Goal: Task Accomplishment & Management: Use online tool/utility

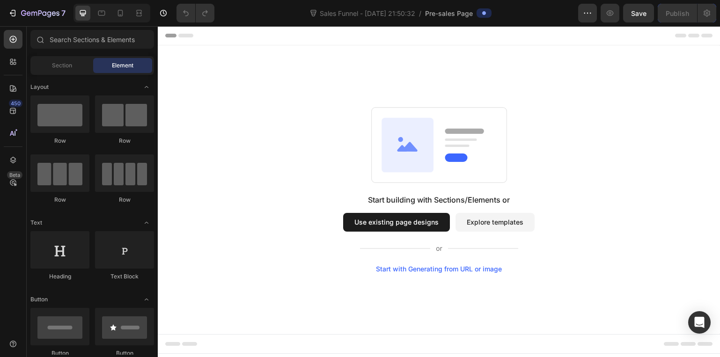
click at [421, 227] on button "Use existing page designs" at bounding box center [396, 222] width 107 height 19
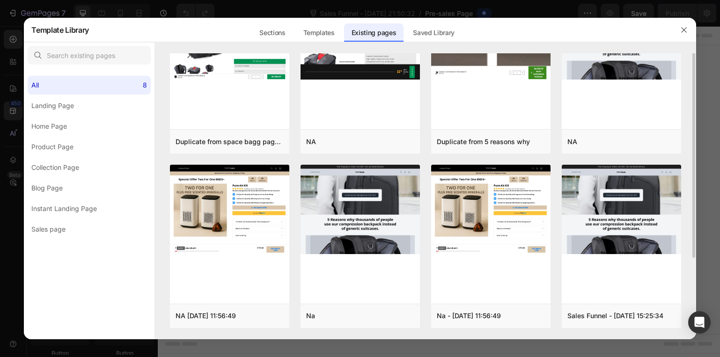
scroll to position [58, 0]
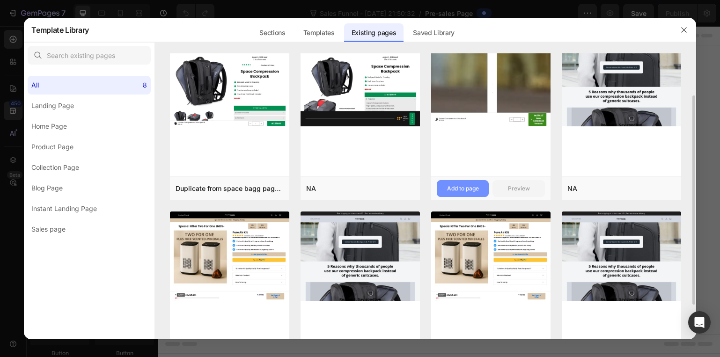
click at [467, 182] on button "Add to page" at bounding box center [463, 188] width 52 height 17
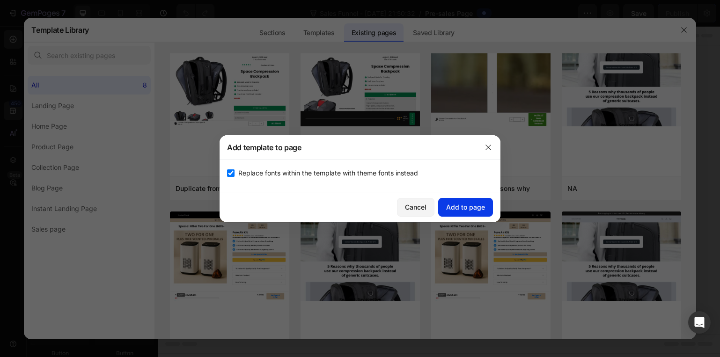
click at [481, 215] on button "Add to page" at bounding box center [465, 207] width 55 height 19
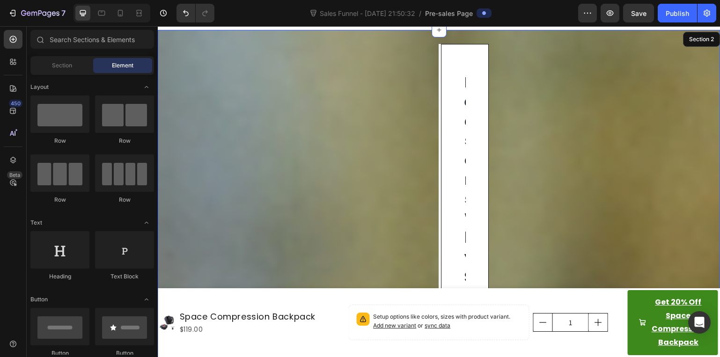
scroll to position [19, 0]
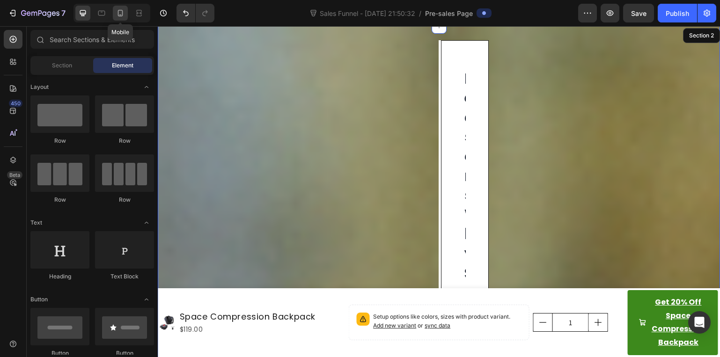
click at [122, 12] on icon at bounding box center [120, 12] width 9 height 9
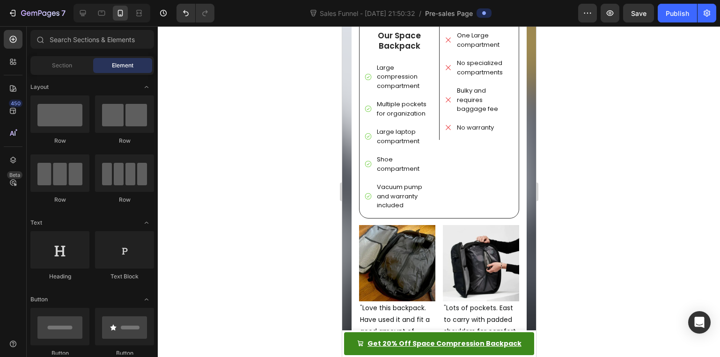
scroll to position [1357, 0]
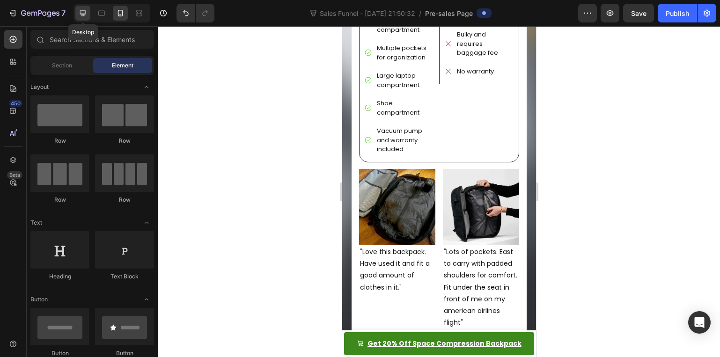
click at [84, 15] on icon at bounding box center [83, 13] width 6 height 6
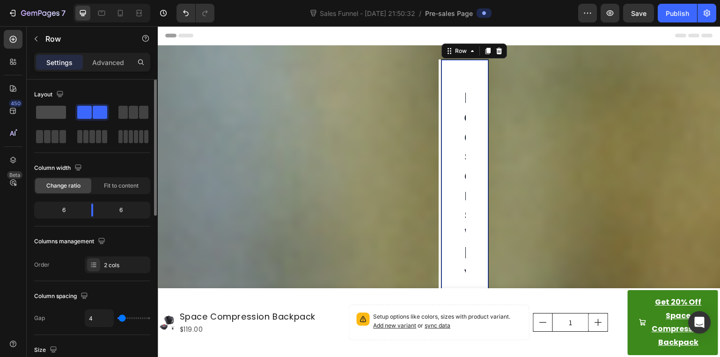
click at [55, 114] on span at bounding box center [51, 112] width 30 height 13
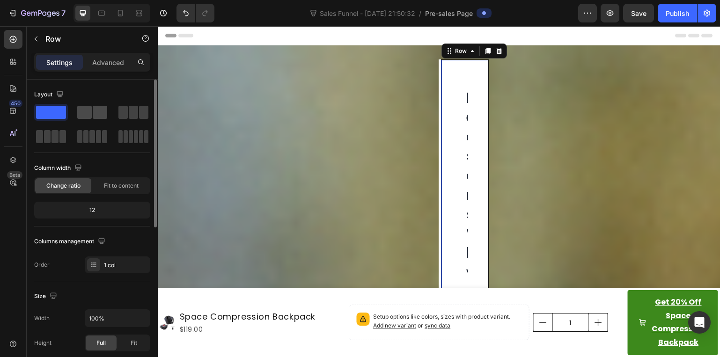
click at [84, 110] on span at bounding box center [84, 112] width 15 height 13
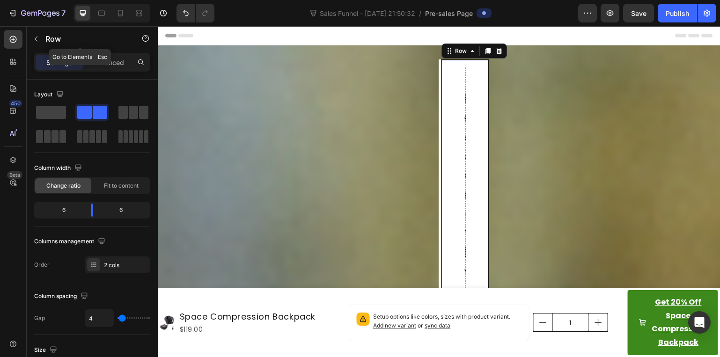
click at [53, 40] on p "Row" at bounding box center [85, 38] width 80 height 11
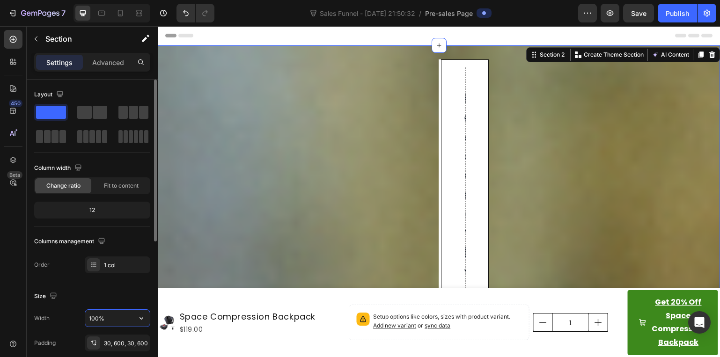
click at [126, 313] on input "100%" at bounding box center [117, 318] width 65 height 17
click at [115, 340] on div "30, 600, 30, 600" at bounding box center [117, 343] width 27 height 8
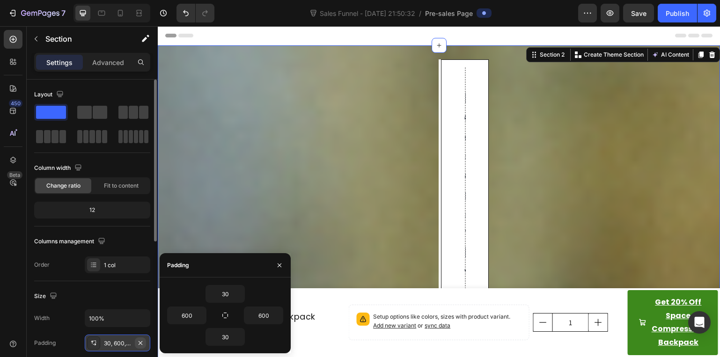
click at [138, 339] on icon "button" at bounding box center [140, 342] width 7 height 7
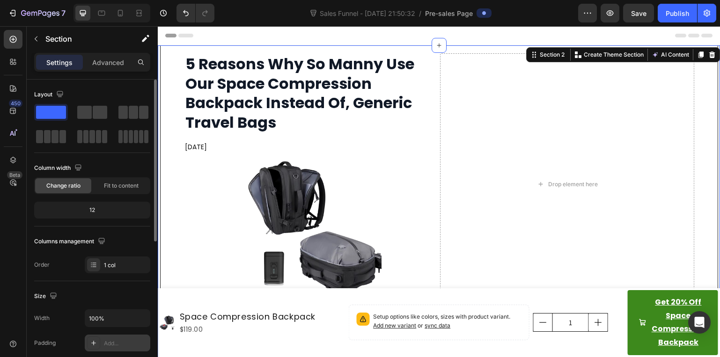
click at [114, 344] on div "Add..." at bounding box center [126, 343] width 44 height 8
type input "32"
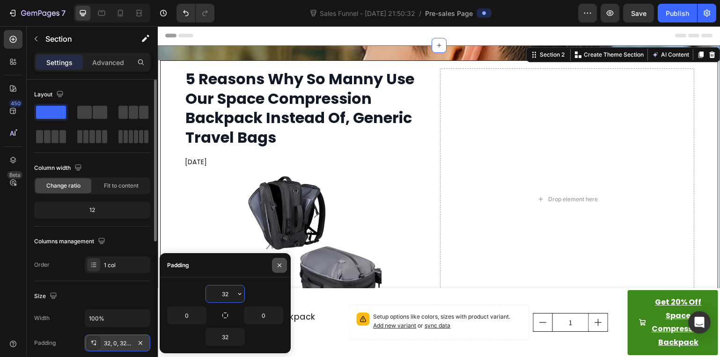
click at [286, 262] on button "button" at bounding box center [279, 265] width 15 height 15
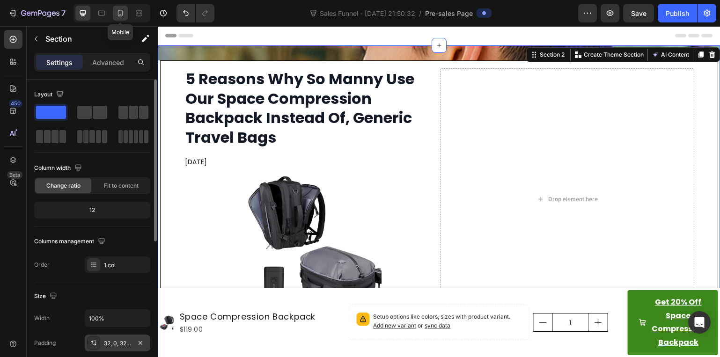
click at [120, 13] on icon at bounding box center [120, 12] width 9 height 9
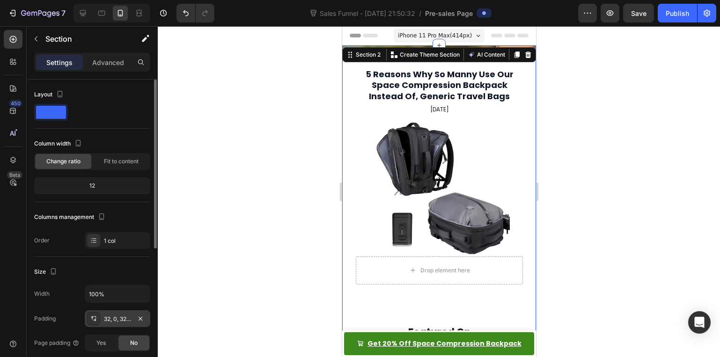
click at [608, 90] on div at bounding box center [439, 191] width 562 height 331
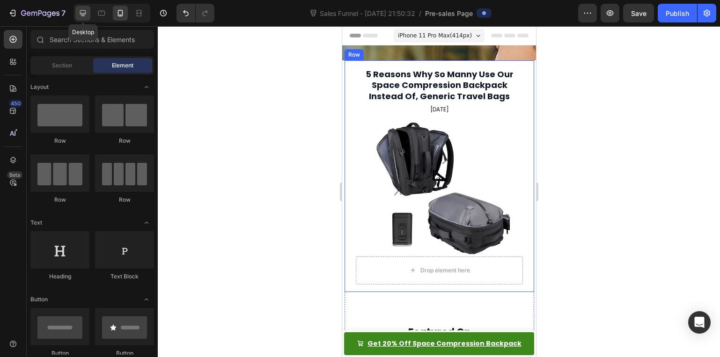
click at [81, 19] on div at bounding box center [82, 13] width 15 height 15
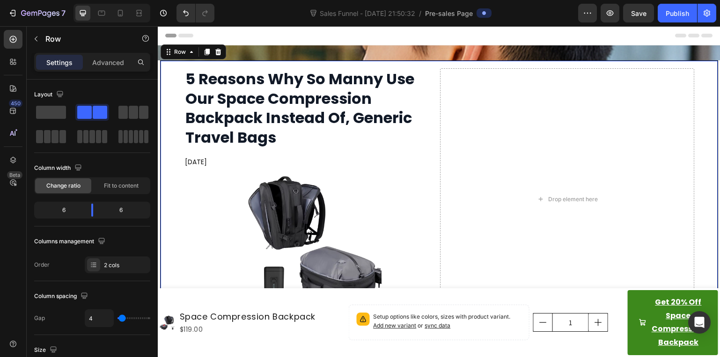
click at [166, 109] on div "5 Reasons Why So Manny Use Our Space Compression Backpack Instead Of, Generic T…" at bounding box center [439, 199] width 558 height 278
click at [44, 108] on span at bounding box center [51, 112] width 30 height 13
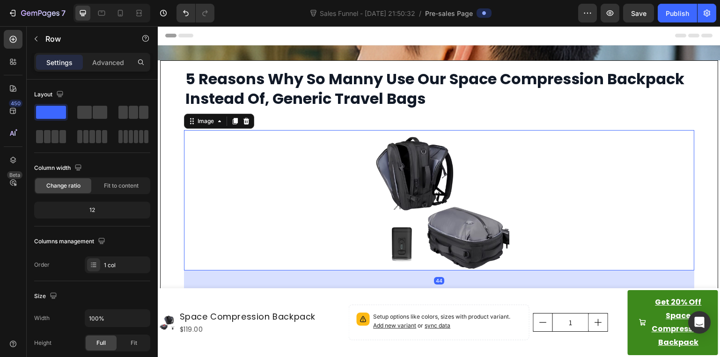
click at [294, 198] on div at bounding box center [439, 200] width 510 height 140
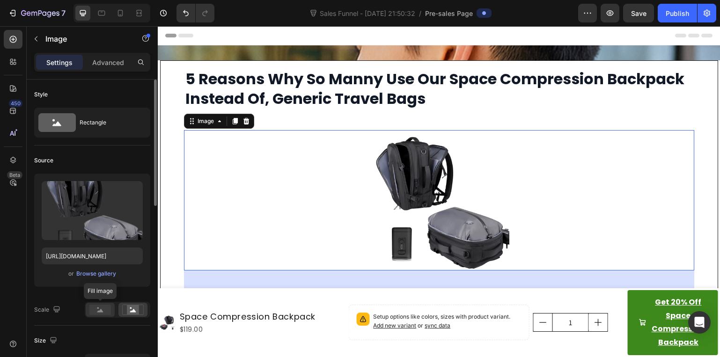
click at [101, 313] on rect at bounding box center [100, 310] width 22 height 10
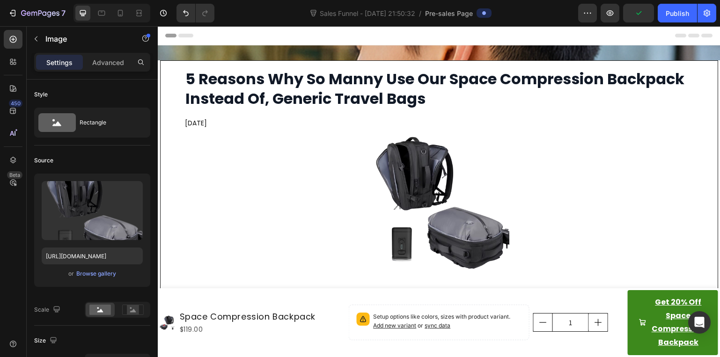
click at [242, 39] on div "Header" at bounding box center [438, 35] width 547 height 19
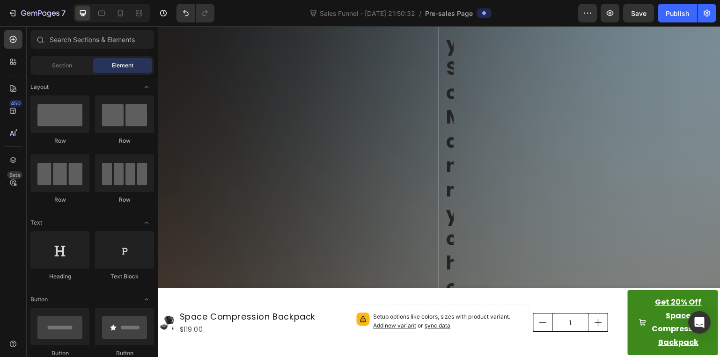
scroll to position [1545, 0]
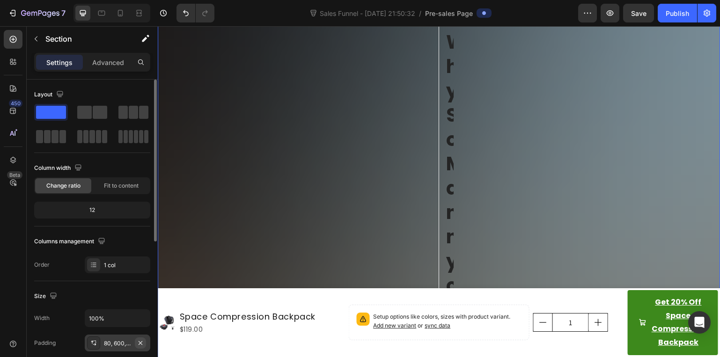
click at [139, 341] on icon "button" at bounding box center [140, 342] width 7 height 7
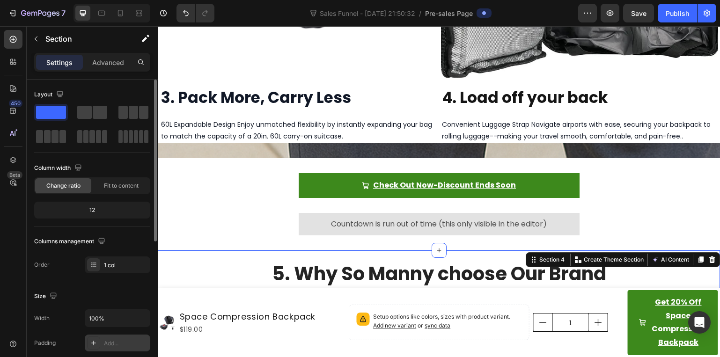
scroll to position [1205, 0]
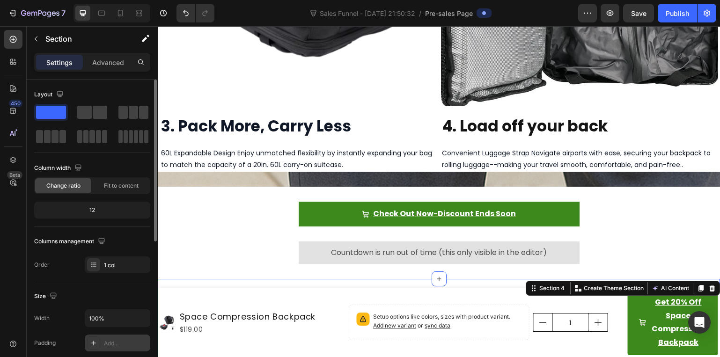
click at [123, 340] on div "Add..." at bounding box center [126, 343] width 44 height 8
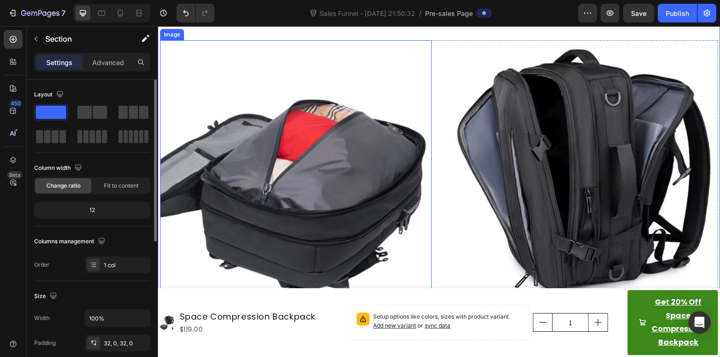
scroll to position [644, 0]
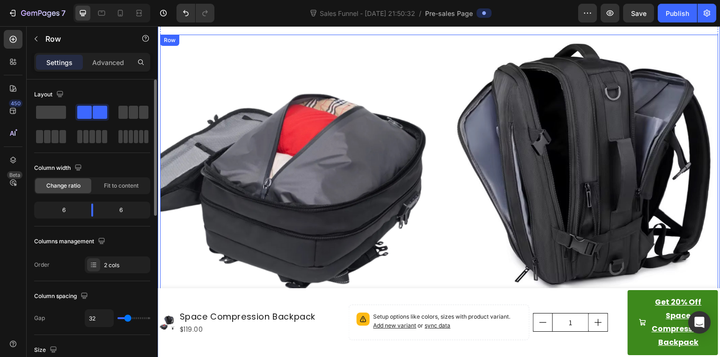
click at [438, 210] on div "Image 1. No more baggage fees Heading The perfect carry on backpack. Fits in th…" at bounding box center [439, 209] width 558 height 349
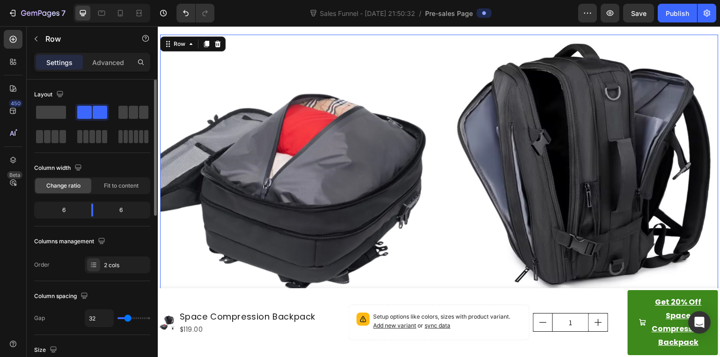
scroll to position [94, 0]
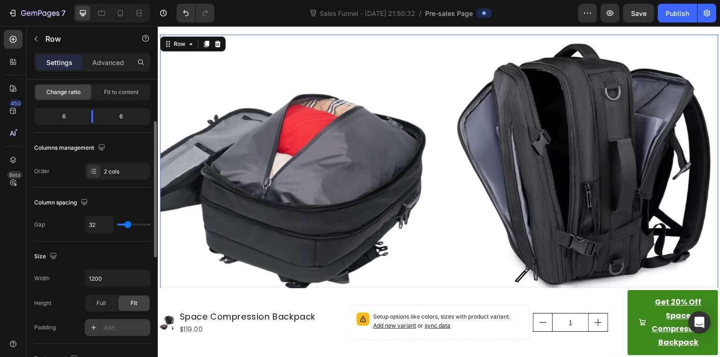
click at [124, 321] on div "Add..." at bounding box center [118, 327] width 66 height 17
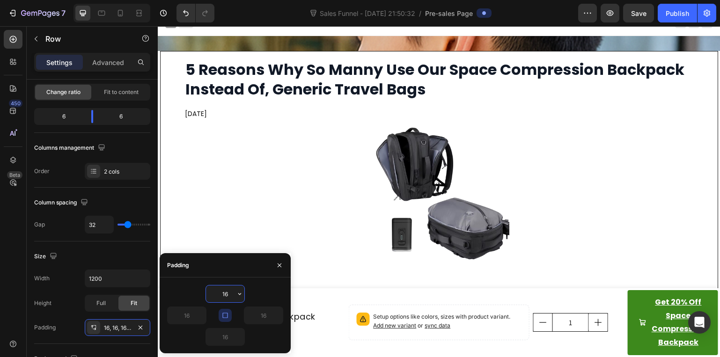
scroll to position [0, 0]
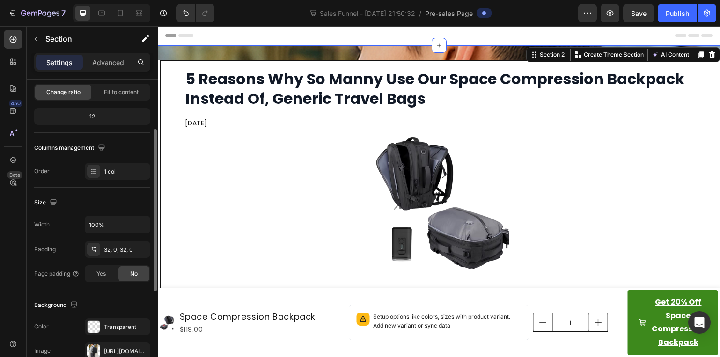
scroll to position [140, 0]
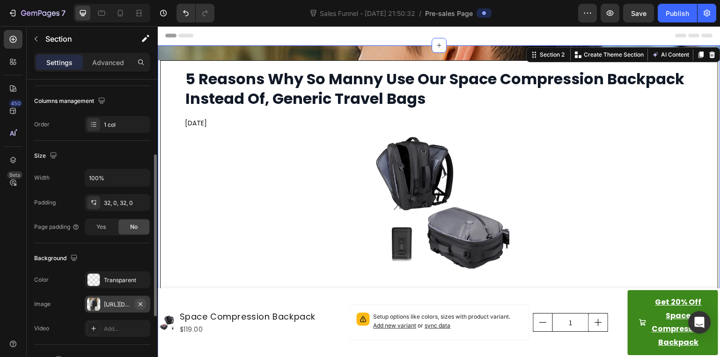
click at [142, 307] on icon "button" at bounding box center [140, 303] width 7 height 7
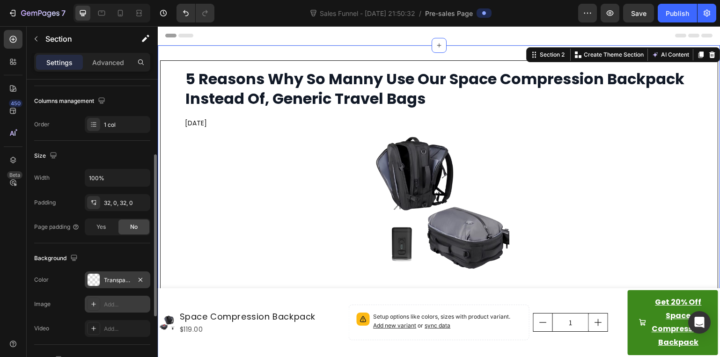
click at [112, 286] on div "Transparent" at bounding box center [118, 279] width 66 height 17
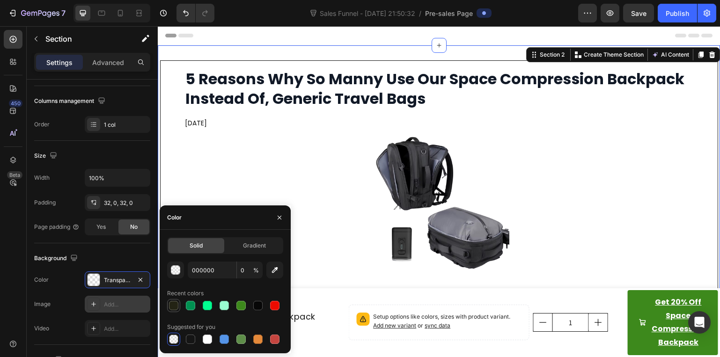
click at [180, 305] on div at bounding box center [173, 305] width 13 height 13
type input "232314"
type input "100"
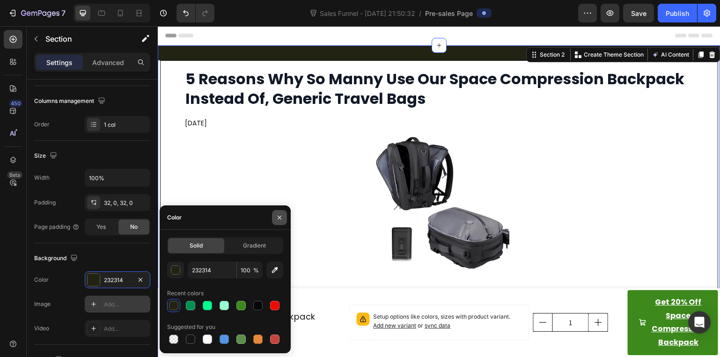
click at [279, 220] on icon "button" at bounding box center [279, 217] width 7 height 7
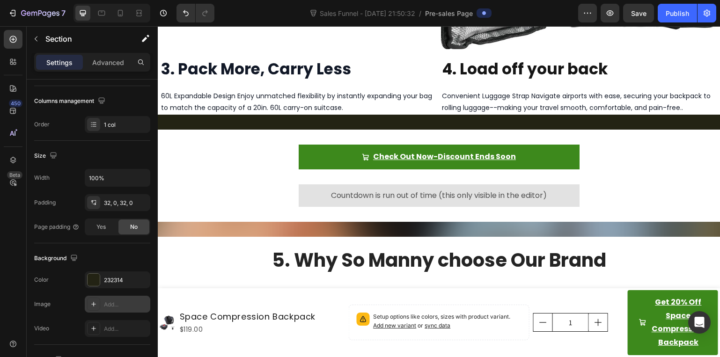
scroll to position [1264, 0]
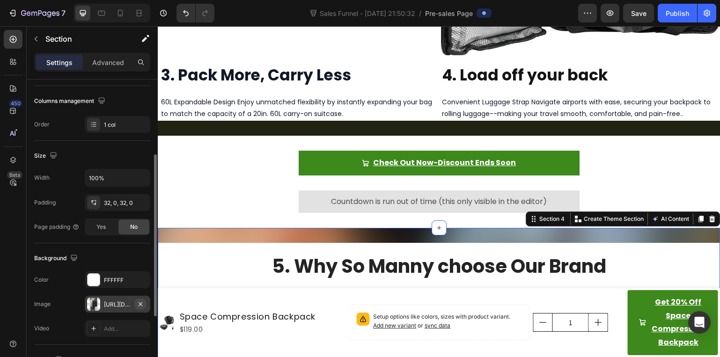
click at [144, 307] on button "button" at bounding box center [140, 304] width 11 height 11
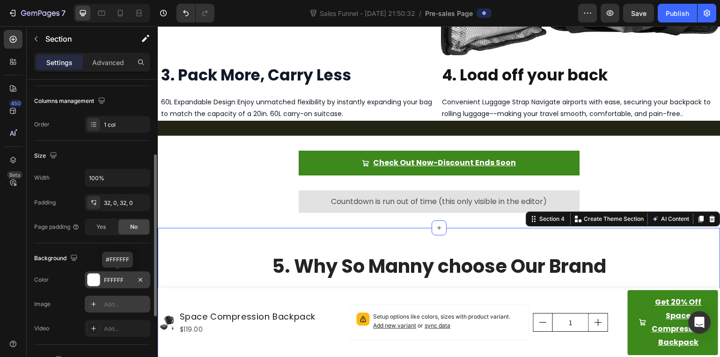
click at [114, 280] on div "FFFFFF" at bounding box center [117, 280] width 27 height 8
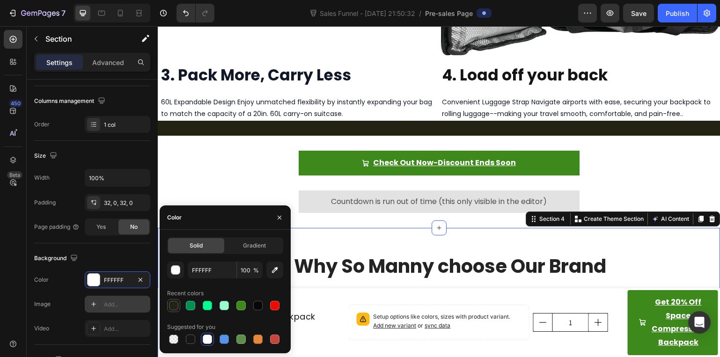
click at [170, 304] on div at bounding box center [173, 305] width 9 height 9
type input "232314"
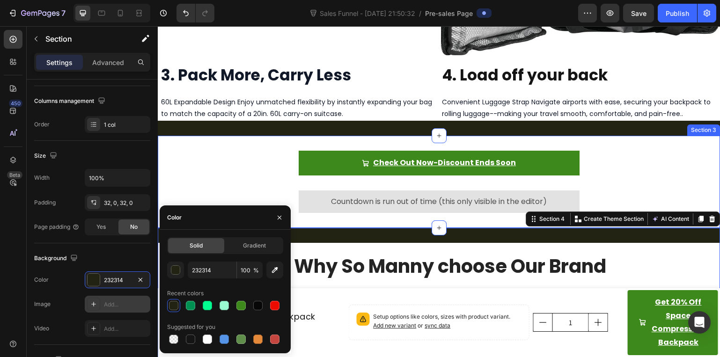
click at [225, 151] on div "Check Out Now-Discount Ends Soon Add to Cart Countdown is run out of time (this…" at bounding box center [439, 182] width 562 height 62
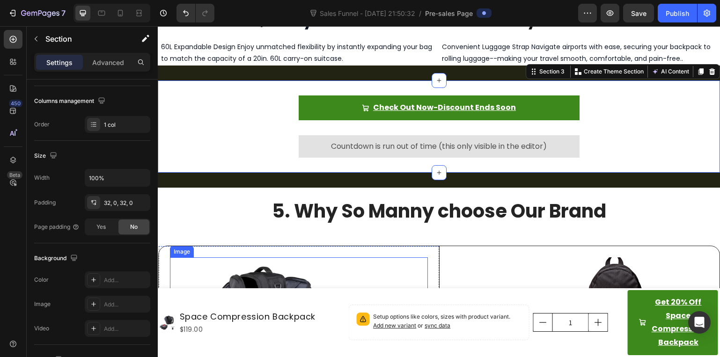
scroll to position [1310, 0]
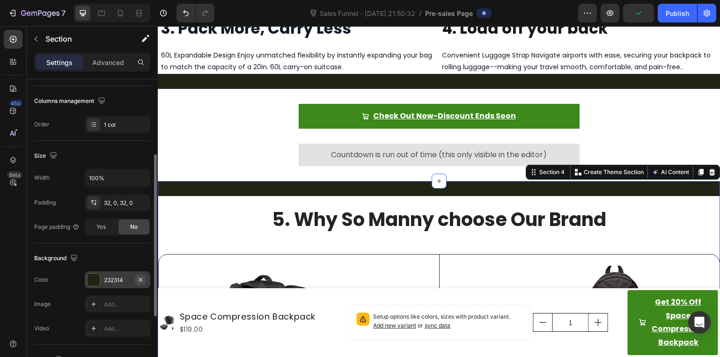
click at [146, 282] on button "button" at bounding box center [140, 279] width 11 height 11
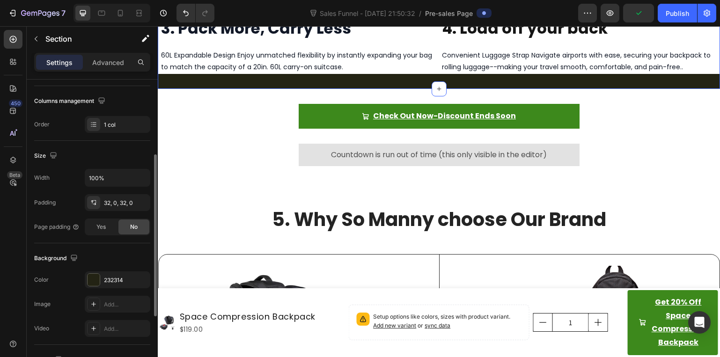
click at [139, 281] on icon "button" at bounding box center [141, 280] width 4 height 4
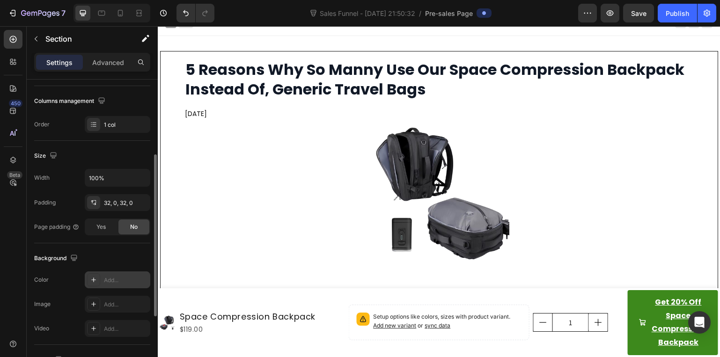
scroll to position [0, 0]
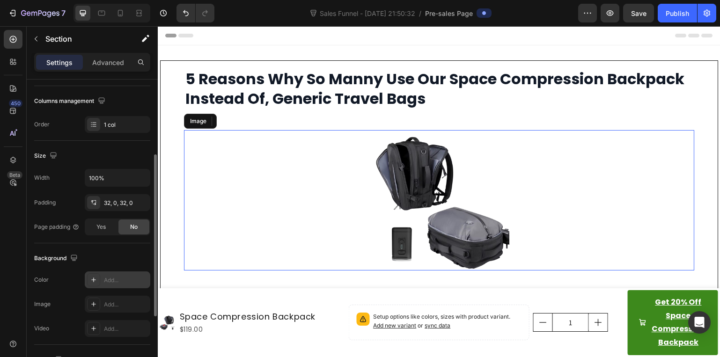
click at [264, 230] on div at bounding box center [439, 200] width 510 height 140
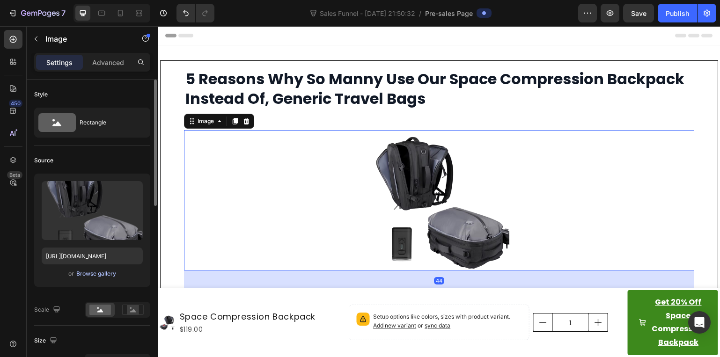
click at [102, 270] on div "Browse gallery" at bounding box center [96, 274] width 40 height 8
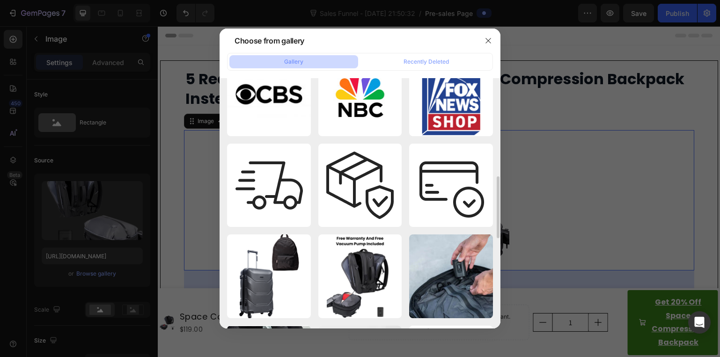
scroll to position [538, 0]
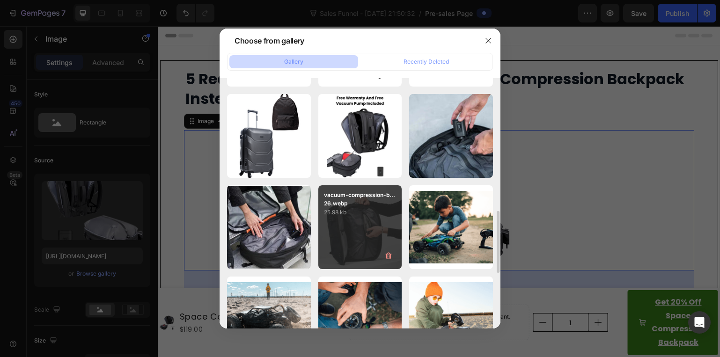
click at [349, 228] on div "vacuum-compression-b...26.webp 25.98 kb" at bounding box center [360, 227] width 84 height 84
type input "[URL][DOMAIN_NAME]"
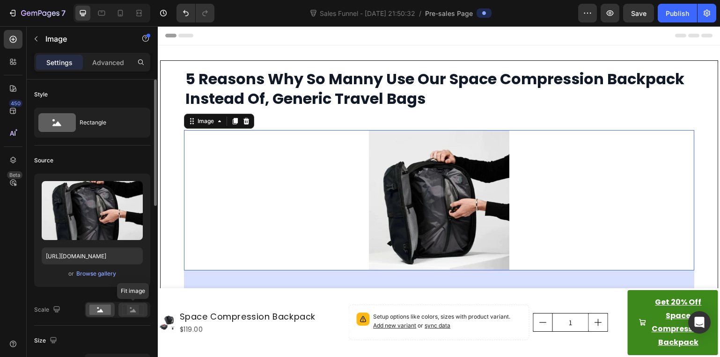
click at [134, 310] on icon at bounding box center [133, 310] width 6 height 3
click at [99, 315] on rect at bounding box center [100, 310] width 22 height 10
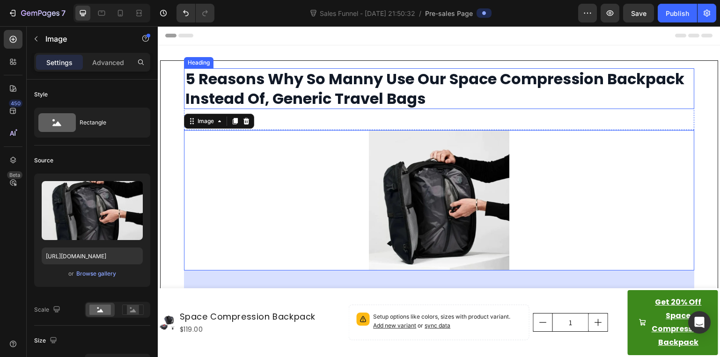
click at [375, 97] on h2 "5 Reasons Why So Manny Use Our Space Compression Backpack Instead Of, Generic T…" at bounding box center [439, 88] width 510 height 41
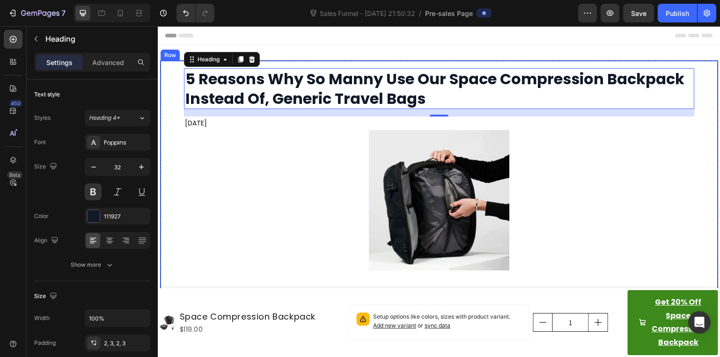
click at [170, 130] on div "5 Reasons Why So Manny Use Our Space Compression Backpack Instead Of, Generic T…" at bounding box center [439, 179] width 558 height 239
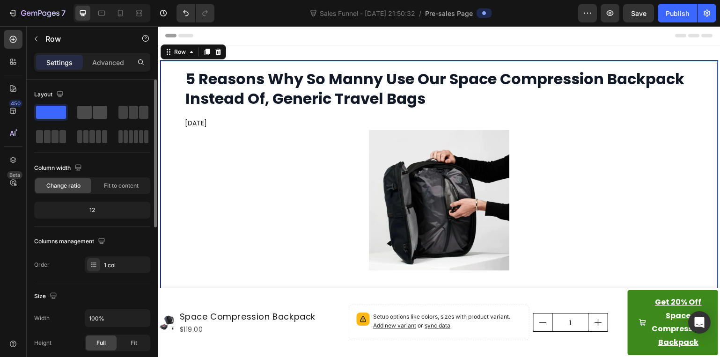
click at [93, 112] on span at bounding box center [100, 112] width 15 height 13
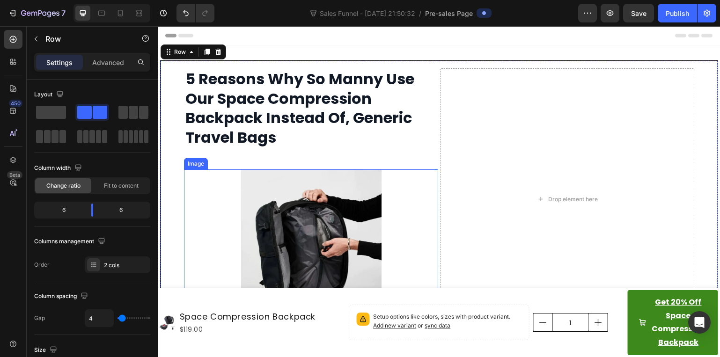
click at [261, 208] on img at bounding box center [311, 239] width 140 height 140
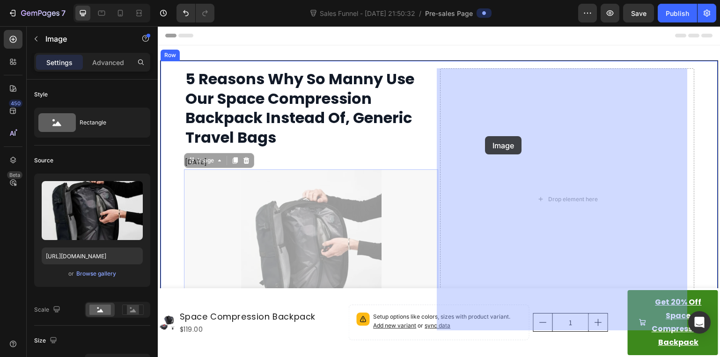
drag, startPoint x: 202, startPoint y: 165, endPoint x: 484, endPoint y: 136, distance: 283.7
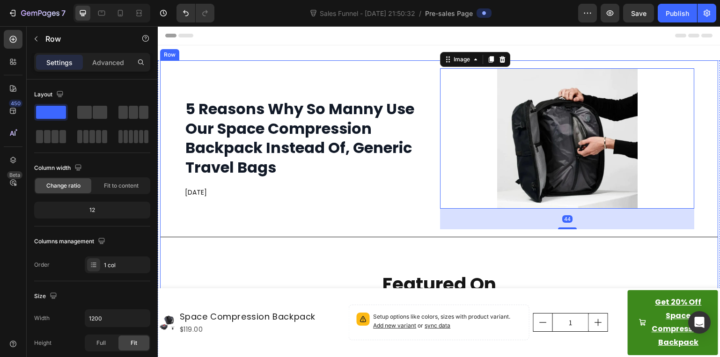
click at [320, 252] on div "5 Reasons Why So Manny Use Our Space Compression Backpack Instead Of, Generic T…" at bounding box center [439, 262] width 558 height 404
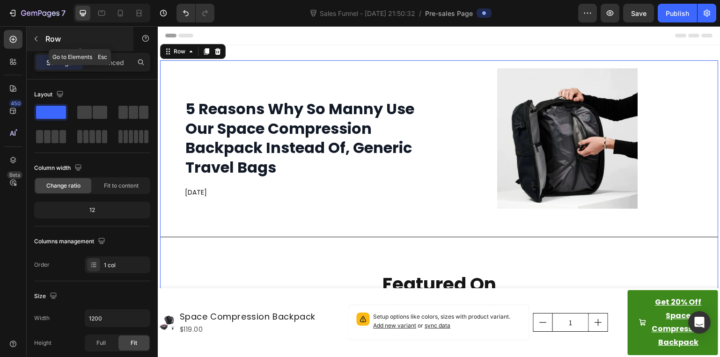
click at [46, 40] on p "Row" at bounding box center [85, 38] width 80 height 11
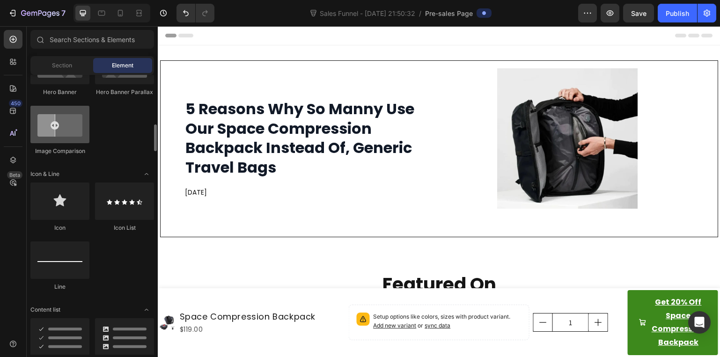
scroll to position [562, 0]
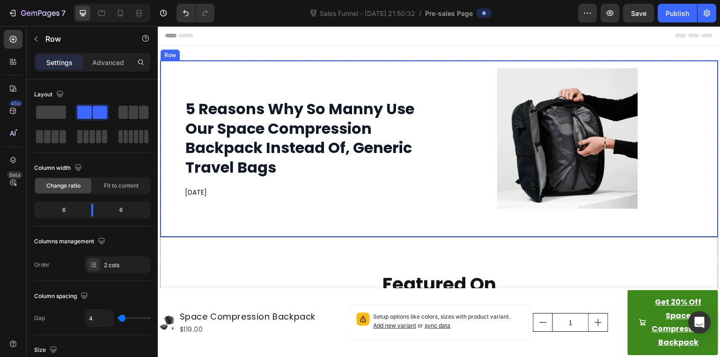
click at [258, 72] on div "5 Reasons Why So Manny Use Our Space Compression Backpack Instead Of, Generic T…" at bounding box center [311, 148] width 254 height 161
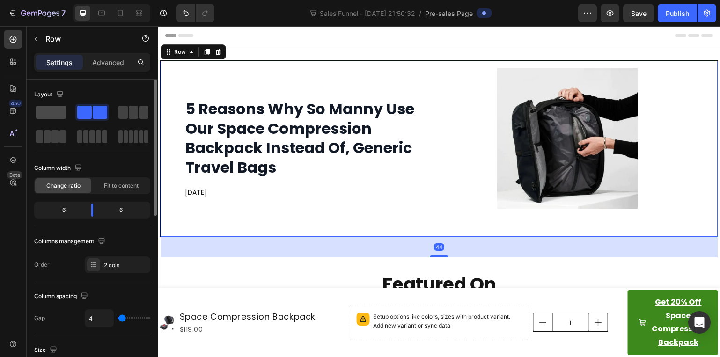
click at [59, 110] on span at bounding box center [51, 112] width 30 height 13
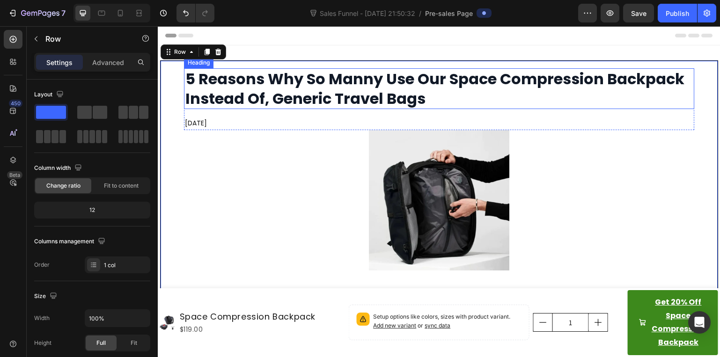
click at [312, 99] on h2 "5 Reasons Why So Manny Use Our Space Compression Backpack Instead Of, Generic T…" at bounding box center [439, 88] width 510 height 41
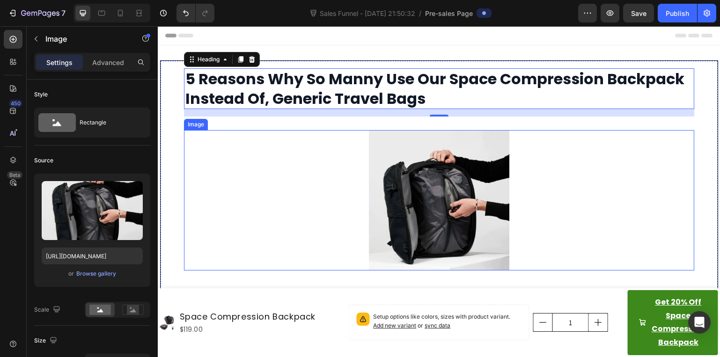
click at [254, 217] on div at bounding box center [439, 200] width 510 height 140
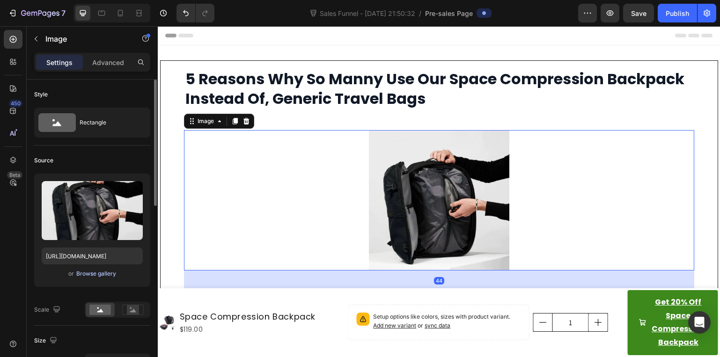
click at [102, 271] on div "Browse gallery" at bounding box center [96, 274] width 40 height 8
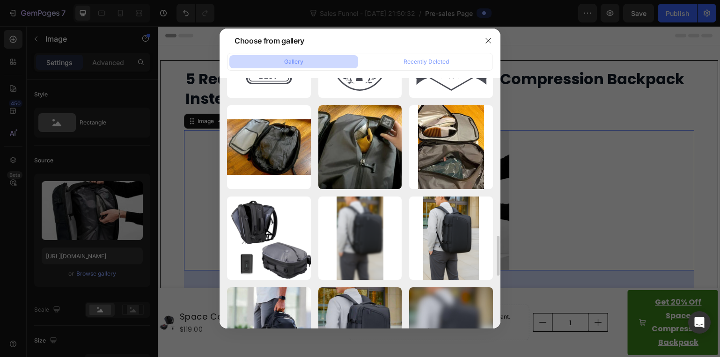
scroll to position [1030, 0]
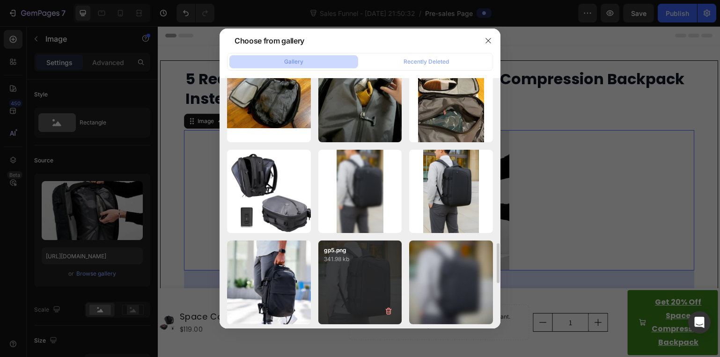
click at [341, 280] on div "gp5.png 341.98 kb" at bounding box center [360, 283] width 84 height 84
type input "[URL][DOMAIN_NAME]"
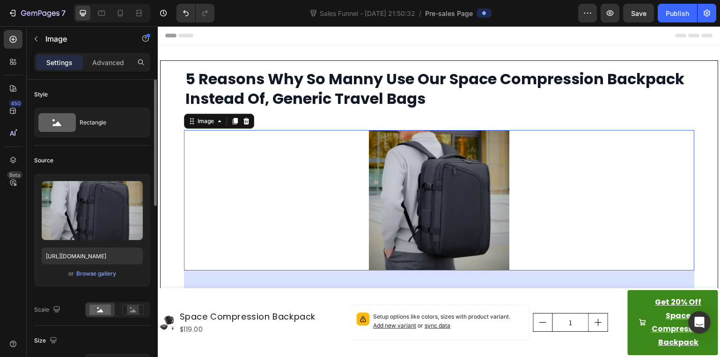
scroll to position [94, 0]
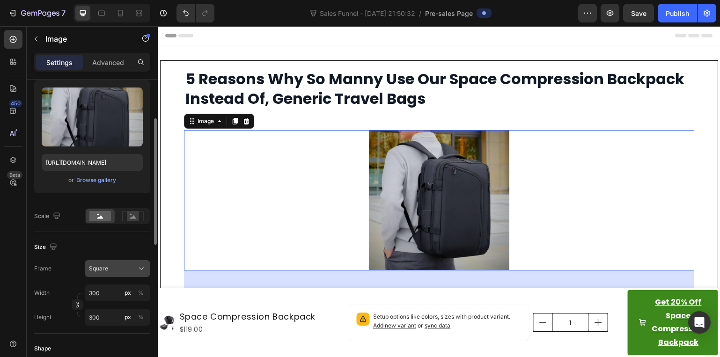
click at [119, 267] on div "Square" at bounding box center [112, 268] width 46 height 8
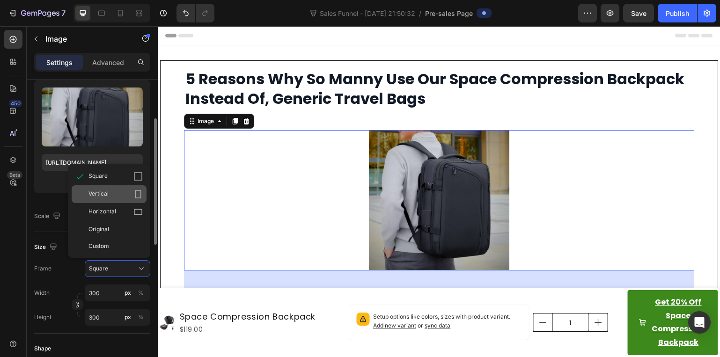
click at [116, 191] on div "Vertical" at bounding box center [115, 194] width 54 height 9
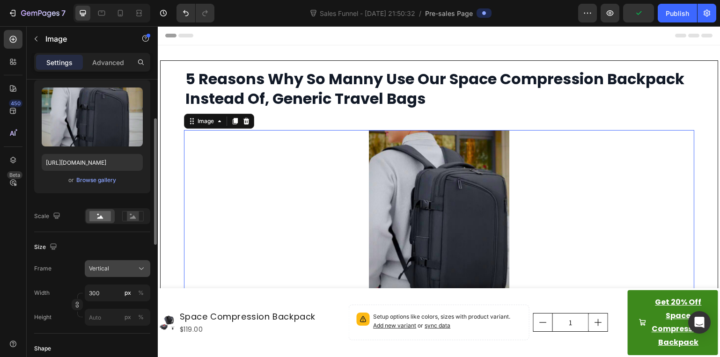
click at [109, 266] on span "Vertical" at bounding box center [99, 268] width 20 height 8
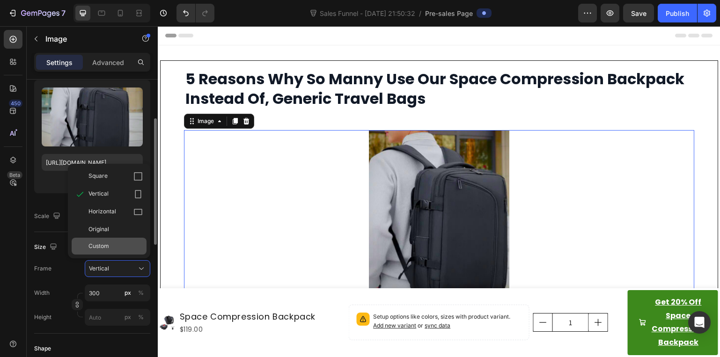
click at [113, 242] on div "Custom" at bounding box center [115, 246] width 54 height 8
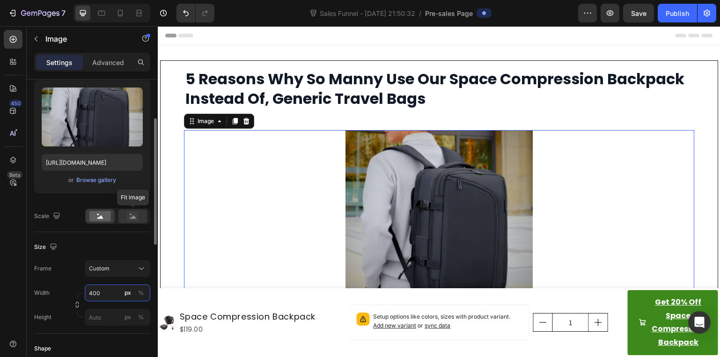
type input "400"
click at [131, 219] on icon at bounding box center [133, 216] width 6 height 3
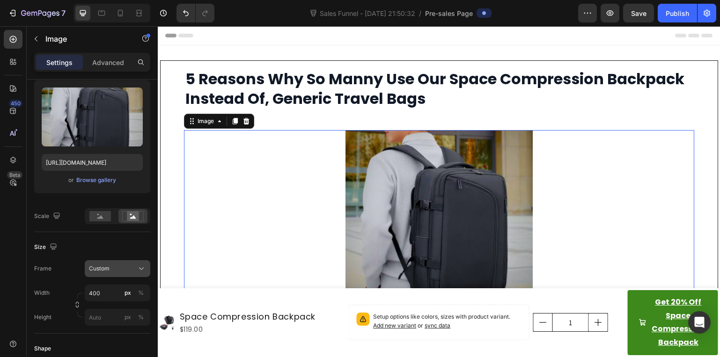
click at [121, 271] on div "Custom" at bounding box center [112, 268] width 46 height 8
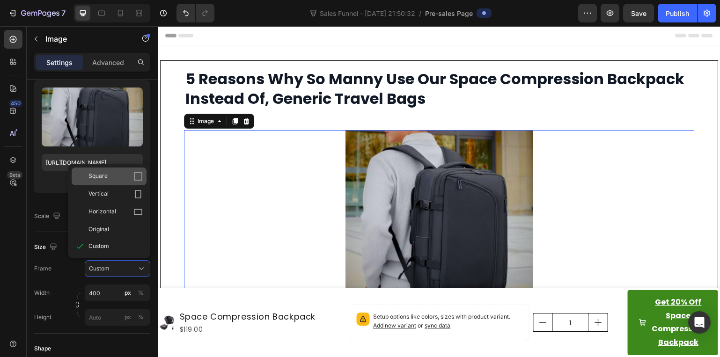
click at [120, 182] on div "Square" at bounding box center [109, 177] width 75 height 18
type input "400"
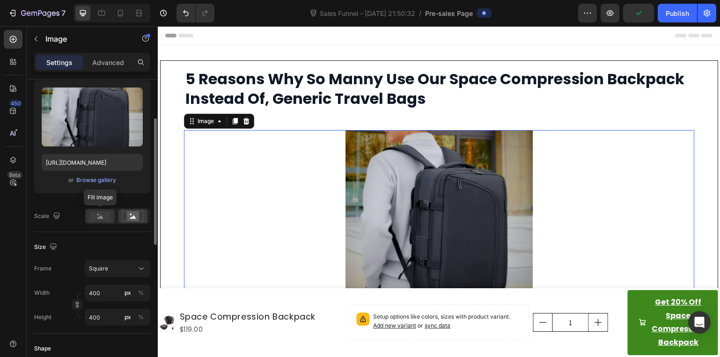
click at [96, 213] on rect at bounding box center [100, 216] width 22 height 10
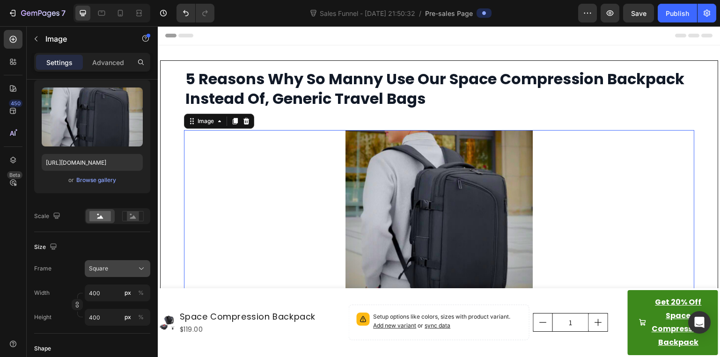
click at [116, 264] on button "Square" at bounding box center [118, 268] width 66 height 17
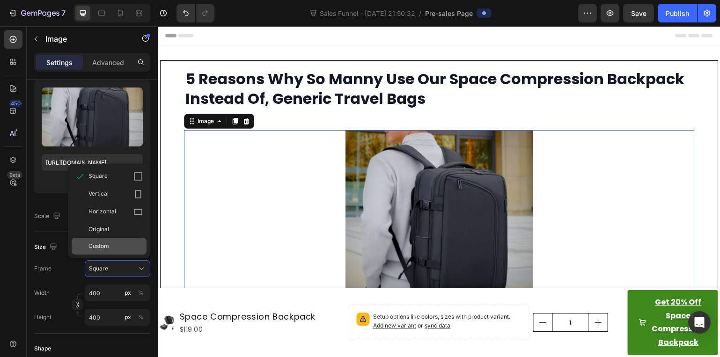
click at [122, 249] on div "Custom" at bounding box center [115, 246] width 54 height 8
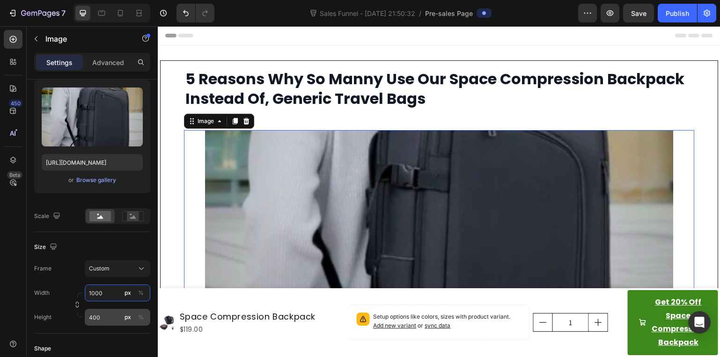
type input "1000"
click at [108, 316] on input "400" at bounding box center [118, 317] width 66 height 17
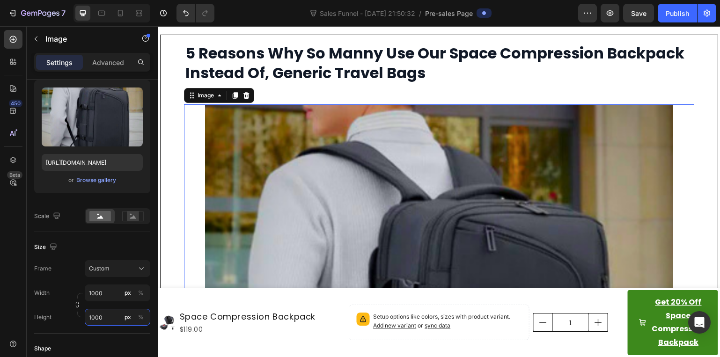
scroll to position [0, 0]
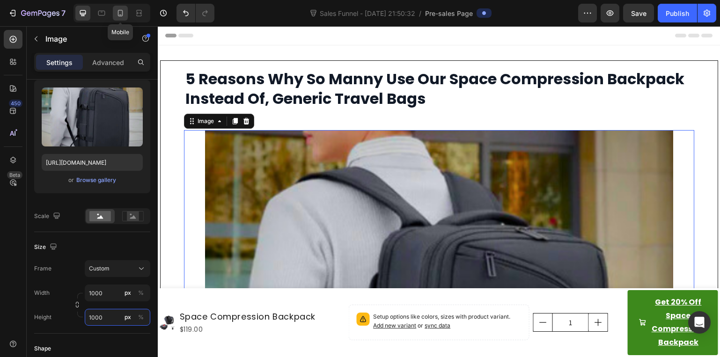
type input "1000"
click at [120, 15] on icon at bounding box center [120, 12] width 9 height 9
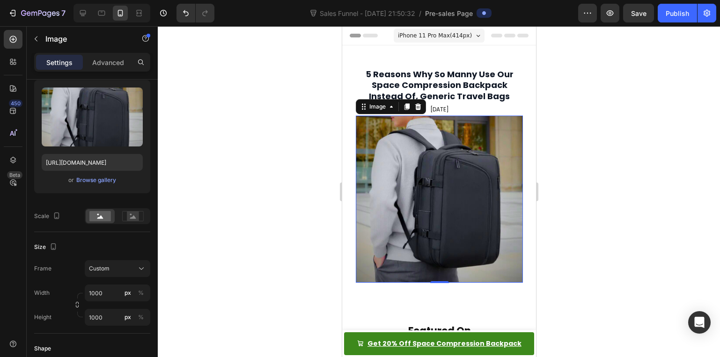
click at [295, 148] on div at bounding box center [439, 191] width 562 height 331
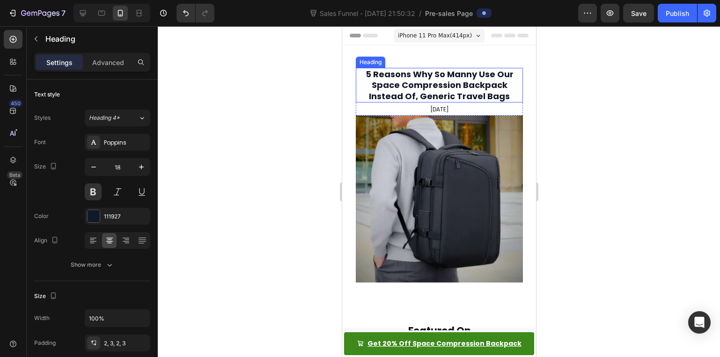
click at [399, 95] on h2 "5 Reasons Why So Manny Use Our Space Compression Backpack Instead Of, Generic T…" at bounding box center [438, 85] width 167 height 35
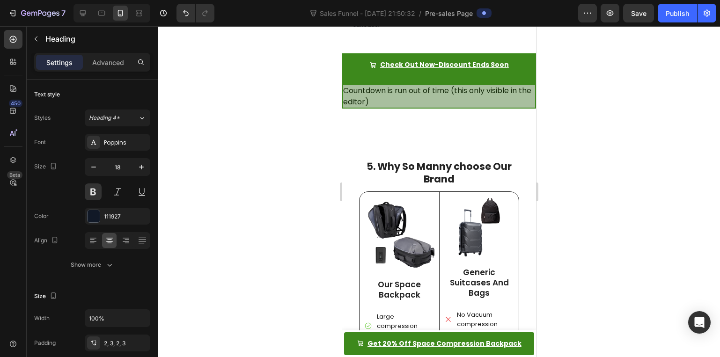
scroll to position [936, 0]
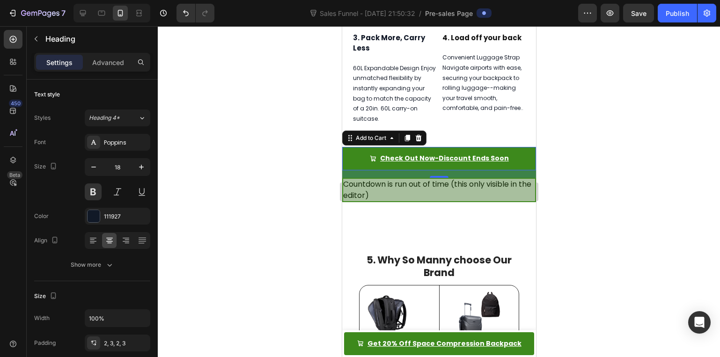
click at [359, 147] on button "Check Out Now-Discount Ends Soon" at bounding box center [439, 158] width 194 height 23
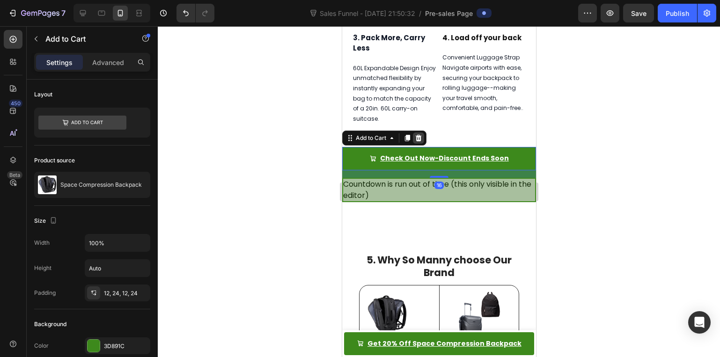
click at [416, 135] on icon at bounding box center [418, 138] width 6 height 7
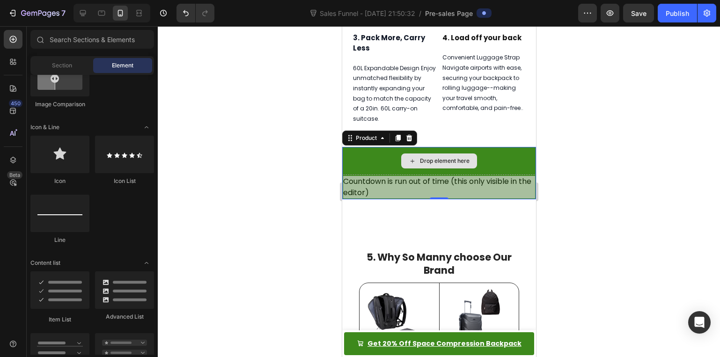
click at [368, 147] on div "Drop element here" at bounding box center [439, 161] width 194 height 28
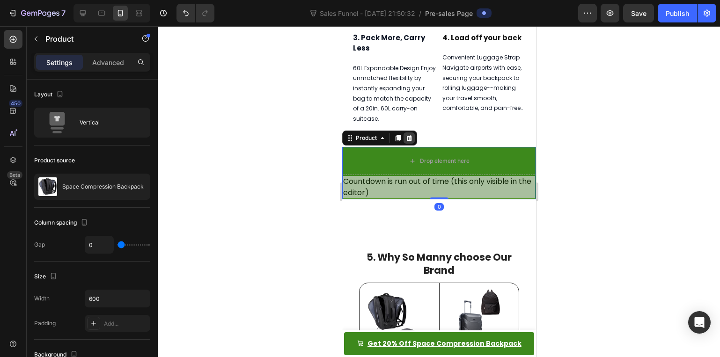
click at [409, 134] on icon at bounding box center [408, 137] width 7 height 7
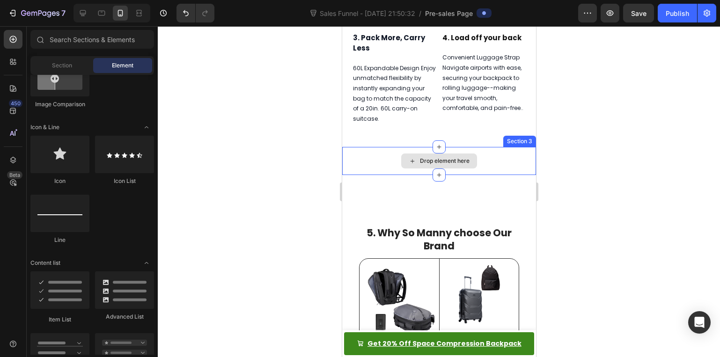
click at [381, 152] on div "Drop element here" at bounding box center [439, 161] width 194 height 28
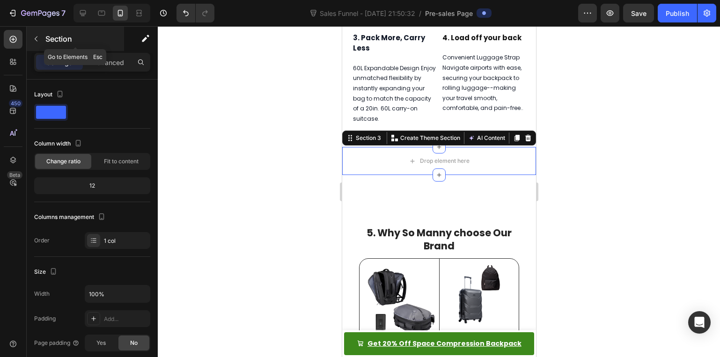
click at [47, 35] on p "Section" at bounding box center [83, 38] width 77 height 11
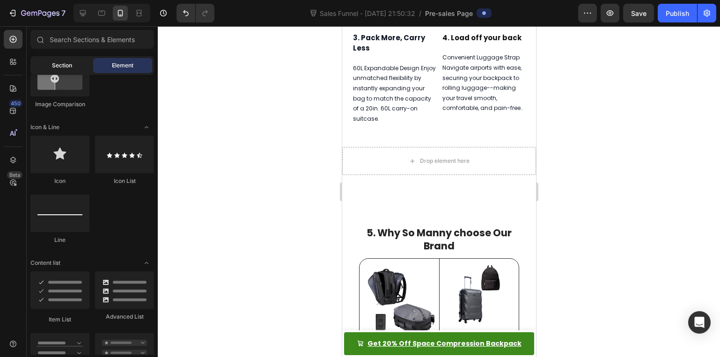
click at [58, 62] on span "Section" at bounding box center [62, 65] width 20 height 8
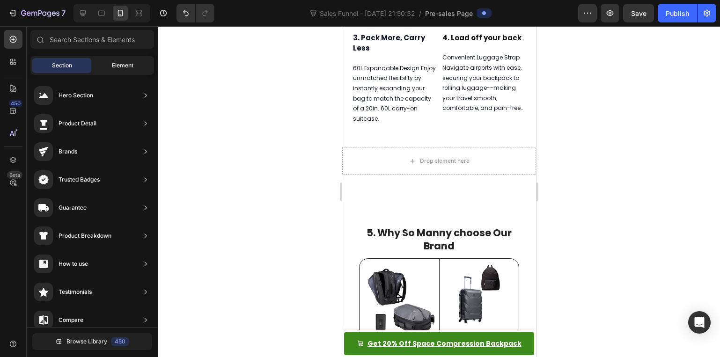
click at [109, 67] on div "Element" at bounding box center [122, 65] width 59 height 15
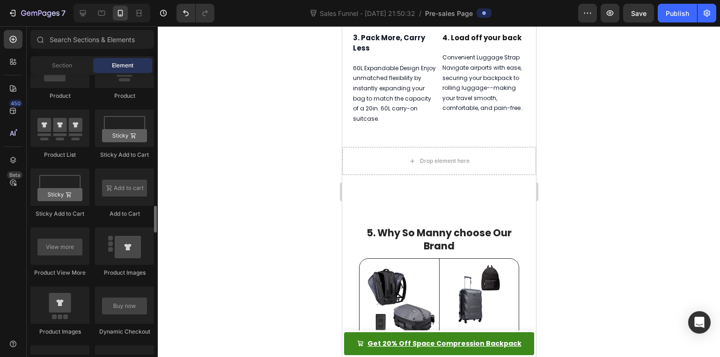
scroll to position [1451, 0]
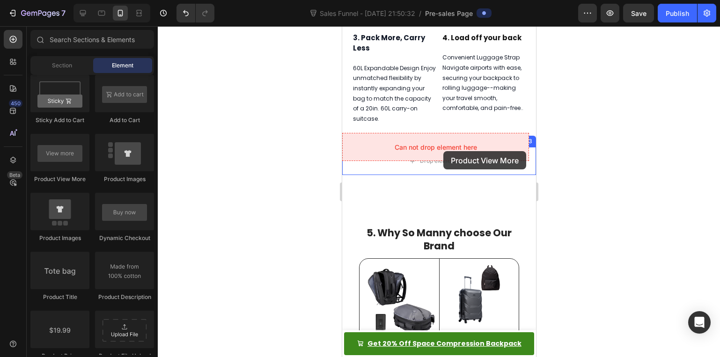
drag, startPoint x: 411, startPoint y: 188, endPoint x: 443, endPoint y: 151, distance: 48.5
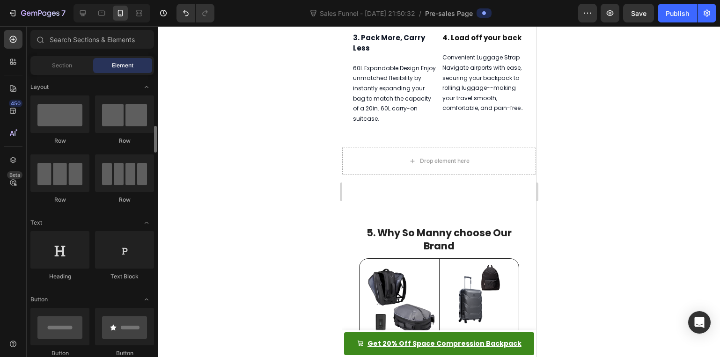
scroll to position [187, 0]
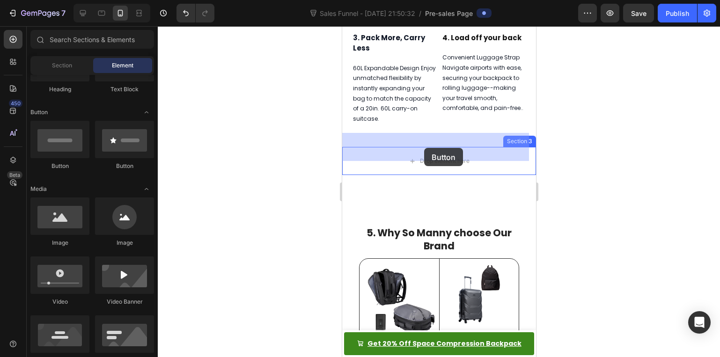
drag, startPoint x: 385, startPoint y: 183, endPoint x: 424, endPoint y: 148, distance: 52.7
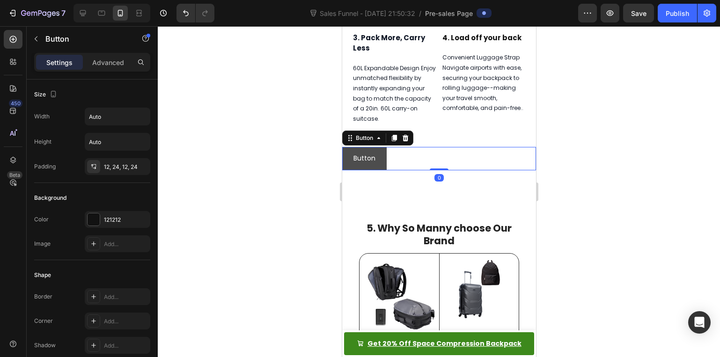
click at [380, 147] on link "Button" at bounding box center [364, 158] width 44 height 23
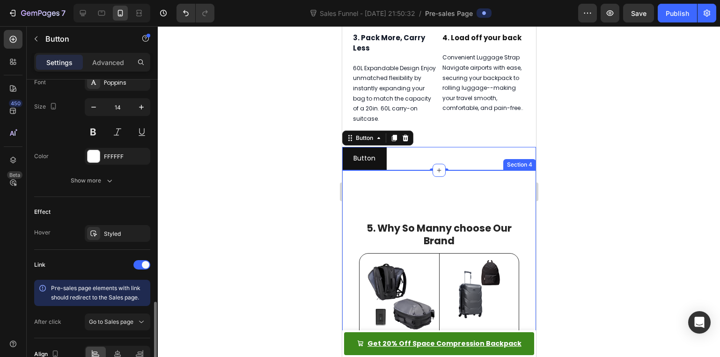
scroll to position [425, 0]
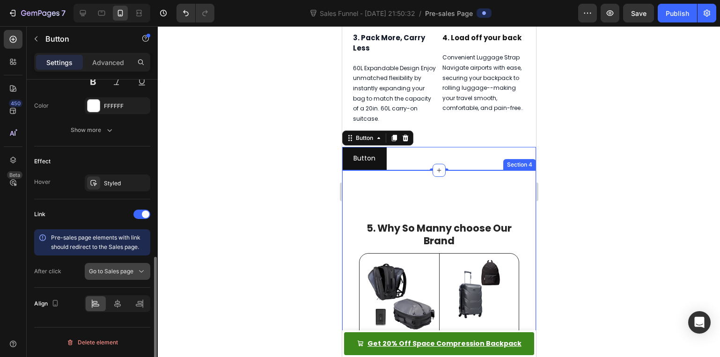
click at [136, 265] on button "Go to Sales page" at bounding box center [118, 271] width 66 height 17
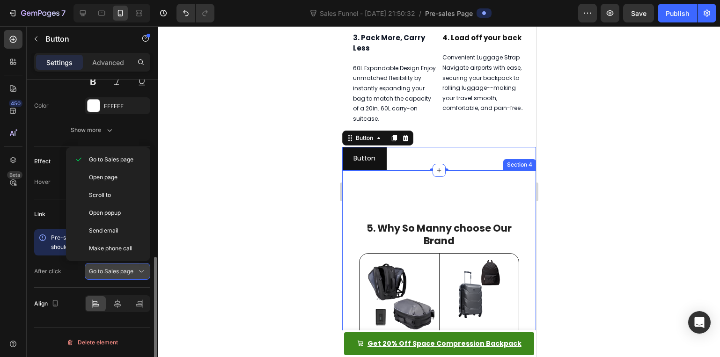
click at [135, 269] on div "Go to Sales page" at bounding box center [113, 271] width 48 height 8
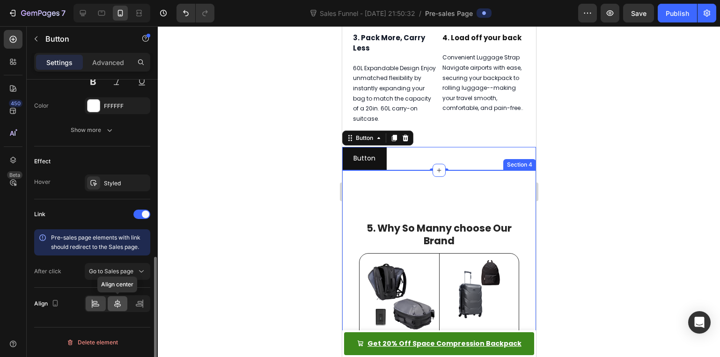
click at [120, 301] on icon at bounding box center [117, 303] width 9 height 9
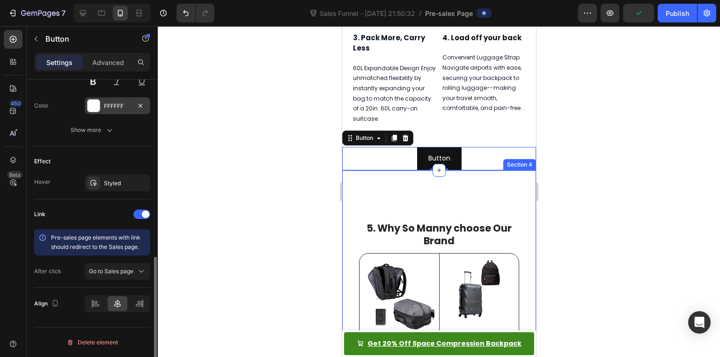
click at [117, 104] on div "FFFFFF" at bounding box center [117, 106] width 27 height 8
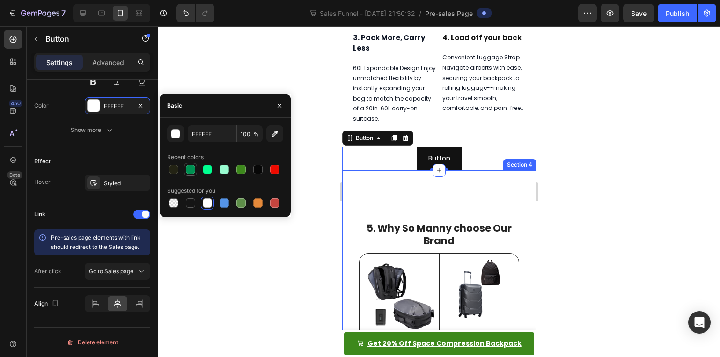
click at [191, 164] on div at bounding box center [190, 169] width 11 height 11
click at [204, 203] on div at bounding box center [207, 202] width 9 height 9
type input "FFFFFF"
click at [141, 182] on icon "button" at bounding box center [141, 183] width 4 height 4
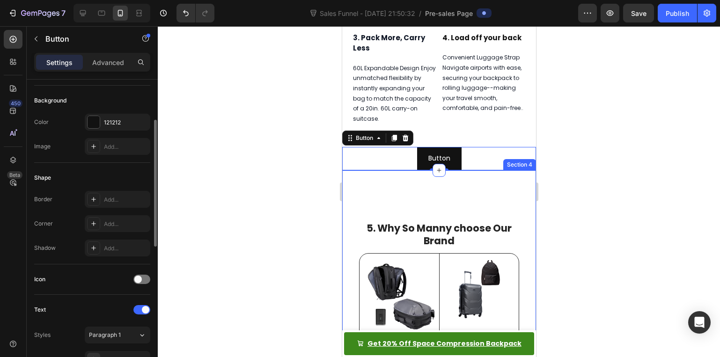
scroll to position [51, 0]
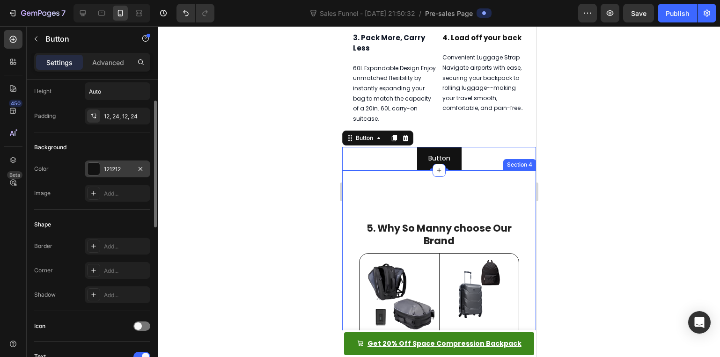
click at [128, 168] on div "121212" at bounding box center [117, 169] width 27 height 8
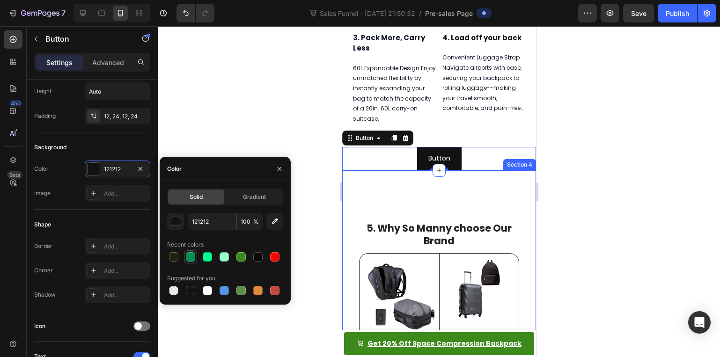
click at [193, 256] on div at bounding box center [190, 256] width 9 height 9
type input "009152"
click at [227, 95] on div at bounding box center [439, 191] width 562 height 331
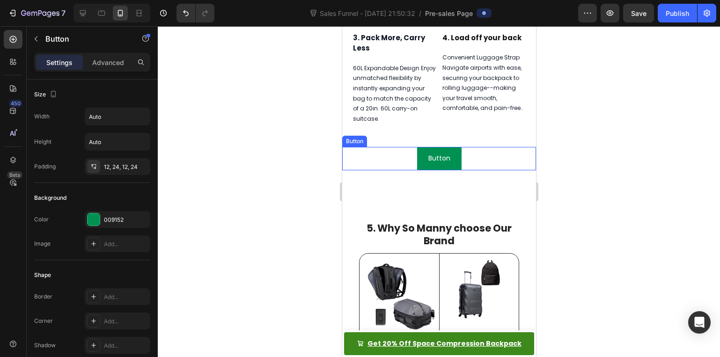
click at [417, 147] on link "Button" at bounding box center [439, 158] width 44 height 23
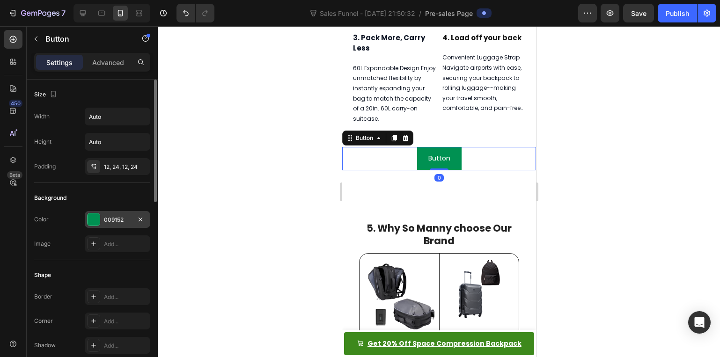
click at [117, 212] on div "009152" at bounding box center [118, 219] width 66 height 17
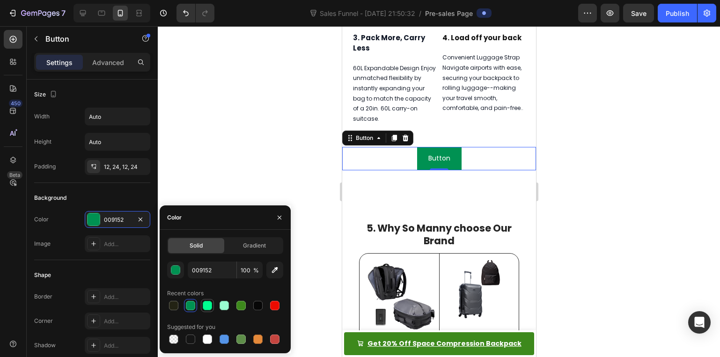
click at [209, 306] on div at bounding box center [207, 305] width 9 height 9
click at [236, 305] on div at bounding box center [240, 305] width 9 height 9
click at [190, 301] on div at bounding box center [190, 305] width 9 height 9
type input "009152"
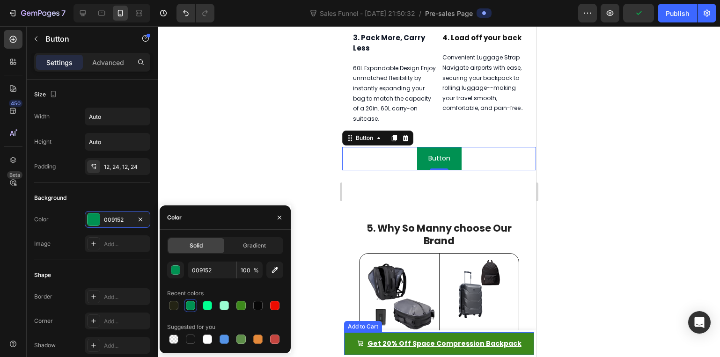
click at [352, 340] on button "Get 20% Off Space Compression Backpack" at bounding box center [439, 343] width 190 height 23
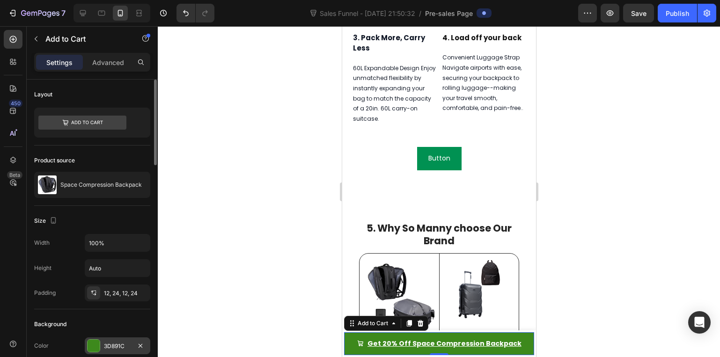
click at [116, 342] on div "3D891C" at bounding box center [117, 346] width 27 height 8
click at [419, 322] on icon at bounding box center [420, 323] width 6 height 7
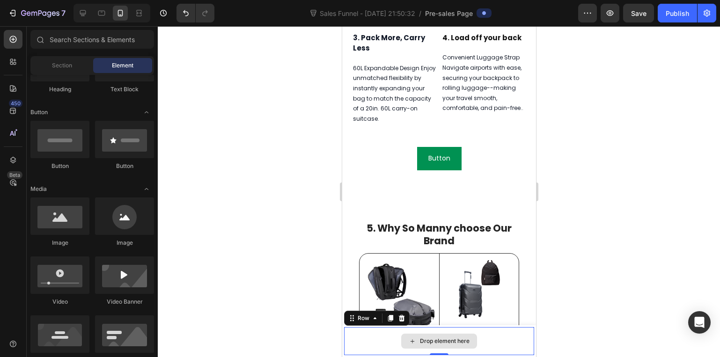
click at [366, 343] on div "Drop element here" at bounding box center [439, 341] width 190 height 28
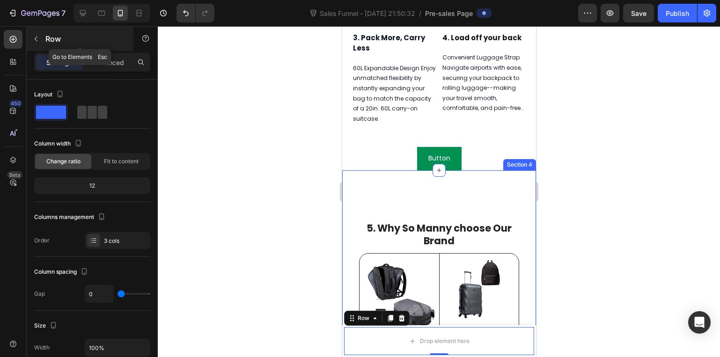
click at [44, 41] on div "Row" at bounding box center [80, 39] width 107 height 24
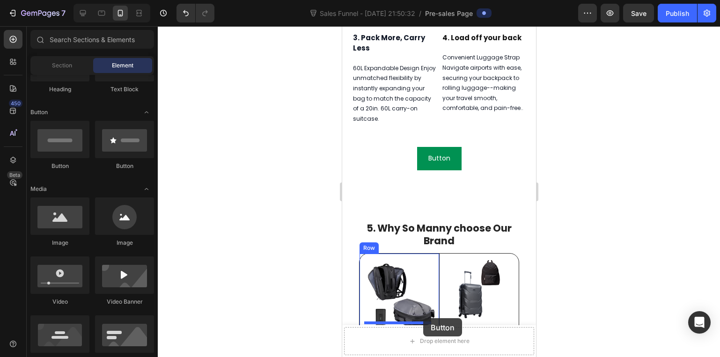
scroll to position [1022, 0]
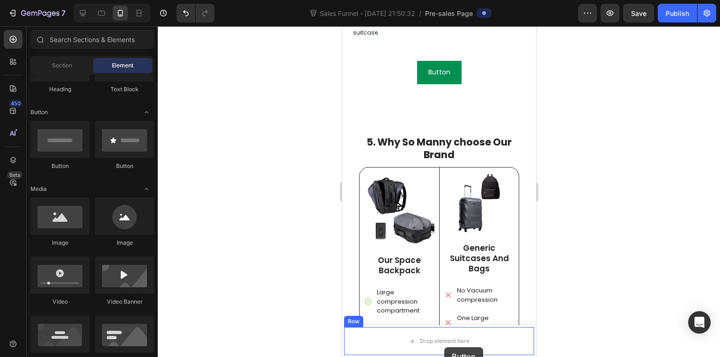
drag, startPoint x: 409, startPoint y: 171, endPoint x: 444, endPoint y: 346, distance: 178.1
click at [356, 337] on div "Drop element here" at bounding box center [439, 341] width 190 height 28
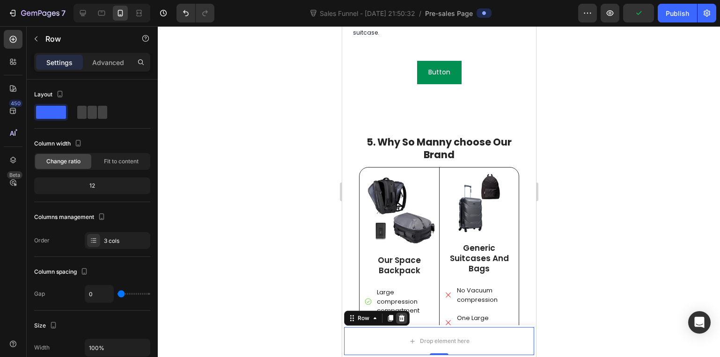
click at [402, 319] on icon at bounding box center [401, 318] width 6 height 7
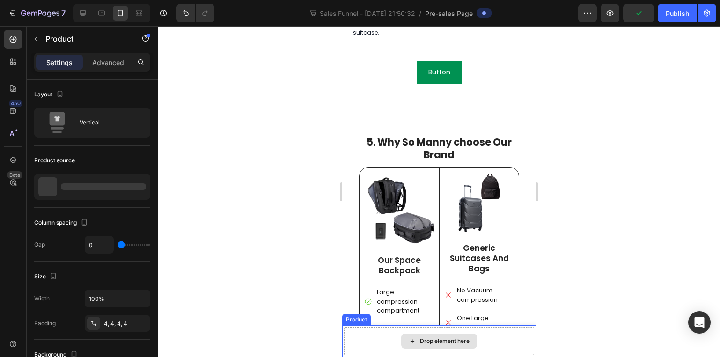
click at [383, 339] on div "Drop element here" at bounding box center [439, 341] width 190 height 28
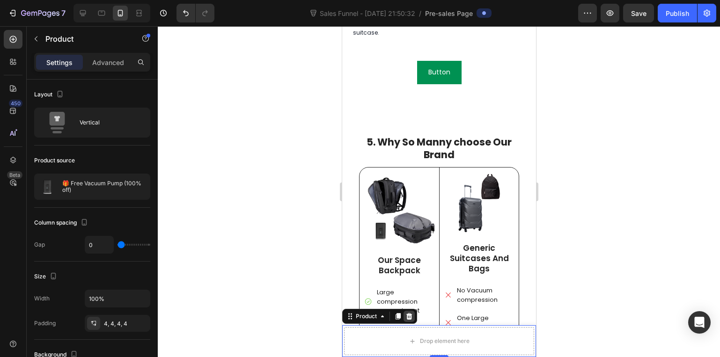
click at [408, 318] on icon at bounding box center [409, 316] width 6 height 7
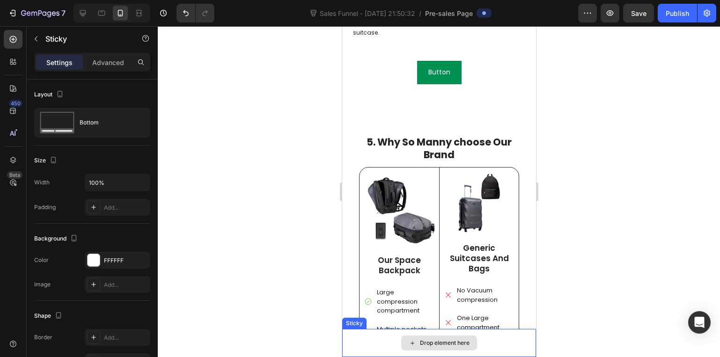
click at [388, 341] on div "Drop element here" at bounding box center [439, 343] width 194 height 28
click at [250, 267] on div at bounding box center [439, 191] width 562 height 331
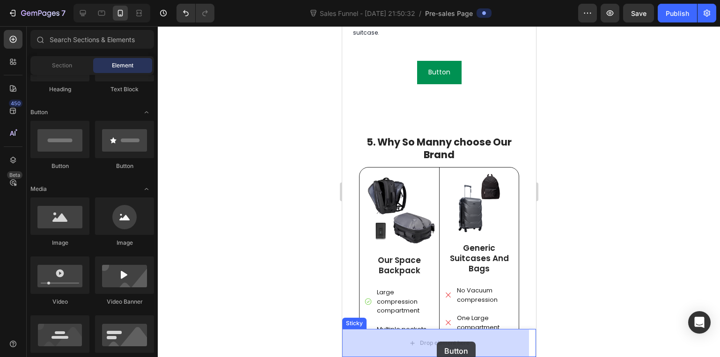
drag, startPoint x: 416, startPoint y: 172, endPoint x: 432, endPoint y: 349, distance: 177.2
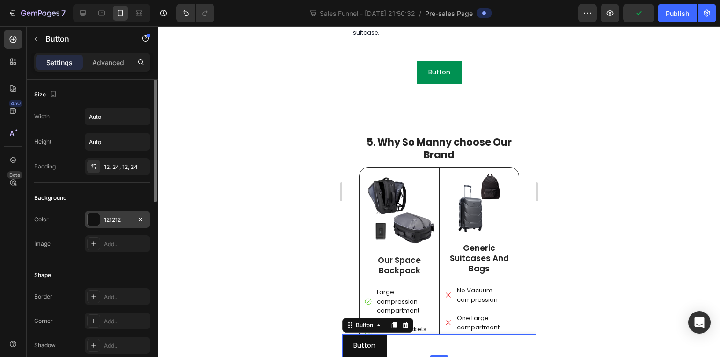
click at [126, 221] on div "121212" at bounding box center [117, 220] width 27 height 8
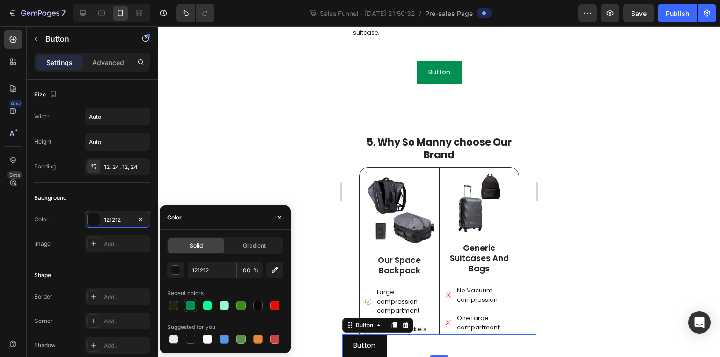
click at [196, 308] on div at bounding box center [190, 305] width 13 height 13
type input "009152"
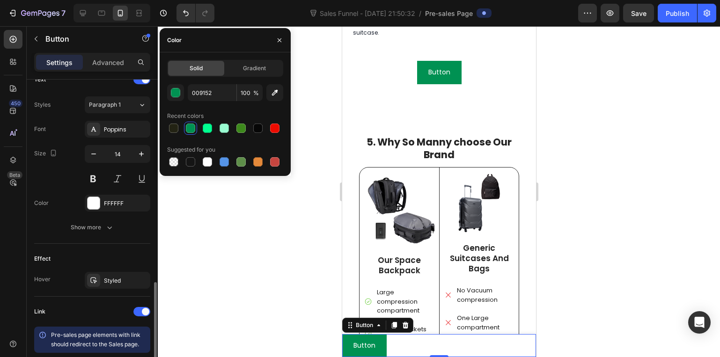
scroll to position [374, 0]
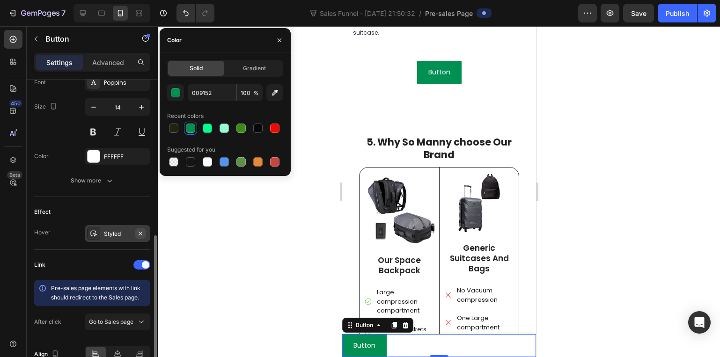
click at [138, 230] on icon "button" at bounding box center [140, 233] width 7 height 7
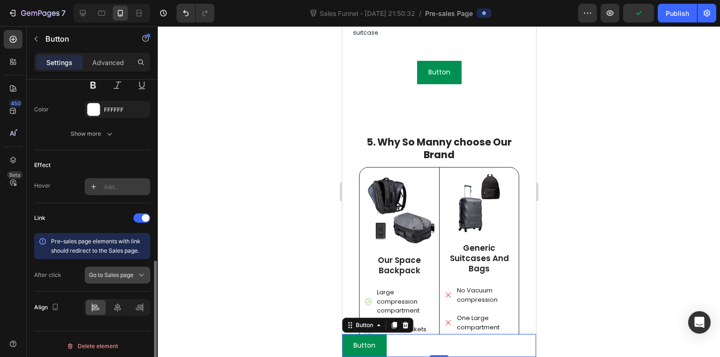
scroll to position [425, 0]
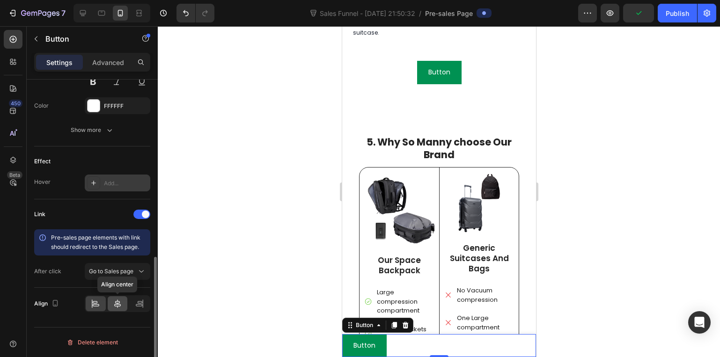
click at [125, 301] on div at bounding box center [118, 303] width 20 height 15
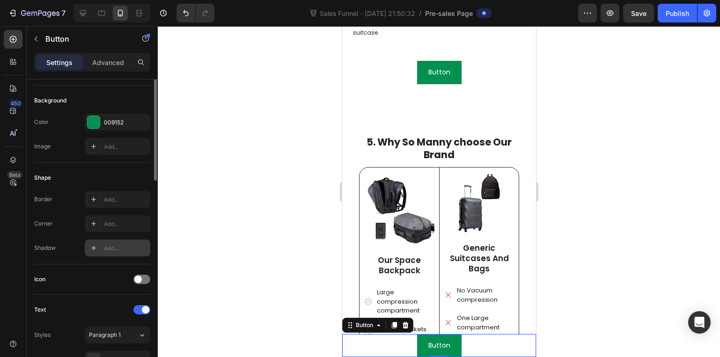
scroll to position [4, 0]
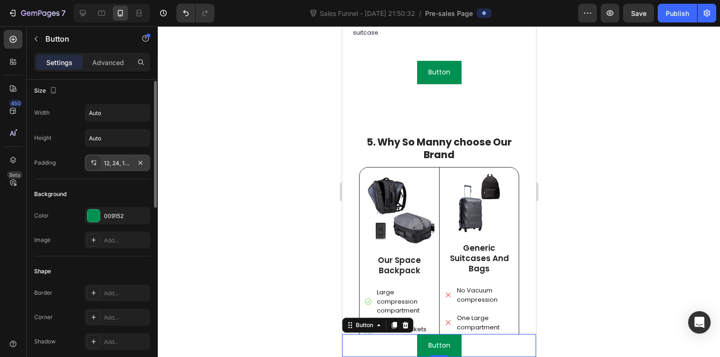
click at [106, 162] on div "12, 24, 12, 24" at bounding box center [117, 163] width 27 height 8
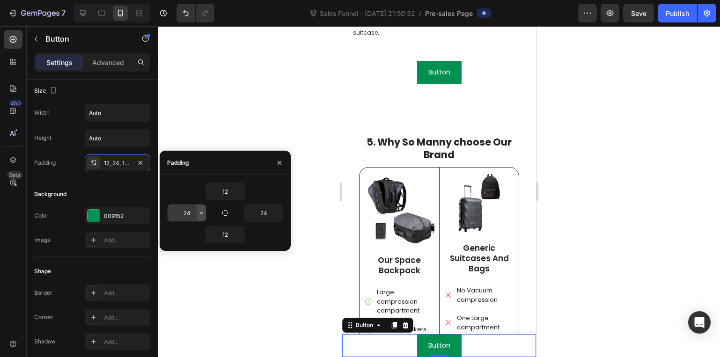
click at [198, 210] on icon "button" at bounding box center [201, 212] width 7 height 7
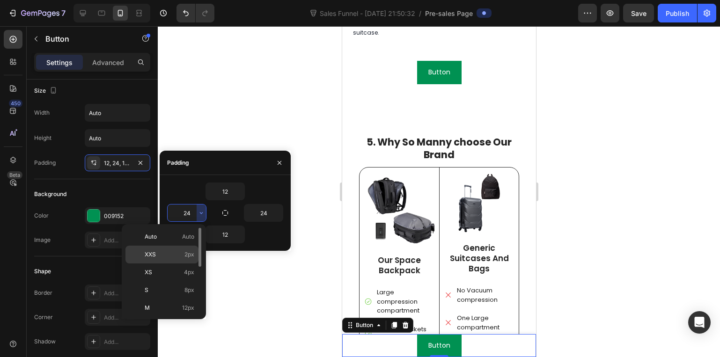
click at [177, 264] on div "XXS 2px" at bounding box center [161, 273] width 73 height 18
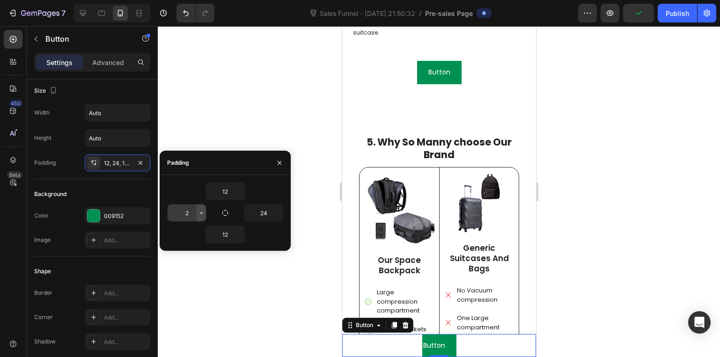
click at [198, 213] on icon "button" at bounding box center [201, 212] width 7 height 7
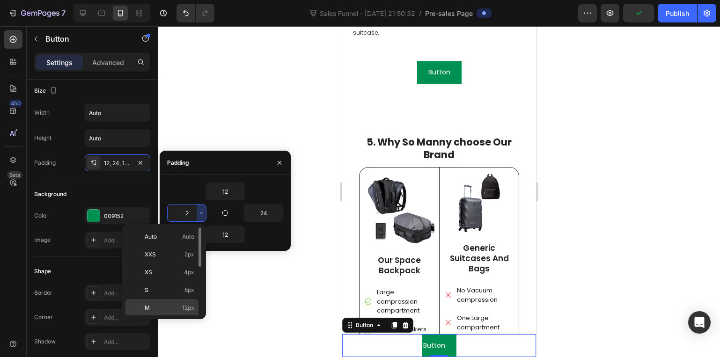
click at [172, 317] on div "M 12px" at bounding box center [161, 326] width 73 height 18
type input "12"
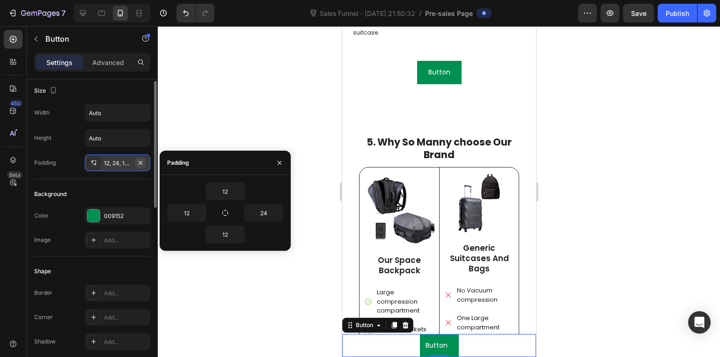
click at [141, 165] on icon "button" at bounding box center [140, 162] width 7 height 7
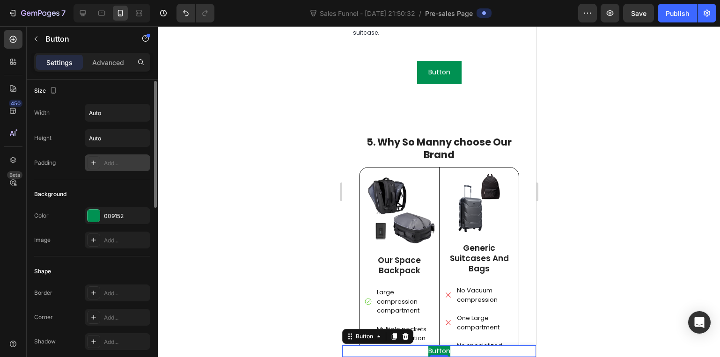
click at [123, 162] on div "Add..." at bounding box center [126, 163] width 44 height 8
type input "12"
type input "24"
type input "12"
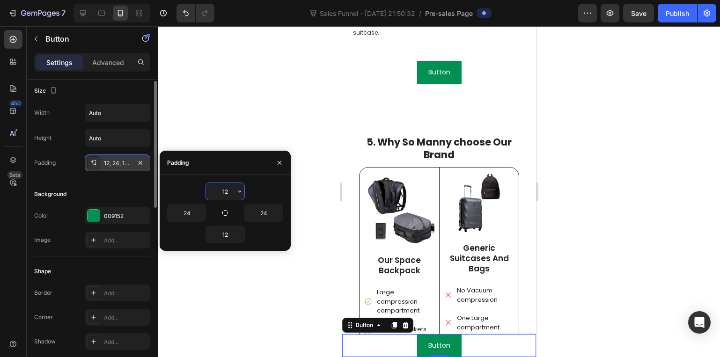
scroll to position [0, 0]
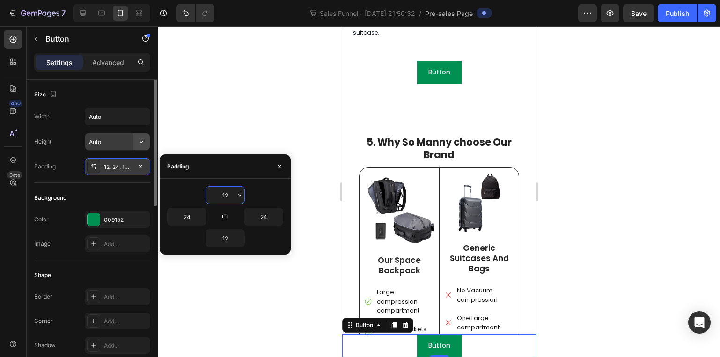
click at [140, 139] on icon "button" at bounding box center [141, 141] width 9 height 9
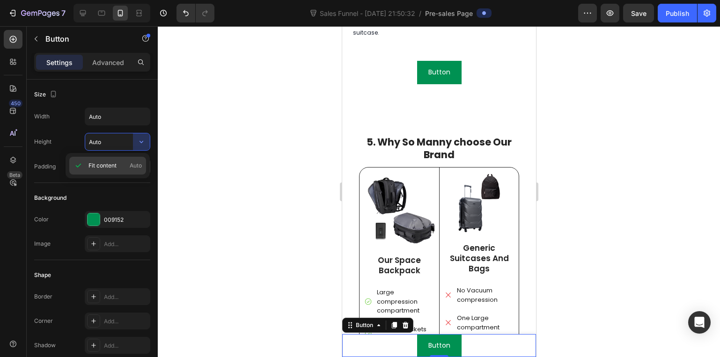
click at [102, 166] on span "Fit content" at bounding box center [102, 165] width 28 height 8
click at [163, 211] on div at bounding box center [439, 191] width 562 height 331
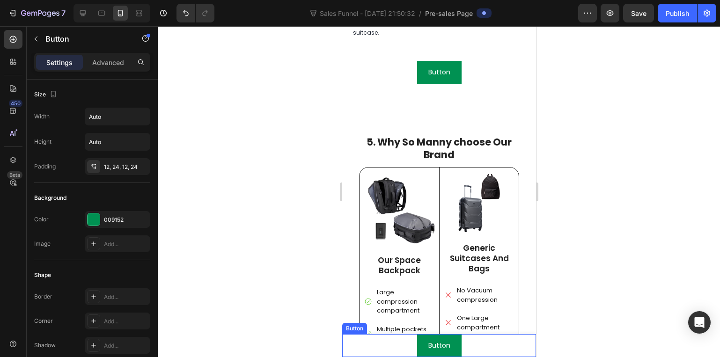
click at [375, 346] on div "Button Button" at bounding box center [439, 345] width 194 height 23
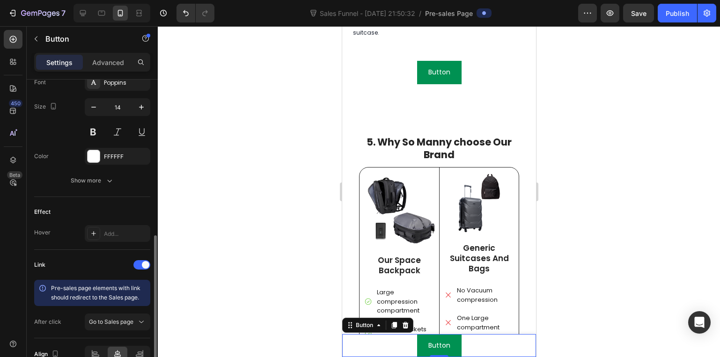
scroll to position [425, 0]
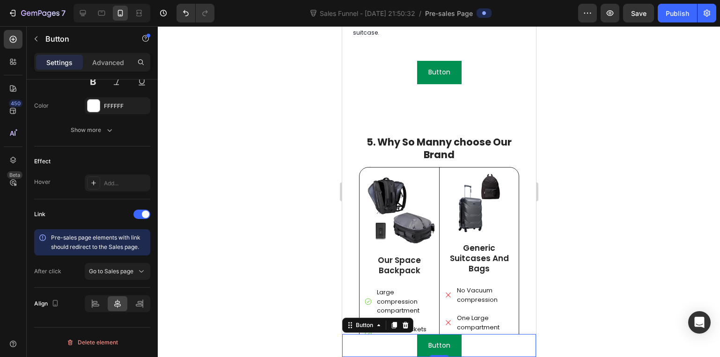
click at [231, 215] on div at bounding box center [439, 191] width 562 height 331
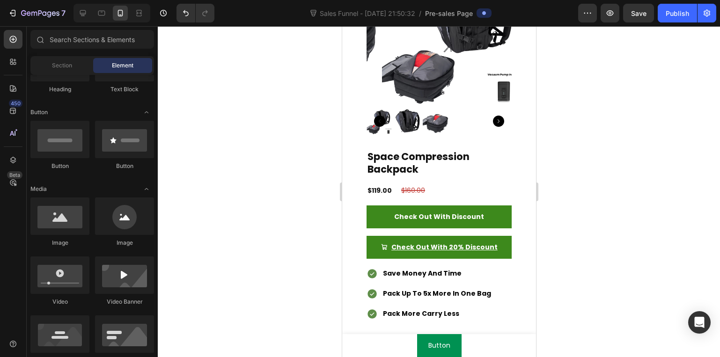
scroll to position [2307, 0]
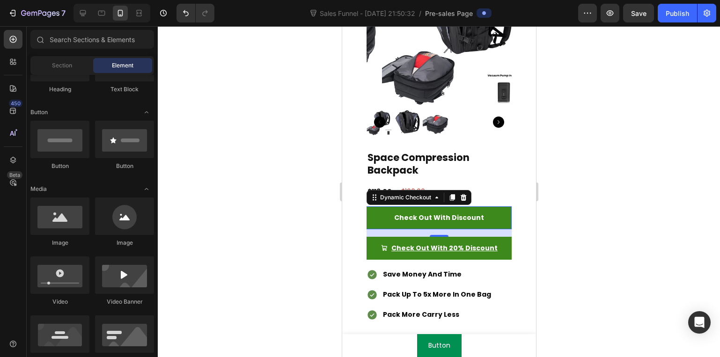
click at [450, 206] on button "Check Out With Discount" at bounding box center [438, 217] width 145 height 23
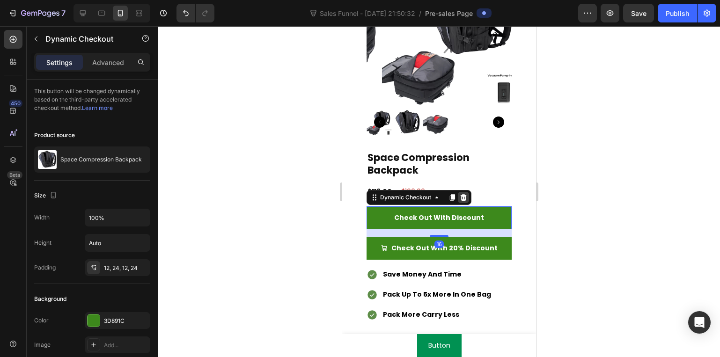
click at [462, 194] on icon at bounding box center [463, 197] width 6 height 7
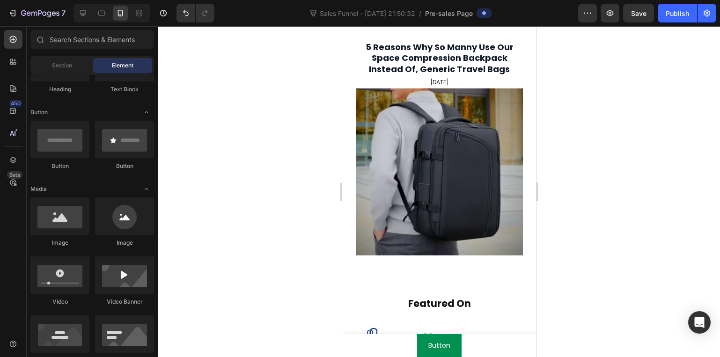
scroll to position [0, 0]
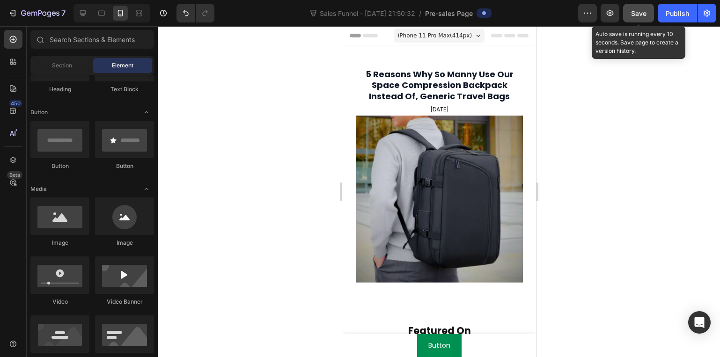
click at [643, 15] on span "Save" at bounding box center [638, 13] width 15 height 8
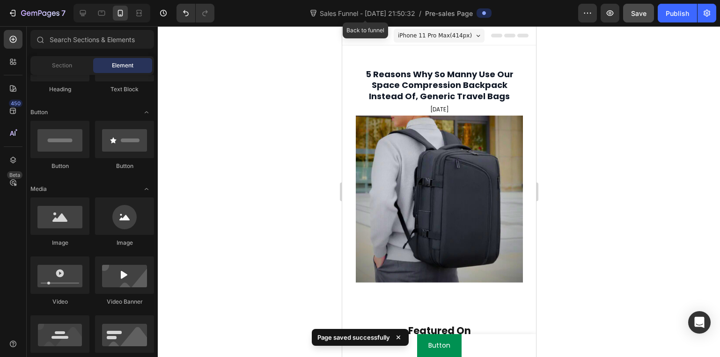
click at [375, 16] on span "Sales Funnel - [DATE] 21:50:32" at bounding box center [367, 13] width 99 height 10
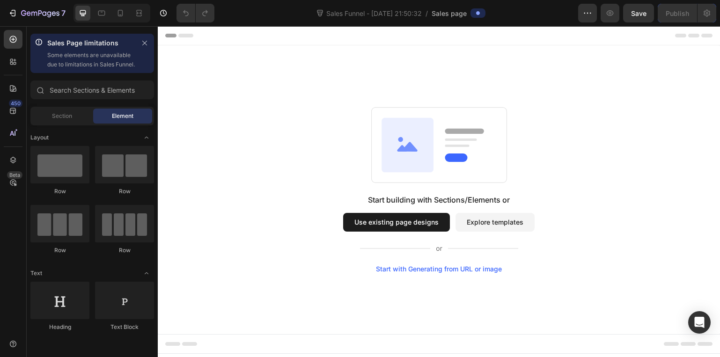
click at [408, 216] on button "Use existing page designs" at bounding box center [396, 222] width 107 height 19
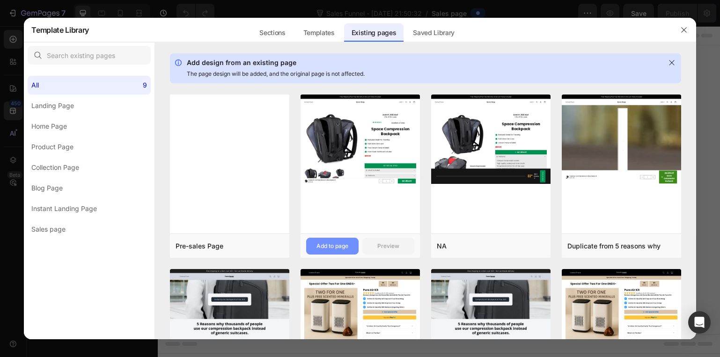
click at [328, 241] on button "Add to page" at bounding box center [332, 246] width 52 height 17
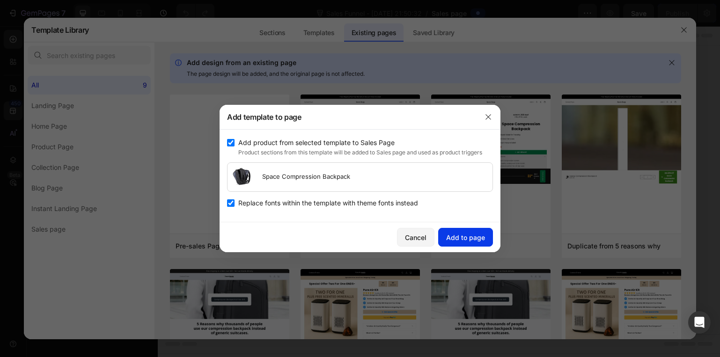
click at [461, 239] on div "Add to page" at bounding box center [465, 238] width 39 height 10
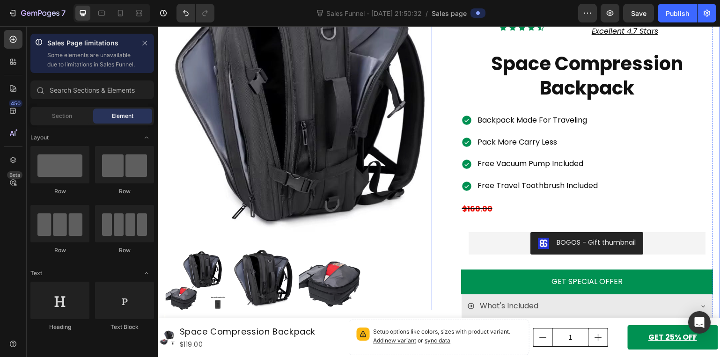
scroll to position [140, 0]
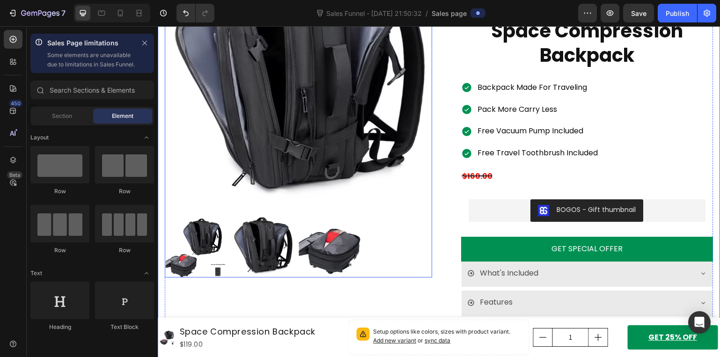
click at [199, 262] on img at bounding box center [196, 246] width 62 height 62
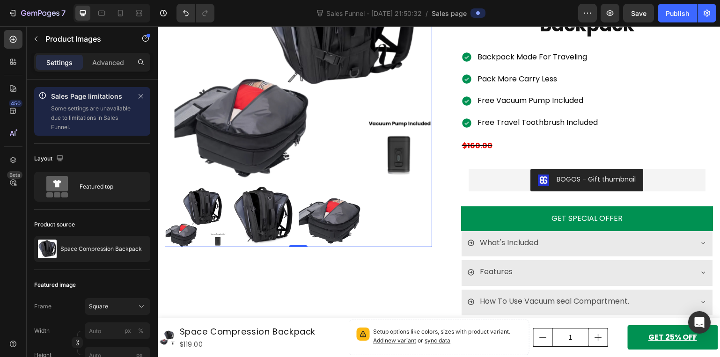
scroll to position [187, 0]
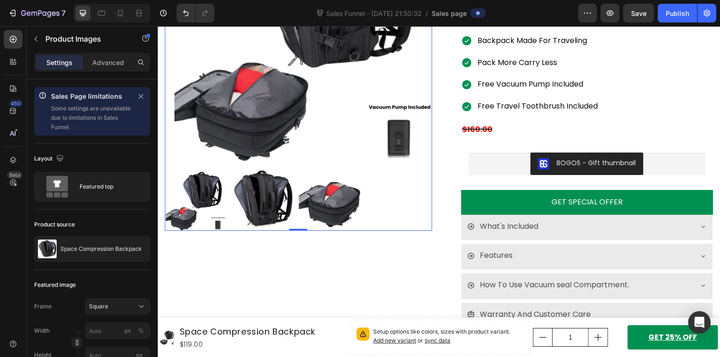
click at [270, 212] on img at bounding box center [263, 199] width 62 height 62
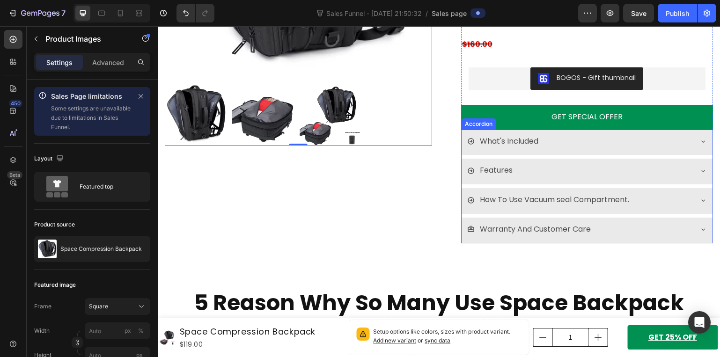
scroll to position [281, 0]
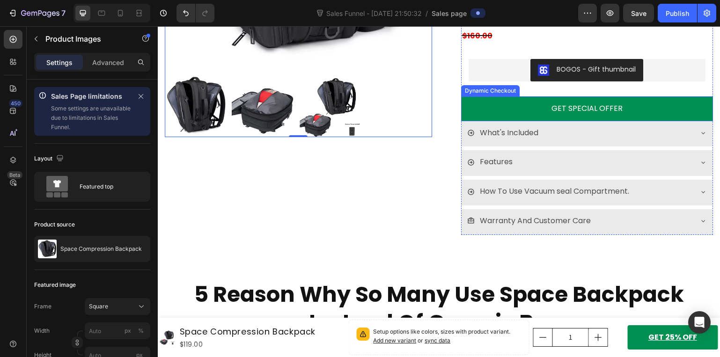
click at [638, 110] on button "GET SPECIAL OFFER" at bounding box center [587, 108] width 252 height 25
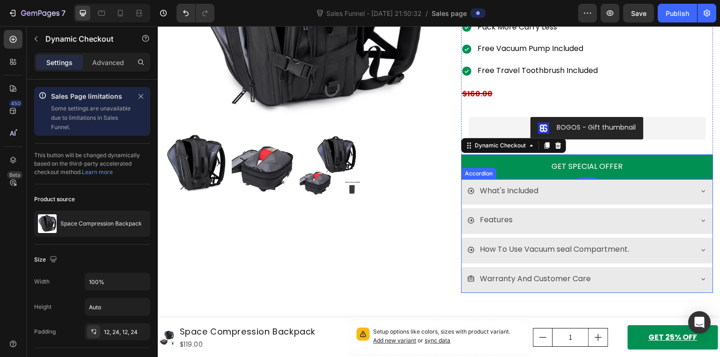
scroll to position [187, 0]
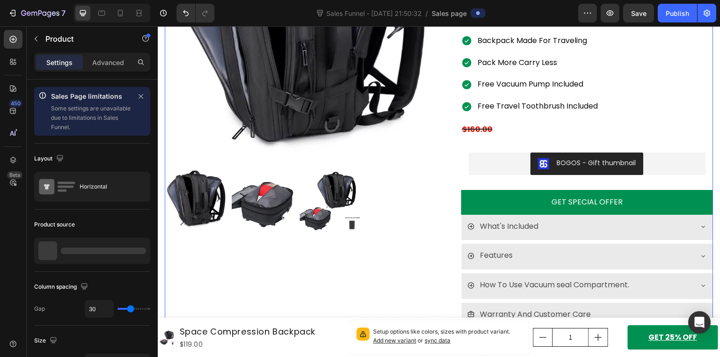
click at [402, 240] on div "Product Images" at bounding box center [298, 112] width 267 height 433
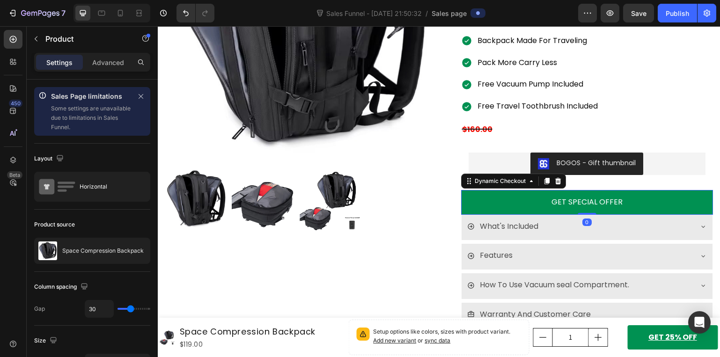
click at [479, 199] on button "GET SPECIAL OFFER" at bounding box center [587, 202] width 252 height 25
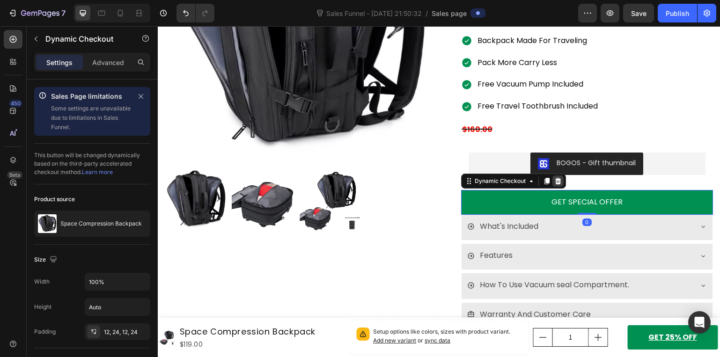
click at [554, 182] on icon at bounding box center [557, 180] width 7 height 7
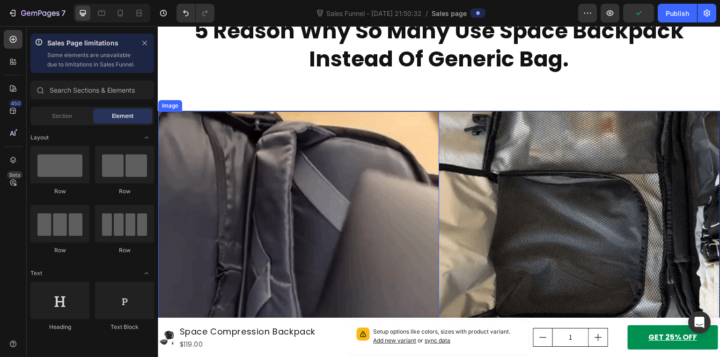
scroll to position [515, 0]
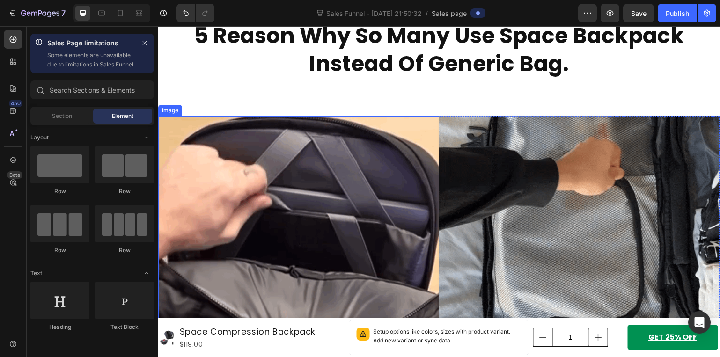
click at [366, 210] on img at bounding box center [298, 256] width 281 height 281
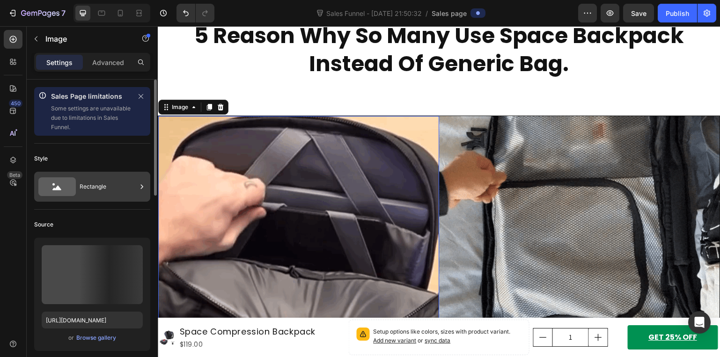
click at [127, 191] on div "Rectangle" at bounding box center [108, 187] width 57 height 22
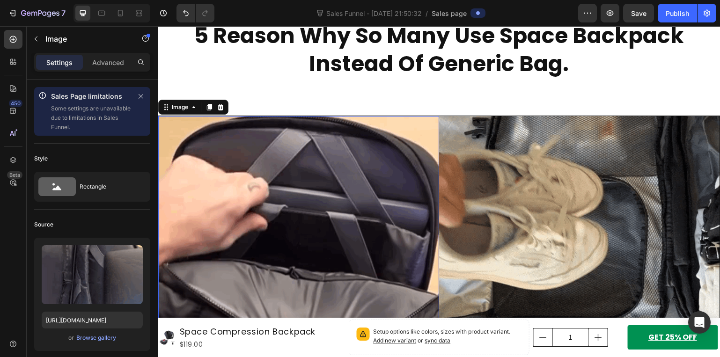
click at [65, 58] on p "Settings" at bounding box center [59, 63] width 26 height 10
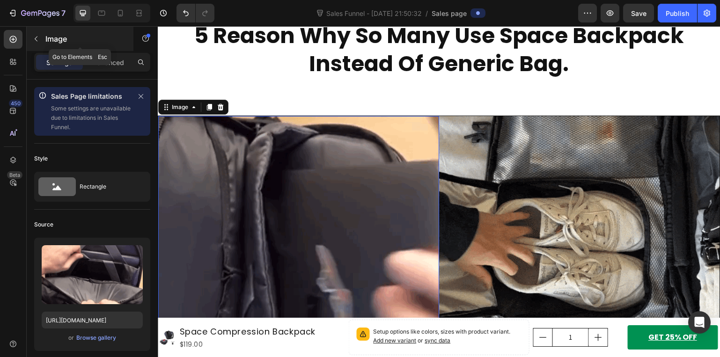
click at [39, 39] on icon "button" at bounding box center [35, 38] width 7 height 7
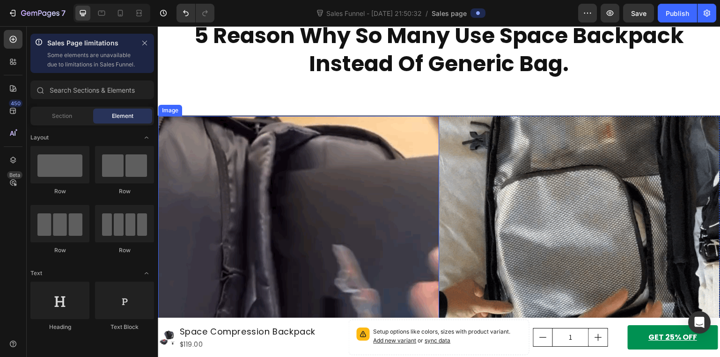
click at [248, 219] on img at bounding box center [298, 256] width 281 height 281
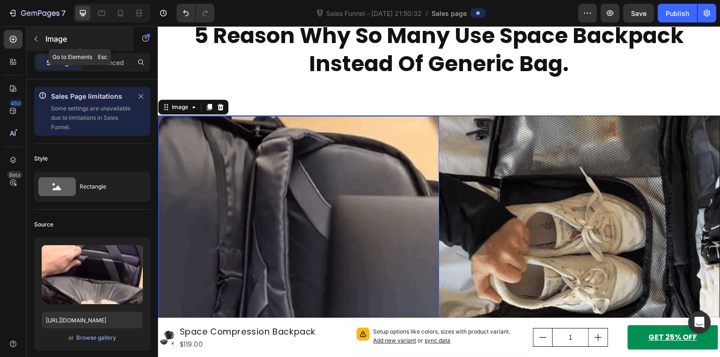
click at [38, 40] on icon "button" at bounding box center [35, 38] width 7 height 7
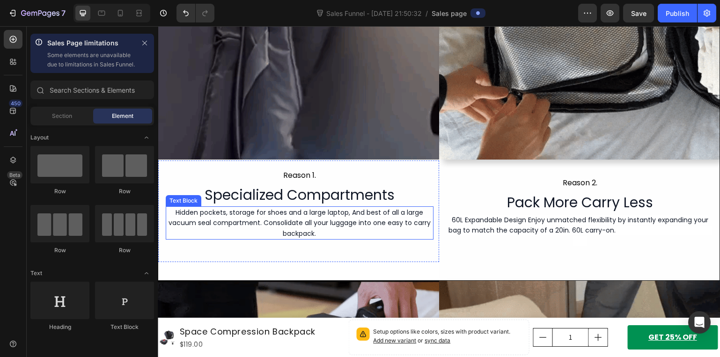
scroll to position [749, 0]
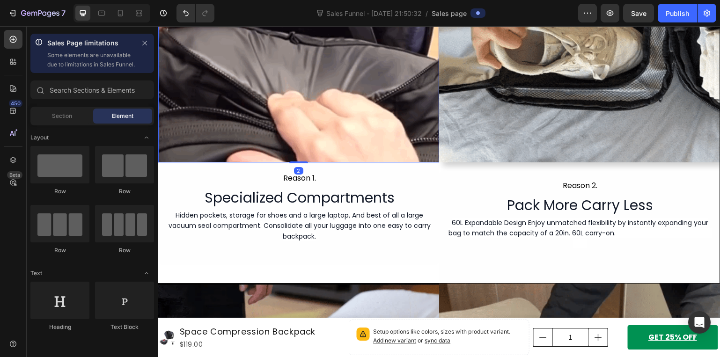
click at [204, 156] on img at bounding box center [298, 22] width 281 height 281
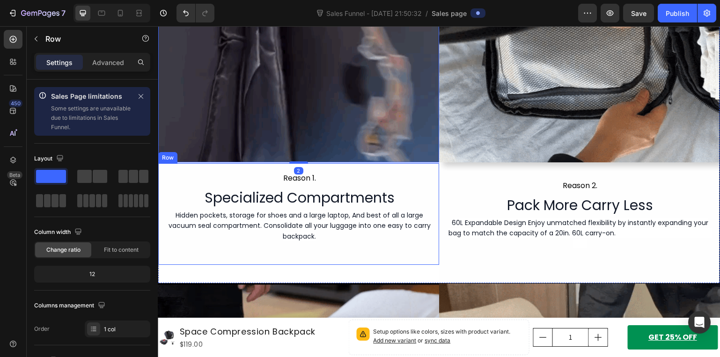
click at [204, 167] on div "Reason 1. Text Block Specialized Compartments Heading Hidden pockets, storage f…" at bounding box center [298, 214] width 281 height 102
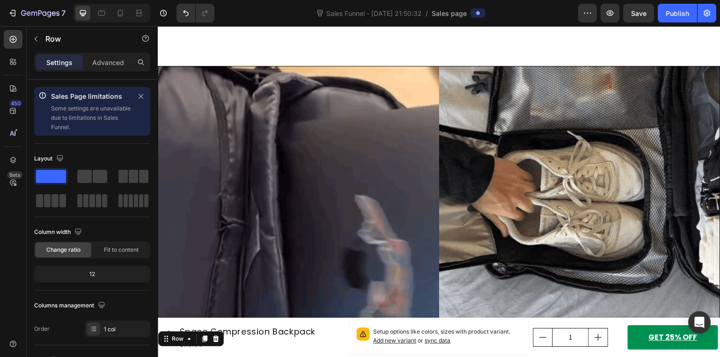
scroll to position [562, 0]
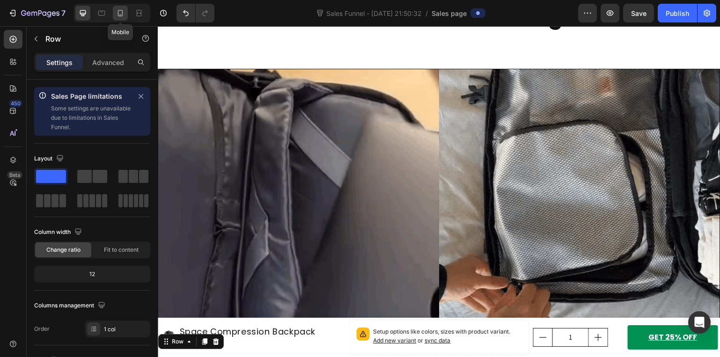
click at [124, 8] on div at bounding box center [120, 13] width 15 height 15
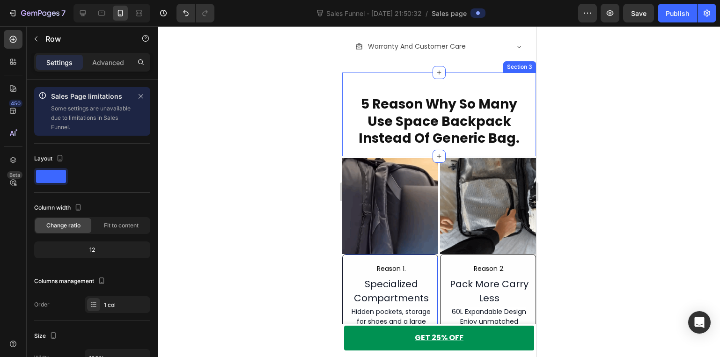
scroll to position [537, 0]
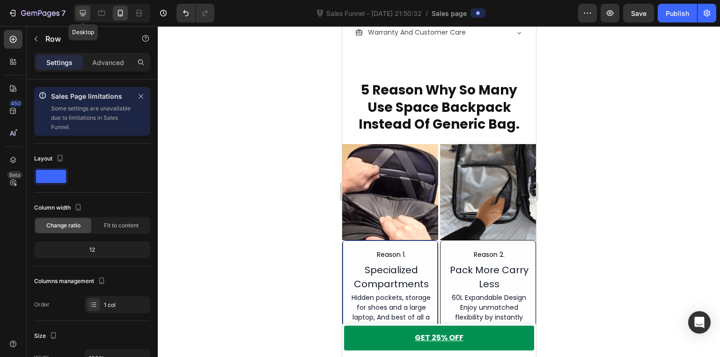
click at [82, 14] on icon at bounding box center [83, 13] width 6 height 6
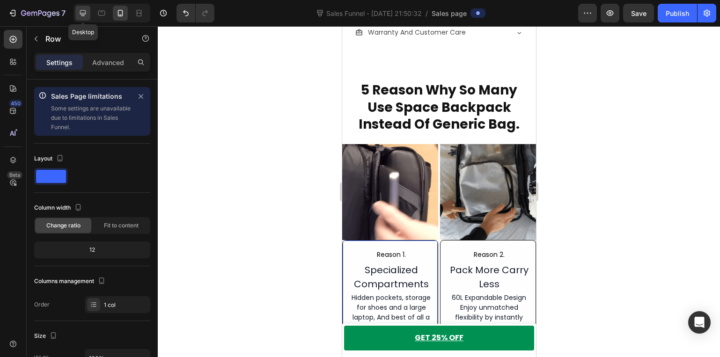
type input "1200"
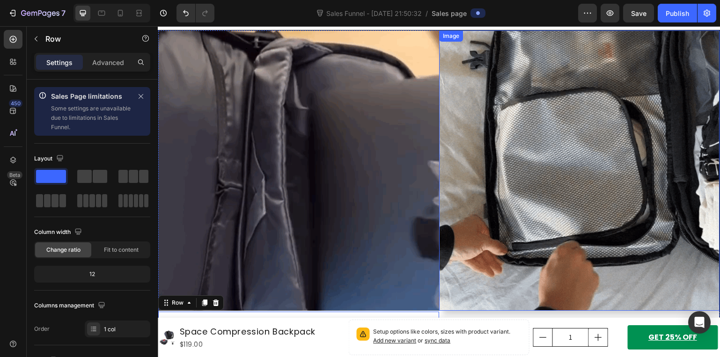
scroll to position [594, 0]
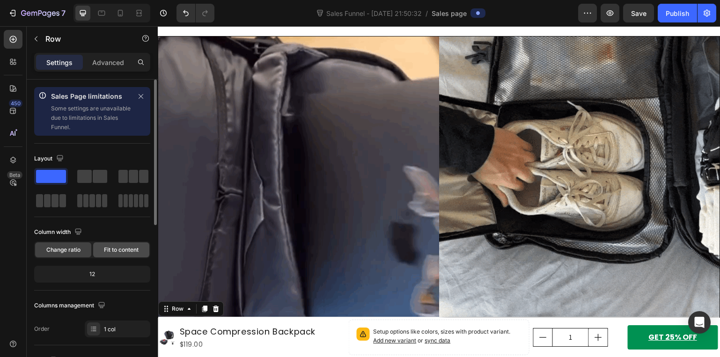
click at [112, 250] on span "Fit to content" at bounding box center [121, 250] width 35 height 8
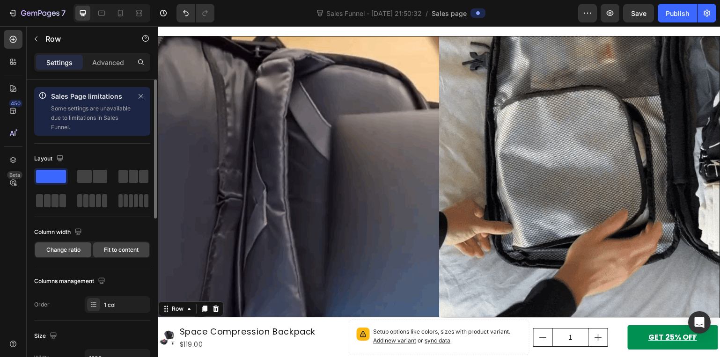
click at [64, 255] on div "Change ratio" at bounding box center [63, 249] width 56 height 15
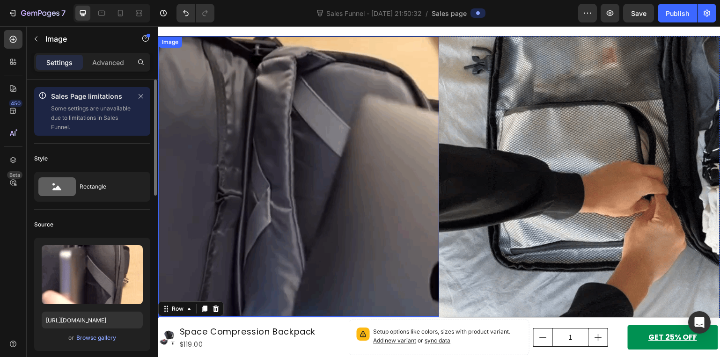
click at [271, 231] on img at bounding box center [298, 177] width 281 height 281
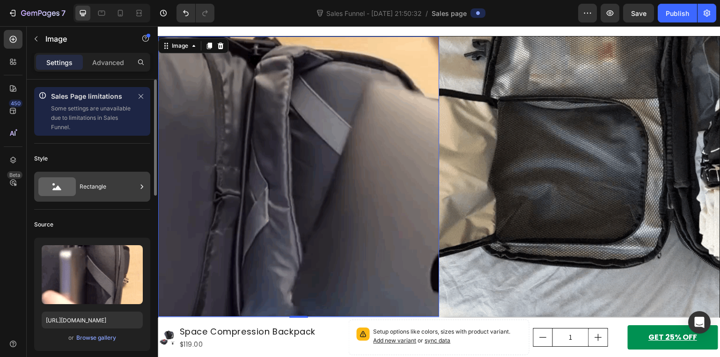
click at [85, 189] on div "Rectangle" at bounding box center [108, 187] width 57 height 22
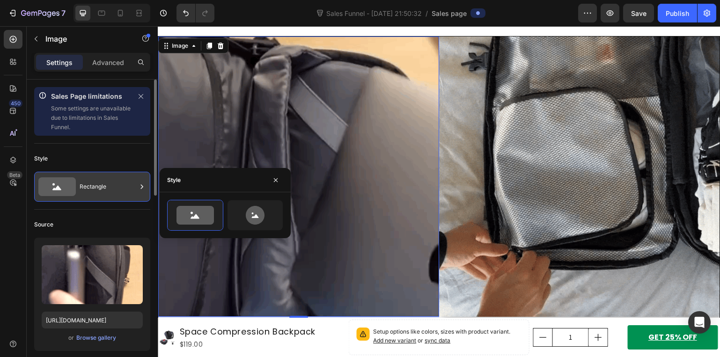
click at [85, 189] on div "Rectangle" at bounding box center [108, 187] width 57 height 22
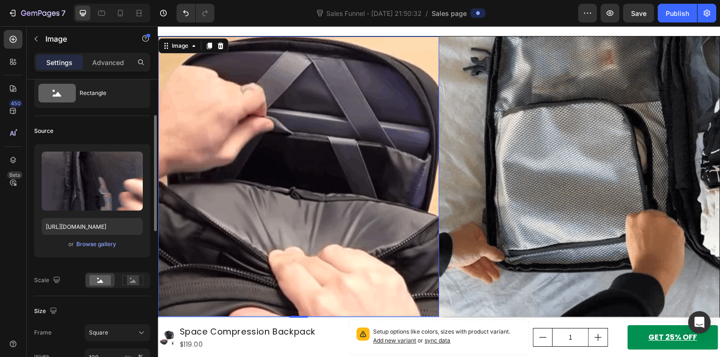
scroll to position [140, 0]
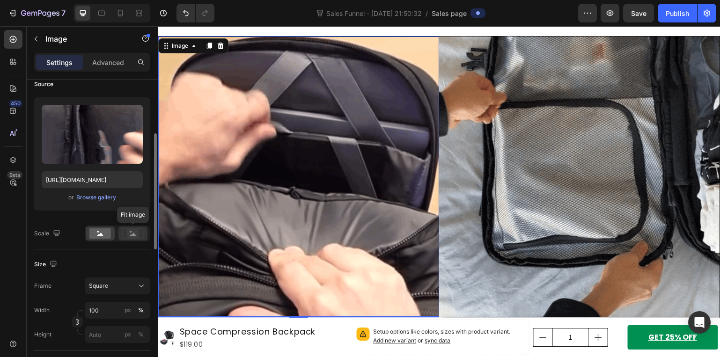
click at [129, 230] on rect at bounding box center [133, 233] width 12 height 9
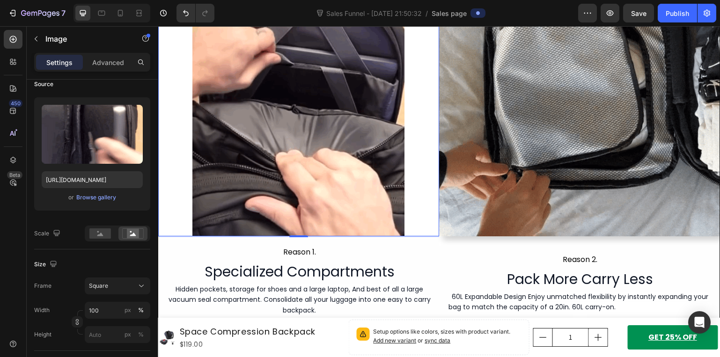
scroll to position [688, 0]
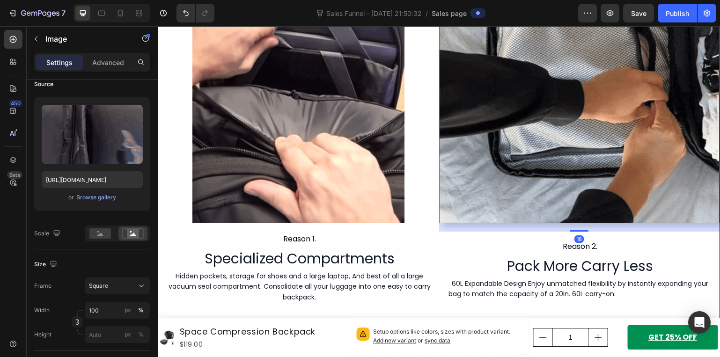
click at [546, 172] on img at bounding box center [579, 83] width 281 height 281
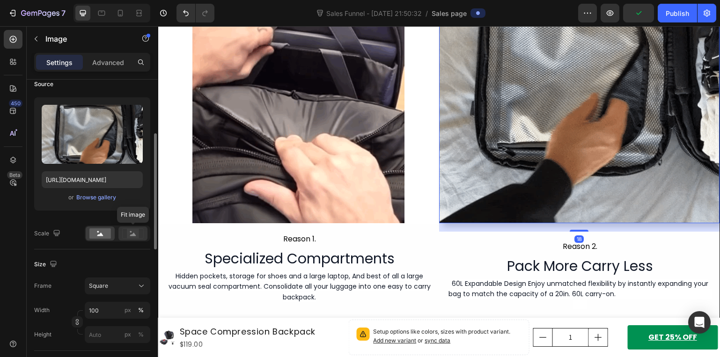
click at [139, 232] on rect at bounding box center [133, 233] width 12 height 9
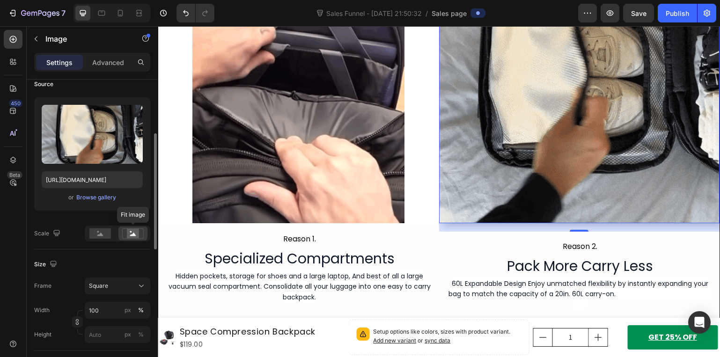
click at [128, 234] on rect at bounding box center [133, 233] width 12 height 9
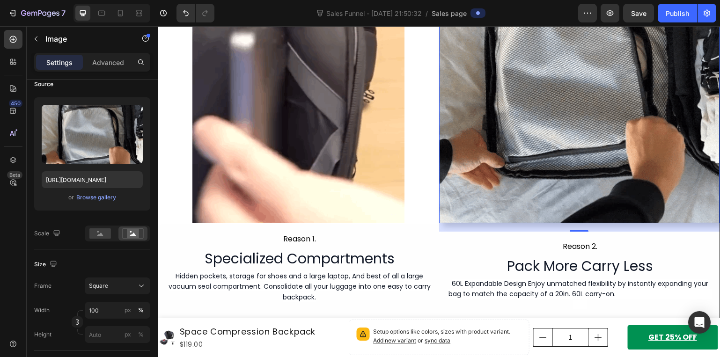
click at [500, 157] on img at bounding box center [579, 83] width 281 height 281
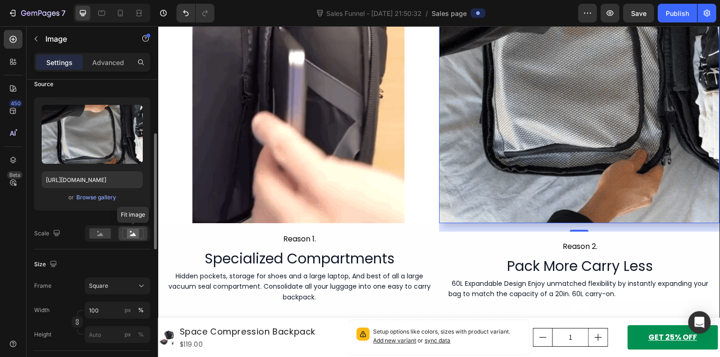
click at [135, 236] on icon at bounding box center [133, 234] width 6 height 3
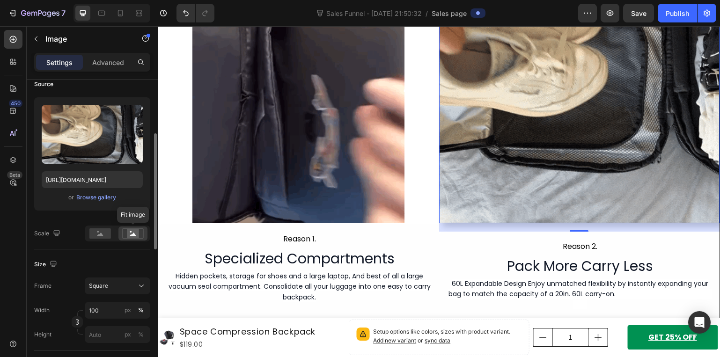
click at [135, 236] on icon at bounding box center [133, 234] width 6 height 3
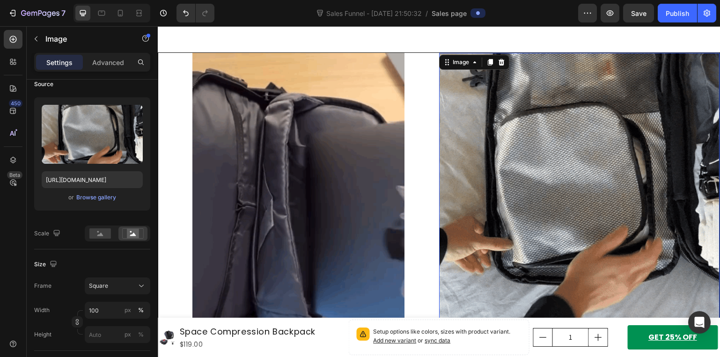
scroll to position [501, 0]
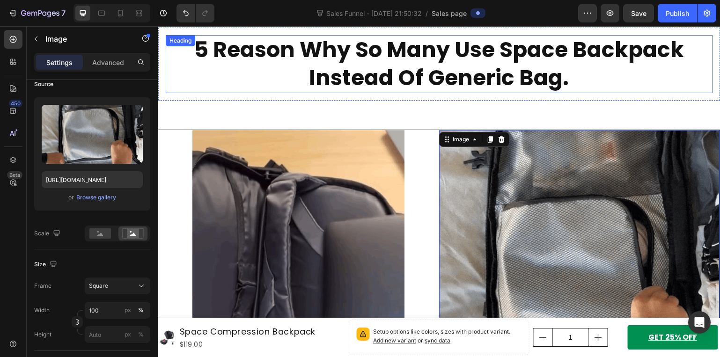
click at [618, 85] on h2 "5 Reason Why So Many Use Space Backpack Instead Of Generic Bag." at bounding box center [439, 64] width 547 height 58
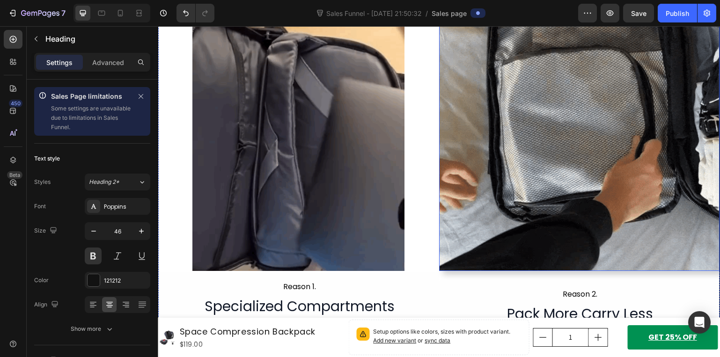
scroll to position [641, 0]
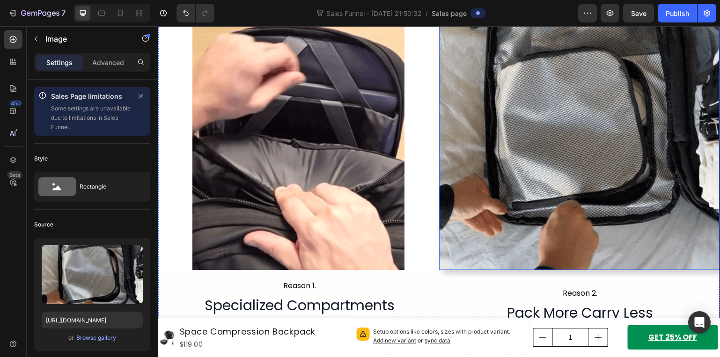
click at [536, 144] on img at bounding box center [579, 130] width 281 height 281
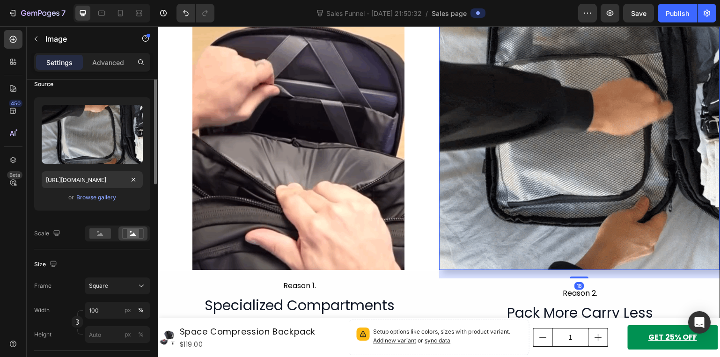
scroll to position [187, 0]
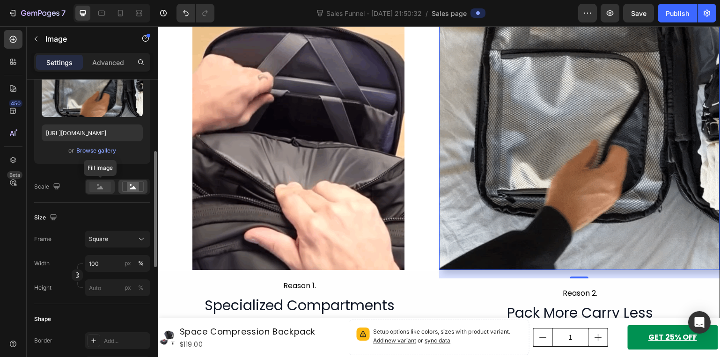
click at [99, 188] on icon at bounding box center [100, 187] width 6 height 3
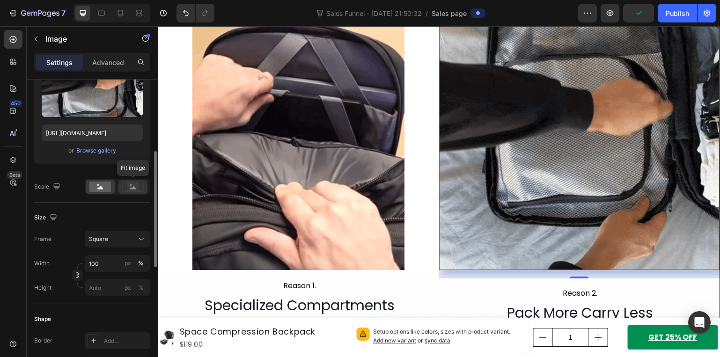
click at [133, 191] on rect at bounding box center [133, 186] width 12 height 9
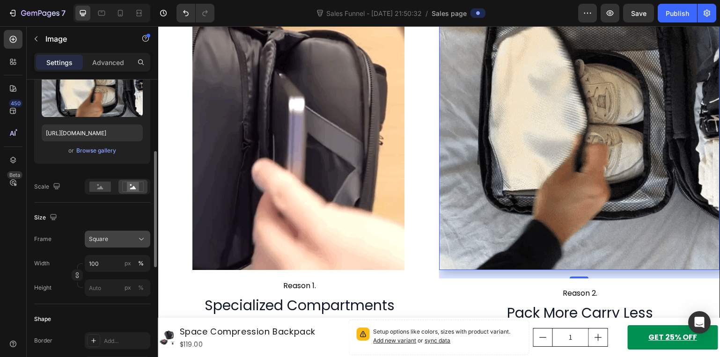
click at [116, 239] on div "Square" at bounding box center [112, 239] width 46 height 8
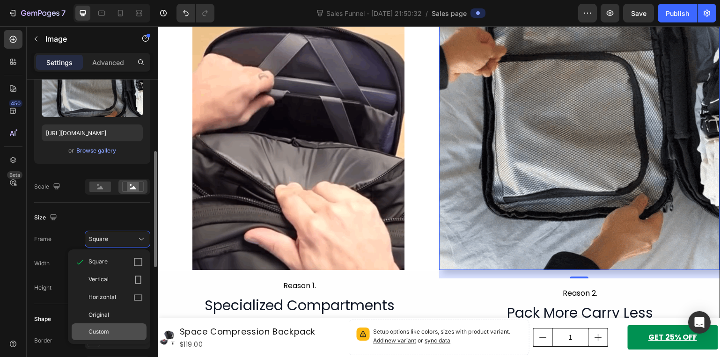
click at [118, 335] on div "Custom" at bounding box center [115, 332] width 54 height 8
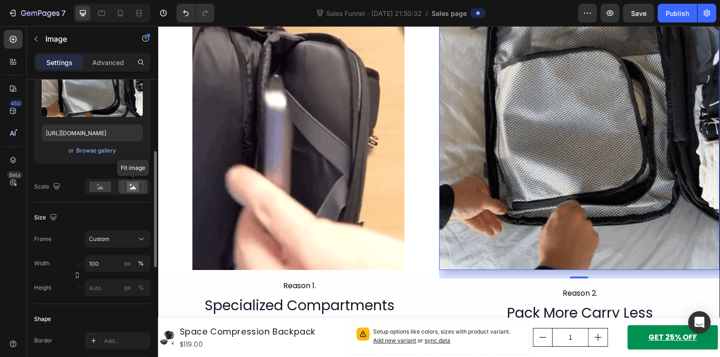
click at [131, 180] on div at bounding box center [132, 187] width 29 height 14
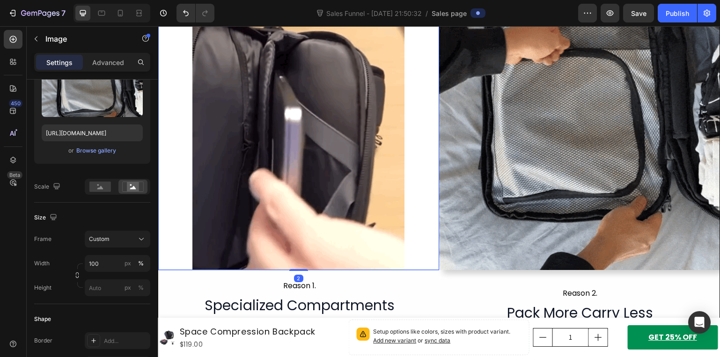
click at [243, 205] on img at bounding box center [298, 130] width 281 height 281
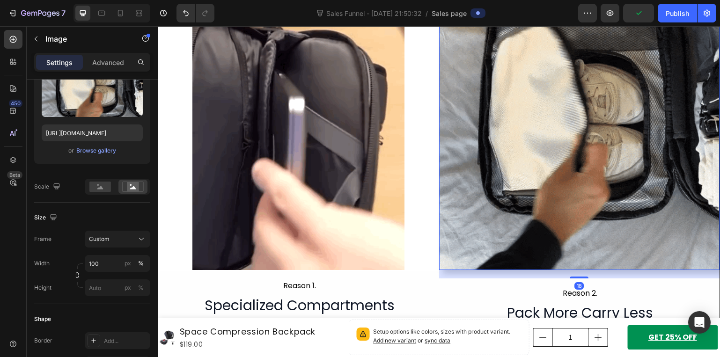
click at [469, 211] on img at bounding box center [579, 130] width 281 height 281
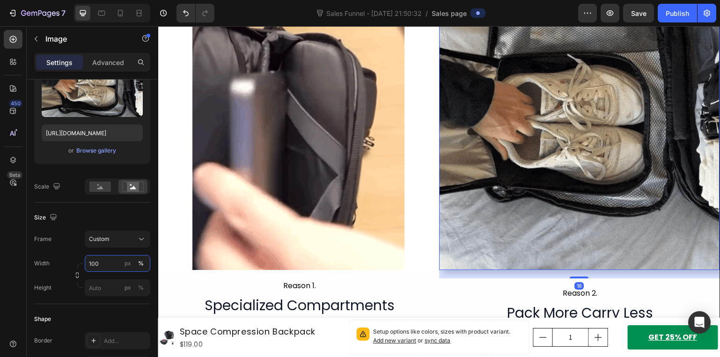
click at [103, 260] on input "100" at bounding box center [118, 263] width 66 height 17
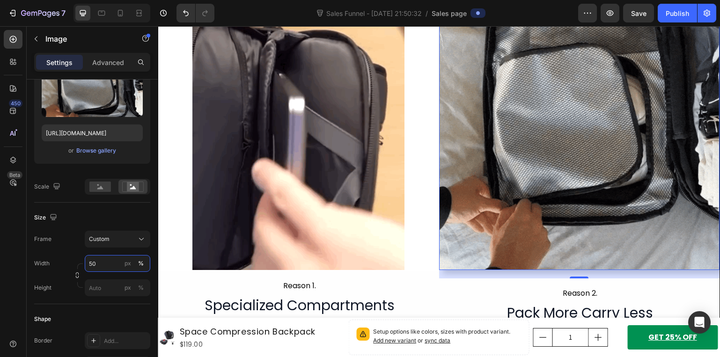
type input "5"
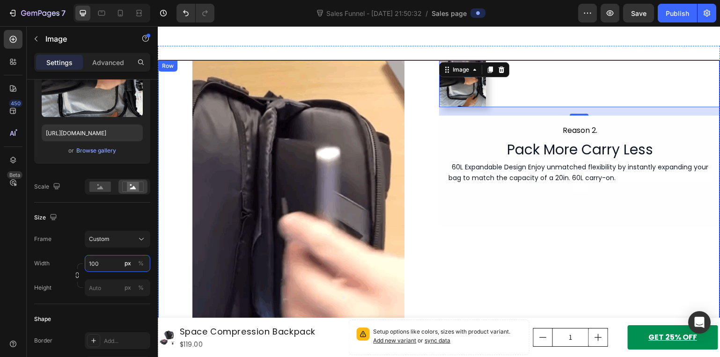
scroll to position [548, 0]
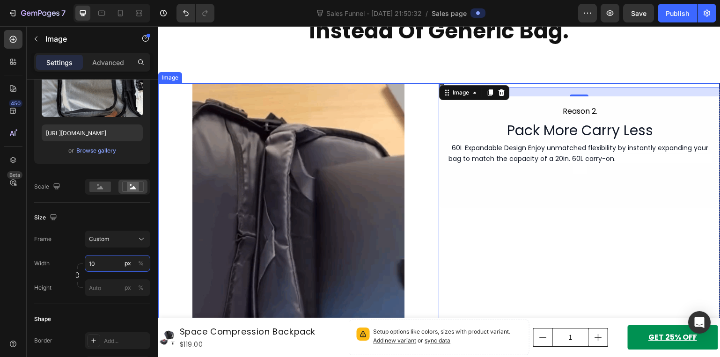
type input "1"
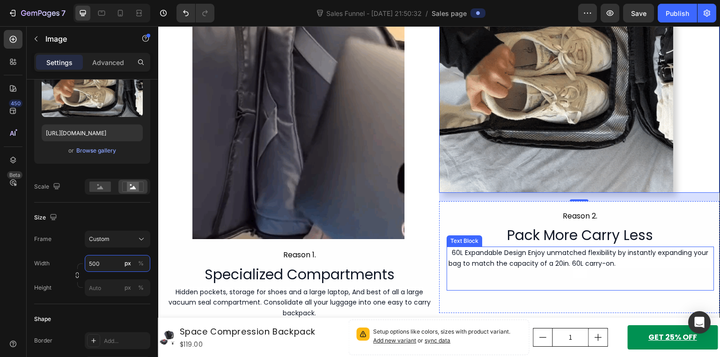
scroll to position [641, 0]
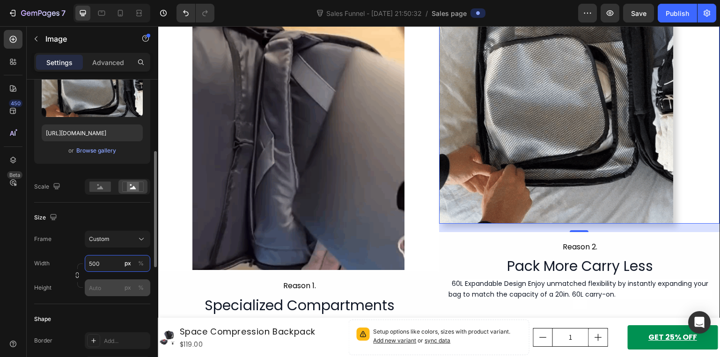
type input "500"
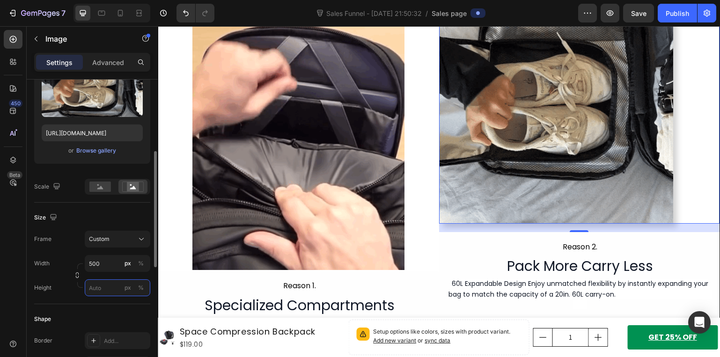
click at [110, 288] on input "px %" at bounding box center [118, 287] width 66 height 17
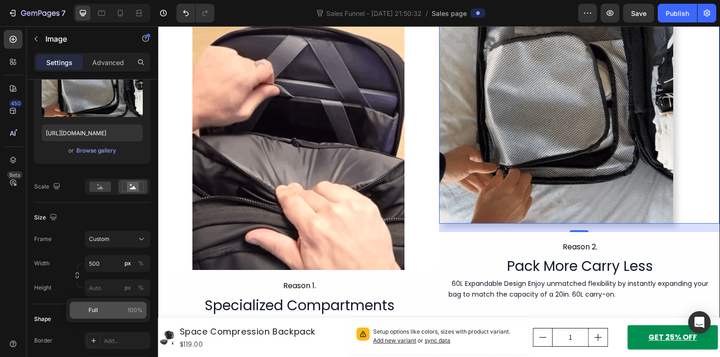
click at [105, 310] on p "Full 100%" at bounding box center [115, 310] width 54 height 8
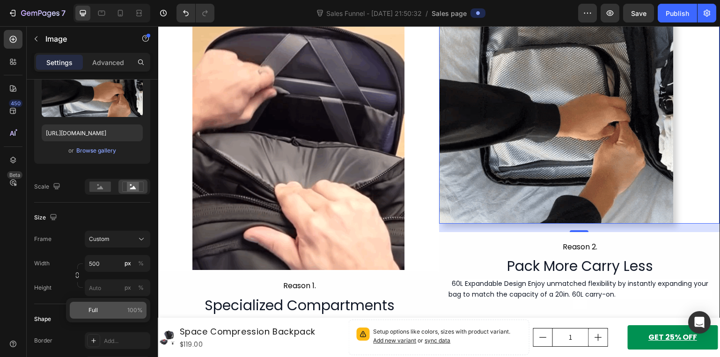
type input "100"
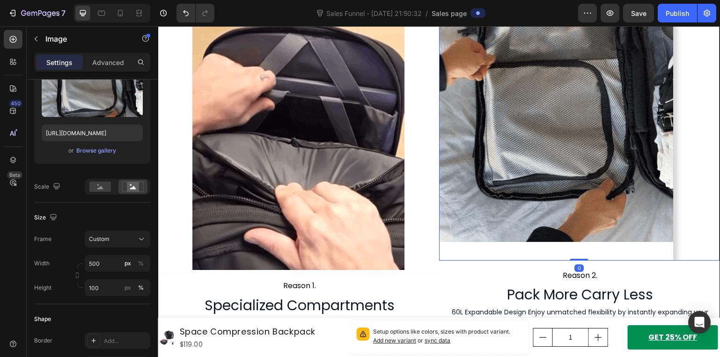
drag, startPoint x: 577, startPoint y: 256, endPoint x: 597, endPoint y: 181, distance: 78.4
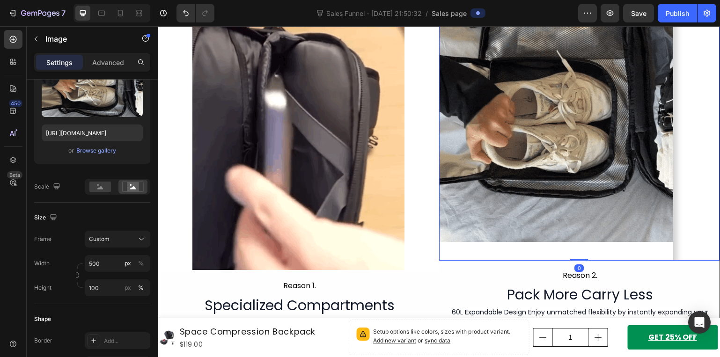
click at [597, 181] on div "Image 0" at bounding box center [579, 125] width 281 height 271
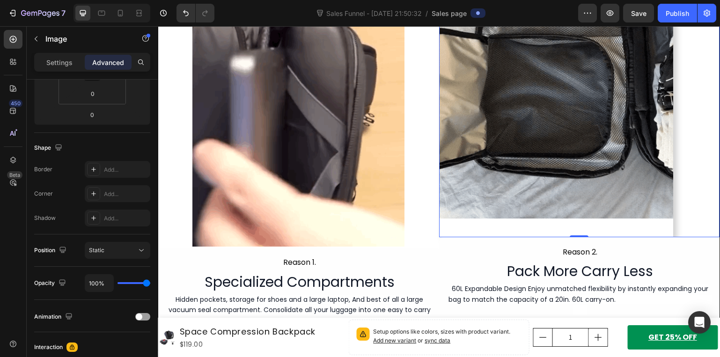
scroll to position [688, 0]
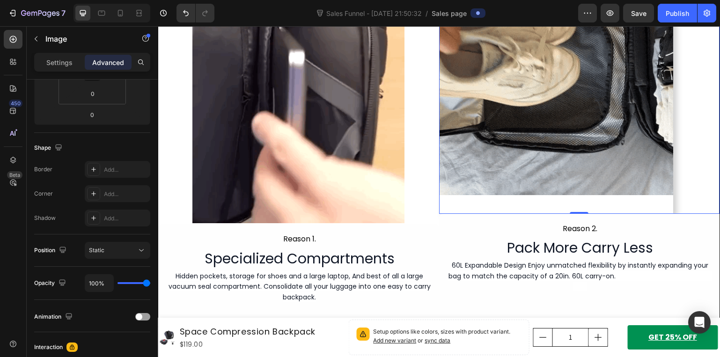
click at [546, 140] on img at bounding box center [556, 78] width 234 height 271
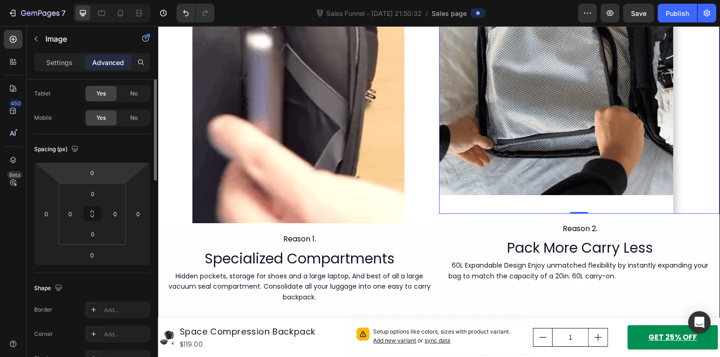
scroll to position [0, 0]
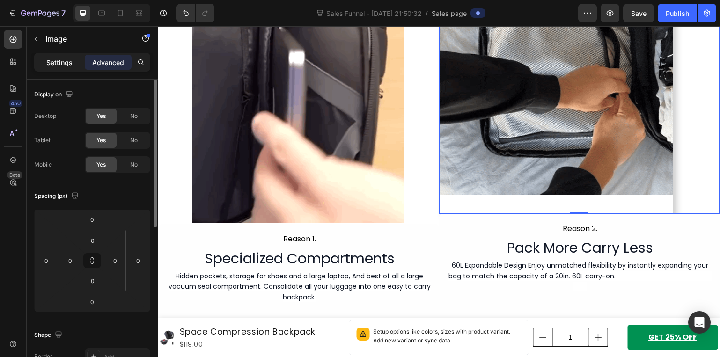
click at [70, 63] on p "Settings" at bounding box center [59, 63] width 26 height 10
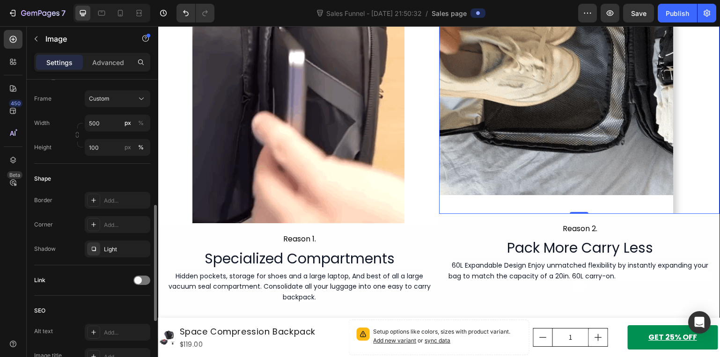
scroll to position [374, 0]
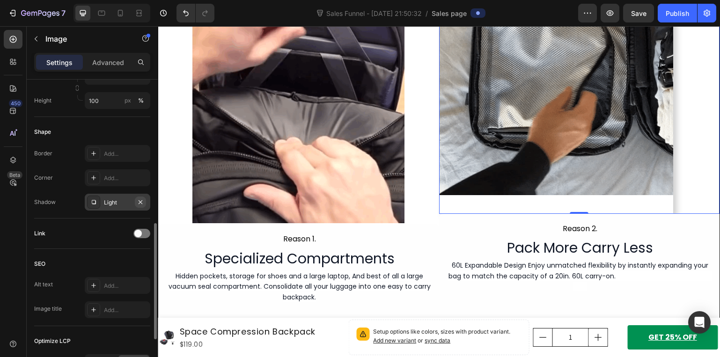
click at [141, 202] on icon "button" at bounding box center [140, 201] width 7 height 7
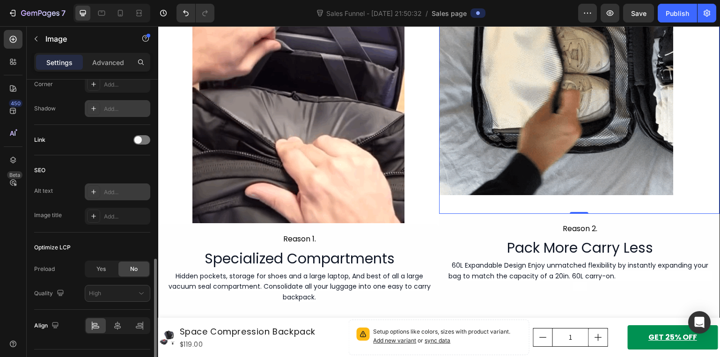
scroll to position [490, 0]
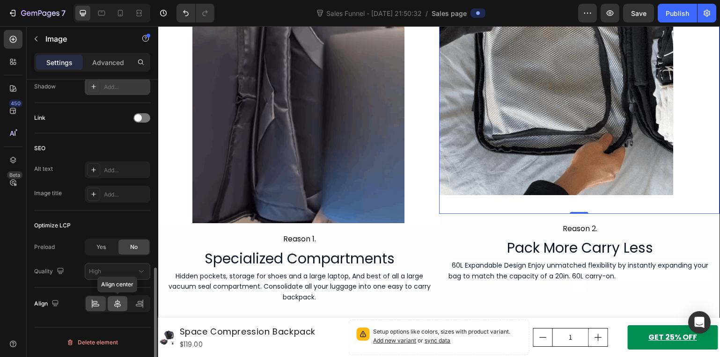
click at [114, 305] on icon at bounding box center [117, 303] width 9 height 9
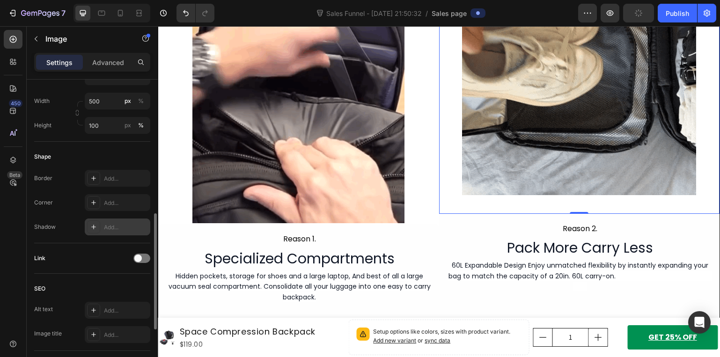
scroll to position [303, 0]
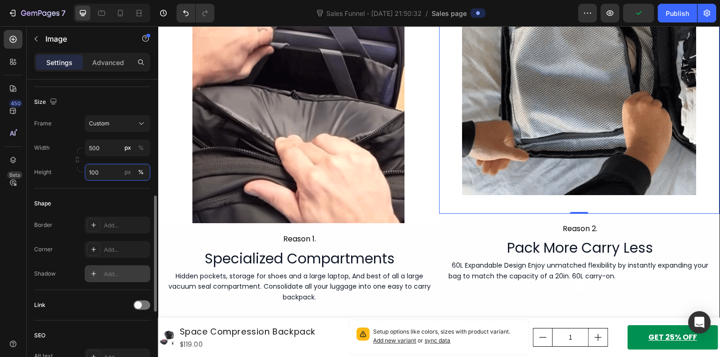
click at [107, 166] on input "100" at bounding box center [118, 172] width 66 height 17
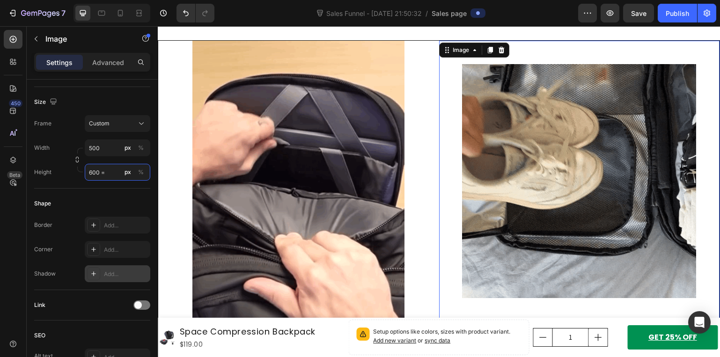
scroll to position [594, 0]
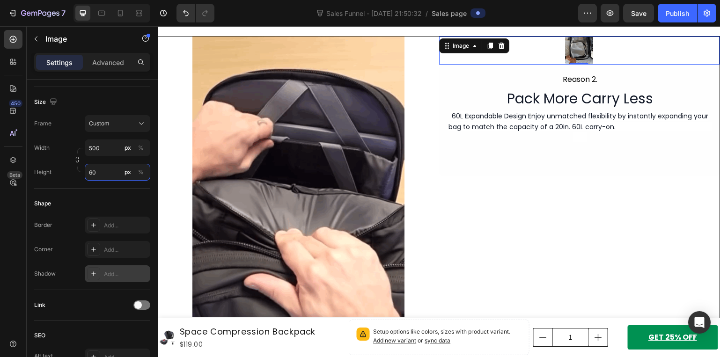
type input "6"
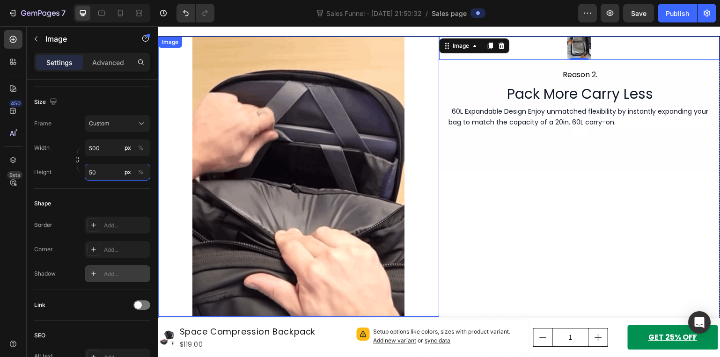
type input "5"
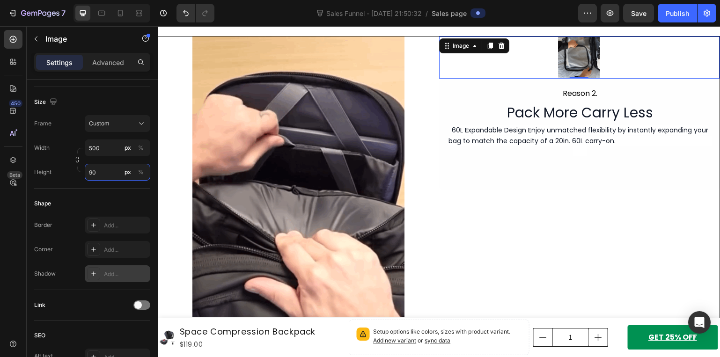
type input "9"
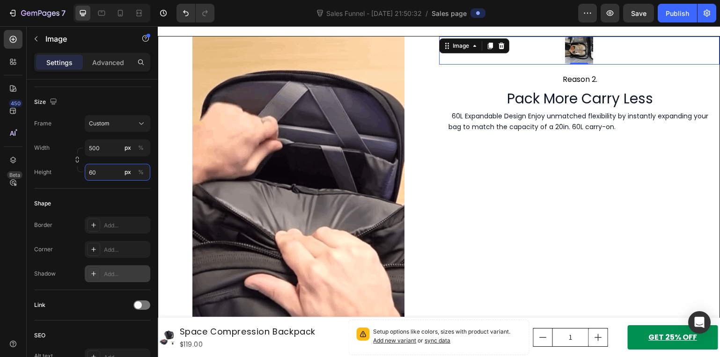
type input "6"
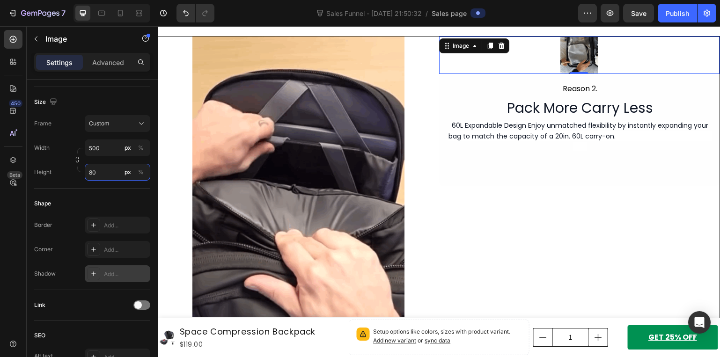
type input "8"
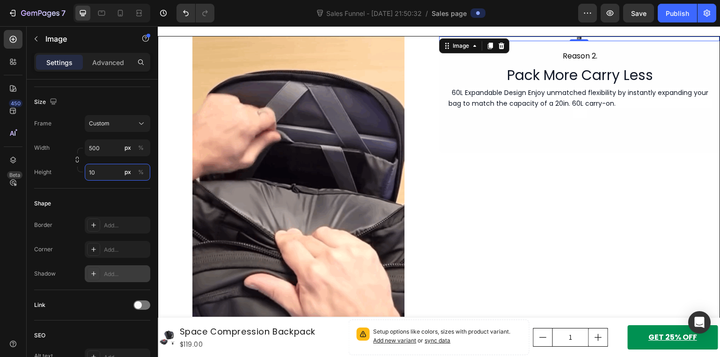
type input "1"
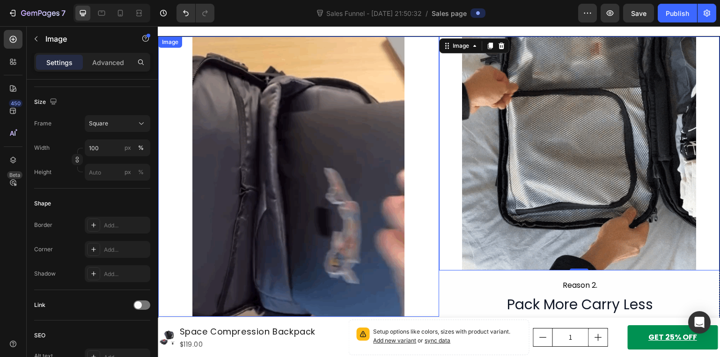
click at [337, 134] on img at bounding box center [298, 177] width 281 height 281
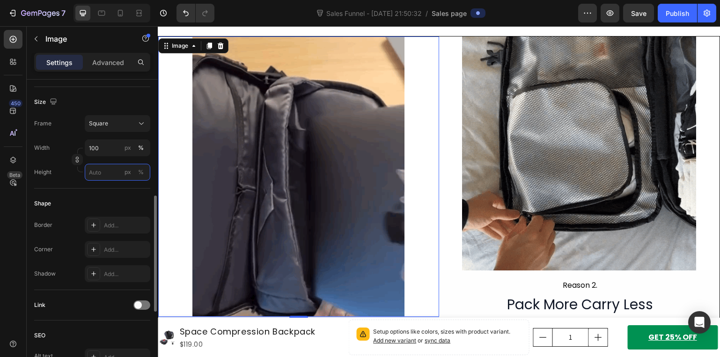
click at [98, 179] on input "px %" at bounding box center [118, 172] width 66 height 17
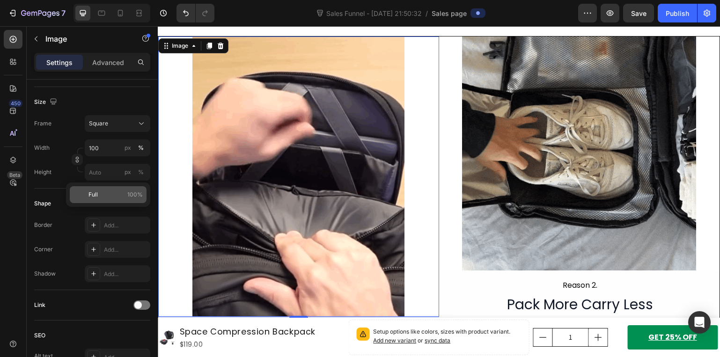
click at [101, 202] on div "Full 100%" at bounding box center [108, 194] width 77 height 17
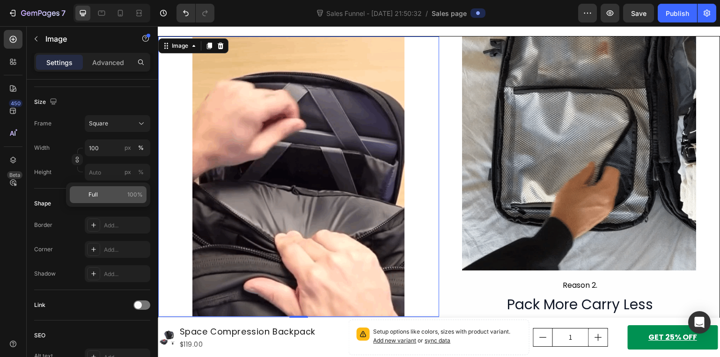
type input "100"
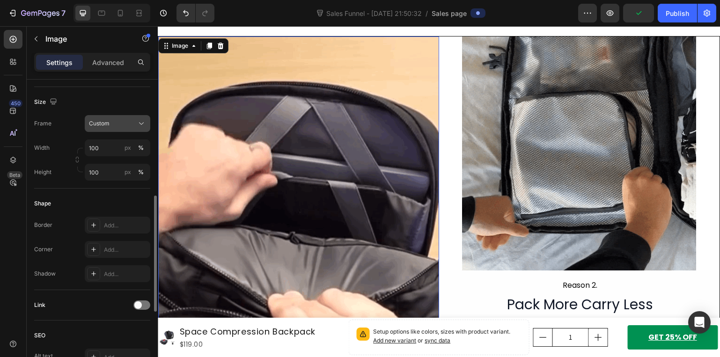
scroll to position [256, 0]
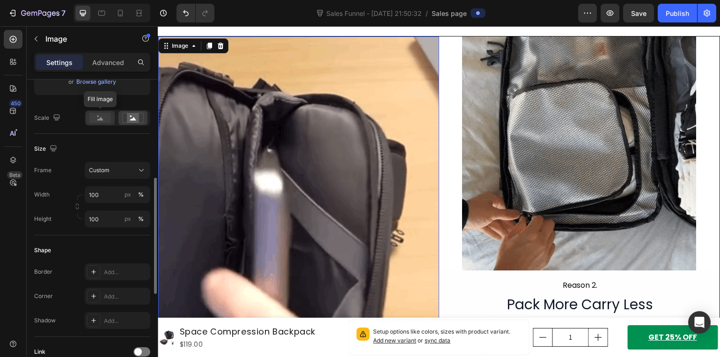
click at [105, 116] on rect at bounding box center [100, 118] width 22 height 10
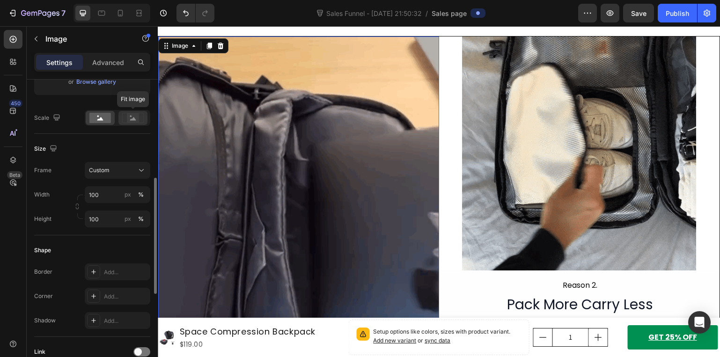
click at [135, 117] on rect at bounding box center [133, 117] width 12 height 9
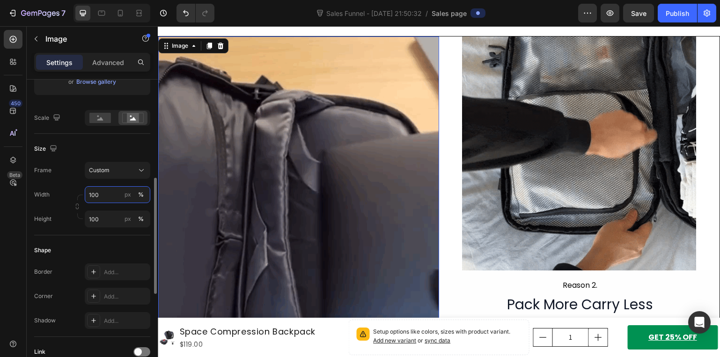
click at [106, 195] on input "100" at bounding box center [118, 194] width 66 height 17
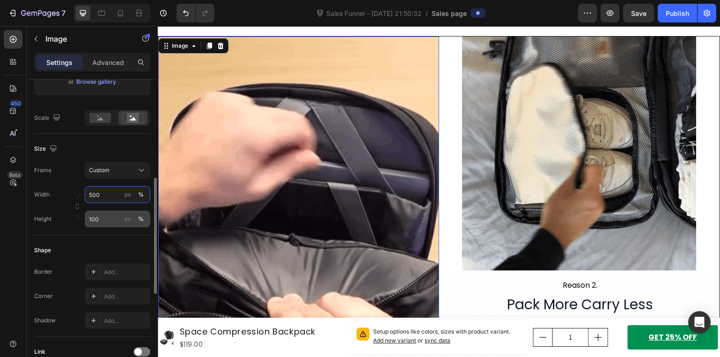
type input "500"
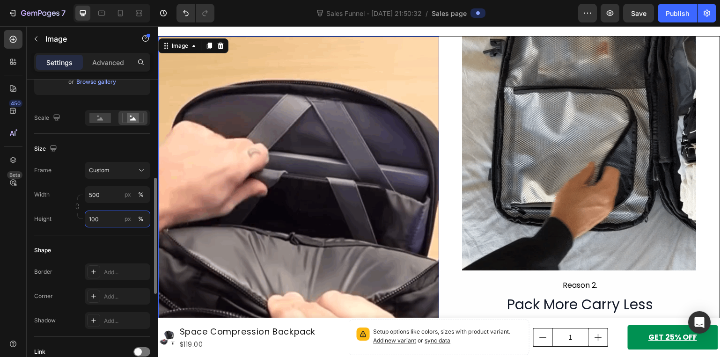
click at [106, 221] on input "100" at bounding box center [118, 219] width 66 height 17
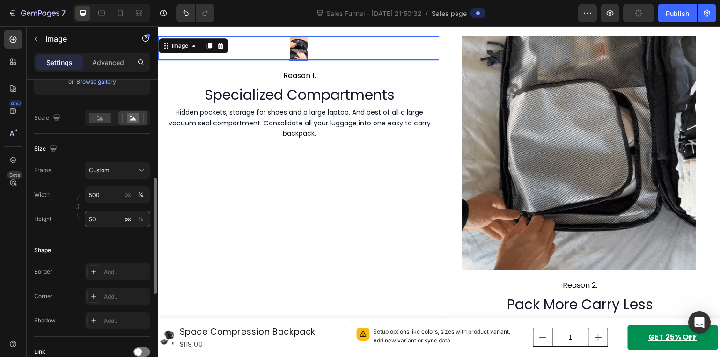
type input "500"
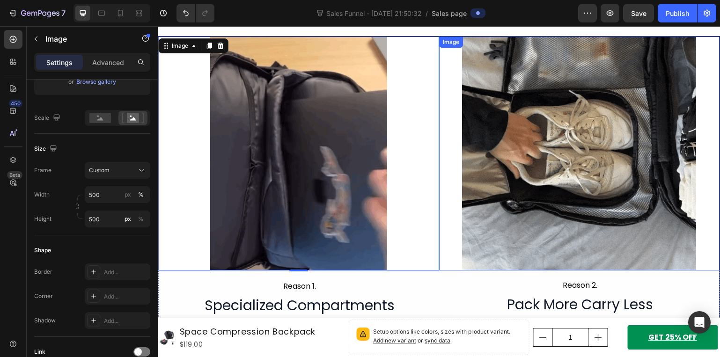
click at [532, 206] on img at bounding box center [579, 154] width 234 height 234
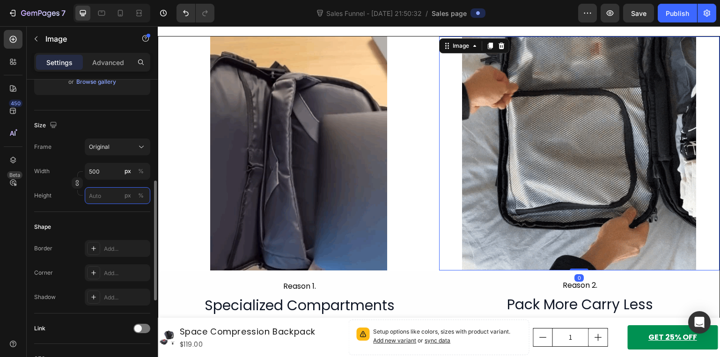
click at [108, 198] on input "px %" at bounding box center [118, 195] width 66 height 17
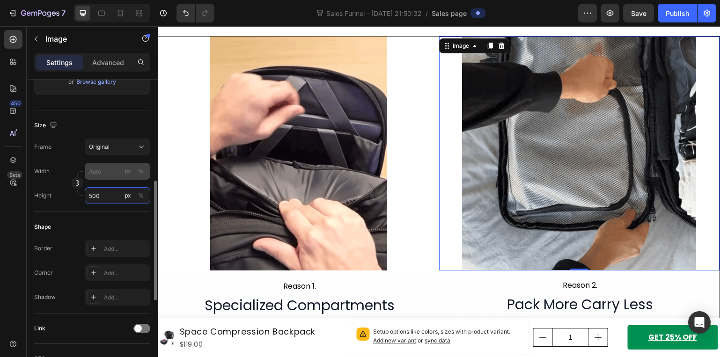
type input "500"
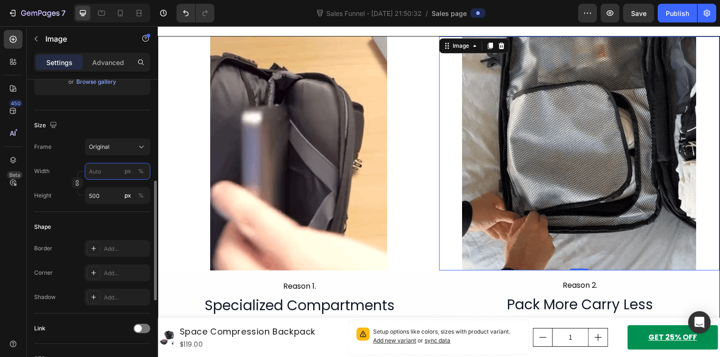
click at [102, 167] on input "px %" at bounding box center [118, 171] width 66 height 17
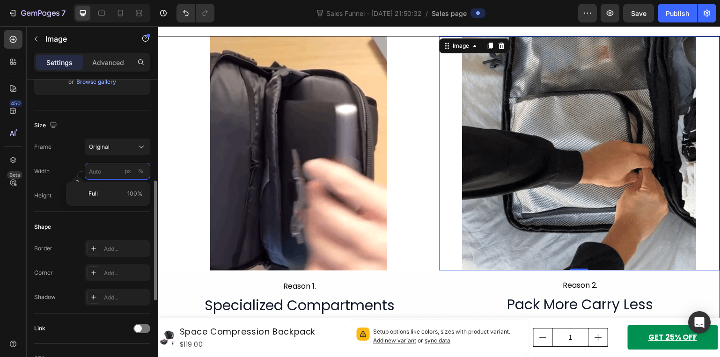
type input "5"
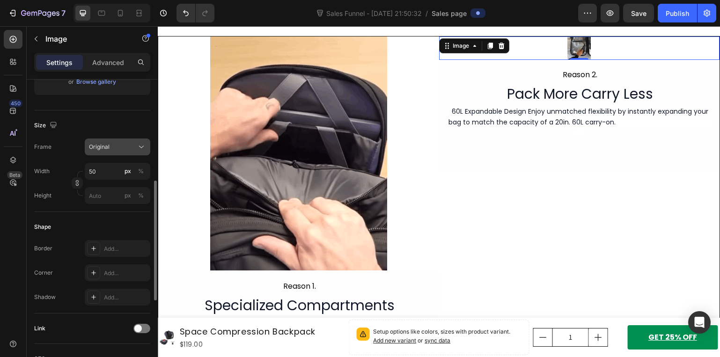
click at [110, 139] on button "Original" at bounding box center [118, 147] width 66 height 17
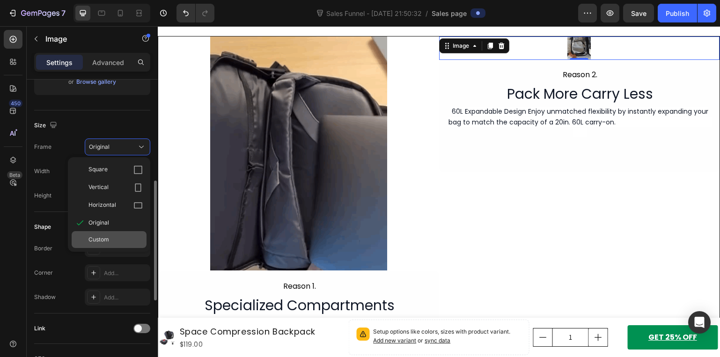
click at [119, 242] on div "Custom" at bounding box center [115, 239] width 54 height 8
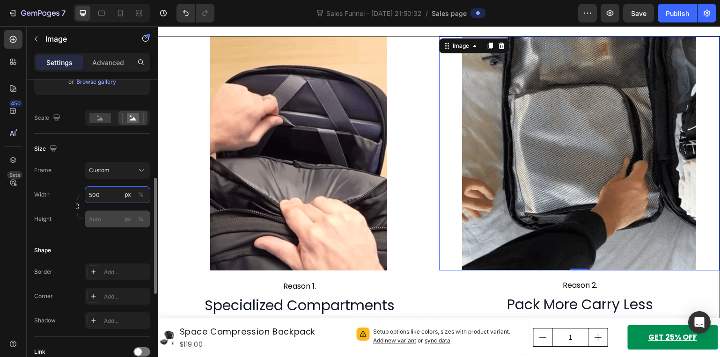
type input "500"
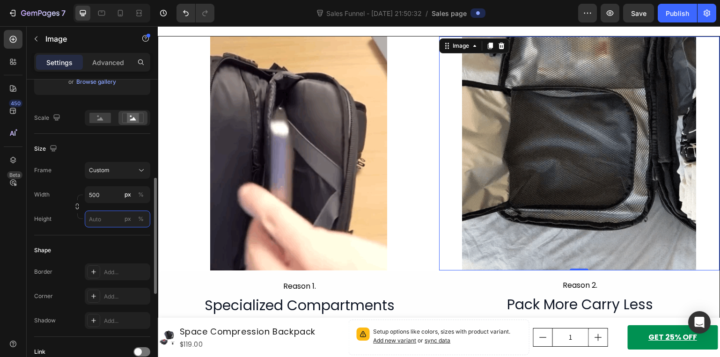
click at [95, 218] on input "px %" at bounding box center [118, 219] width 66 height 17
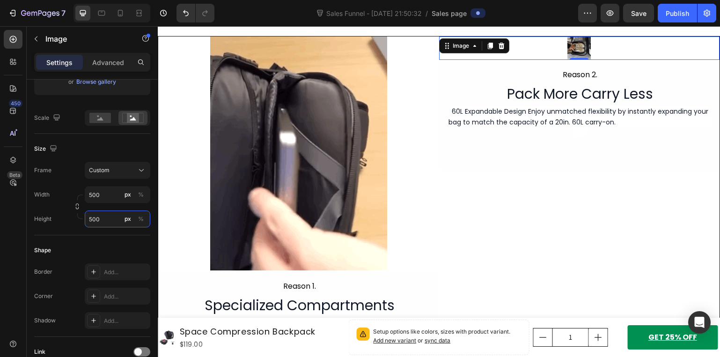
type input "500"
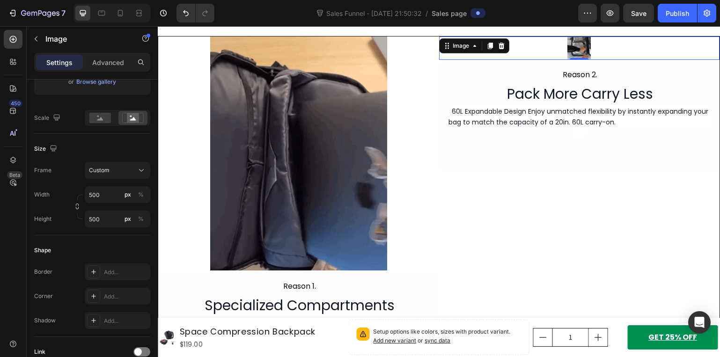
click at [102, 250] on div "Shape" at bounding box center [92, 250] width 116 height 15
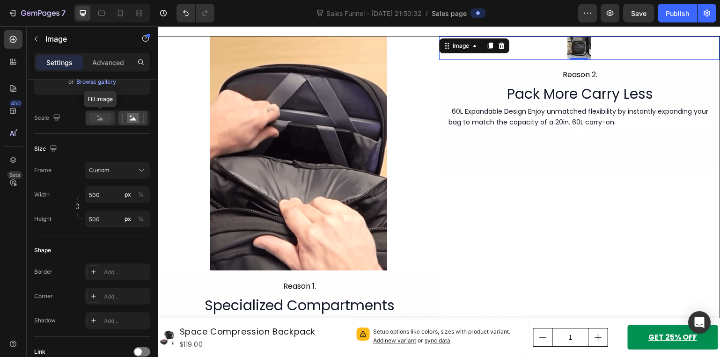
click at [102, 114] on rect at bounding box center [100, 118] width 22 height 10
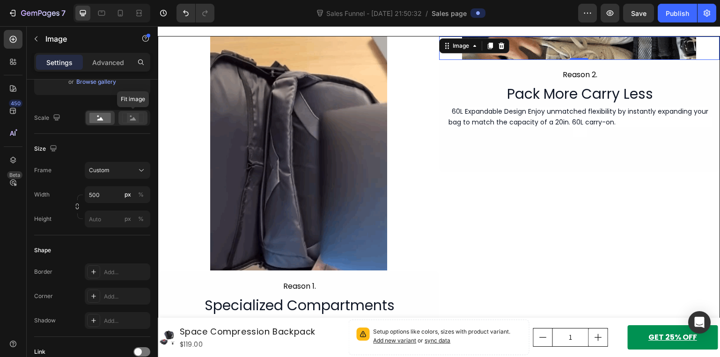
click at [136, 118] on rect at bounding box center [133, 117] width 12 height 9
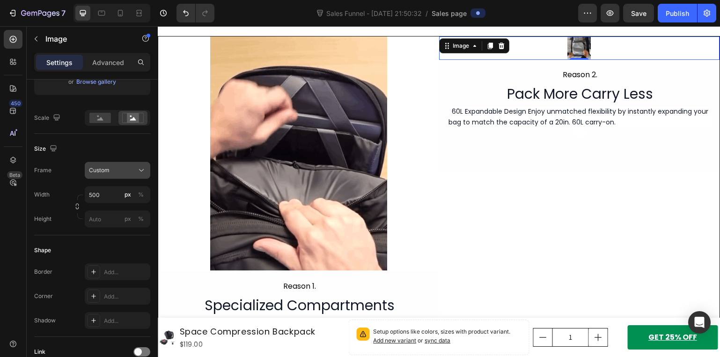
click at [129, 174] on div "Custom" at bounding box center [112, 170] width 46 height 8
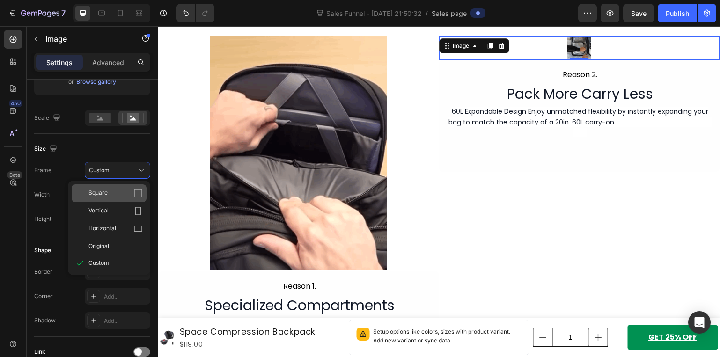
click at [127, 190] on div "Square" at bounding box center [115, 193] width 54 height 9
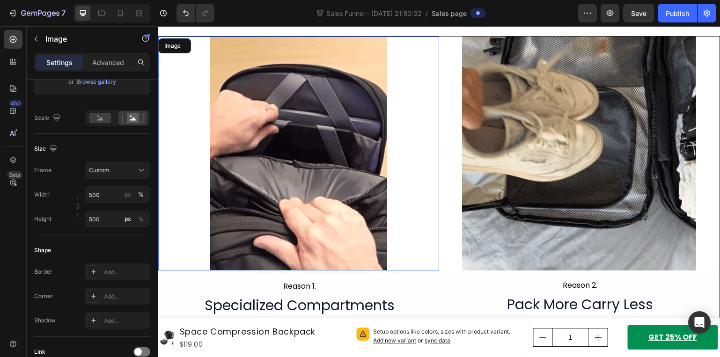
click at [274, 196] on img at bounding box center [298, 154] width 281 height 234
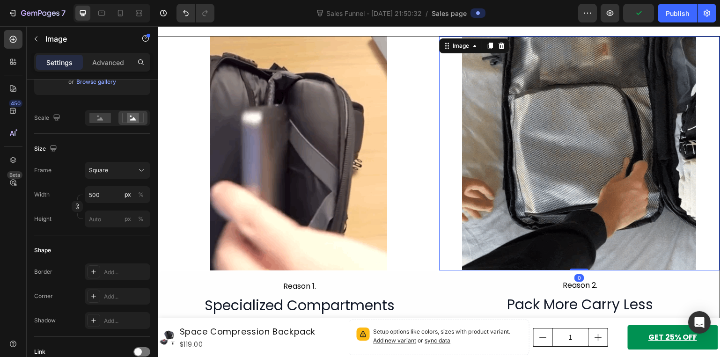
click at [526, 148] on img at bounding box center [579, 154] width 234 height 234
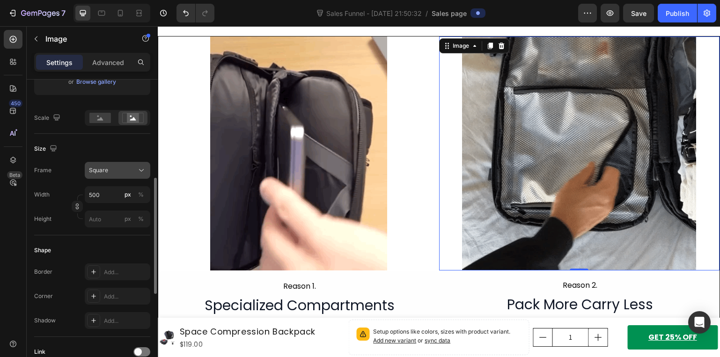
click at [138, 176] on button "Square" at bounding box center [118, 170] width 66 height 17
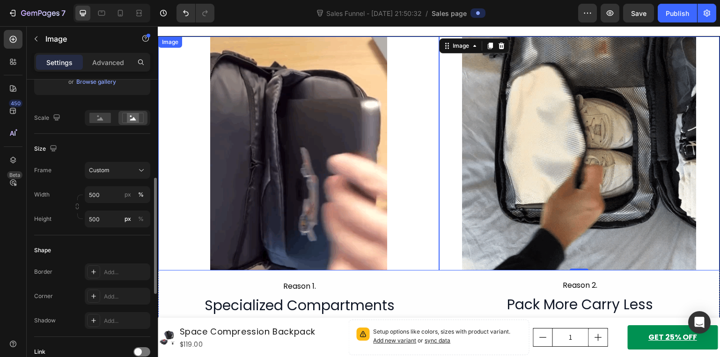
click at [263, 168] on img at bounding box center [298, 154] width 281 height 234
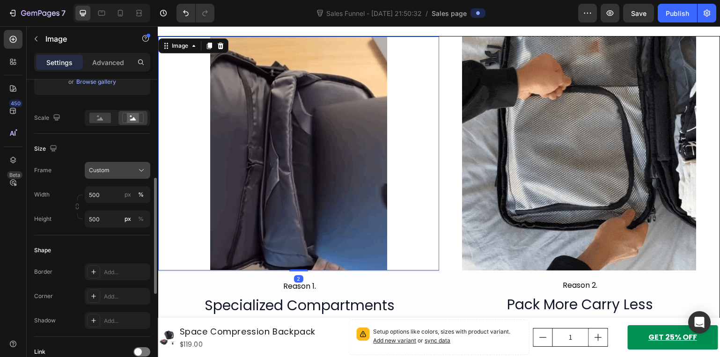
click at [145, 169] on icon at bounding box center [141, 170] width 9 height 9
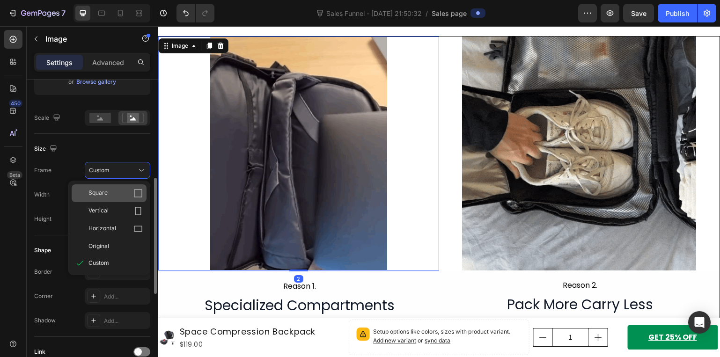
click at [131, 186] on div "Square" at bounding box center [109, 193] width 75 height 18
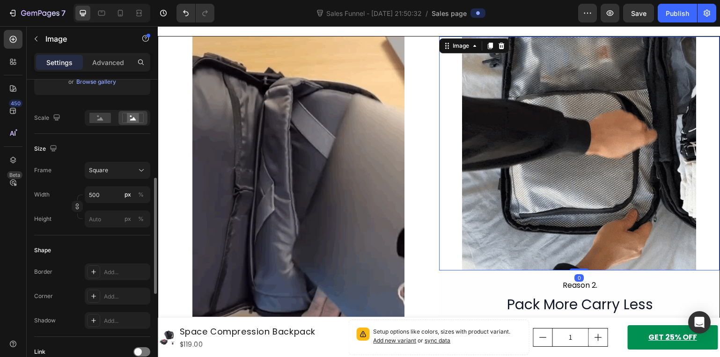
click at [615, 216] on img at bounding box center [579, 154] width 234 height 234
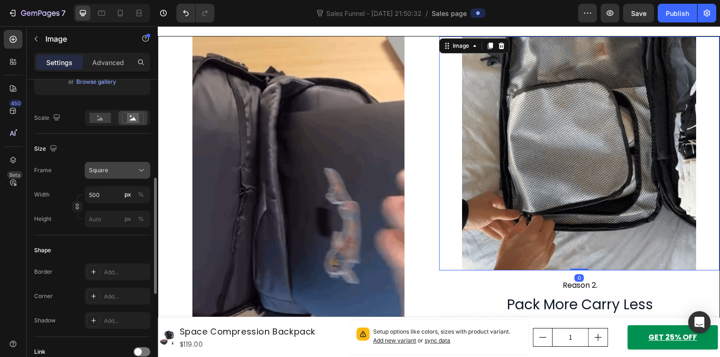
click at [116, 166] on div "Square" at bounding box center [117, 170] width 57 height 9
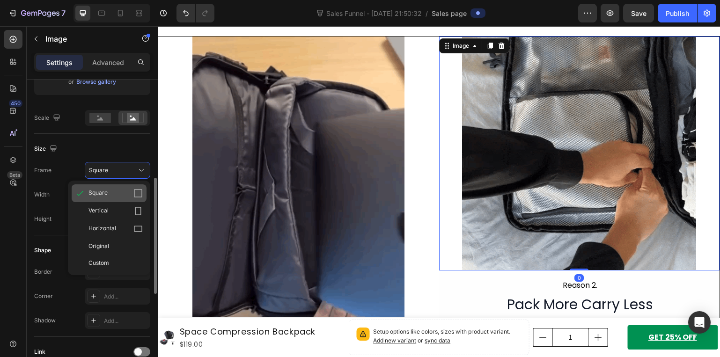
click at [119, 187] on div "Square" at bounding box center [109, 193] width 75 height 18
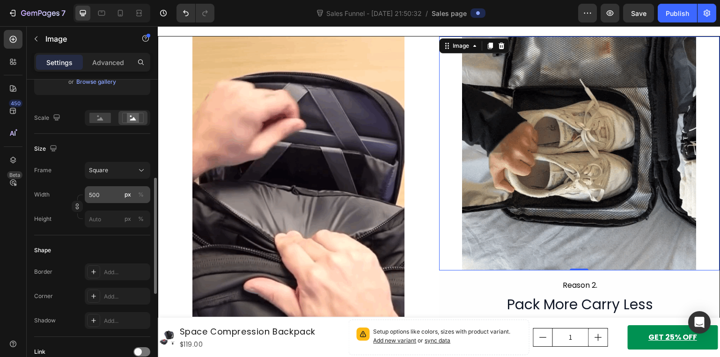
click at [122, 191] on button "px" at bounding box center [127, 194] width 11 height 11
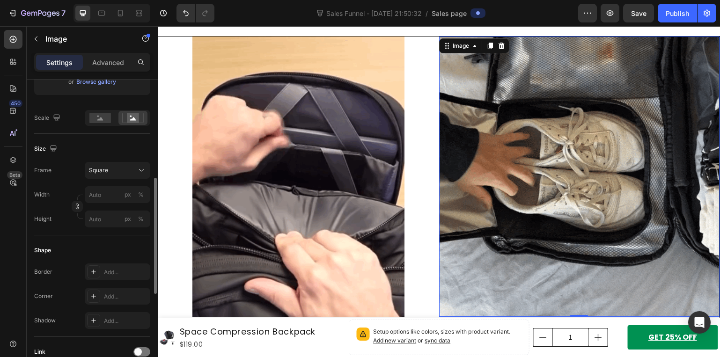
click at [128, 147] on div "Size" at bounding box center [92, 148] width 116 height 15
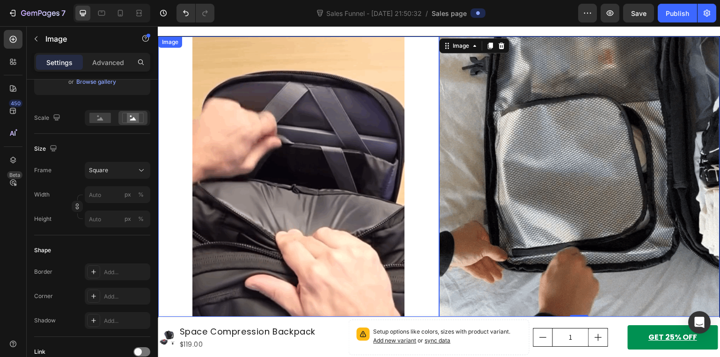
click at [329, 201] on img at bounding box center [298, 177] width 281 height 281
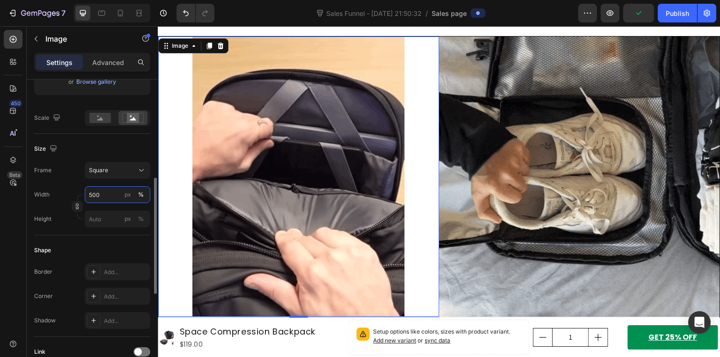
click at [108, 194] on input "500" at bounding box center [118, 194] width 66 height 17
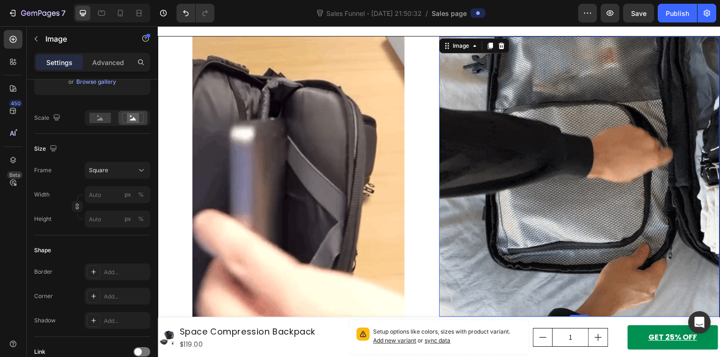
click at [486, 198] on img at bounding box center [579, 177] width 281 height 281
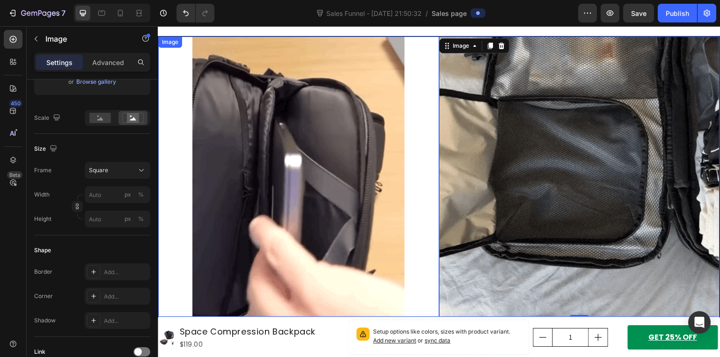
click at [283, 212] on img at bounding box center [298, 177] width 281 height 281
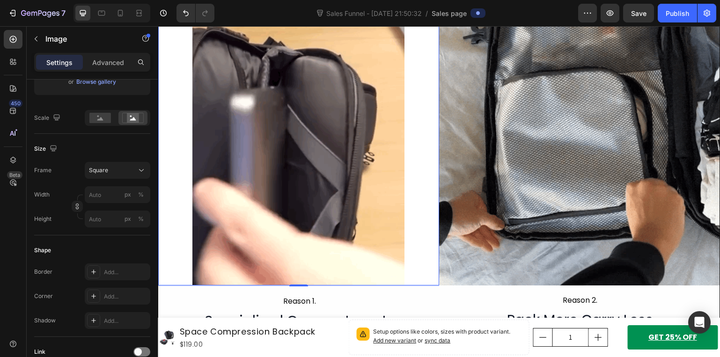
scroll to position [594, 0]
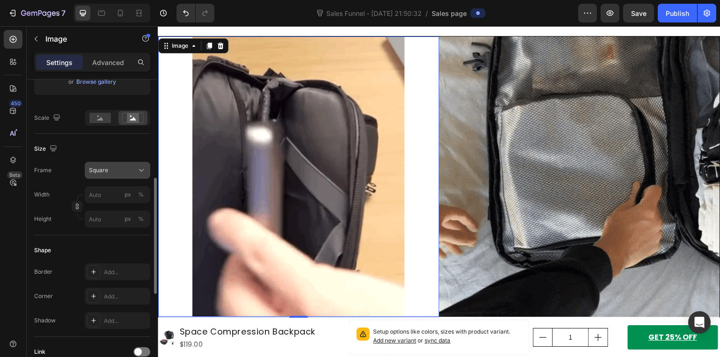
click at [95, 174] on span "Square" at bounding box center [98, 170] width 19 height 8
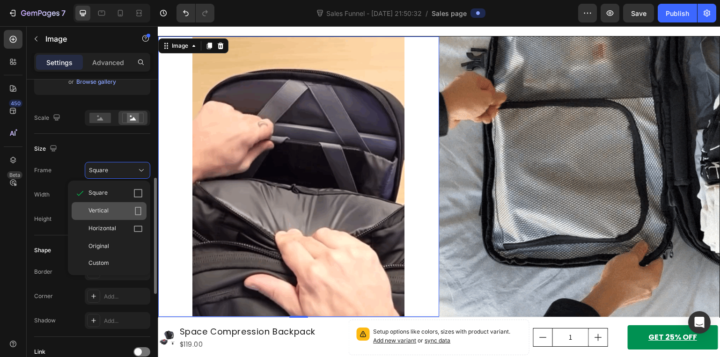
click at [121, 213] on div "Vertical" at bounding box center [115, 210] width 54 height 9
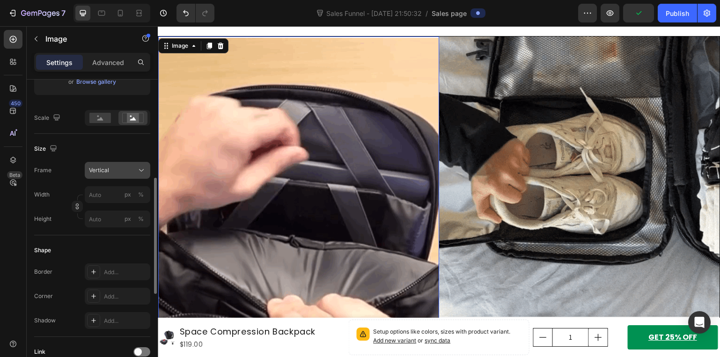
click at [106, 166] on span "Vertical" at bounding box center [99, 170] width 20 height 8
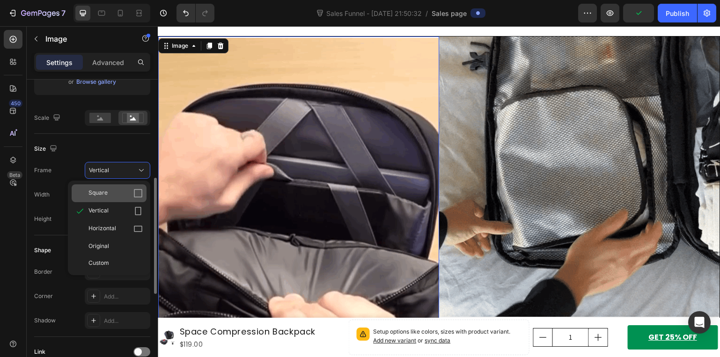
click at [117, 191] on div "Square" at bounding box center [115, 193] width 54 height 9
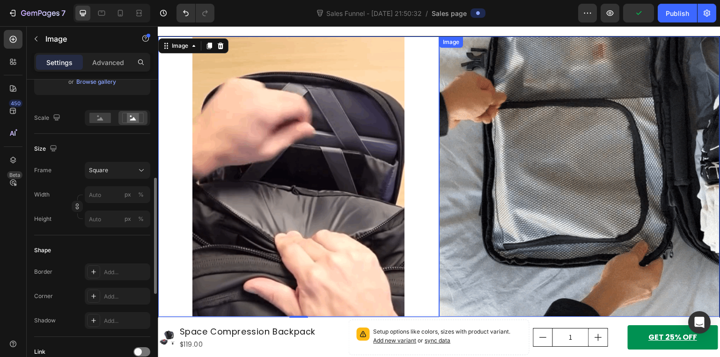
click at [621, 198] on img at bounding box center [579, 177] width 281 height 281
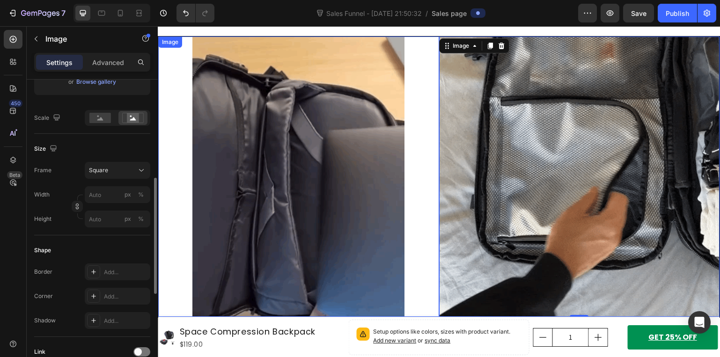
click at [325, 247] on img at bounding box center [298, 177] width 281 height 281
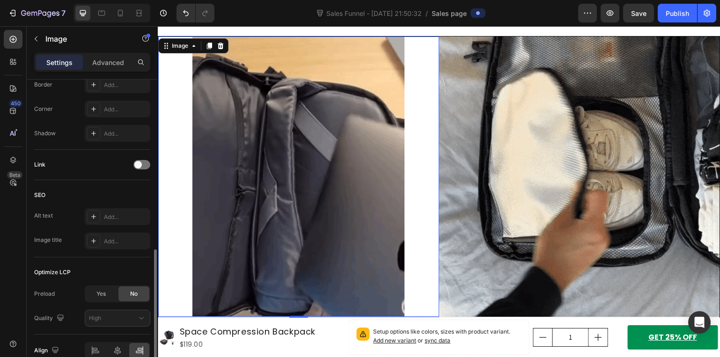
scroll to position [490, 0]
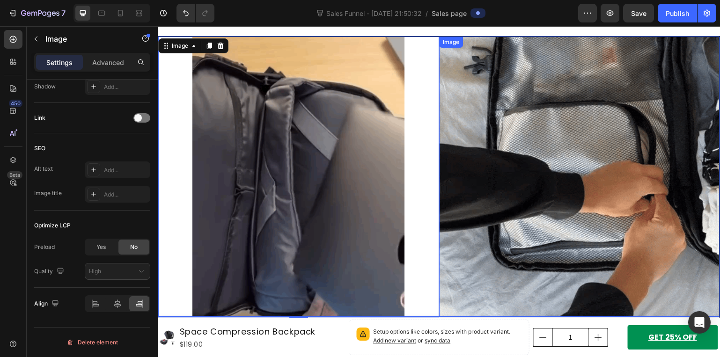
click at [504, 265] on img at bounding box center [579, 177] width 281 height 281
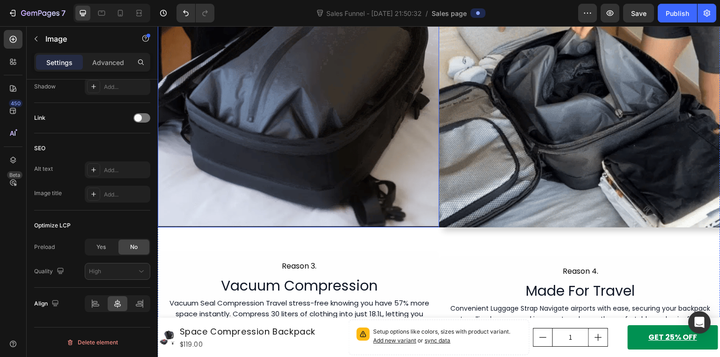
scroll to position [1109, 0]
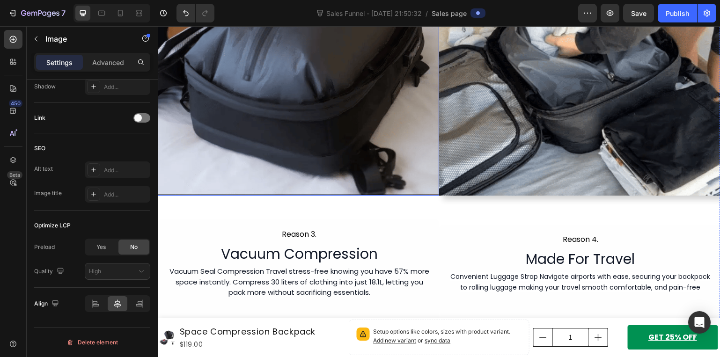
click at [296, 127] on img at bounding box center [298, 55] width 281 height 281
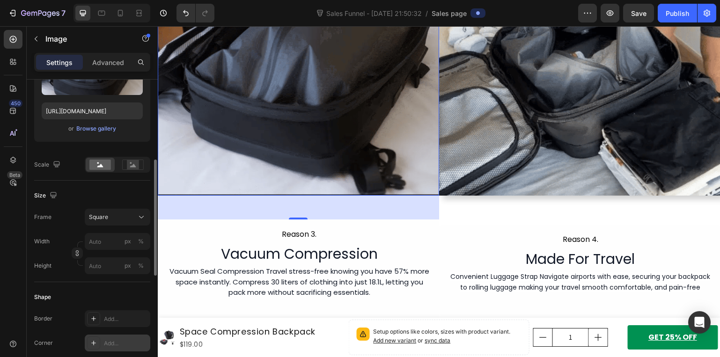
scroll to position [162, 0]
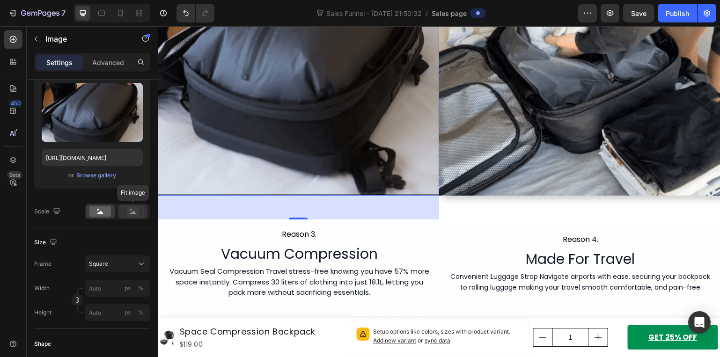
click at [136, 211] on rect at bounding box center [133, 211] width 12 height 9
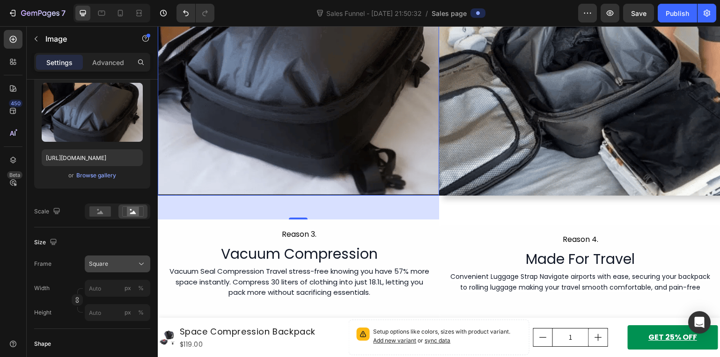
click at [123, 263] on div "Square" at bounding box center [112, 264] width 46 height 8
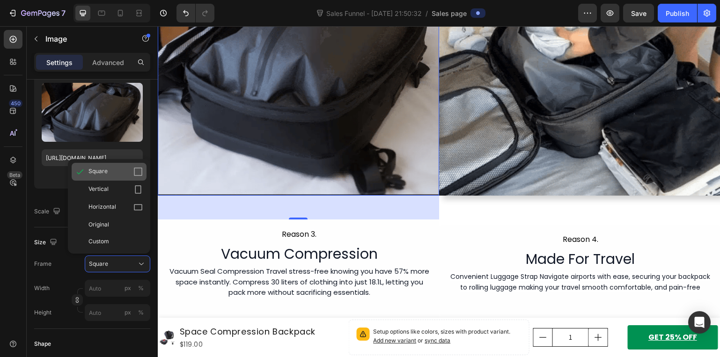
click at [114, 173] on div "Square" at bounding box center [115, 171] width 54 height 9
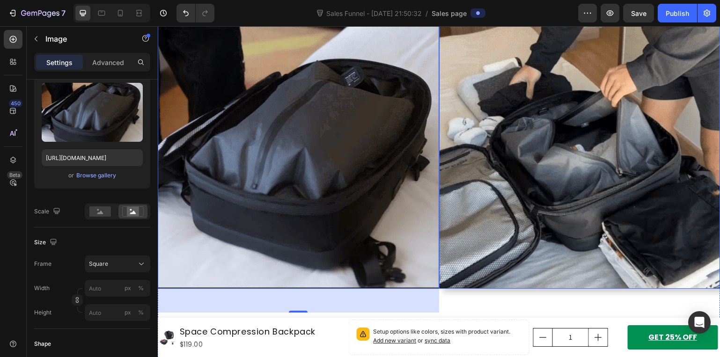
scroll to position [1016, 0]
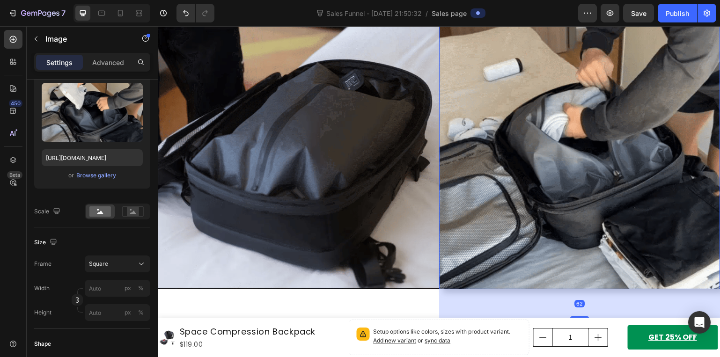
click at [520, 213] on img at bounding box center [579, 148] width 281 height 281
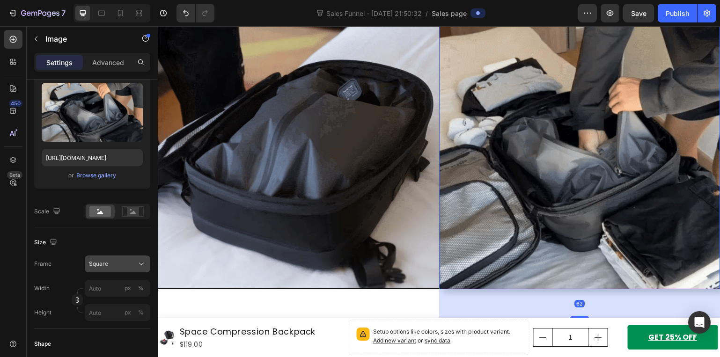
click at [113, 257] on button "Square" at bounding box center [118, 264] width 66 height 17
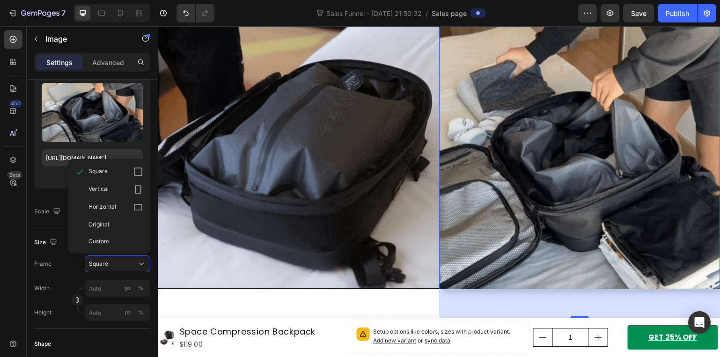
click at [70, 259] on div "Frame Square Square Vertical Horizontal Original Custom" at bounding box center [92, 264] width 116 height 17
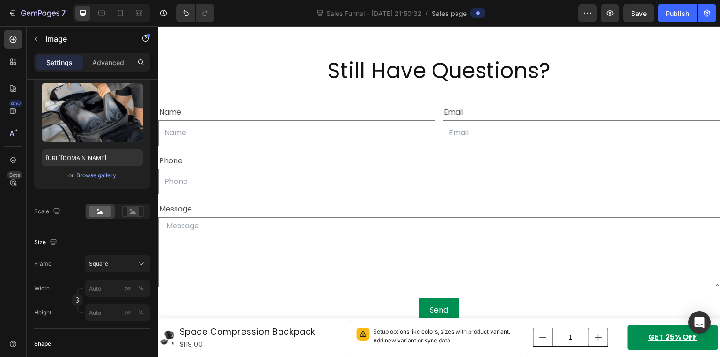
scroll to position [3186, 0]
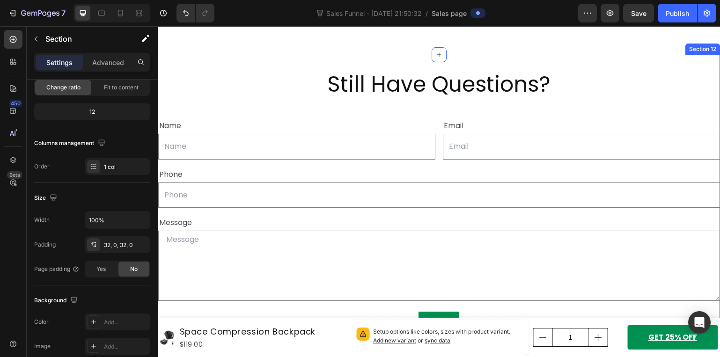
click at [235, 60] on div "Still Have Questions? Heading Name Text Block Text Field Email Text Block Email…" at bounding box center [439, 209] width 562 height 308
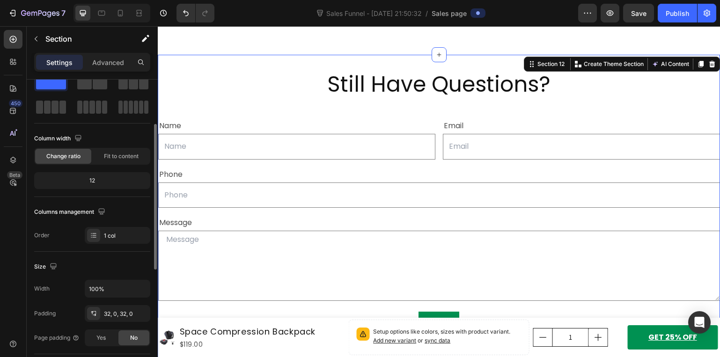
scroll to position [140, 0]
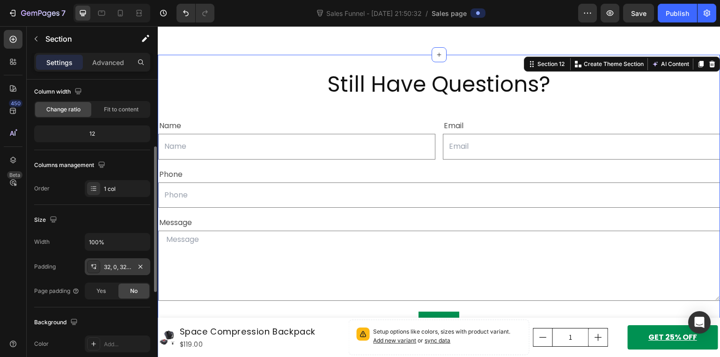
click at [124, 267] on div "32, 0, 32, 0" at bounding box center [117, 267] width 27 height 8
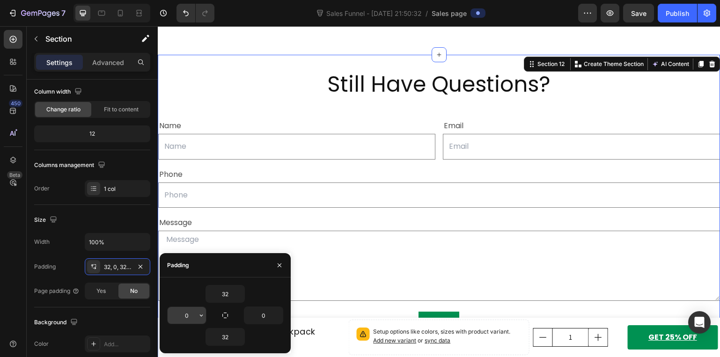
click at [197, 316] on button "button" at bounding box center [201, 315] width 9 height 17
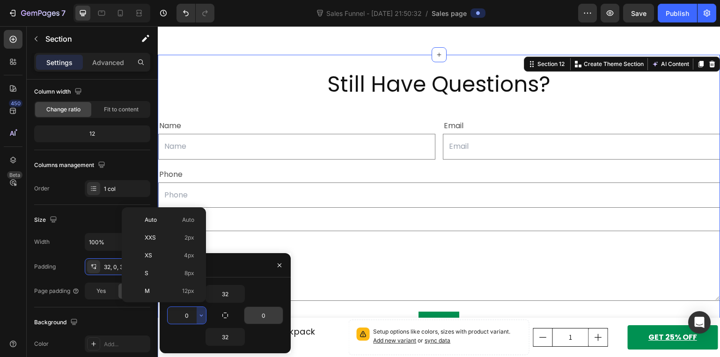
drag, startPoint x: 171, startPoint y: 289, endPoint x: 249, endPoint y: 313, distance: 81.3
click at [171, 289] on p "M 12px" at bounding box center [170, 291] width 50 height 8
type input "12"
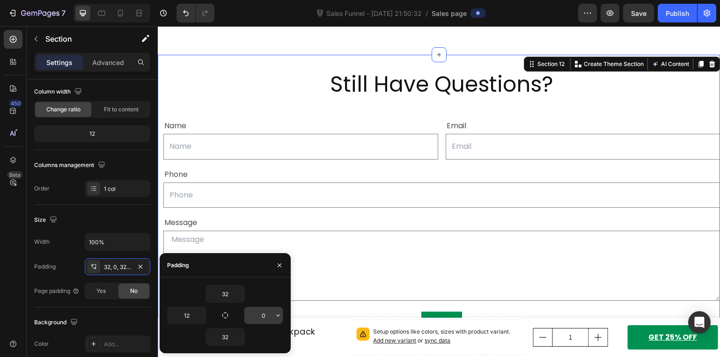
click at [272, 317] on input "0" at bounding box center [263, 315] width 38 height 17
click at [277, 317] on icon "button" at bounding box center [277, 315] width 7 height 7
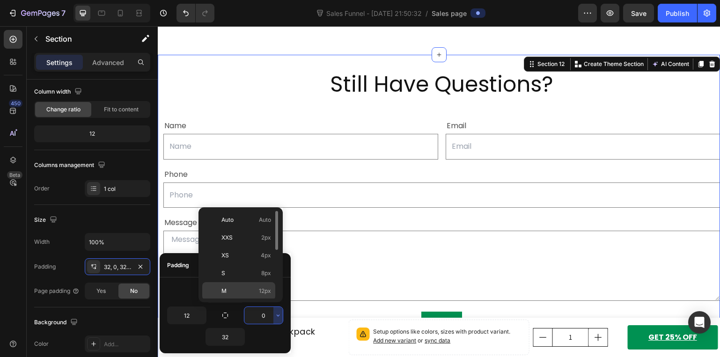
click at [220, 300] on div "M 12px" at bounding box center [238, 309] width 73 height 18
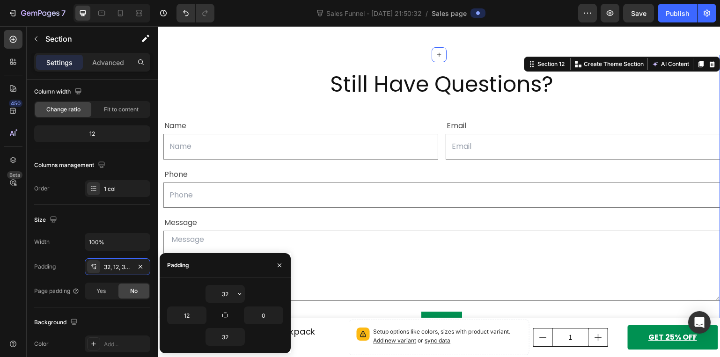
type input "12"
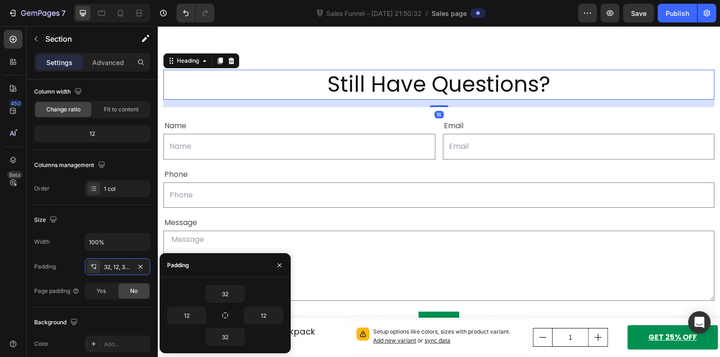
click at [243, 71] on h2 "Still Have Questions?" at bounding box center [438, 85] width 551 height 30
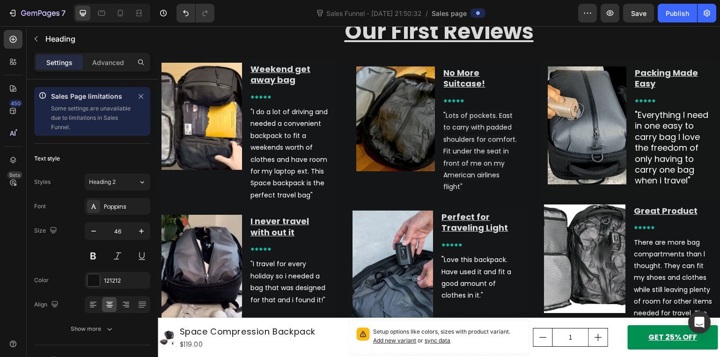
scroll to position [1735, 0]
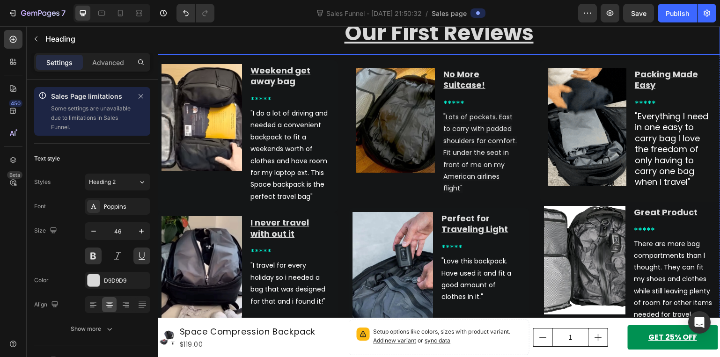
click at [506, 55] on h2 "Our First Reviews" at bounding box center [439, 34] width 562 height 39
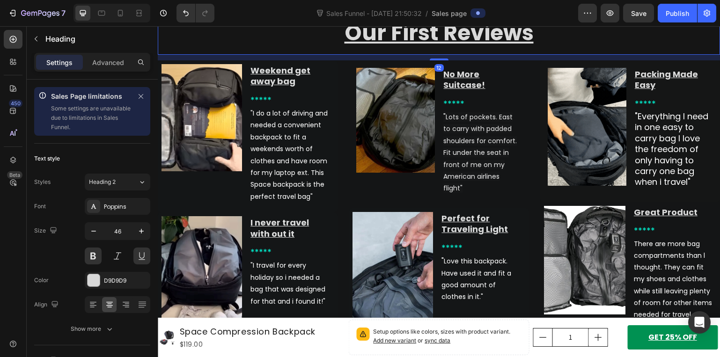
click at [541, 55] on h2 "Our First Reviews" at bounding box center [439, 34] width 562 height 39
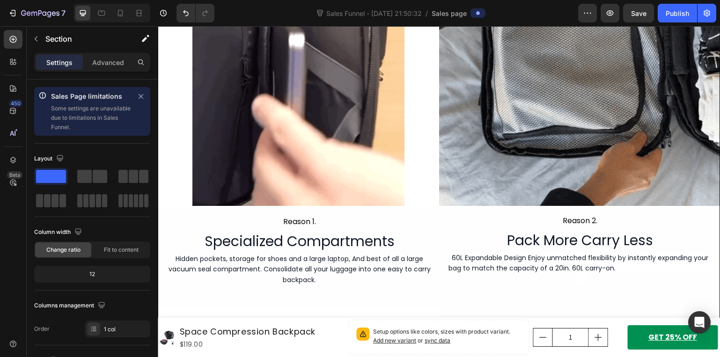
scroll to position [565, 0]
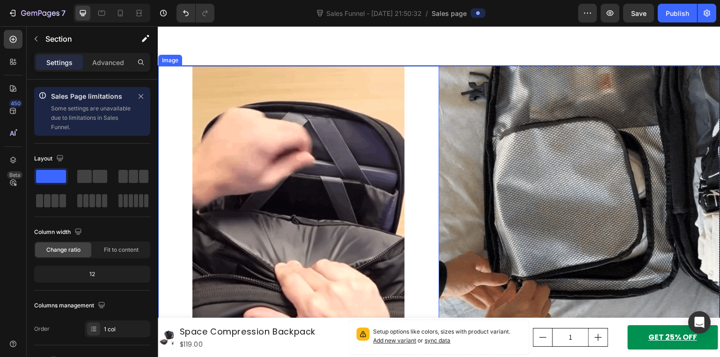
click at [299, 180] on img at bounding box center [298, 206] width 281 height 281
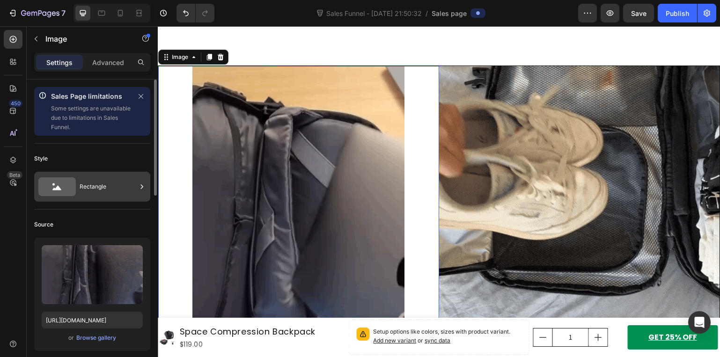
click at [95, 187] on div "Rectangle" at bounding box center [108, 187] width 57 height 22
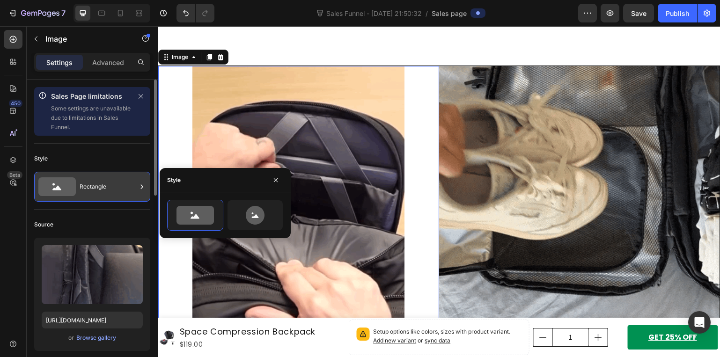
click at [95, 187] on div "Rectangle" at bounding box center [108, 187] width 57 height 22
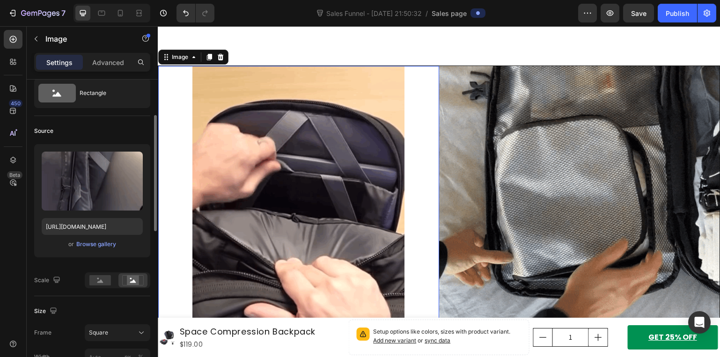
scroll to position [140, 0]
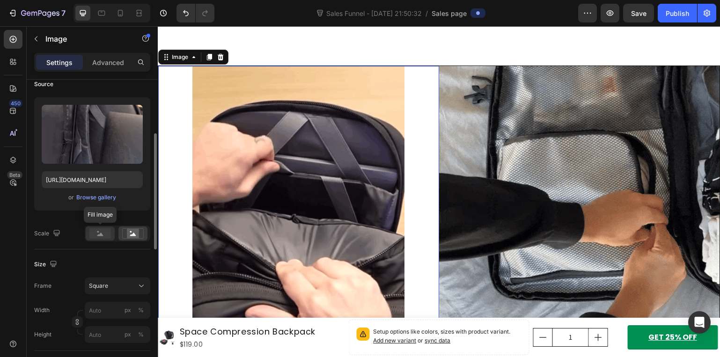
click at [103, 236] on rect at bounding box center [100, 233] width 22 height 10
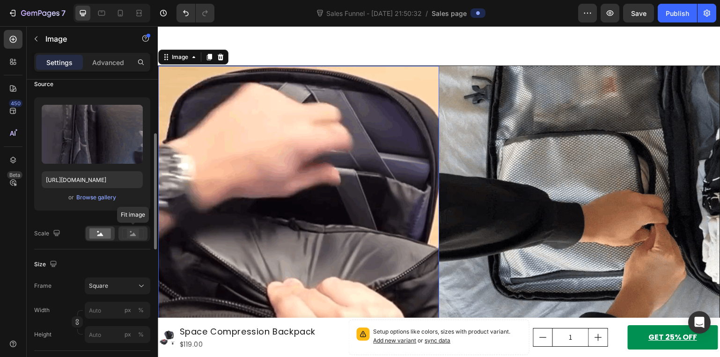
click at [133, 234] on icon at bounding box center [133, 234] width 6 height 3
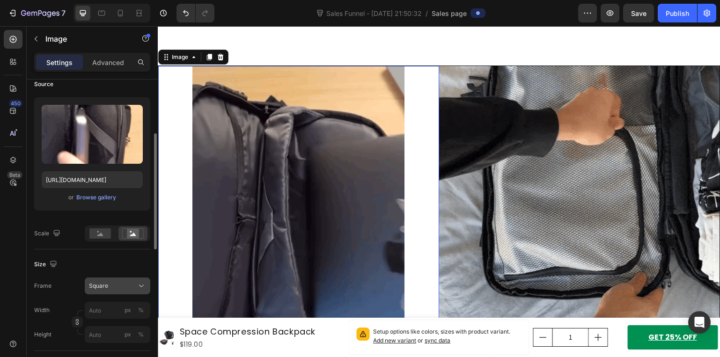
click at [127, 284] on div "Square" at bounding box center [112, 286] width 46 height 8
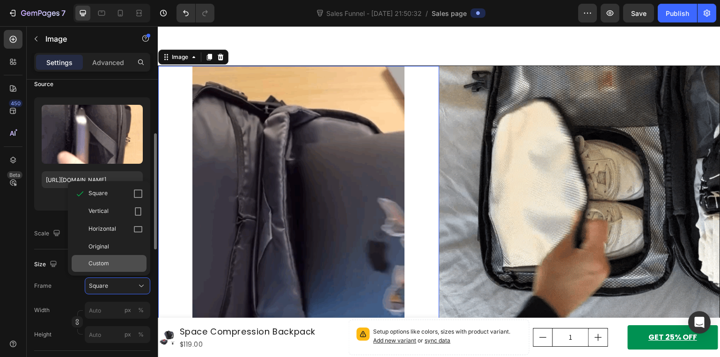
click at [96, 261] on span "Custom" at bounding box center [98, 263] width 21 height 8
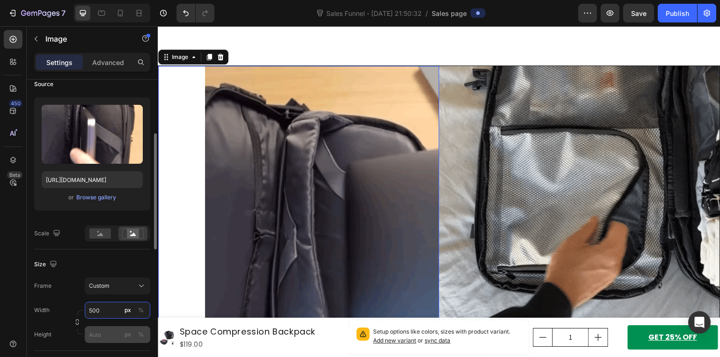
type input "500"
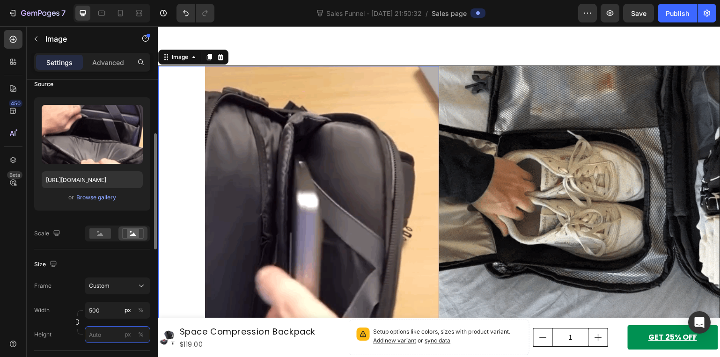
click at [102, 338] on input "px %" at bounding box center [118, 334] width 66 height 17
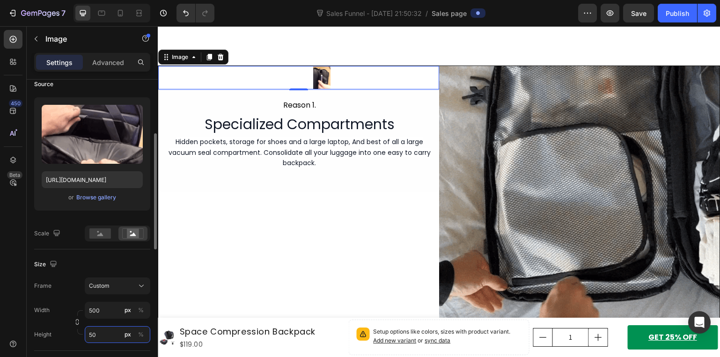
type input "500"
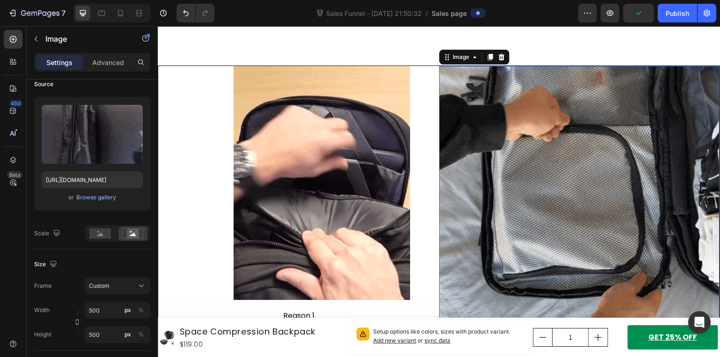
click at [521, 247] on img at bounding box center [579, 206] width 281 height 281
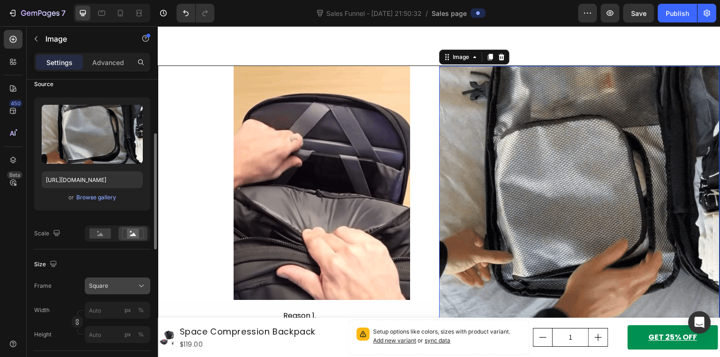
click at [136, 283] on div "Square" at bounding box center [117, 285] width 57 height 9
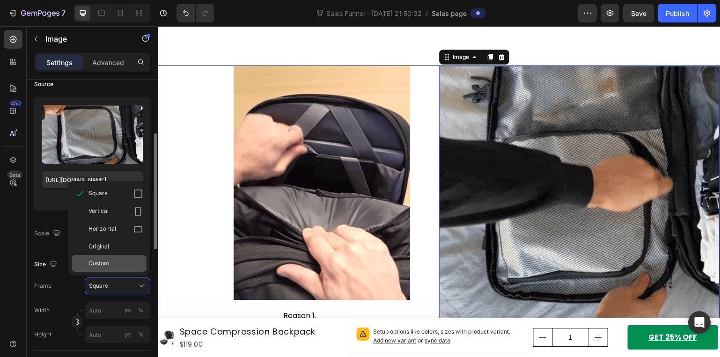
click at [95, 256] on div "Custom" at bounding box center [109, 263] width 75 height 17
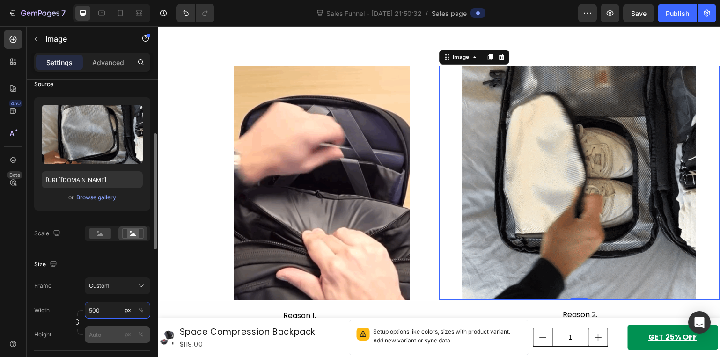
type input "500"
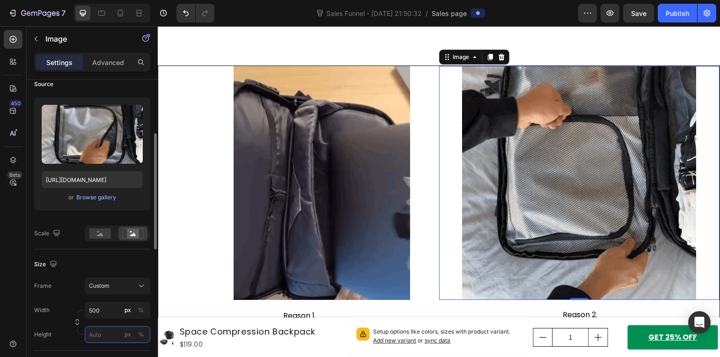
click at [109, 334] on input "px %" at bounding box center [118, 334] width 66 height 17
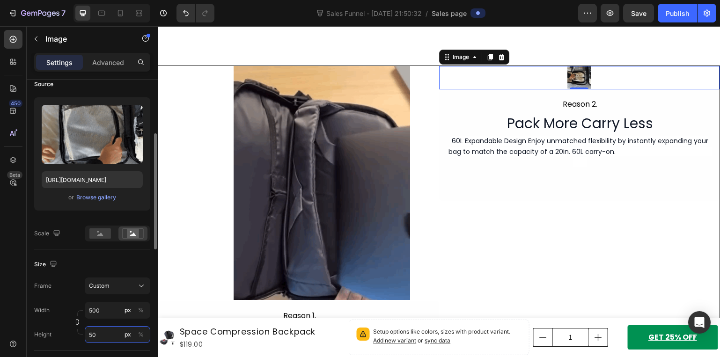
type input "500"
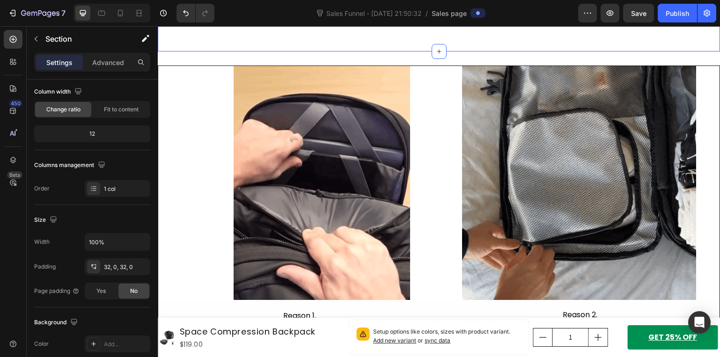
click at [253, 44] on div "5 Reason Why So Many Use Space Backpack Instead Of Generic Bag. Heading Row Sec…" at bounding box center [439, 0] width 562 height 103
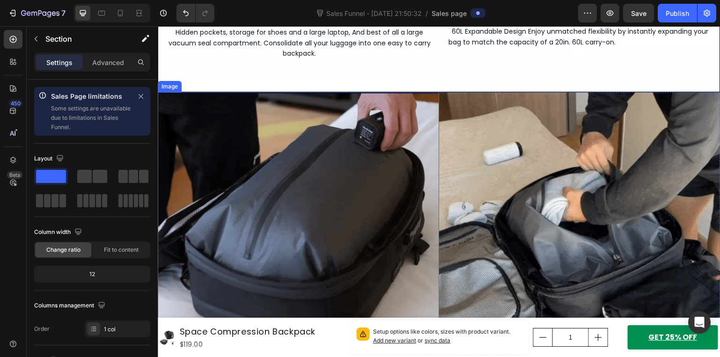
scroll to position [893, 0]
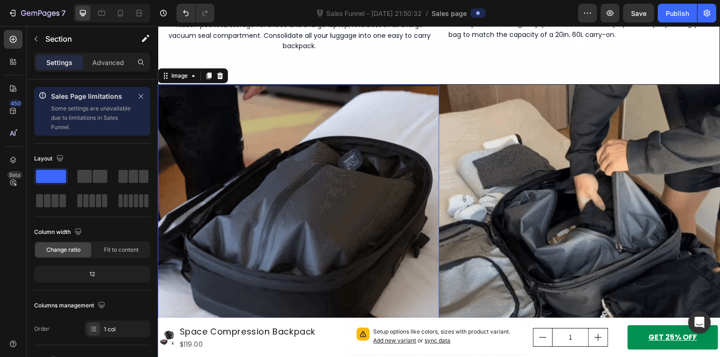
click at [308, 165] on img at bounding box center [298, 225] width 281 height 281
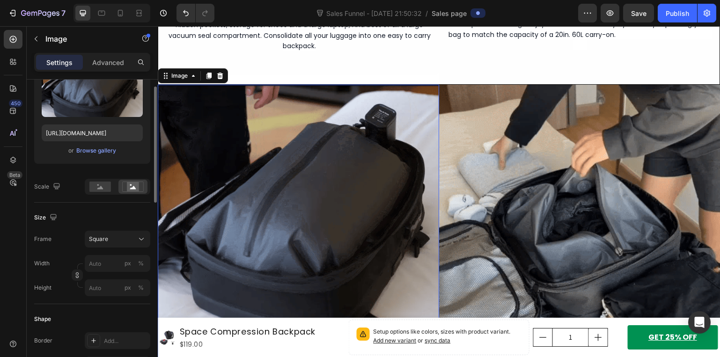
scroll to position [234, 0]
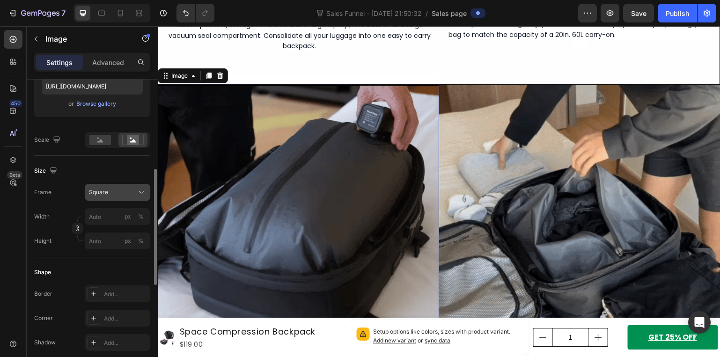
click at [119, 195] on div "Square" at bounding box center [112, 192] width 46 height 8
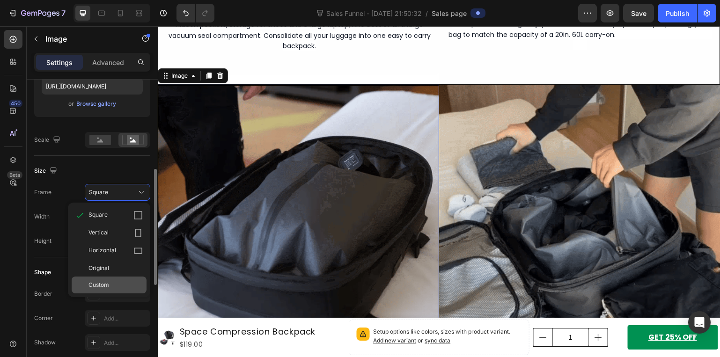
click at [111, 290] on div "Custom" at bounding box center [109, 285] width 75 height 17
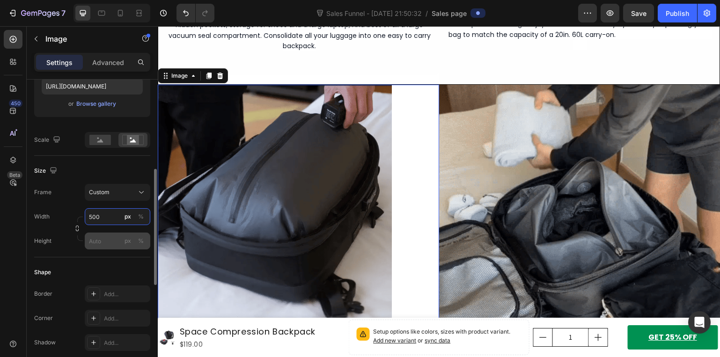
type input "500"
click at [93, 239] on input "px %" at bounding box center [118, 241] width 66 height 17
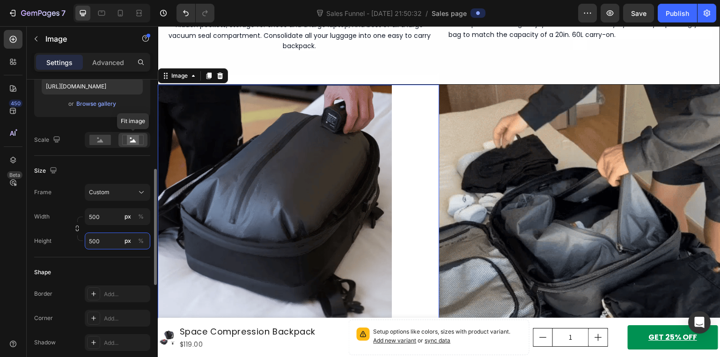
type input "500"
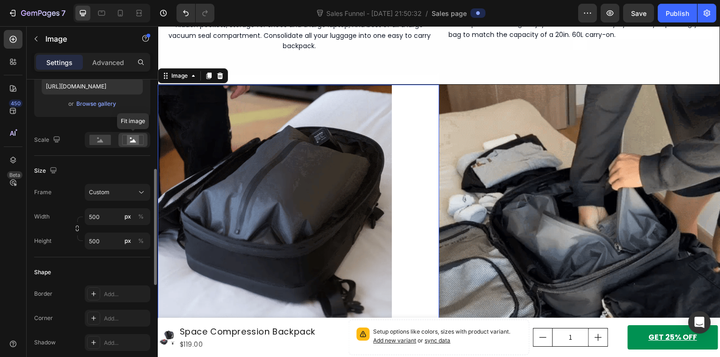
click at [127, 141] on icon at bounding box center [133, 140] width 22 height 10
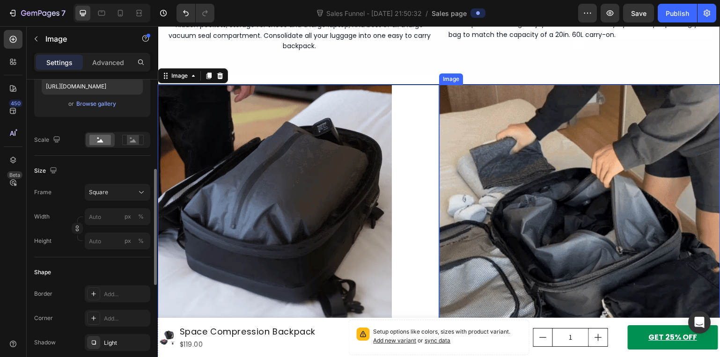
click at [488, 153] on img at bounding box center [579, 225] width 281 height 281
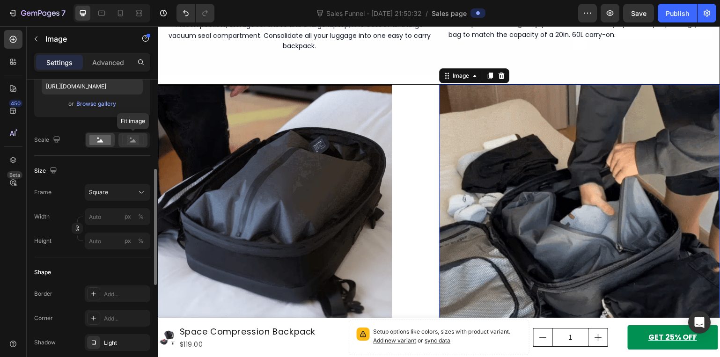
click at [128, 141] on rect at bounding box center [133, 139] width 12 height 9
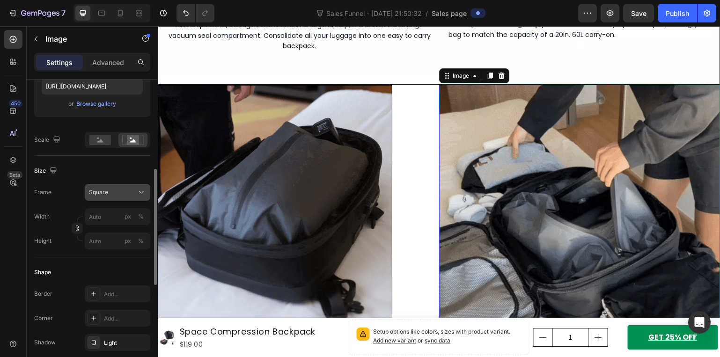
click at [129, 187] on button "Square" at bounding box center [118, 192] width 66 height 17
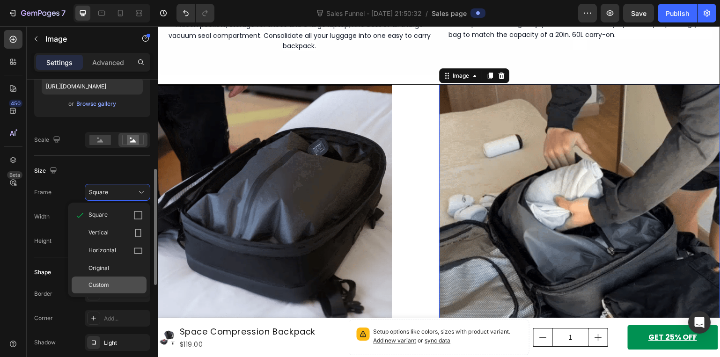
click at [120, 284] on div "Custom" at bounding box center [115, 285] width 54 height 8
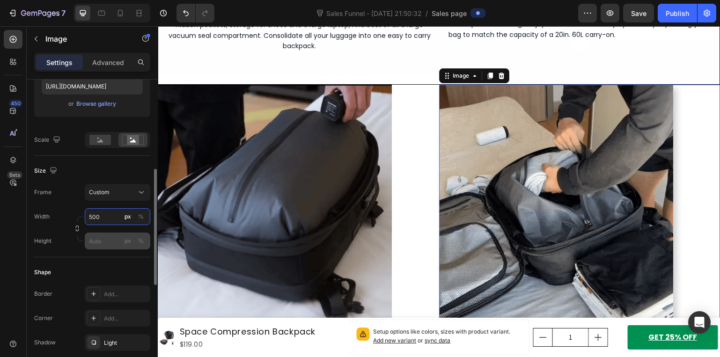
type input "500"
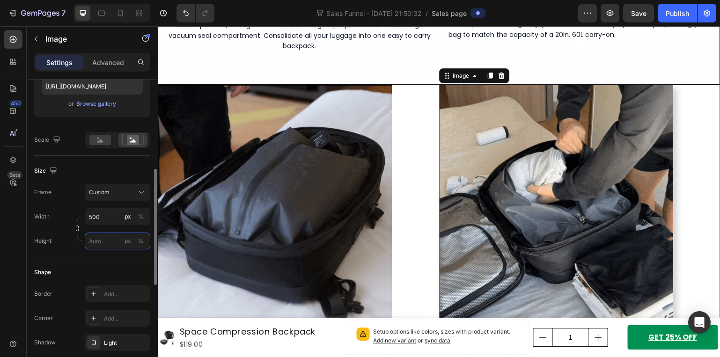
click at [104, 238] on input "px %" at bounding box center [118, 241] width 66 height 17
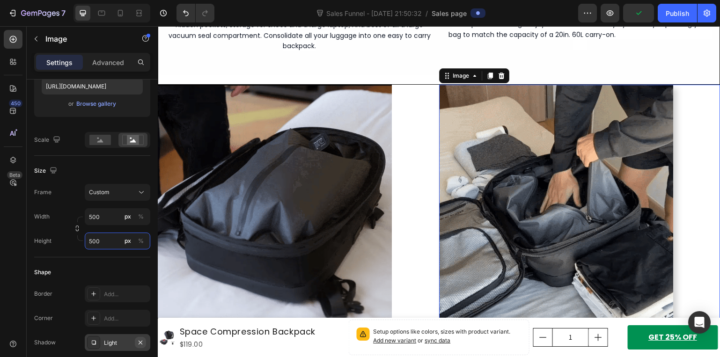
type input "500"
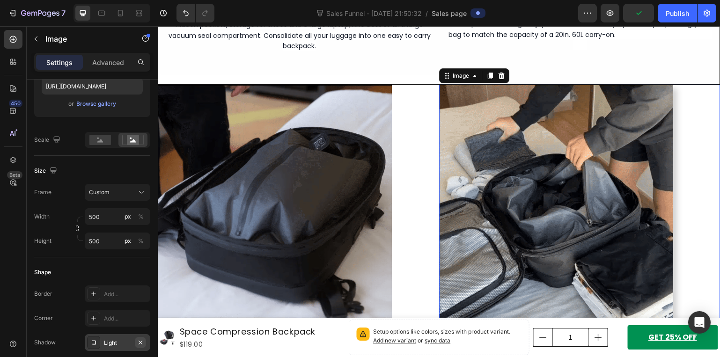
click at [140, 343] on icon "button" at bounding box center [141, 342] width 4 height 4
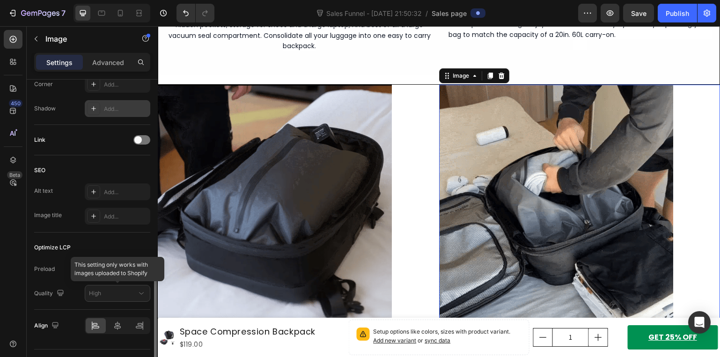
scroll to position [490, 0]
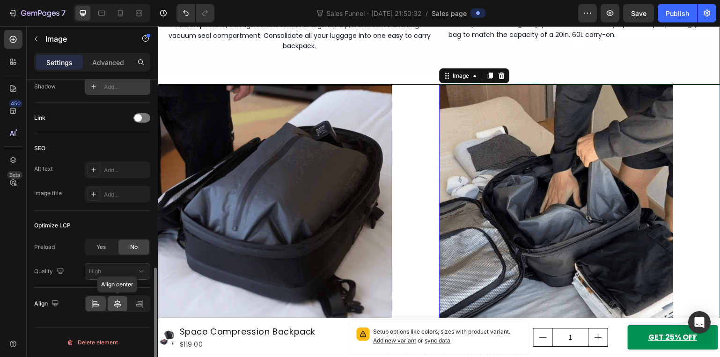
click at [122, 303] on icon at bounding box center [117, 303] width 9 height 9
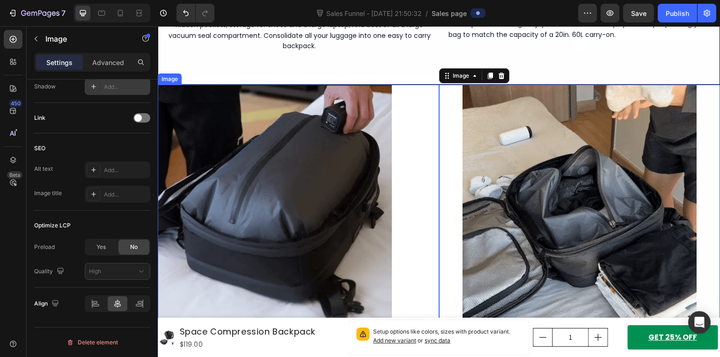
click at [279, 256] on img at bounding box center [275, 202] width 234 height 234
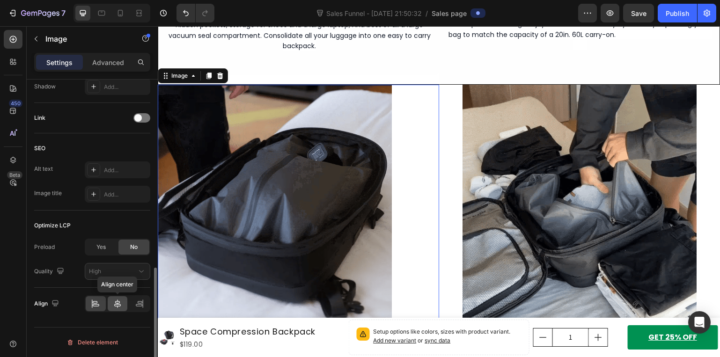
click at [121, 302] on icon at bounding box center [117, 303] width 9 height 9
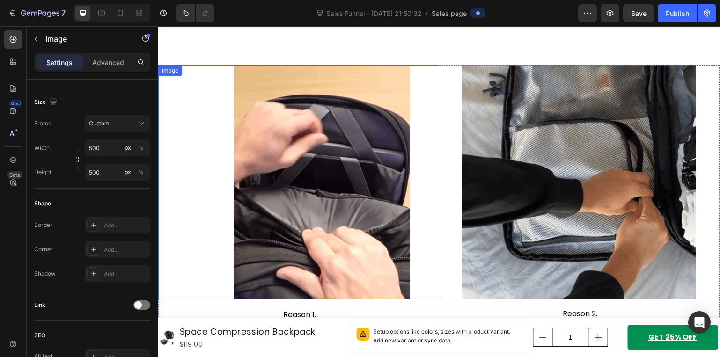
scroll to position [565, 0]
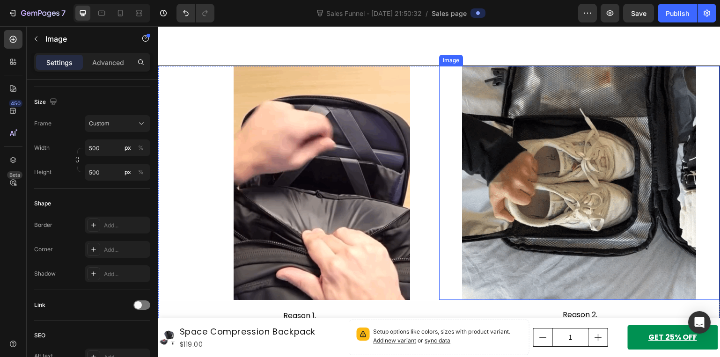
click at [539, 183] on img at bounding box center [579, 183] width 234 height 234
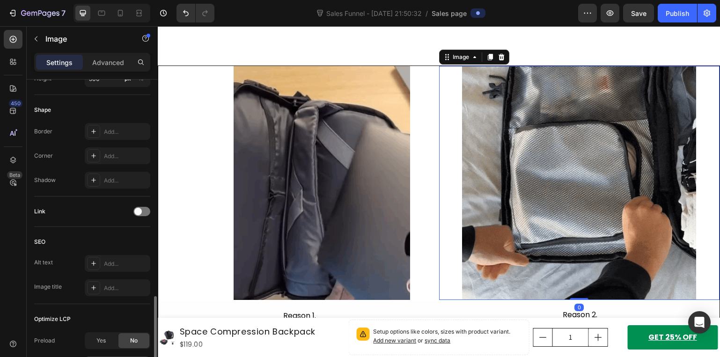
scroll to position [490, 0]
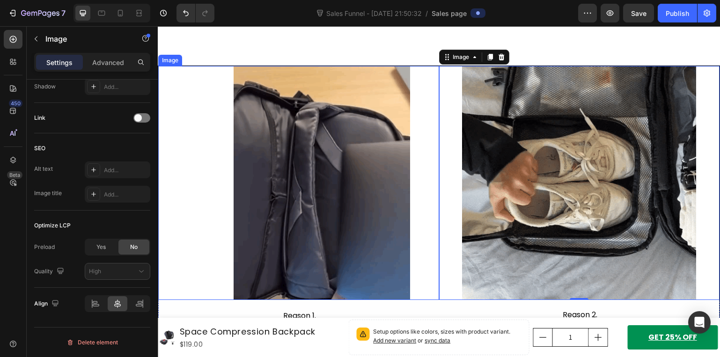
click at [291, 215] on img at bounding box center [322, 183] width 234 height 234
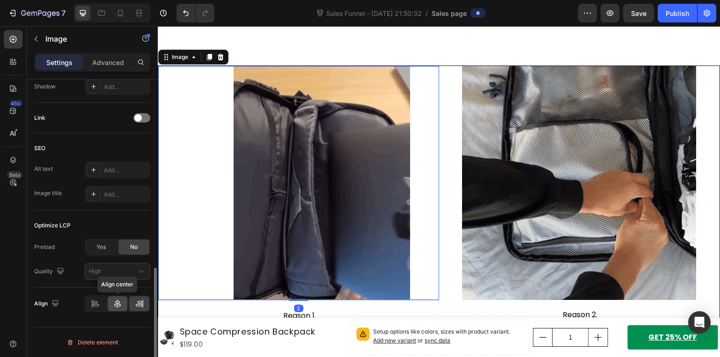
click at [123, 302] on div at bounding box center [118, 303] width 20 height 15
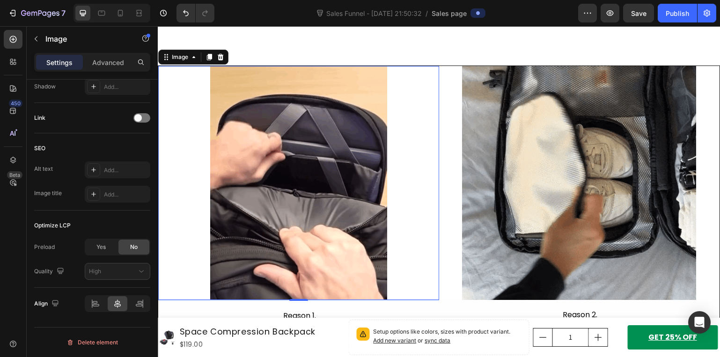
click at [296, 212] on img at bounding box center [299, 183] width 234 height 234
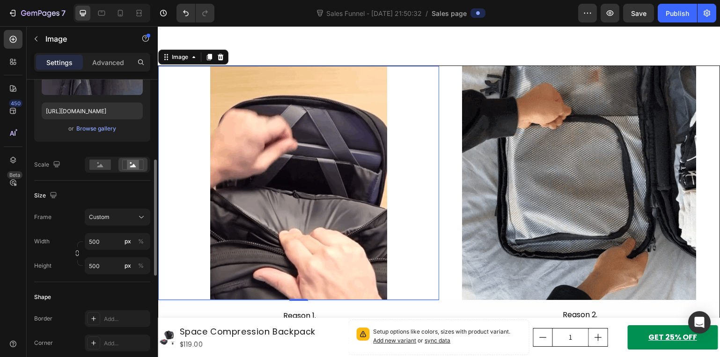
scroll to position [162, 0]
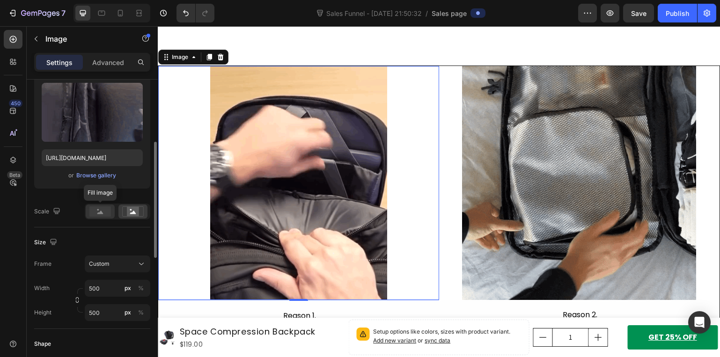
click at [100, 212] on icon at bounding box center [100, 212] width 6 height 3
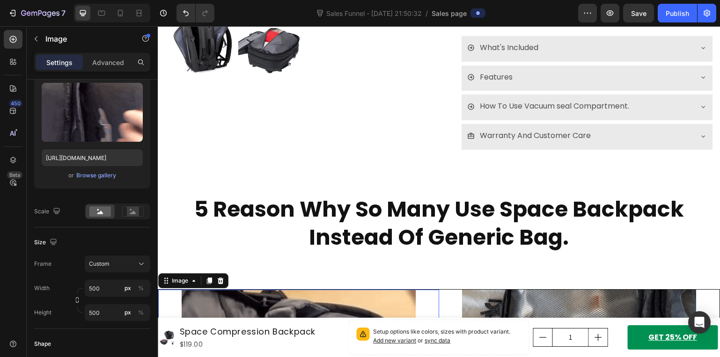
scroll to position [331, 0]
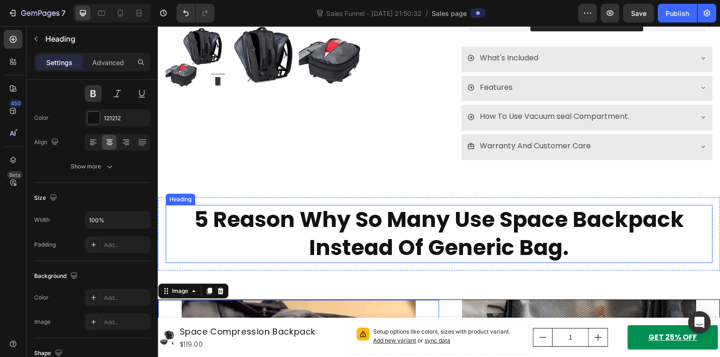
click at [300, 217] on h2 "5 Reason Why So Many Use Space Backpack Instead Of Generic Bag." at bounding box center [439, 234] width 547 height 58
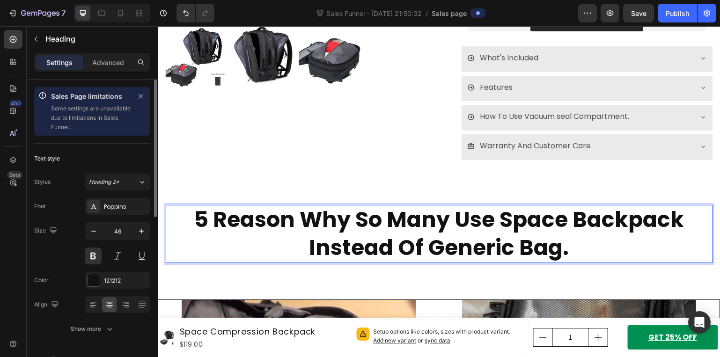
click at [300, 217] on h2 "5 Reason Why So Many Use Space Backpack Instead Of Generic Bag." at bounding box center [439, 234] width 547 height 58
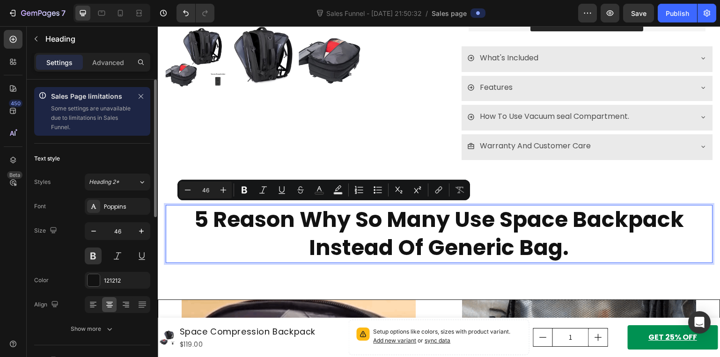
click at [290, 220] on p "5 Reason Why So Many Use Space Backpack Instead Of Generic Bag." at bounding box center [439, 234] width 545 height 56
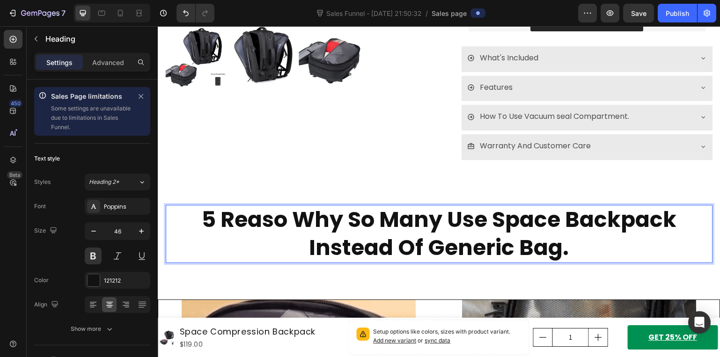
click at [291, 220] on p "5 Reaso Why So Many Use Space Backpack Instead Of Generic Bag." at bounding box center [439, 234] width 545 height 56
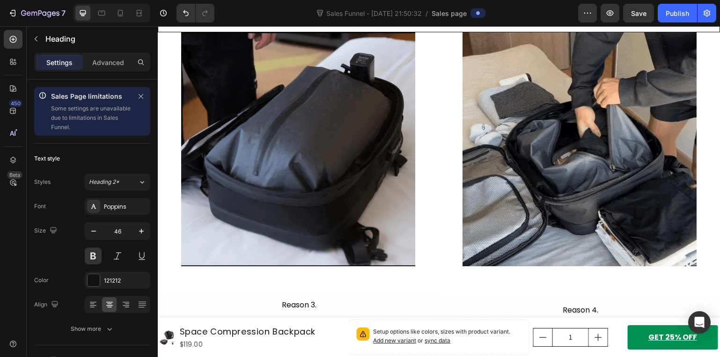
scroll to position [946, 0]
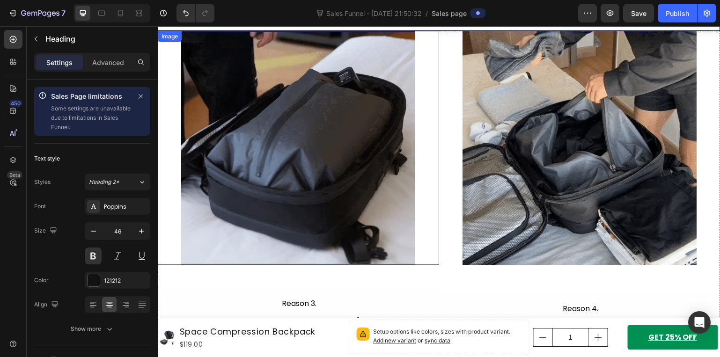
click at [315, 187] on img at bounding box center [298, 148] width 234 height 234
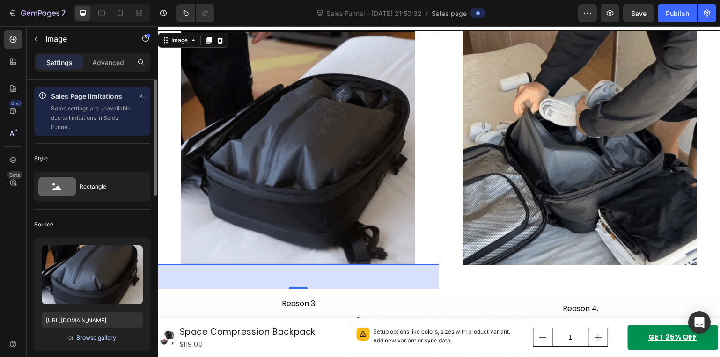
click at [90, 337] on div "Browse gallery" at bounding box center [96, 338] width 40 height 8
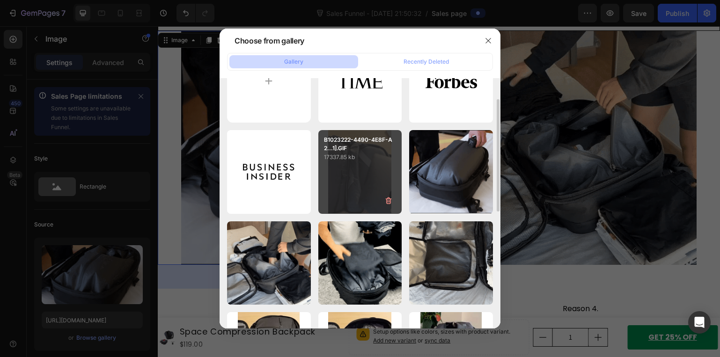
scroll to position [94, 0]
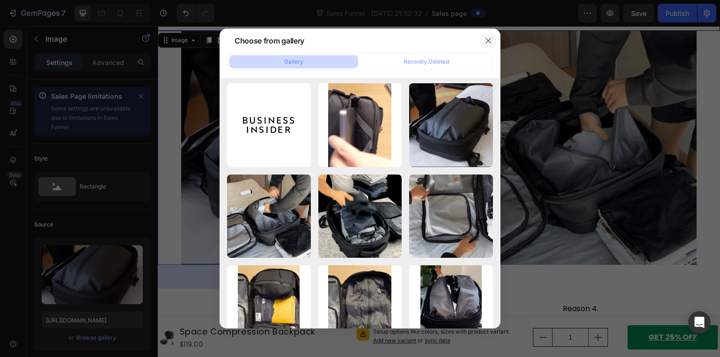
click at [492, 46] on button "button" at bounding box center [488, 40] width 15 height 15
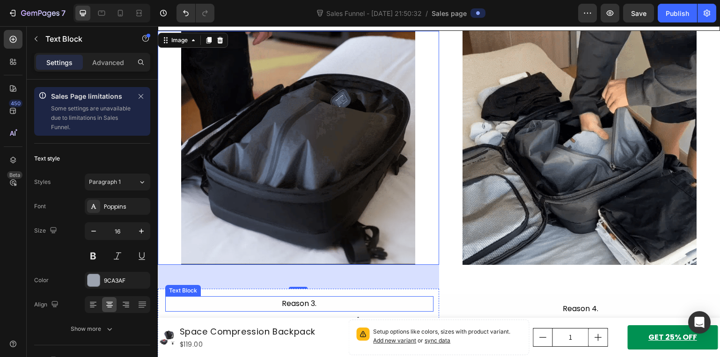
click at [413, 303] on p "Reason 3." at bounding box center [299, 304] width 266 height 14
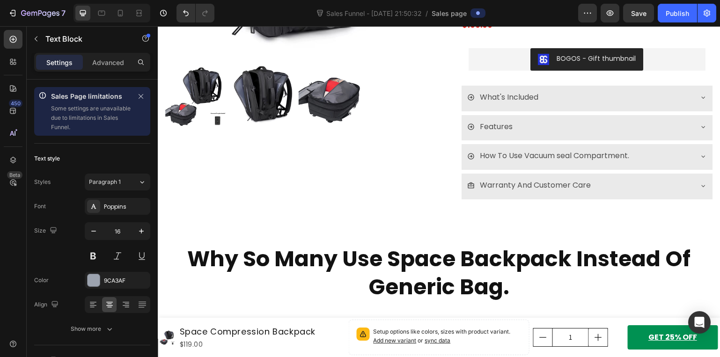
scroll to position [291, 0]
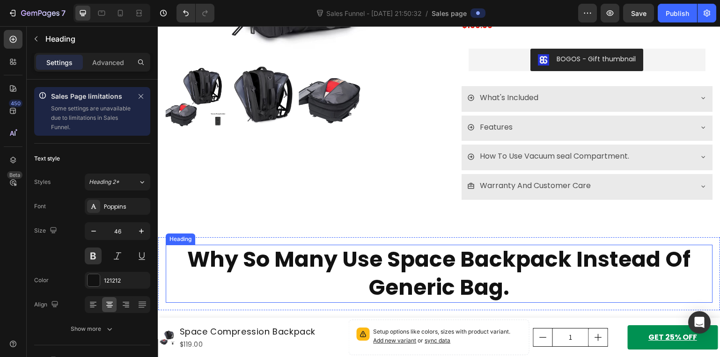
click at [410, 245] on h2 "Why So Many Use Space Backpack Instead Of Generic Bag." at bounding box center [439, 274] width 547 height 58
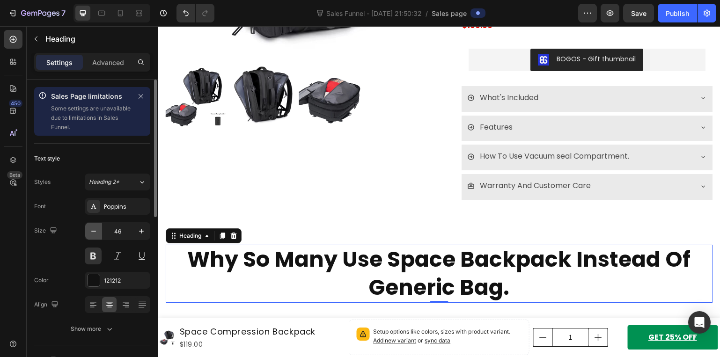
click at [91, 228] on icon "button" at bounding box center [93, 231] width 9 height 9
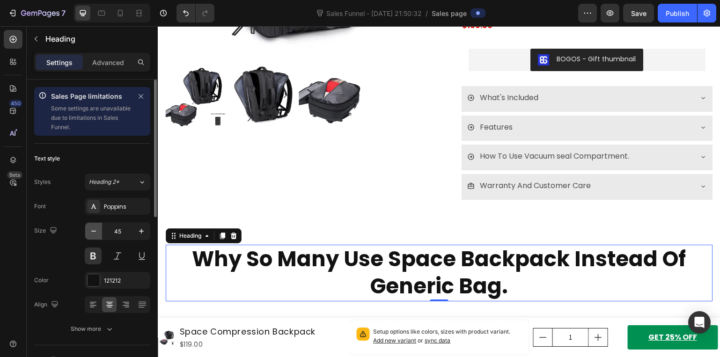
click at [91, 228] on icon "button" at bounding box center [93, 231] width 9 height 9
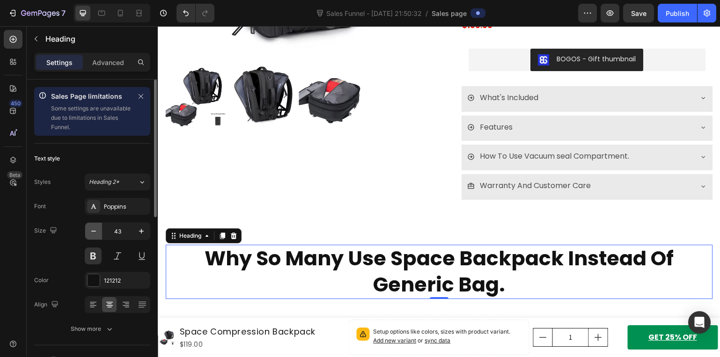
click at [91, 228] on icon "button" at bounding box center [93, 231] width 9 height 9
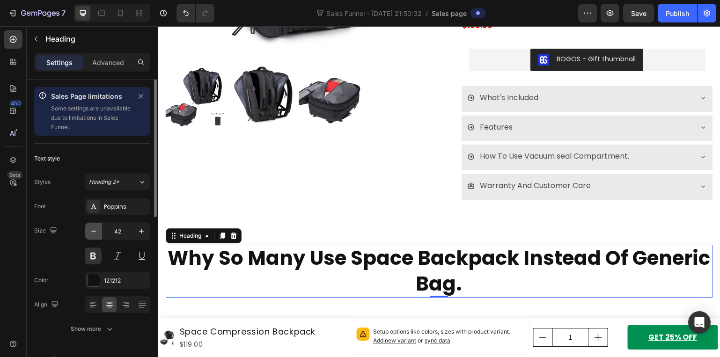
click at [91, 228] on icon "button" at bounding box center [93, 231] width 9 height 9
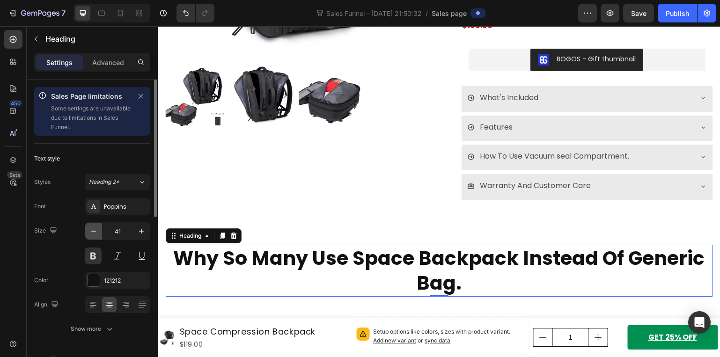
click at [91, 228] on icon "button" at bounding box center [93, 231] width 9 height 9
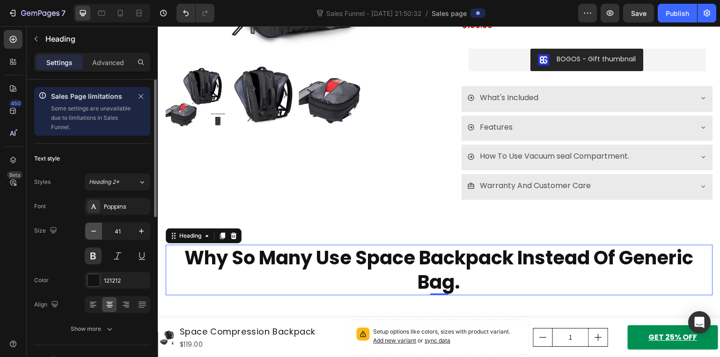
type input "40"
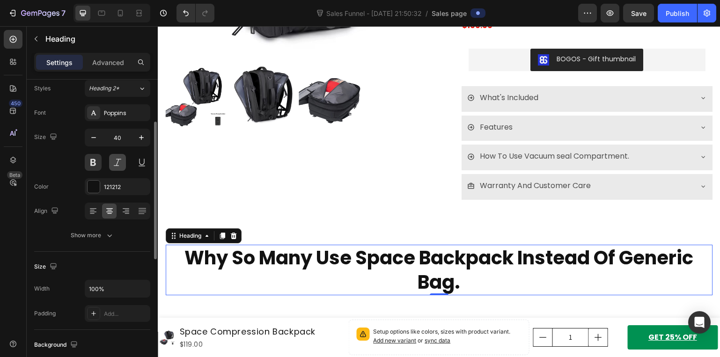
scroll to position [140, 0]
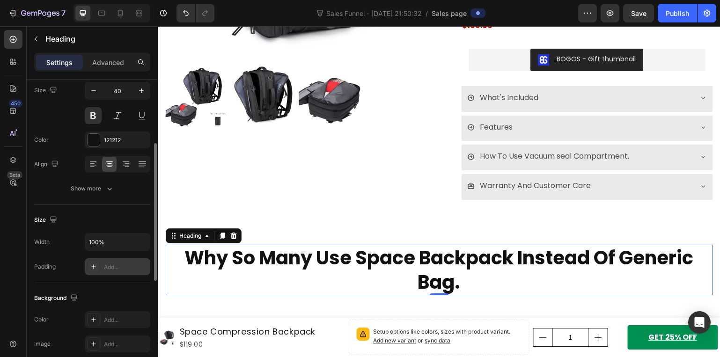
click at [121, 263] on div "Add..." at bounding box center [126, 267] width 44 height 8
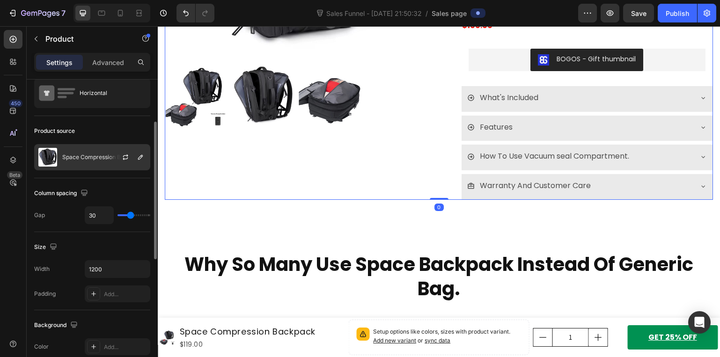
scroll to position [187, 0]
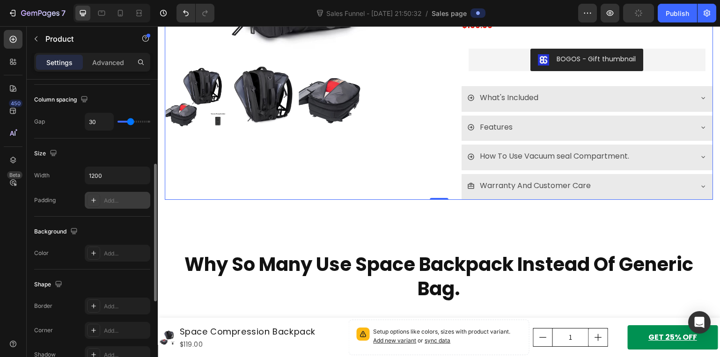
click at [125, 202] on div "Add..." at bounding box center [126, 201] width 44 height 8
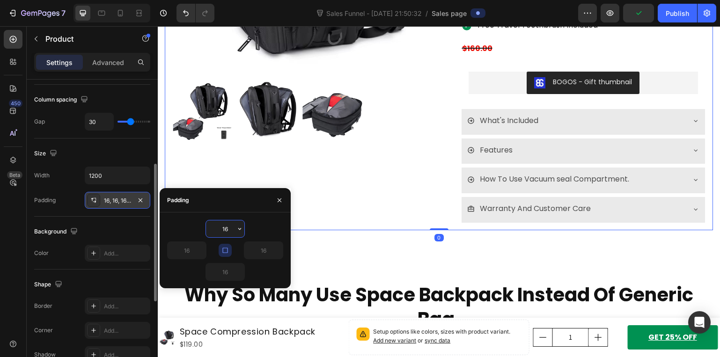
scroll to position [244, 0]
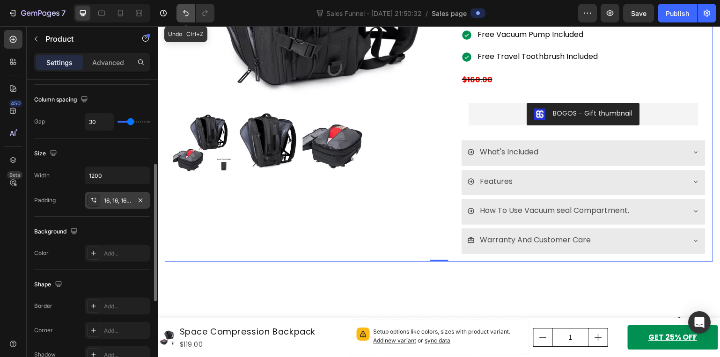
click at [193, 16] on button "Undo/Redo" at bounding box center [185, 13] width 19 height 19
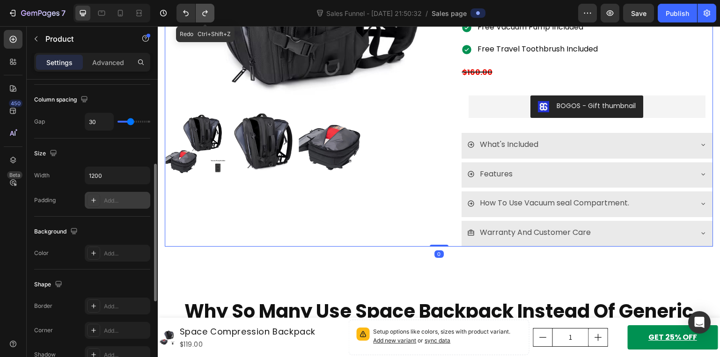
click at [209, 15] on icon "Undo/Redo" at bounding box center [204, 12] width 9 height 9
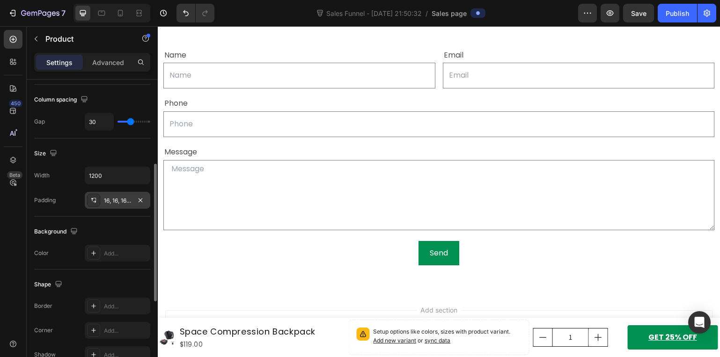
scroll to position [3229, 0]
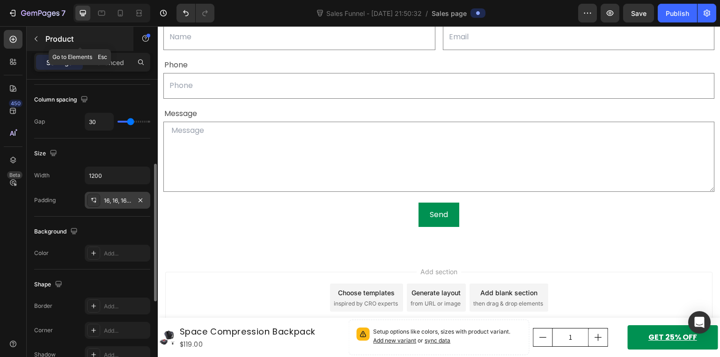
click at [41, 33] on button "button" at bounding box center [36, 38] width 15 height 15
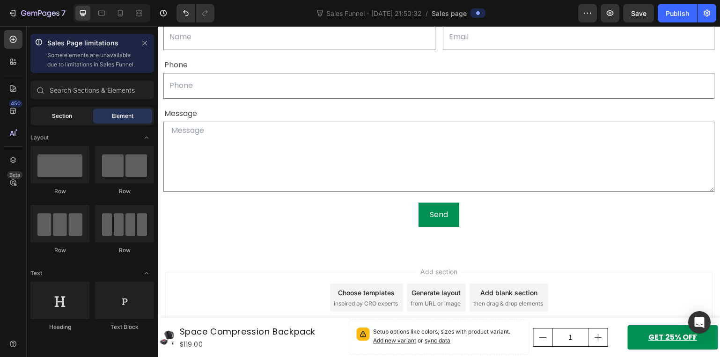
click at [65, 120] on span "Section" at bounding box center [62, 116] width 20 height 8
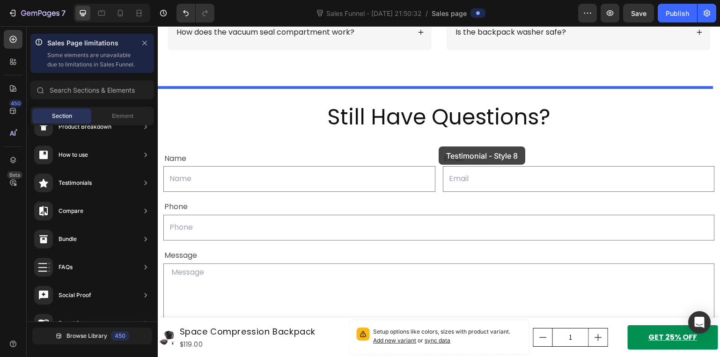
scroll to position [3042, 0]
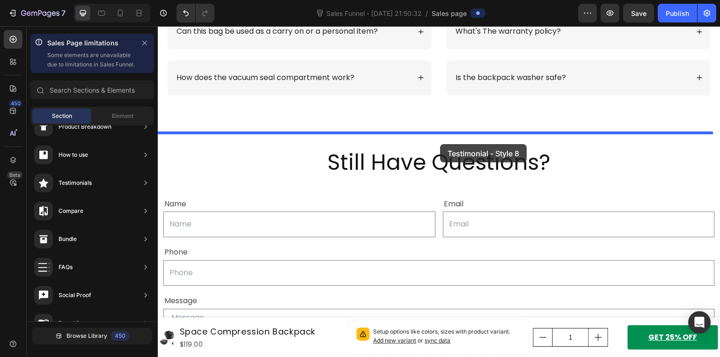
drag, startPoint x: 368, startPoint y: 162, endPoint x: 440, endPoint y: 144, distance: 74.4
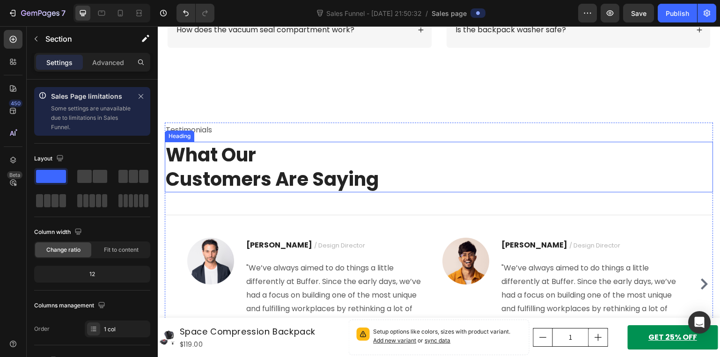
scroll to position [3136, 0]
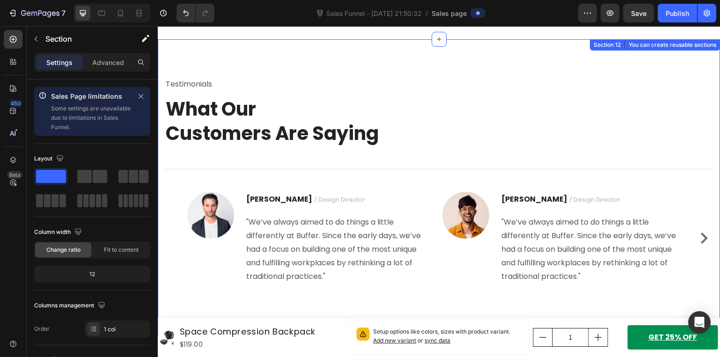
click at [233, 57] on div "Testimonials Text block What Our Customers Are Saying Heading Title Line Image …" at bounding box center [439, 188] width 562 height 298
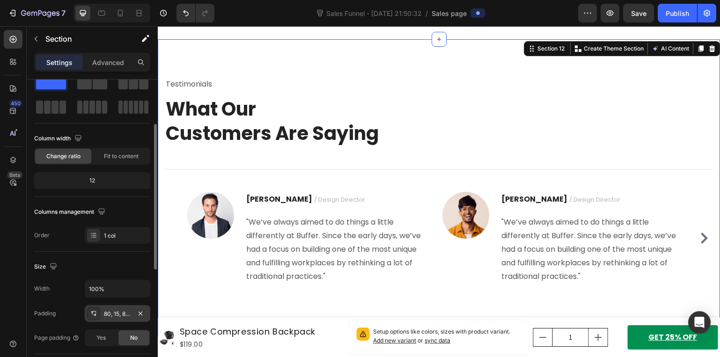
scroll to position [140, 0]
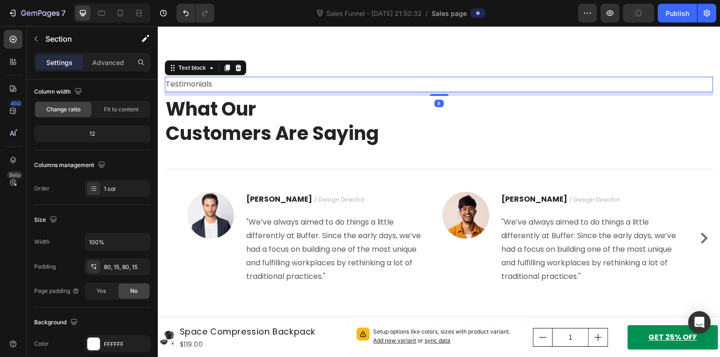
click at [238, 86] on p "Testimonials" at bounding box center [439, 85] width 546 height 14
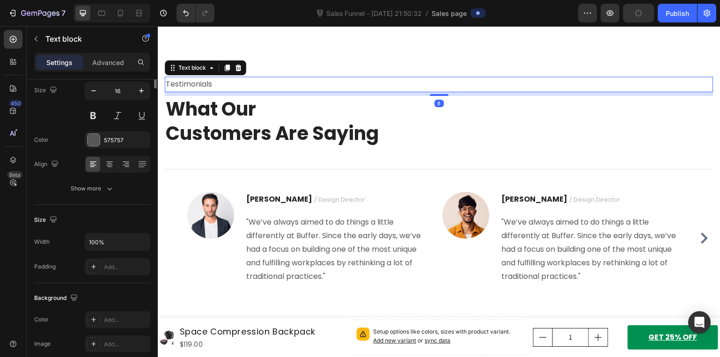
scroll to position [0, 0]
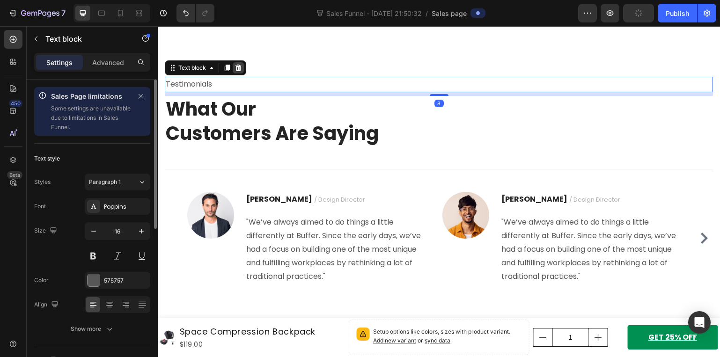
click at [238, 70] on icon at bounding box center [238, 68] width 6 height 7
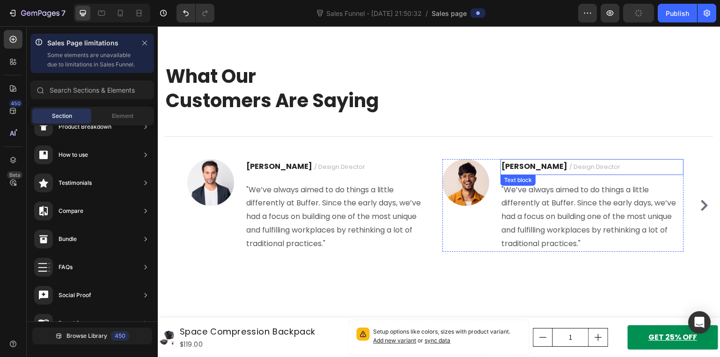
scroll to position [3183, 0]
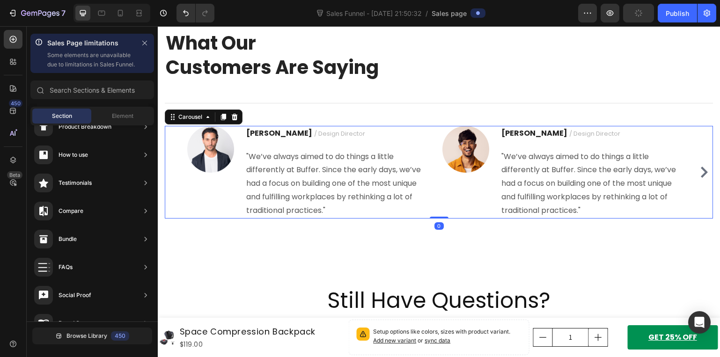
click at [178, 129] on div "Image Ryan S. / Design Director Text block "We’ve always aimed to do things a l…" at bounding box center [439, 172] width 548 height 93
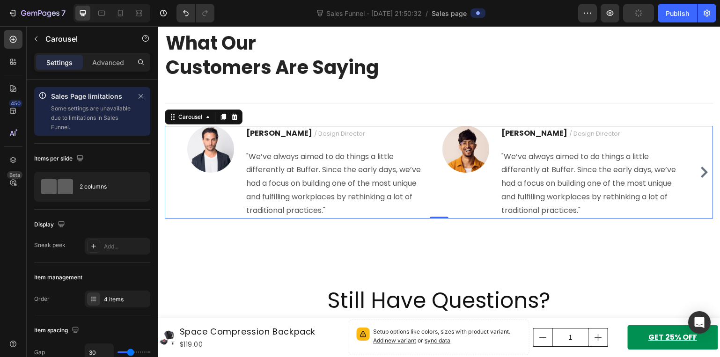
click at [701, 173] on icon "Carousel Next Arrow" at bounding box center [703, 172] width 11 height 11
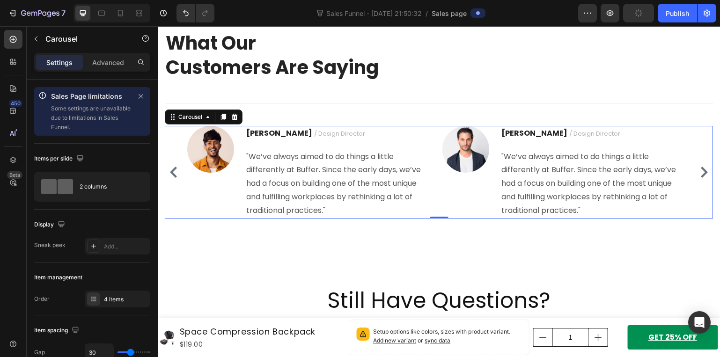
click at [701, 173] on icon "Carousel Next Arrow" at bounding box center [703, 172] width 11 height 11
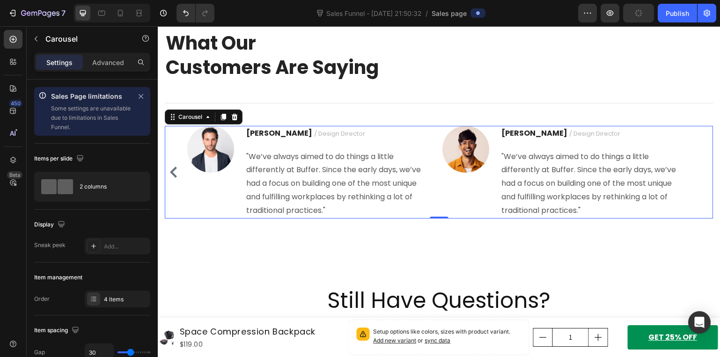
click at [701, 173] on div "Image Ryan S. / Design Director Text block "We’ve always aimed to do things a l…" at bounding box center [439, 172] width 548 height 93
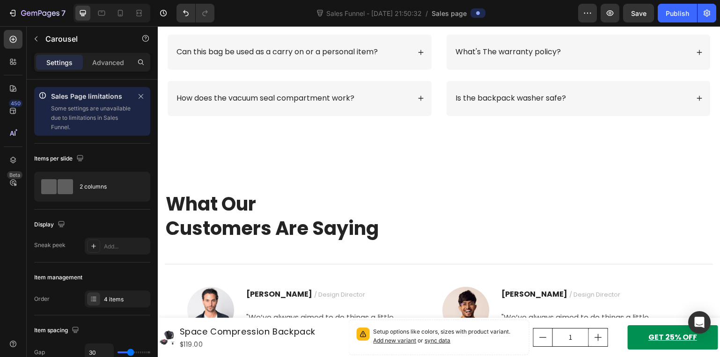
scroll to position [3024, 0]
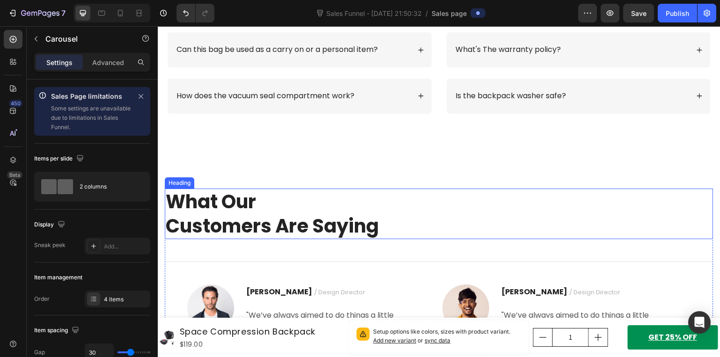
click at [282, 206] on p "What Our Customers Are Saying" at bounding box center [439, 214] width 546 height 49
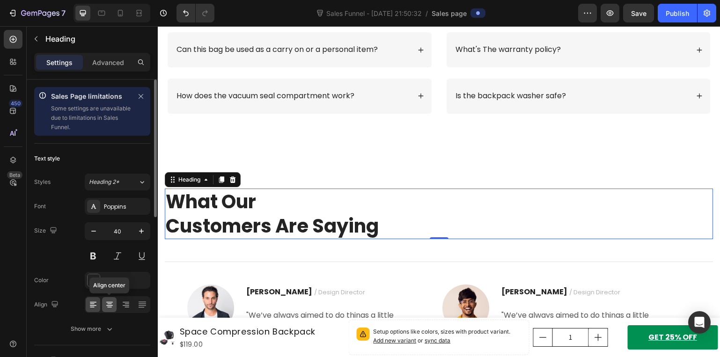
click at [110, 306] on icon at bounding box center [109, 304] width 9 height 9
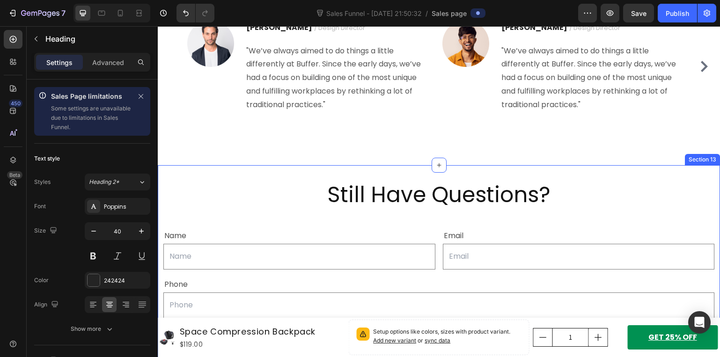
scroll to position [3305, 0]
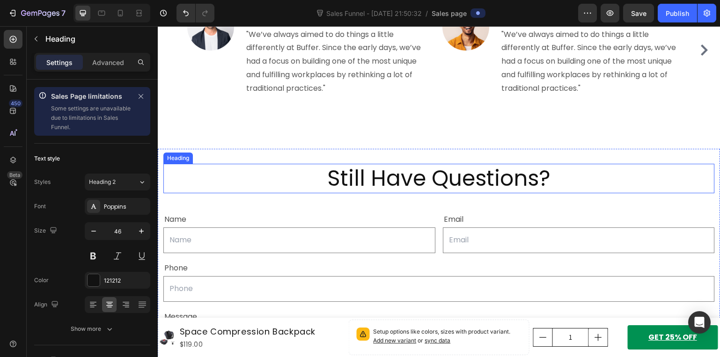
click at [441, 177] on h2 "Still Have Questions?" at bounding box center [438, 179] width 551 height 30
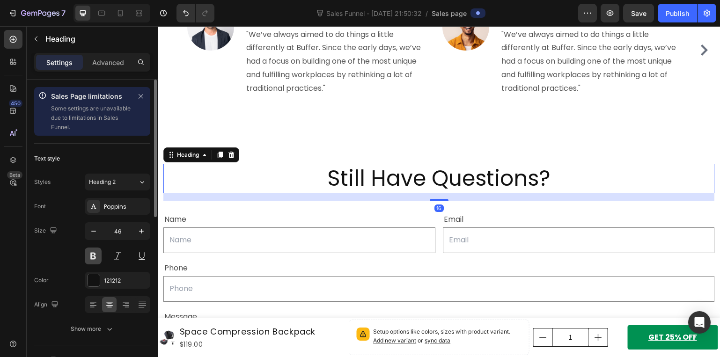
click at [94, 255] on button at bounding box center [93, 256] width 17 height 17
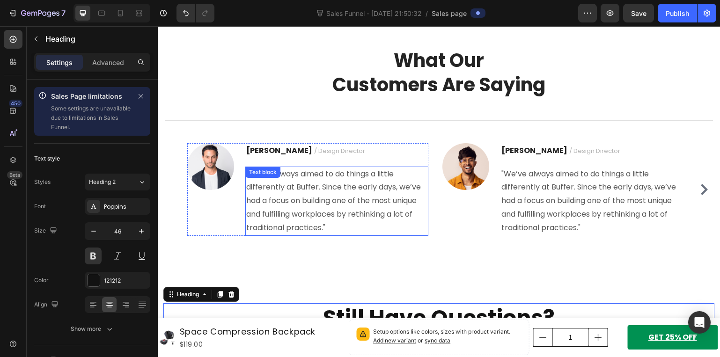
scroll to position [3164, 0]
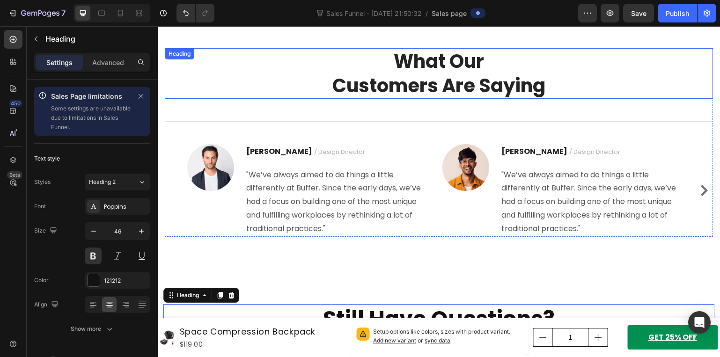
click at [428, 88] on p "What Our Customers Are Saying" at bounding box center [439, 73] width 546 height 49
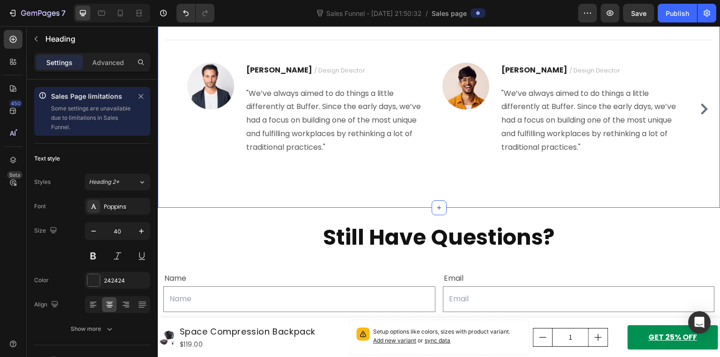
scroll to position [3258, 0]
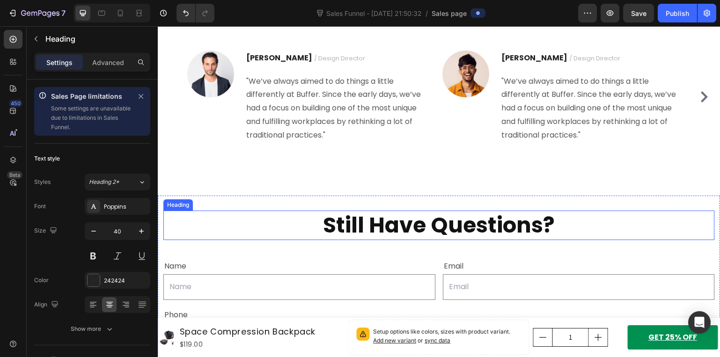
click at [378, 222] on h2 "Still Have Questions?" at bounding box center [438, 226] width 551 height 30
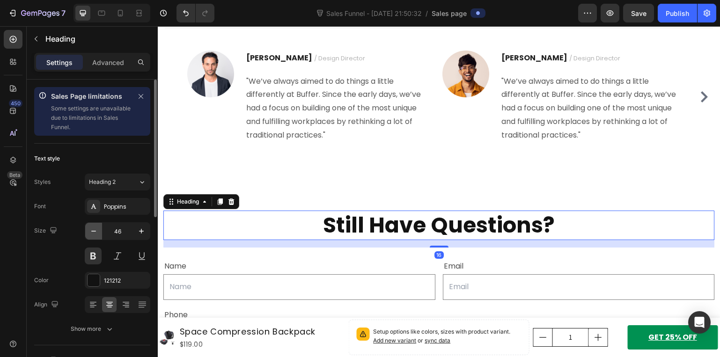
click at [97, 228] on icon "button" at bounding box center [93, 231] width 9 height 9
click at [97, 229] on icon "button" at bounding box center [93, 231] width 9 height 9
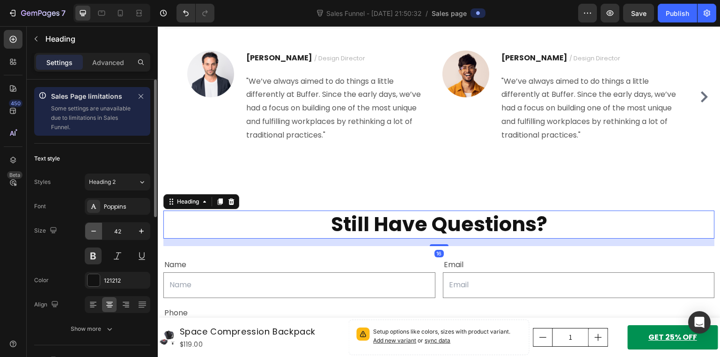
click at [97, 229] on icon "button" at bounding box center [93, 231] width 9 height 9
type input "40"
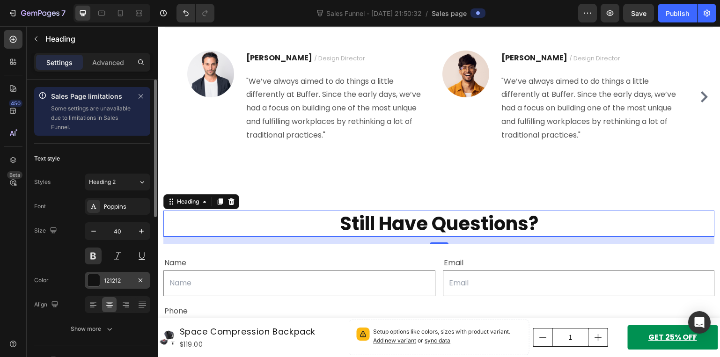
click at [126, 274] on div "121212" at bounding box center [118, 280] width 66 height 17
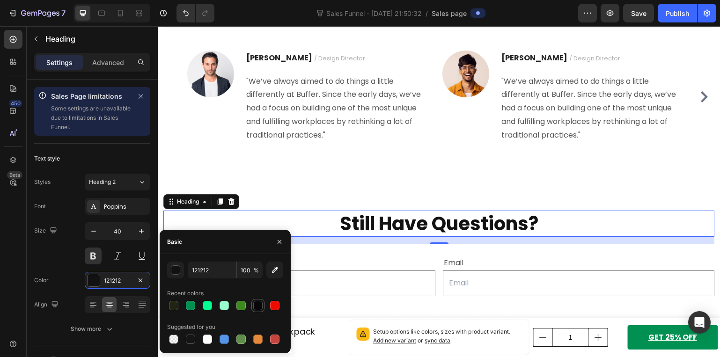
click at [259, 310] on div at bounding box center [257, 305] width 11 height 11
type input "070707"
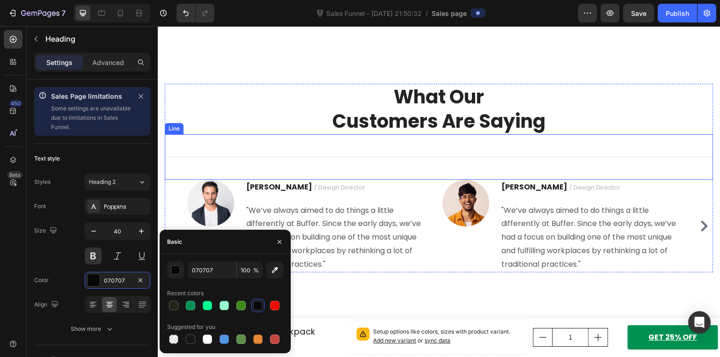
scroll to position [3164, 0]
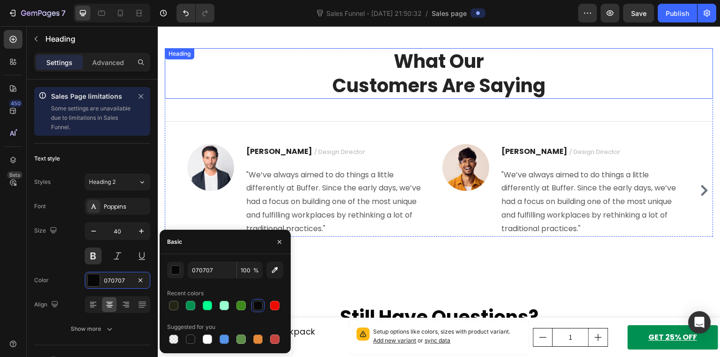
click at [383, 75] on p "What Our Customers Are Saying" at bounding box center [439, 73] width 546 height 49
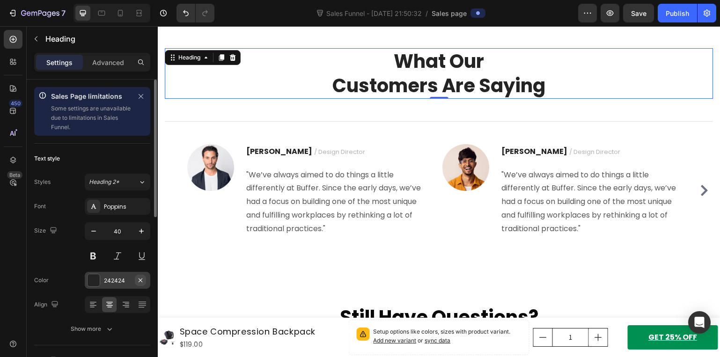
drag, startPoint x: 119, startPoint y: 284, endPoint x: 138, endPoint y: 281, distance: 19.0
click at [120, 284] on div "242424" at bounding box center [117, 281] width 27 height 8
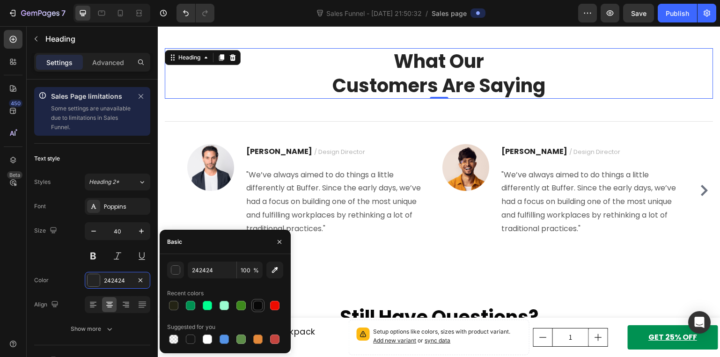
click at [259, 307] on div at bounding box center [257, 305] width 9 height 9
type input "070707"
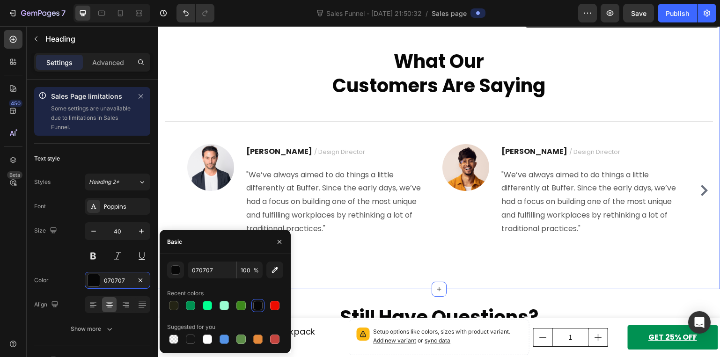
click at [389, 241] on div "What Our Customers Are Saying Heading Title Line Image Ryan S. / Design Directo…" at bounding box center [439, 150] width 548 height 204
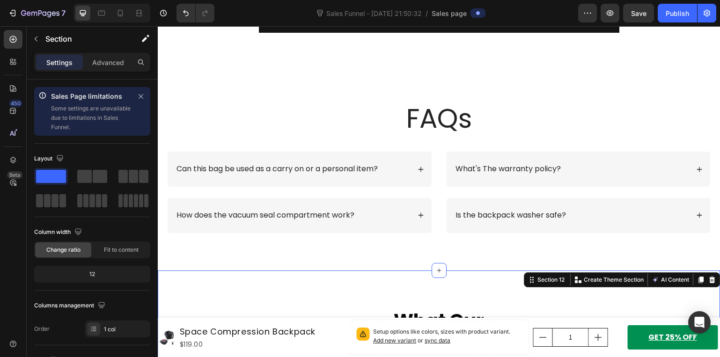
scroll to position [2884, 0]
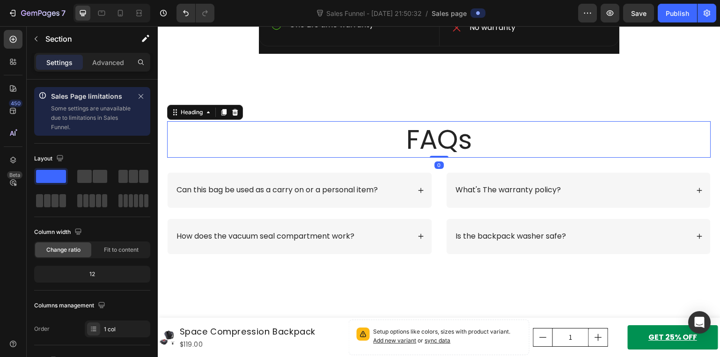
click at [420, 147] on h2 "FAQs" at bounding box center [438, 139] width 543 height 37
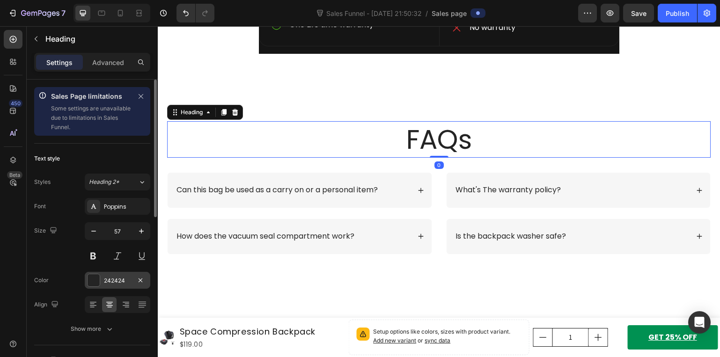
click at [91, 284] on div at bounding box center [94, 280] width 12 height 12
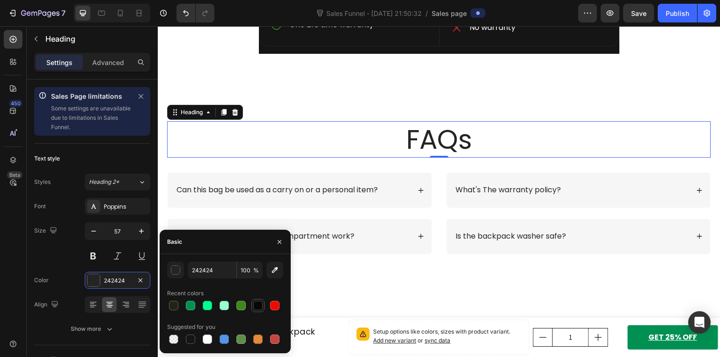
click at [257, 304] on div at bounding box center [257, 305] width 9 height 9
type input "070707"
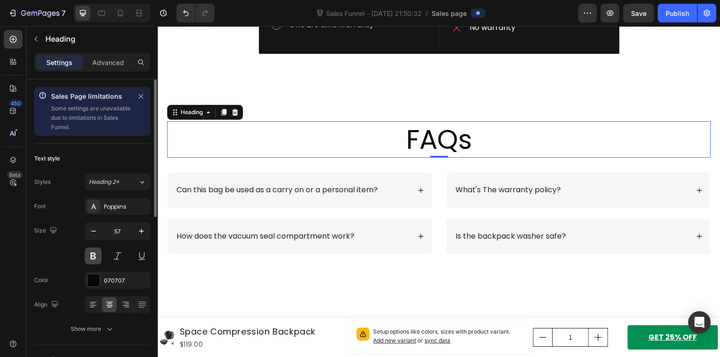
click at [96, 258] on button at bounding box center [93, 256] width 17 height 17
click at [94, 233] on icon "button" at bounding box center [93, 231] width 9 height 9
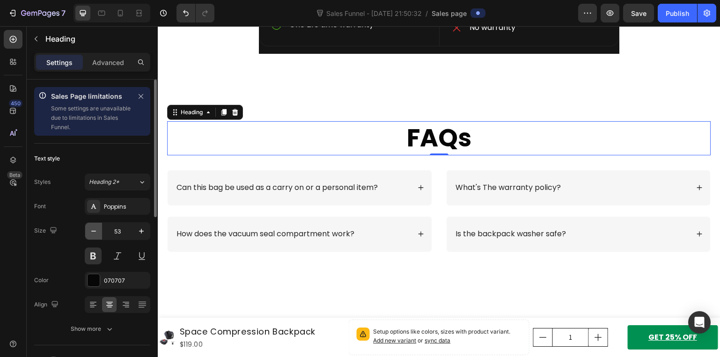
click at [94, 233] on icon "button" at bounding box center [93, 231] width 9 height 9
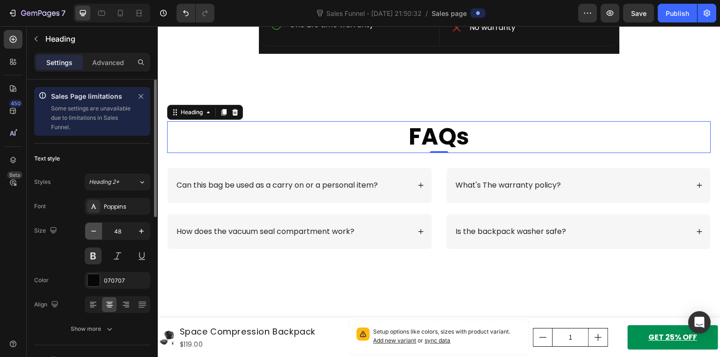
click at [94, 233] on icon "button" at bounding box center [93, 231] width 9 height 9
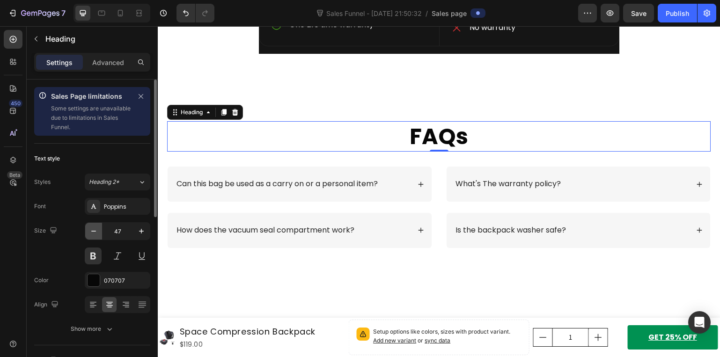
click at [94, 233] on icon "button" at bounding box center [93, 231] width 9 height 9
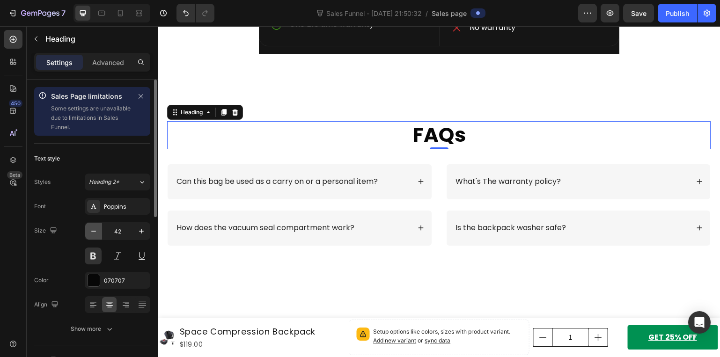
click at [94, 233] on icon "button" at bounding box center [93, 231] width 9 height 9
type input "40"
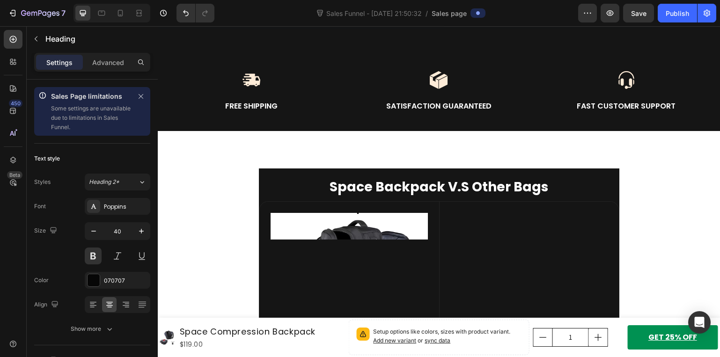
scroll to position [2416, 0]
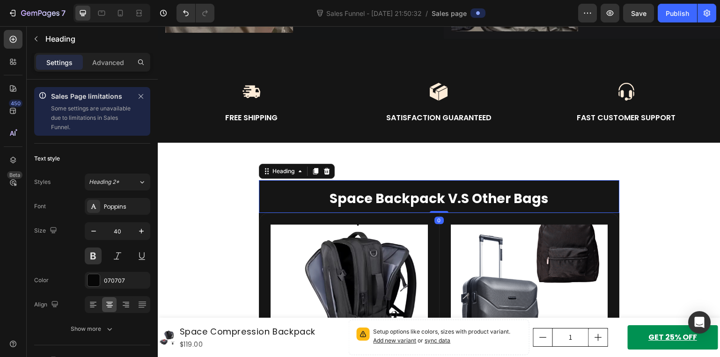
click at [411, 190] on strong "Space Backpack V.S Other Bags" at bounding box center [438, 199] width 219 height 18
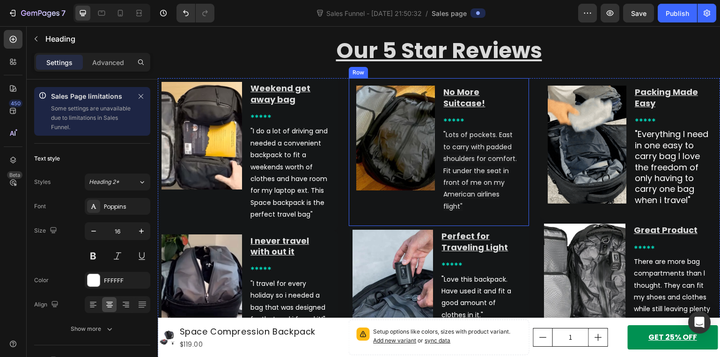
scroll to position [1681, 0]
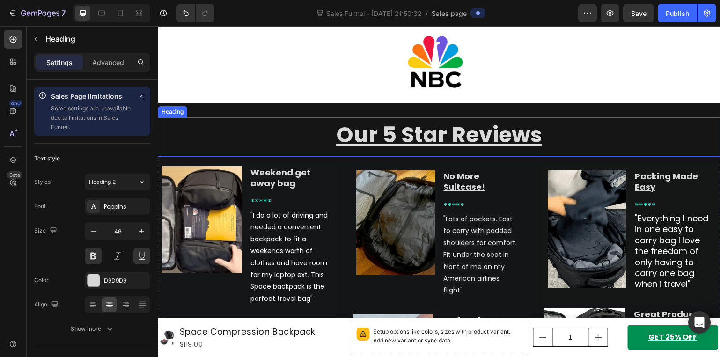
click at [482, 146] on h2 "Our 5 Star Reviews" at bounding box center [439, 154] width 562 height 39
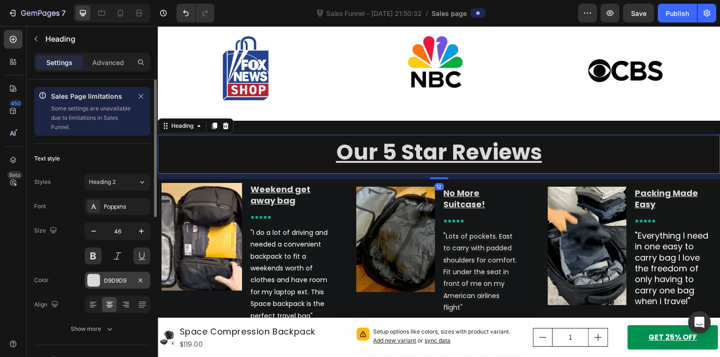
click at [117, 281] on div "D9D9D9" at bounding box center [117, 281] width 27 height 8
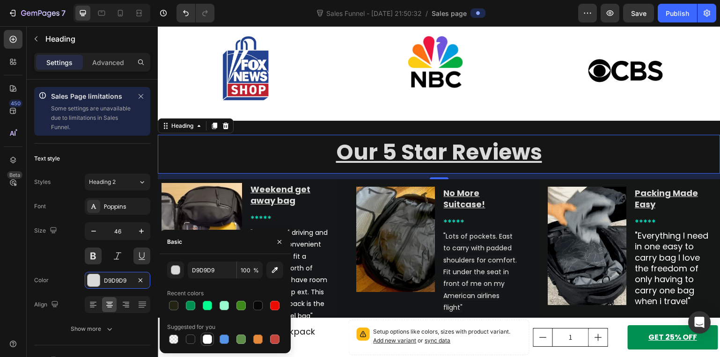
click at [212, 342] on div at bounding box center [207, 339] width 11 height 11
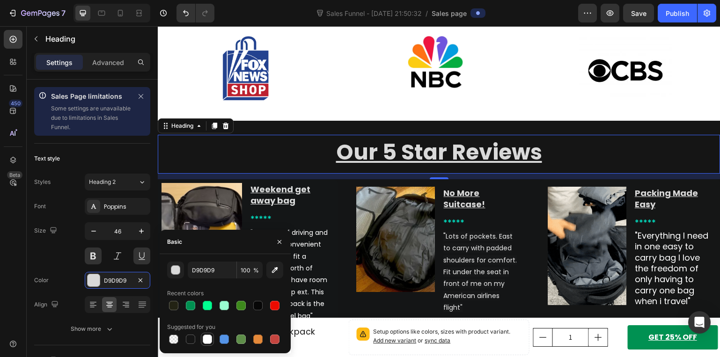
type input "FFFFFF"
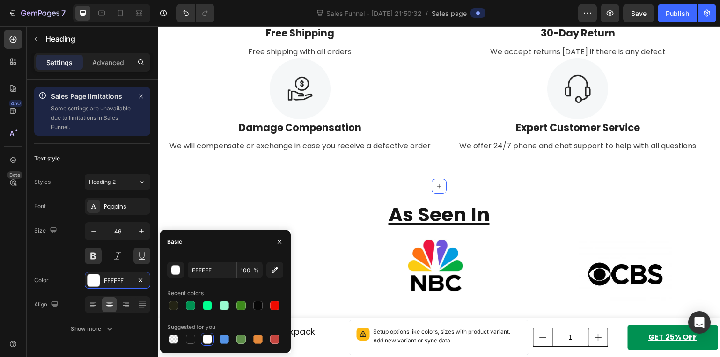
scroll to position [1540, 0]
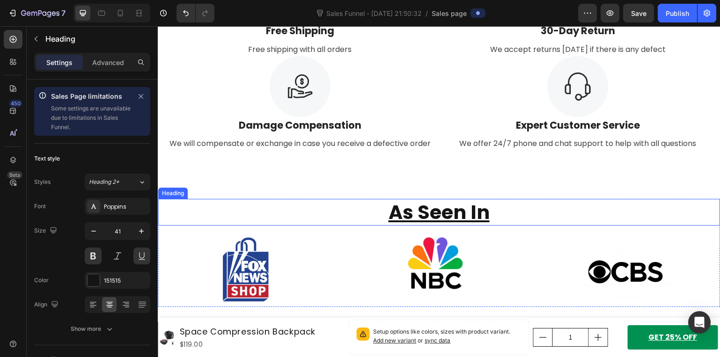
click at [432, 212] on h2 "As Seen In" at bounding box center [439, 212] width 562 height 27
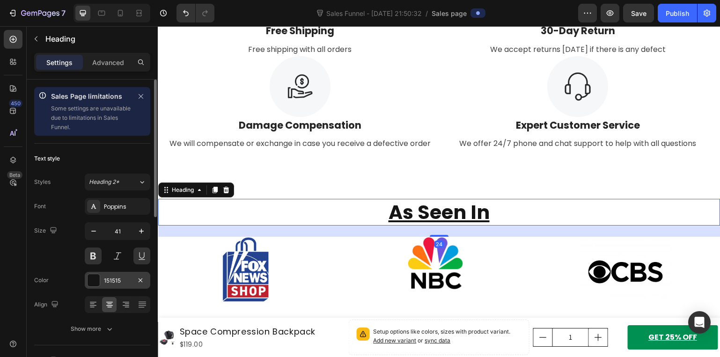
drag, startPoint x: 108, startPoint y: 276, endPoint x: 119, endPoint y: 279, distance: 12.2
click at [108, 277] on div "151515" at bounding box center [117, 281] width 27 height 8
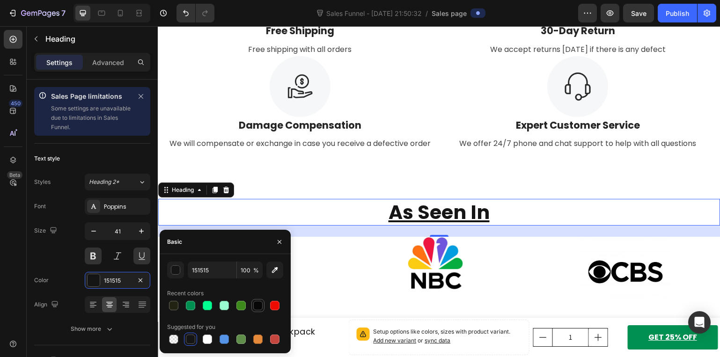
click at [254, 306] on div at bounding box center [257, 305] width 9 height 9
type input "070707"
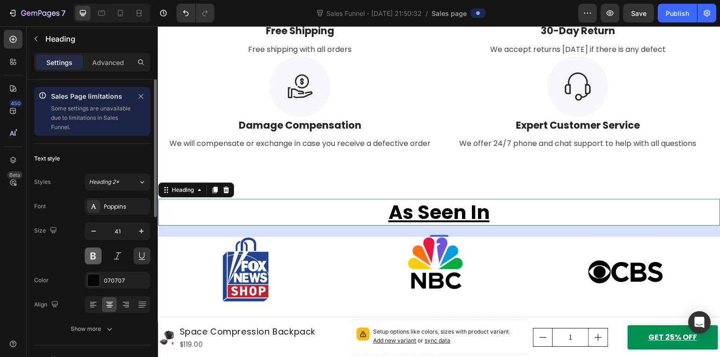
click at [96, 251] on button at bounding box center [93, 256] width 17 height 17
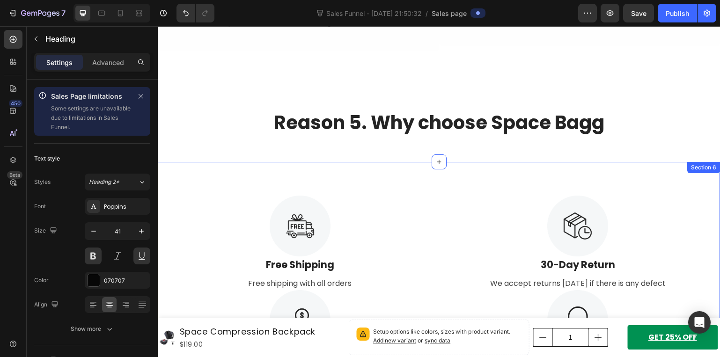
scroll to position [1259, 0]
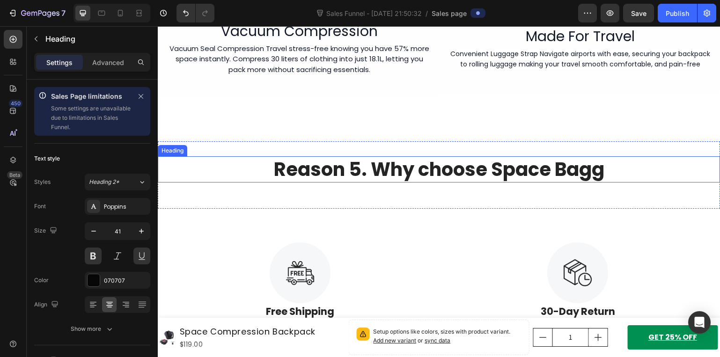
click at [435, 169] on h2 "Reason 5. Why choose Space Bagg" at bounding box center [439, 169] width 562 height 26
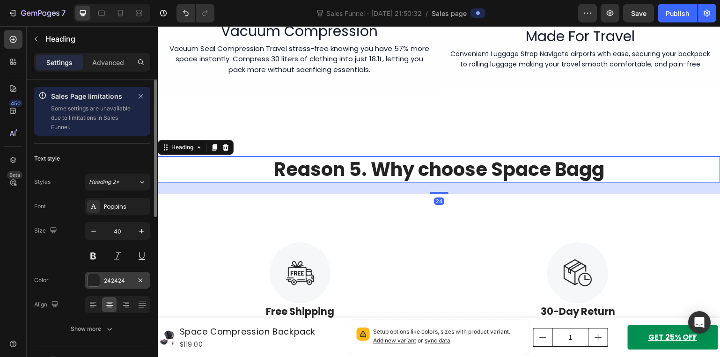
click at [118, 281] on div "242424" at bounding box center [117, 281] width 27 height 8
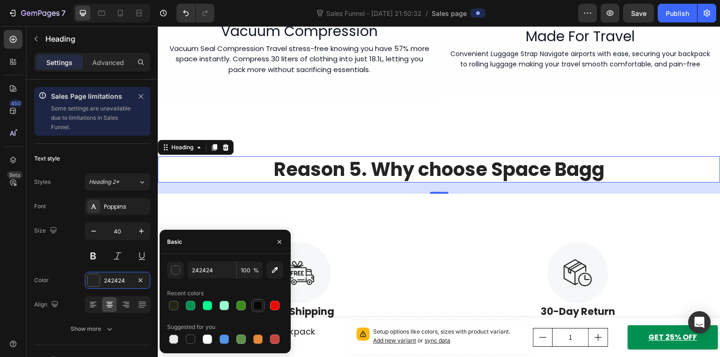
click at [255, 301] on div at bounding box center [257, 305] width 9 height 9
type input "070707"
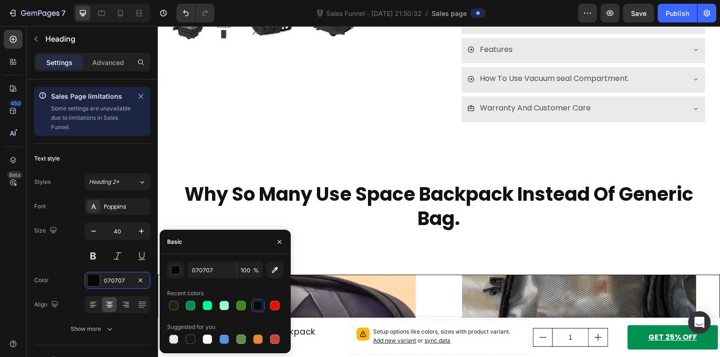
scroll to position [370, 0]
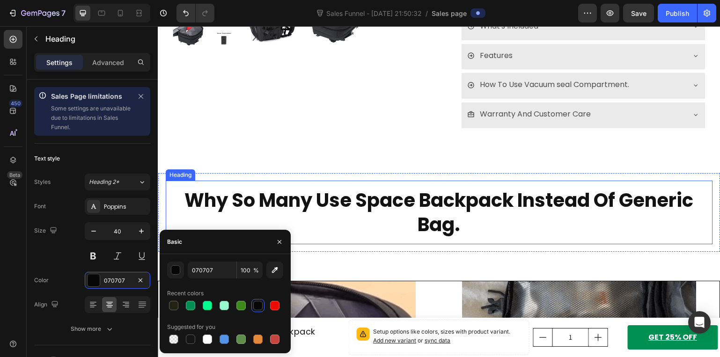
click at [453, 213] on h2 "Why So Many Use Space Backpack Instead Of Generic Bag." at bounding box center [439, 213] width 547 height 64
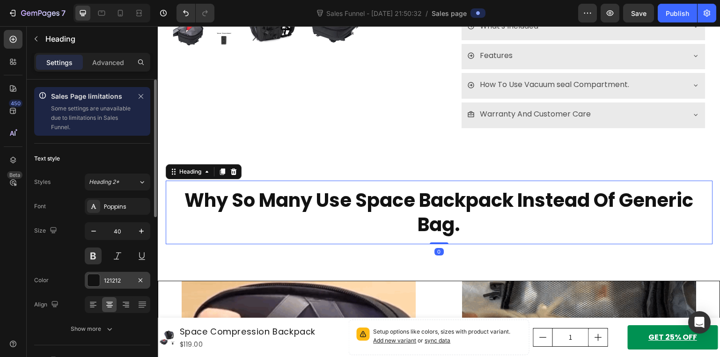
click at [122, 280] on div "121212" at bounding box center [117, 281] width 27 height 8
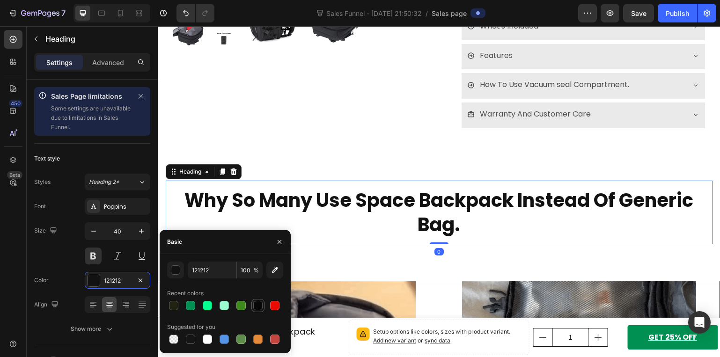
click at [257, 305] on div at bounding box center [257, 305] width 9 height 9
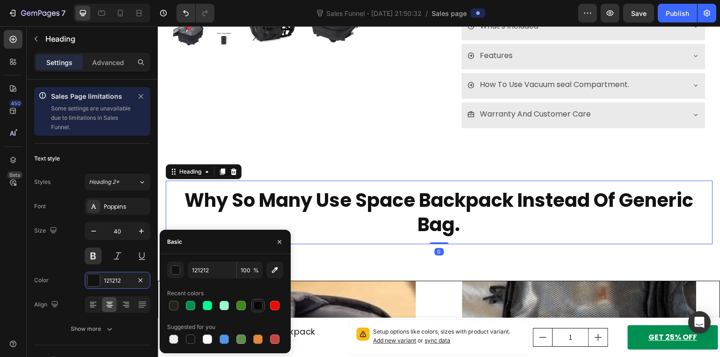
type input "070707"
click at [96, 229] on icon "button" at bounding box center [93, 231] width 9 height 9
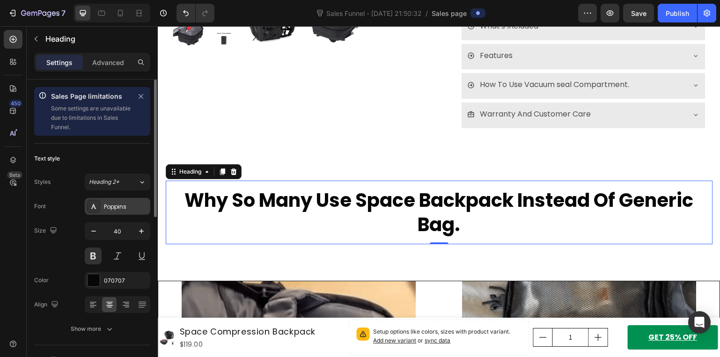
type input "39"
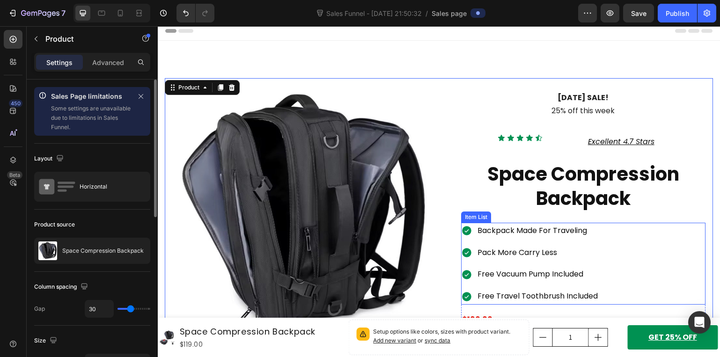
scroll to position [0, 0]
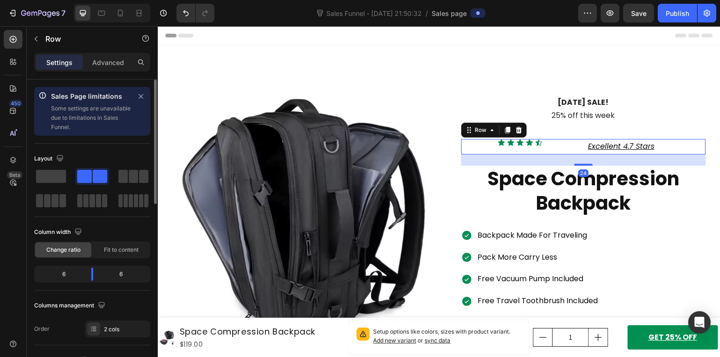
click at [514, 150] on div "Icon Icon Icon Icon Icon Icon List" at bounding box center [520, 146] width 118 height 15
click at [52, 174] on span at bounding box center [51, 176] width 30 height 13
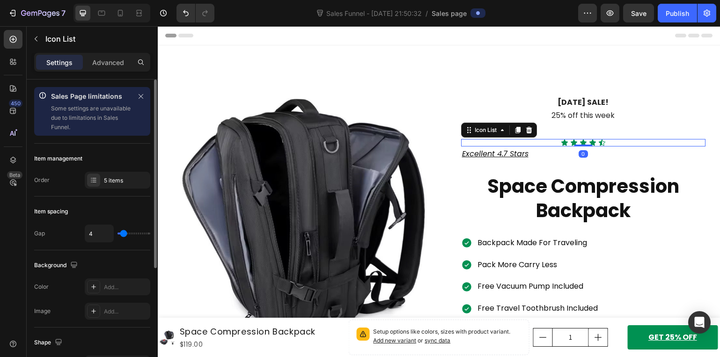
click at [525, 140] on div "Icon Icon Icon Icon Icon" at bounding box center [583, 142] width 245 height 7
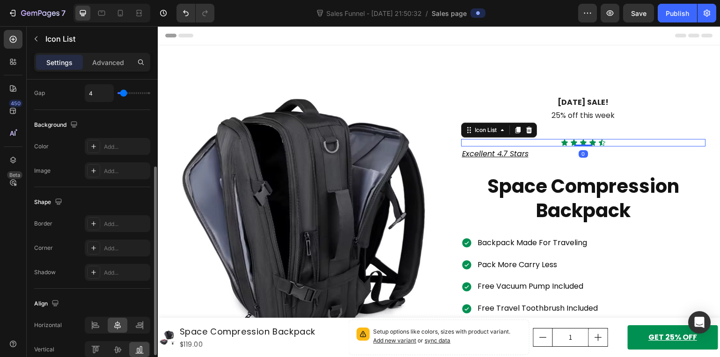
scroll to position [186, 0]
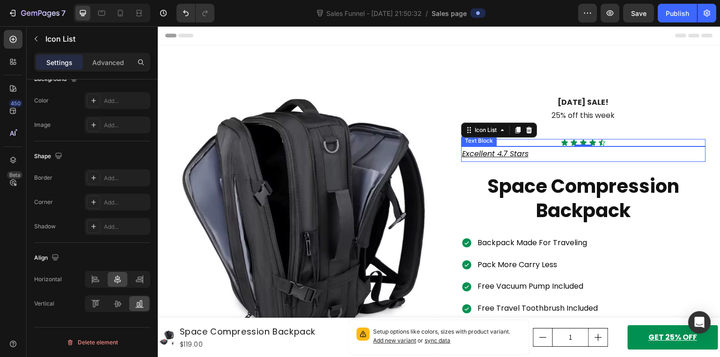
click at [532, 153] on p "Excellent 4.7 Stars" at bounding box center [583, 154] width 243 height 14
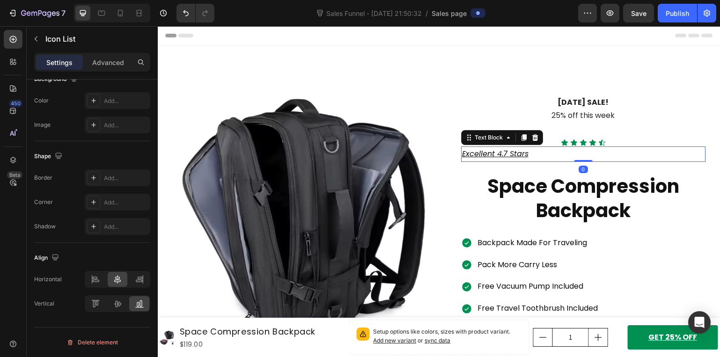
scroll to position [0, 0]
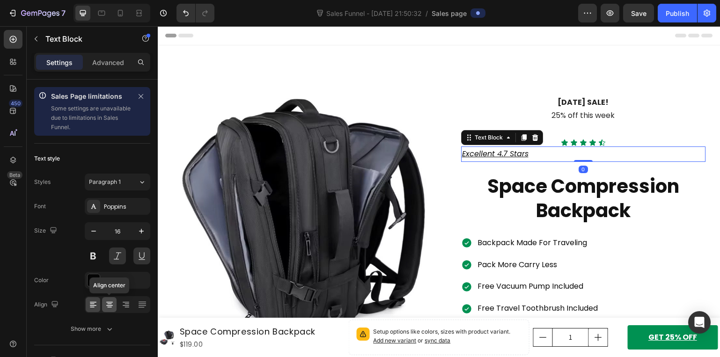
click at [106, 305] on icon at bounding box center [109, 304] width 9 height 9
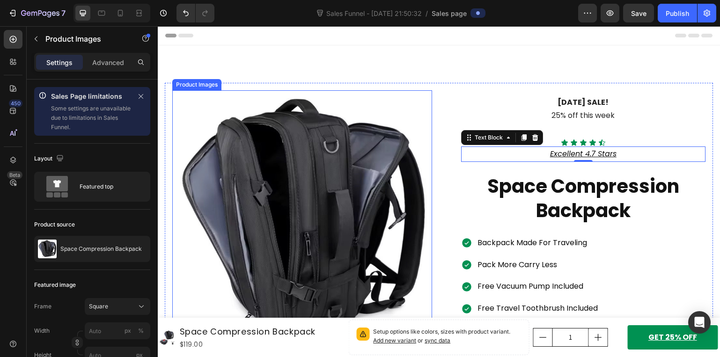
click at [399, 116] on img at bounding box center [302, 220] width 260 height 260
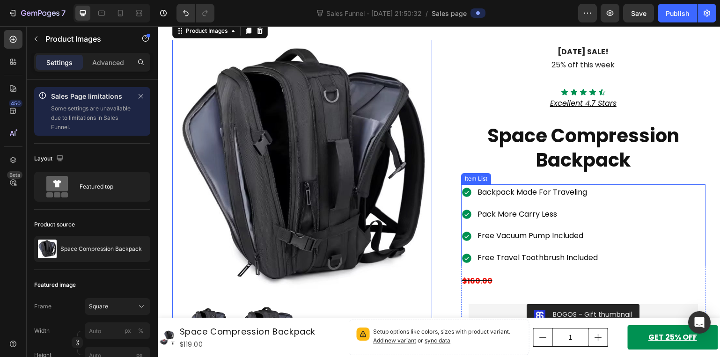
scroll to position [47, 0]
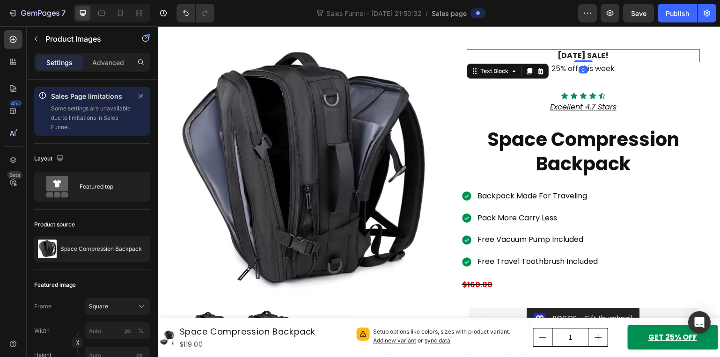
click at [550, 52] on p "August, 2025 sale!" at bounding box center [584, 55] width 232 height 11
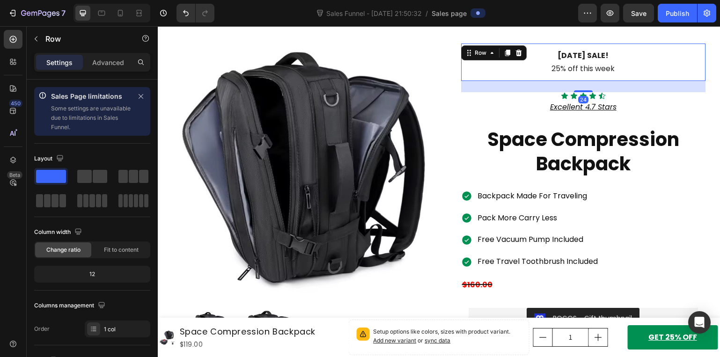
click at [691, 78] on div "August, 2025 sale! Text Block 25% off this week Text Block Row 24" at bounding box center [583, 62] width 245 height 37
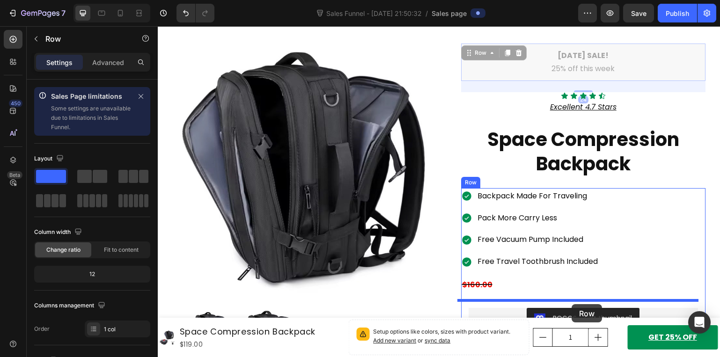
drag, startPoint x: 468, startPoint y: 57, endPoint x: 571, endPoint y: 304, distance: 267.9
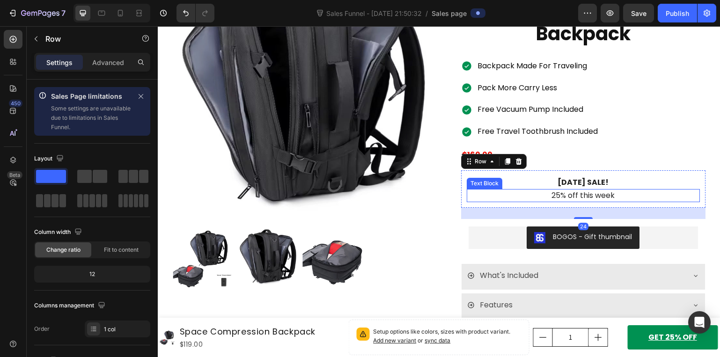
scroll to position [140, 0]
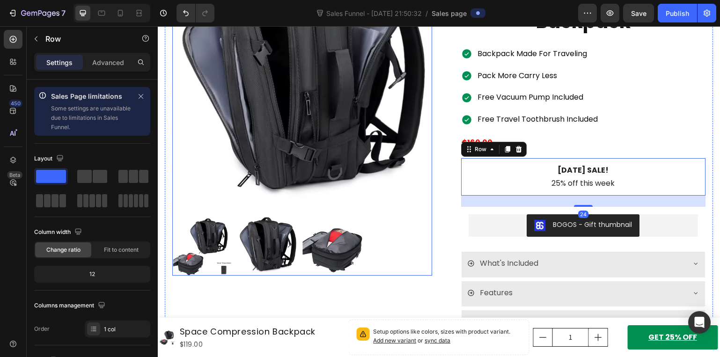
click at [420, 241] on div at bounding box center [302, 245] width 260 height 60
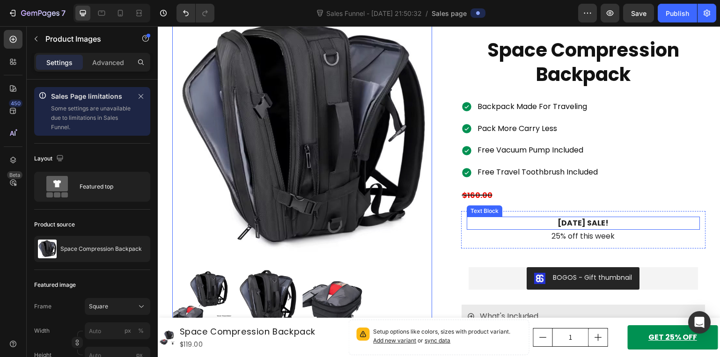
scroll to position [94, 0]
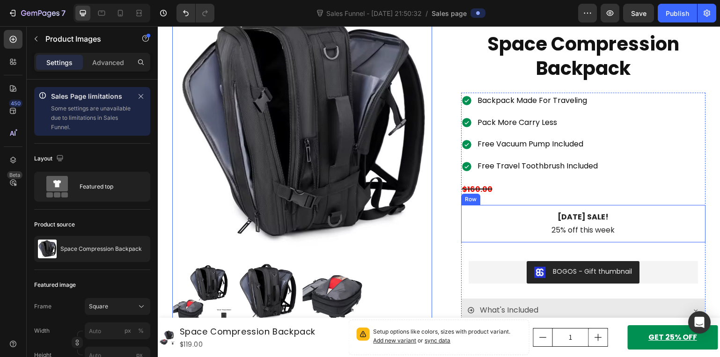
click at [505, 206] on div "August, 2025 sale! Text Block 25% off this week Text Block Row" at bounding box center [583, 223] width 245 height 37
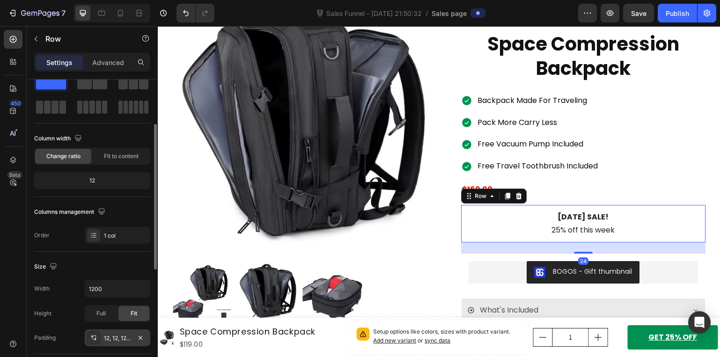
click at [122, 336] on div "12, 12, 12, 12" at bounding box center [117, 338] width 27 height 8
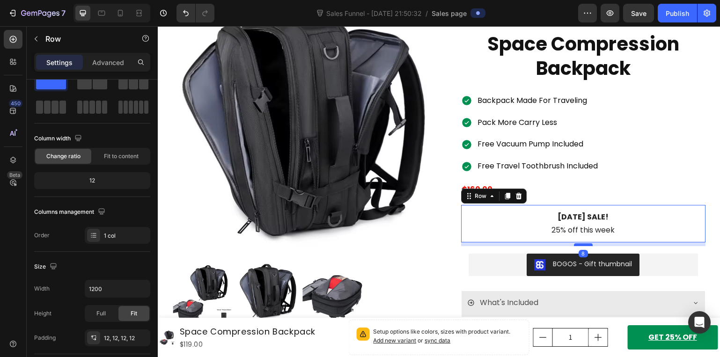
drag, startPoint x: 578, startPoint y: 251, endPoint x: 581, endPoint y: 244, distance: 8.0
click at [581, 244] on div at bounding box center [583, 244] width 19 height 3
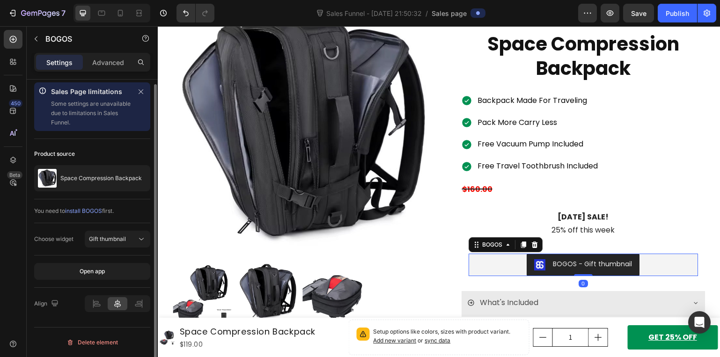
scroll to position [0, 0]
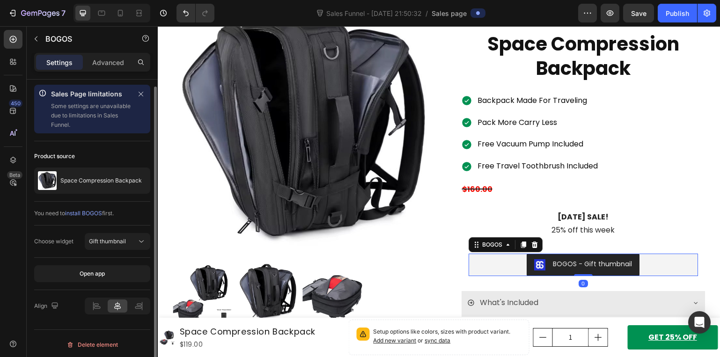
click at [656, 265] on div "BOGOS - Gift thumbnail" at bounding box center [584, 265] width 230 height 22
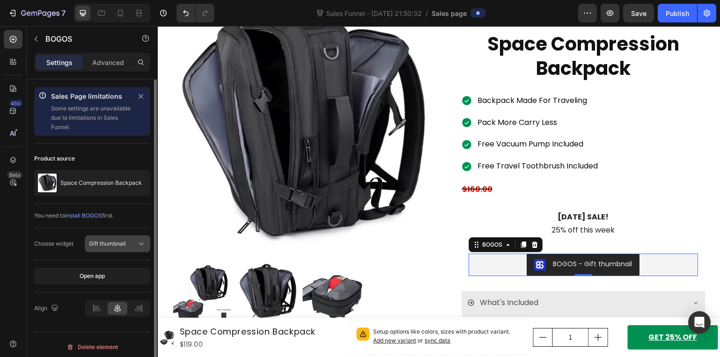
click at [136, 245] on div "Gift thumbnail" at bounding box center [113, 244] width 48 height 8
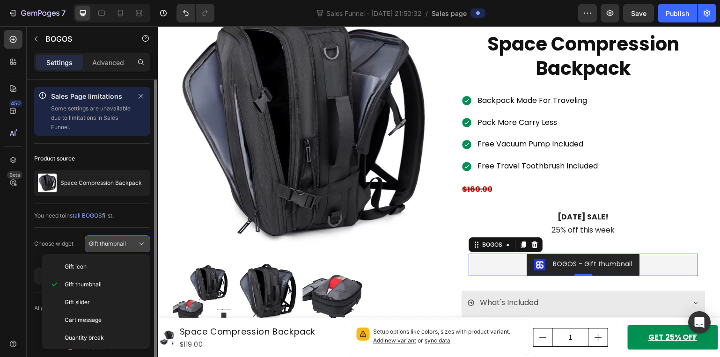
click at [132, 239] on button "Gift thumbnail" at bounding box center [118, 243] width 66 height 17
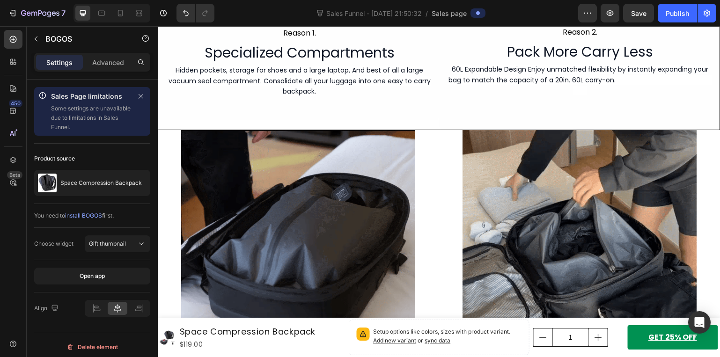
scroll to position [889, 0]
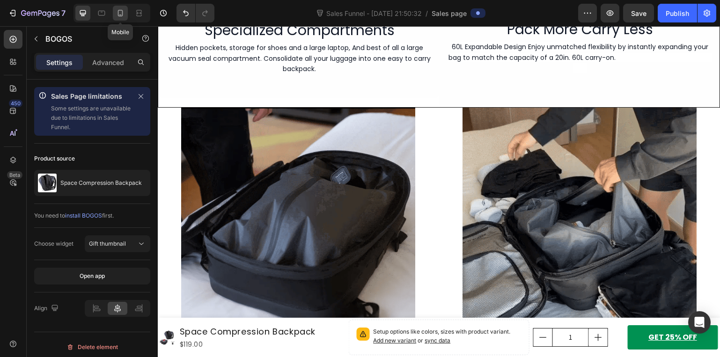
click at [122, 15] on icon at bounding box center [120, 12] width 9 height 9
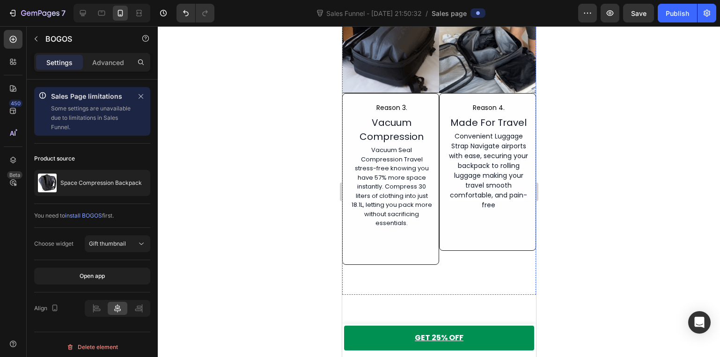
scroll to position [897, 0]
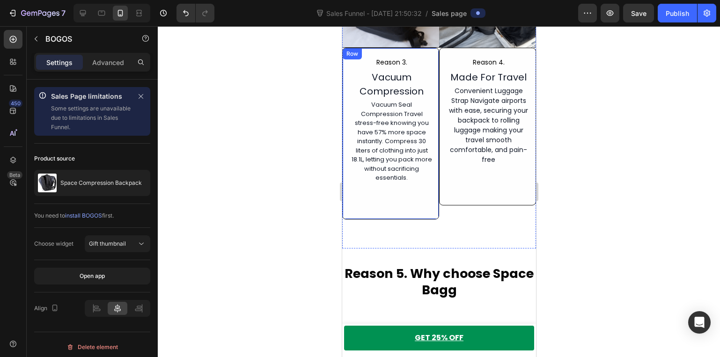
click at [406, 190] on div "Reason 3. Text Block Vacuum Compression Heading Vacuum Seal Compression Travel …" at bounding box center [390, 134] width 97 height 172
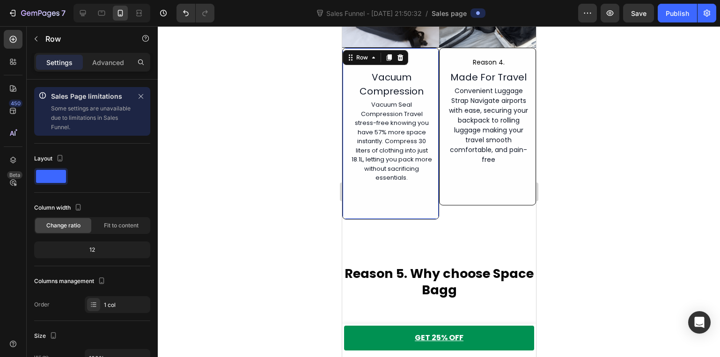
click at [395, 200] on div "Reason 3. Text Block Vacuum Compression Heading Vacuum Seal Compression Travel …" at bounding box center [390, 134] width 97 height 172
click at [408, 176] on div "Reason 3. Text Block Vacuum Compression Heading Vacuum Seal Compression Travel …" at bounding box center [391, 126] width 83 height 141
click at [406, 170] on p "Vacuum Seal Compression Travel stress-free knowing you have 57% more space inst…" at bounding box center [391, 141] width 81 height 82
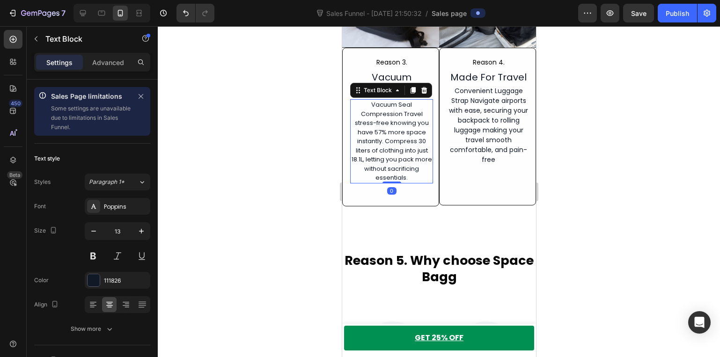
drag, startPoint x: 390, startPoint y: 187, endPoint x: 405, endPoint y: 173, distance: 20.9
click at [405, 173] on div "Vacuum Seal Compression Travel stress-free knowing you have 57% more space inst…" at bounding box center [391, 141] width 83 height 84
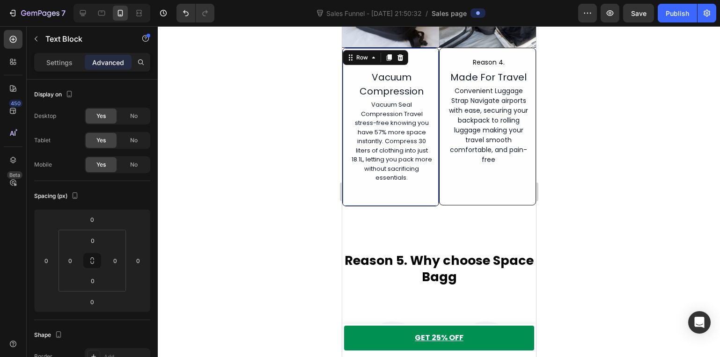
click at [423, 187] on div "Reason 3. Text Block Vacuum Compression Heading Vacuum Seal Compression Travel …" at bounding box center [390, 127] width 97 height 159
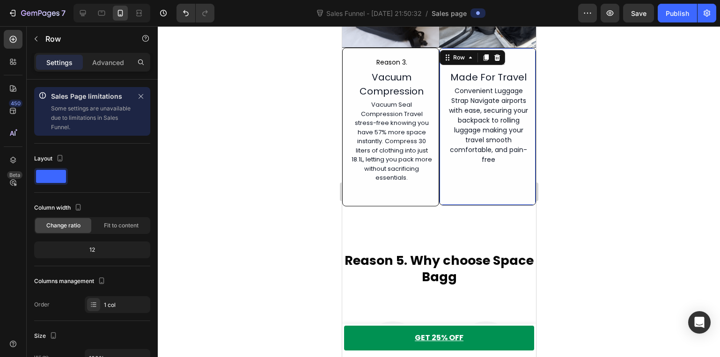
click at [481, 182] on div "Reason 4. Text Block Made For Travel Heading Convenient Luggage Strap Navigate …" at bounding box center [487, 127] width 97 height 158
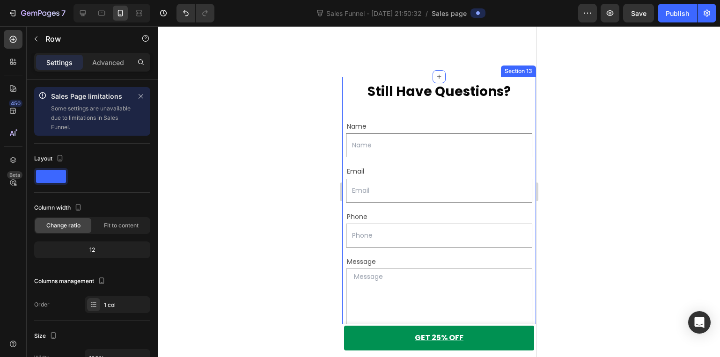
scroll to position [3799, 0]
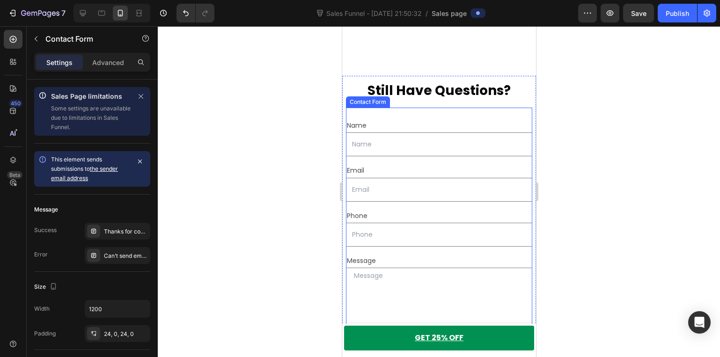
click at [350, 120] on div "Name Text Block Text Field Email Text Block Email Field Row Phone Text Block Te…" at bounding box center [438, 246] width 186 height 276
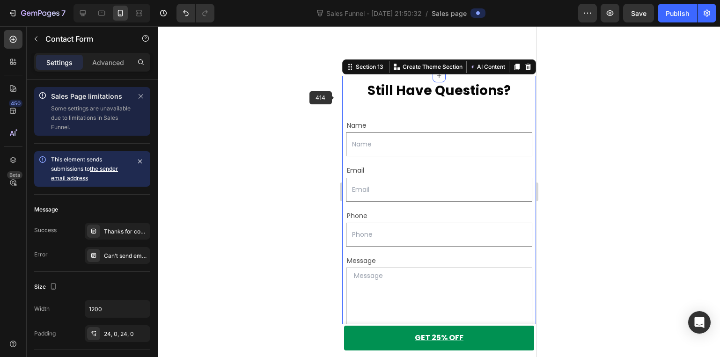
click at [342, 97] on div "Still Have Questions? Heading Name Text Block Text Field Email Text Block Email…" at bounding box center [439, 237] width 194 height 322
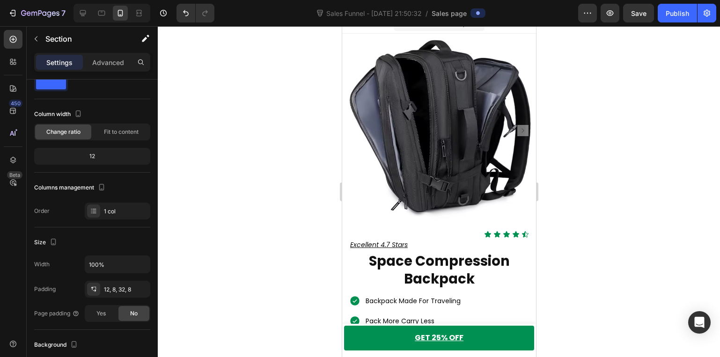
scroll to position [0, 0]
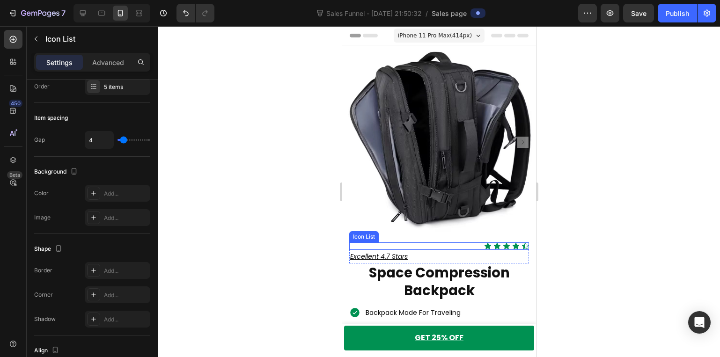
click at [456, 242] on div "Icon Icon Icon Icon Icon" at bounding box center [439, 245] width 180 height 7
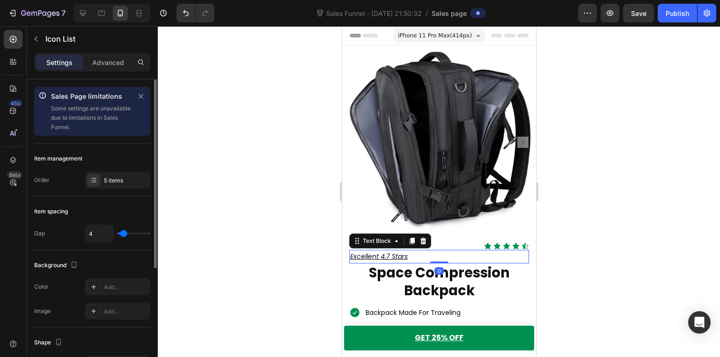
click at [417, 251] on p "Excellent 4.7 Stars" at bounding box center [439, 257] width 178 height 12
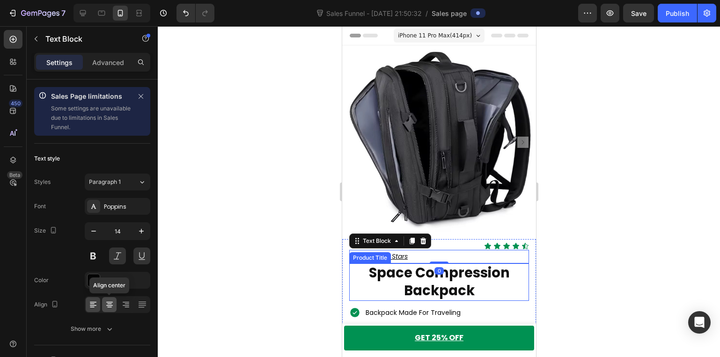
click at [110, 303] on icon at bounding box center [109, 304] width 9 height 9
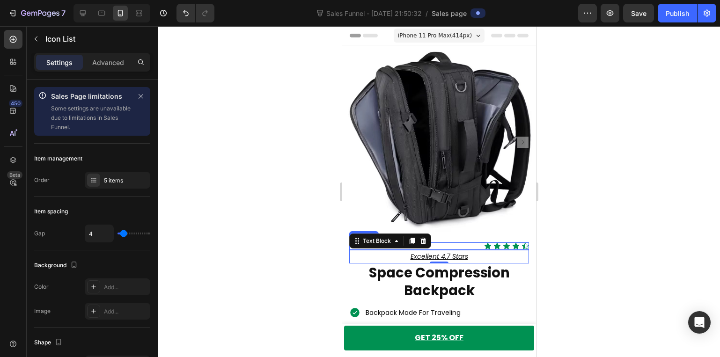
click at [466, 242] on div "Icon Icon Icon Icon Icon" at bounding box center [439, 245] width 180 height 7
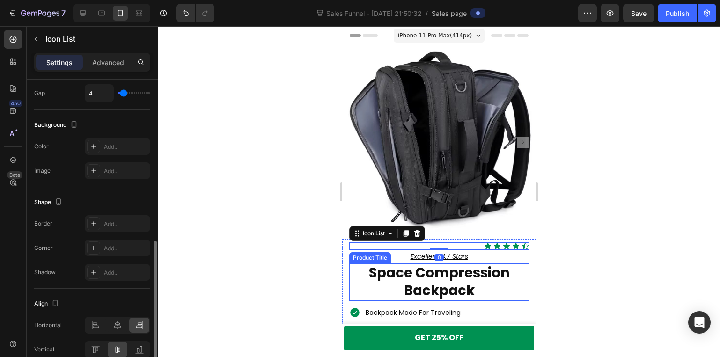
scroll to position [186, 0]
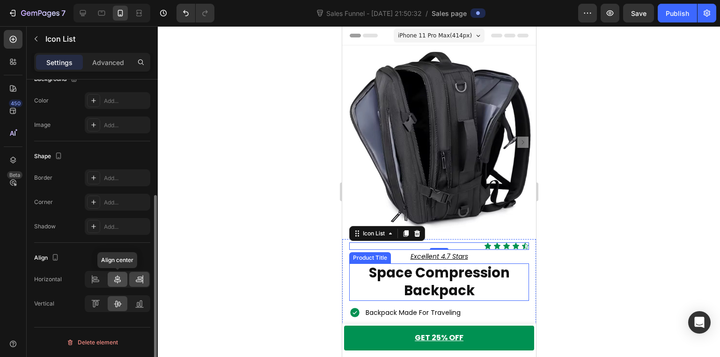
click at [115, 281] on icon at bounding box center [117, 279] width 9 height 9
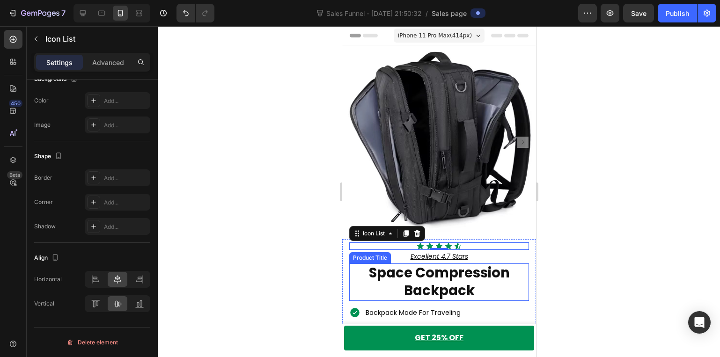
click at [232, 248] on div at bounding box center [439, 191] width 562 height 331
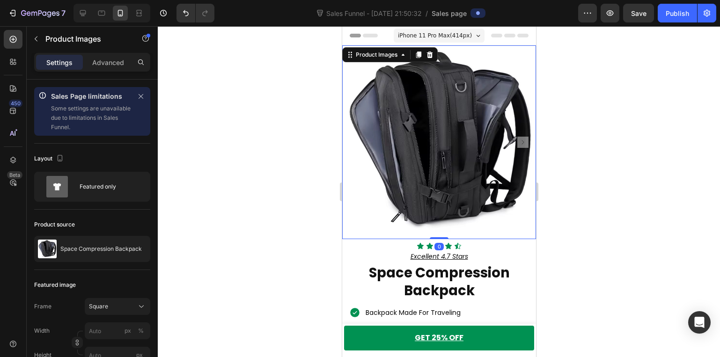
click at [517, 137] on rect "Carousel Next Arrow" at bounding box center [522, 142] width 11 height 11
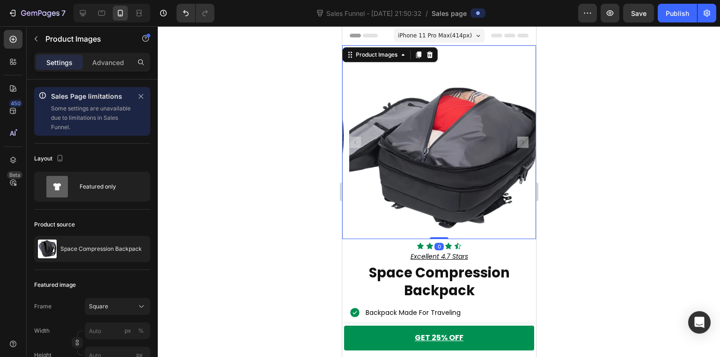
click at [517, 137] on rect "Carousel Next Arrow" at bounding box center [522, 142] width 11 height 11
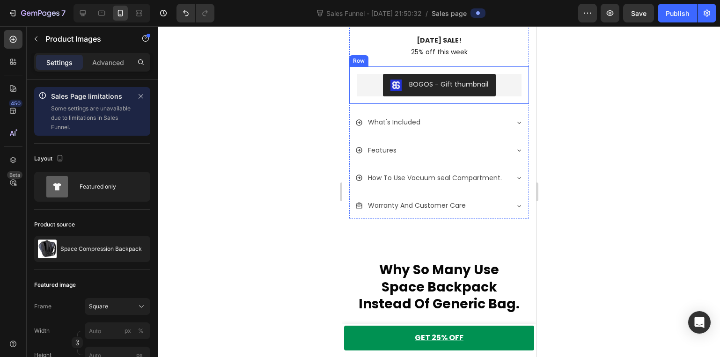
scroll to position [374, 0]
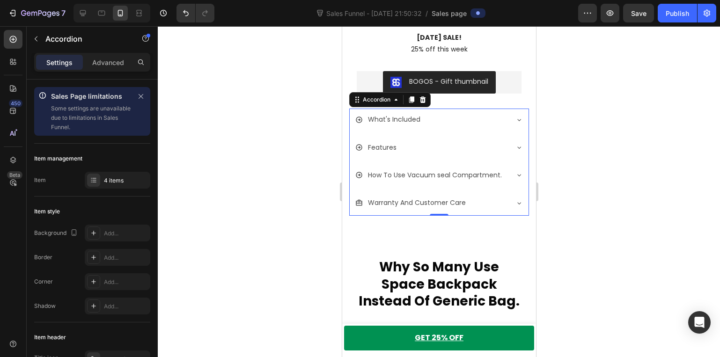
click at [515, 173] on icon at bounding box center [518, 174] width 7 height 7
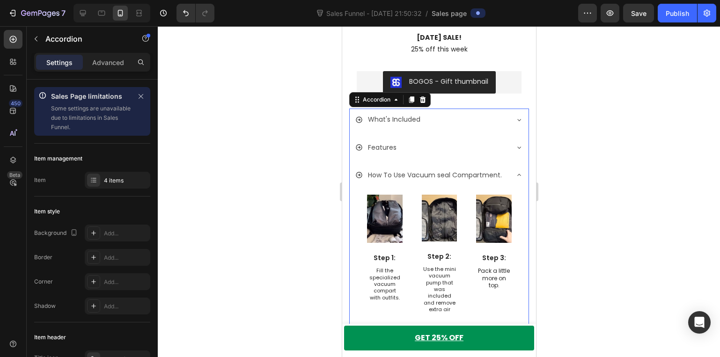
click at [515, 173] on icon at bounding box center [518, 174] width 7 height 7
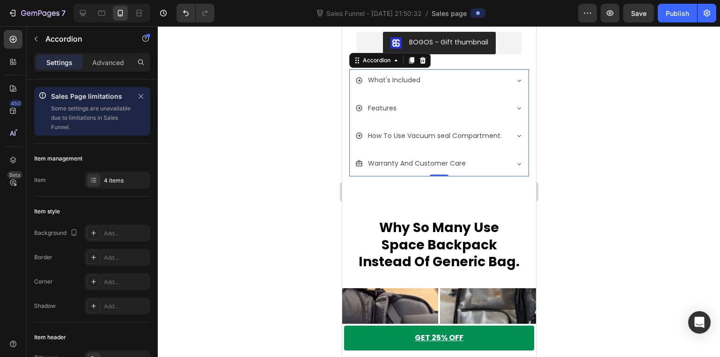
scroll to position [421, 0]
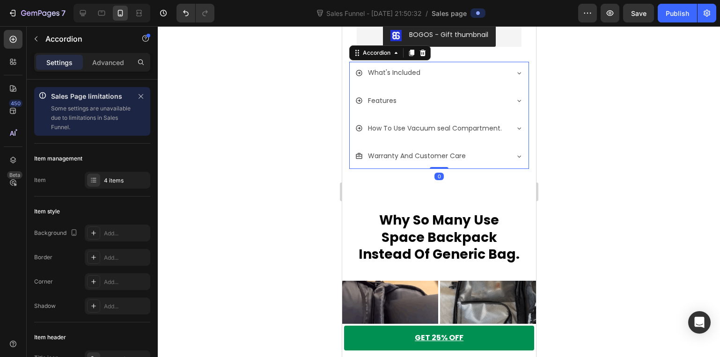
drag, startPoint x: 433, startPoint y: 172, endPoint x: 437, endPoint y: 166, distance: 6.8
click at [437, 166] on div "What's Included Features How To Use Vacuum seal Compartment. Warranty And Custo…" at bounding box center [439, 115] width 180 height 107
type input "100%"
type input "100"
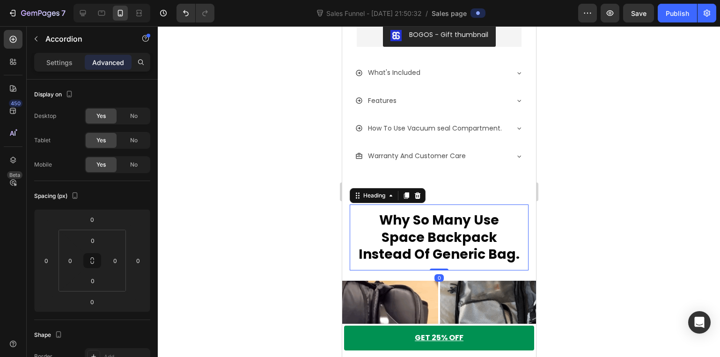
click at [364, 238] on h2 "Why So Many Use Space Backpack Instead Of Generic Bag." at bounding box center [438, 238] width 179 height 66
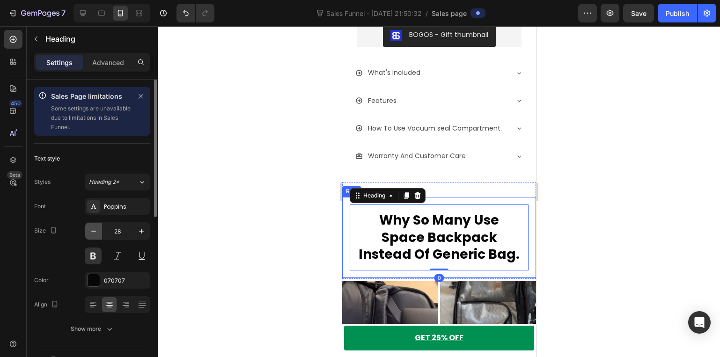
click at [92, 232] on icon "button" at bounding box center [93, 231] width 9 height 9
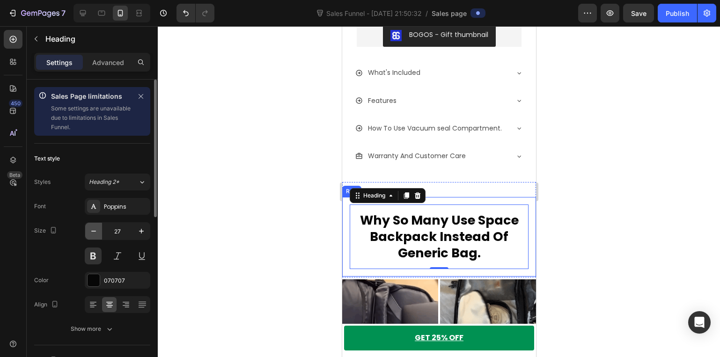
click at [92, 232] on icon "button" at bounding box center [93, 231] width 9 height 9
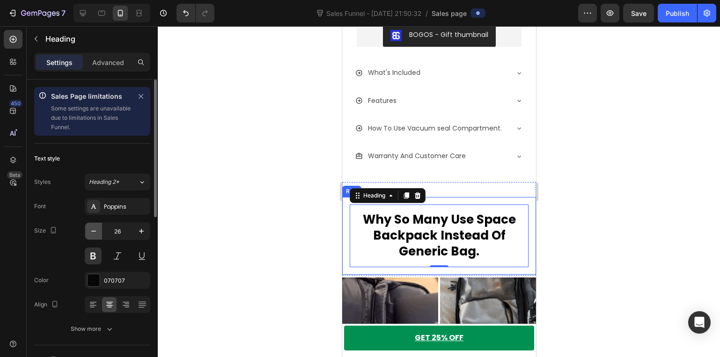
click at [92, 232] on icon "button" at bounding box center [93, 231] width 9 height 9
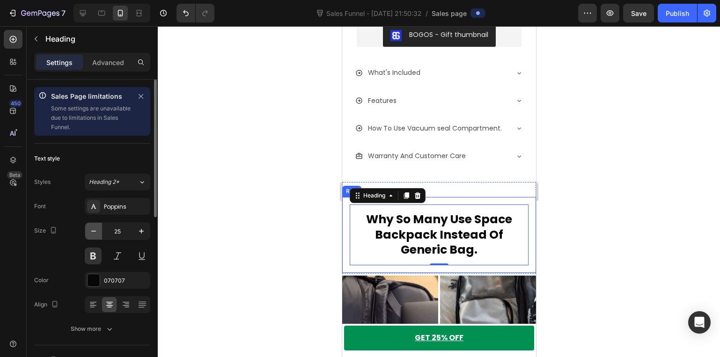
click at [92, 232] on icon "button" at bounding box center [93, 231] width 9 height 9
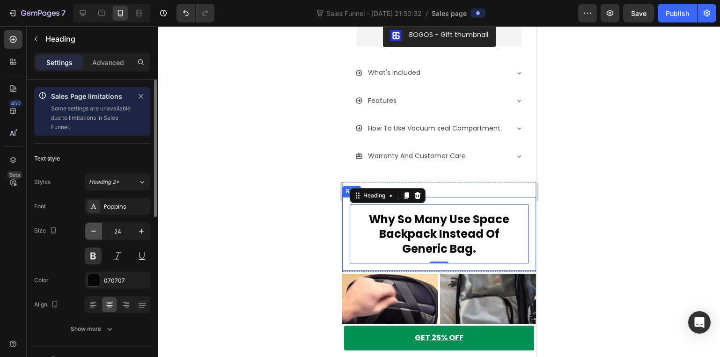
click at [92, 232] on icon "button" at bounding box center [93, 231] width 9 height 9
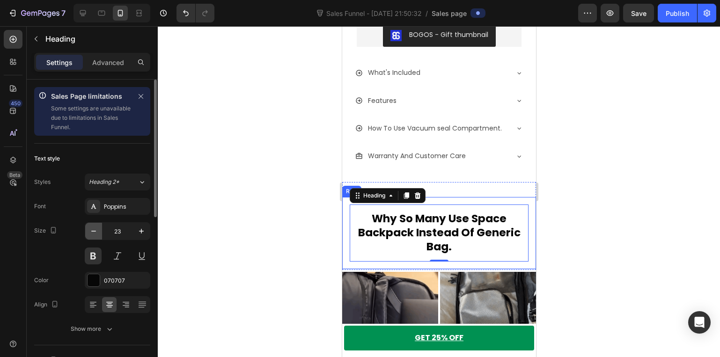
click at [92, 232] on icon "button" at bounding box center [93, 231] width 9 height 9
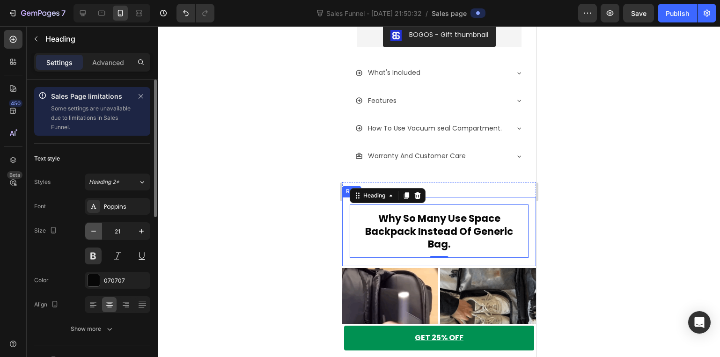
click at [92, 232] on icon "button" at bounding box center [93, 231] width 9 height 9
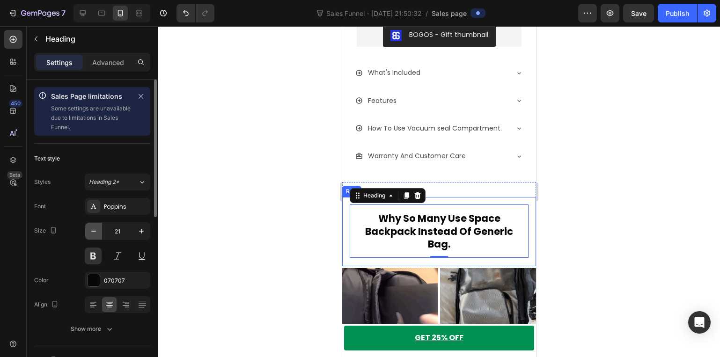
type input "20"
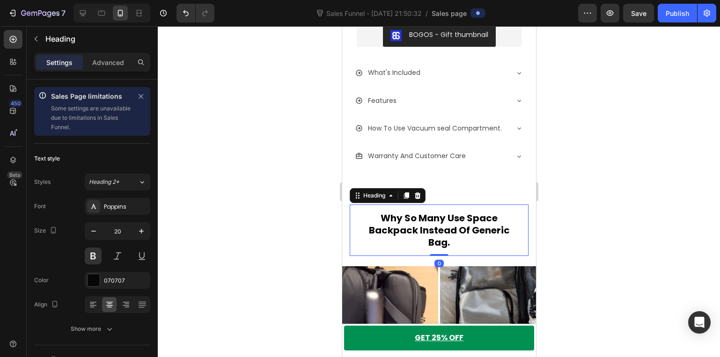
drag, startPoint x: 439, startPoint y: 259, endPoint x: 447, endPoint y: 242, distance: 19.7
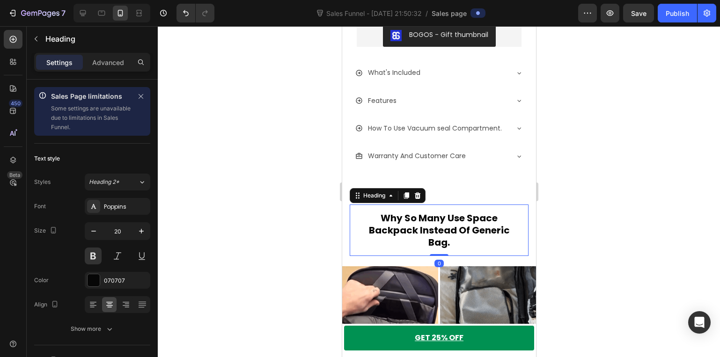
click at [447, 242] on div "Why So Many Use Space Backpack Instead Of Generic Bag. Heading 0" at bounding box center [438, 230] width 179 height 51
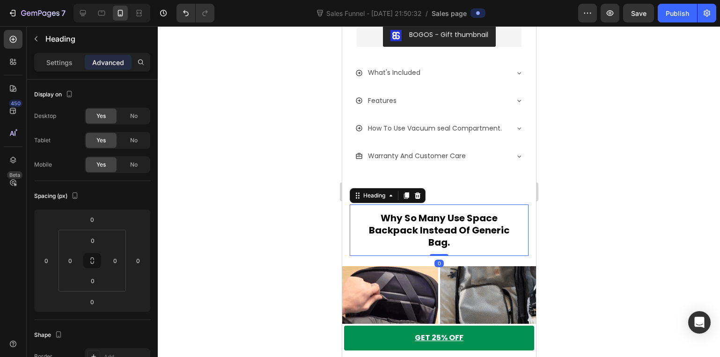
click at [355, 229] on h2 "Why So Many Use Space Backpack Instead Of Generic Bag." at bounding box center [438, 230] width 179 height 51
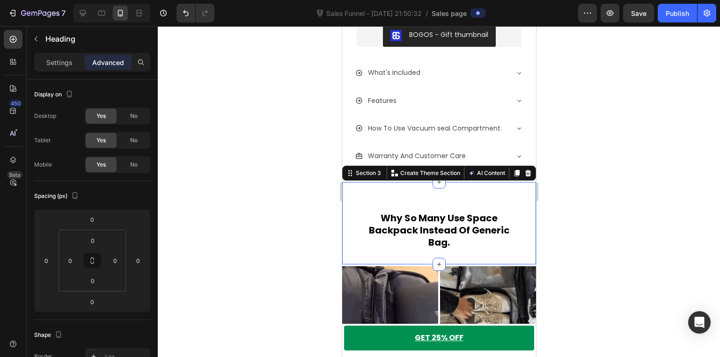
click at [388, 190] on div "Why So Many Use Space Backpack Instead Of Generic Bag. Heading Row Section 3 Yo…" at bounding box center [439, 223] width 194 height 82
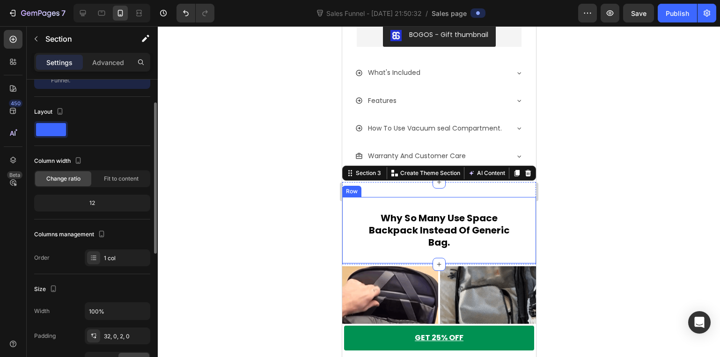
scroll to position [94, 0]
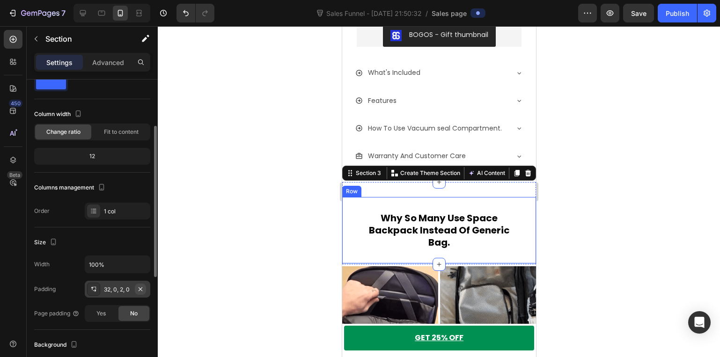
click at [144, 286] on icon "button" at bounding box center [140, 289] width 7 height 7
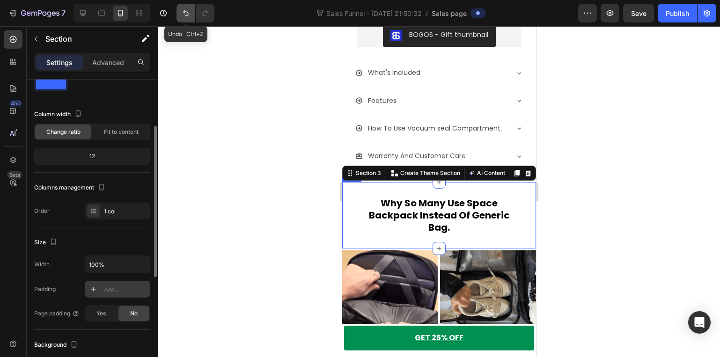
click at [186, 20] on button "Undo/Redo" at bounding box center [185, 13] width 19 height 19
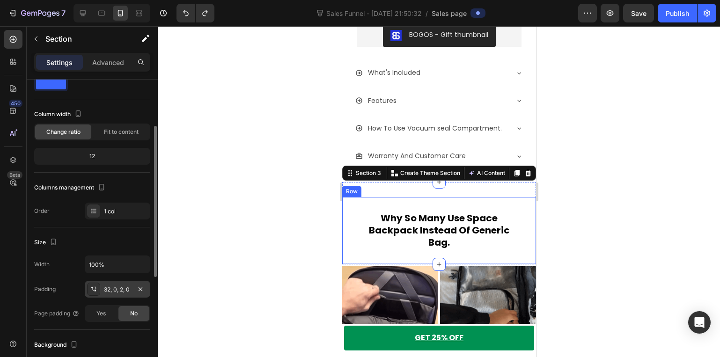
click at [124, 291] on div "32, 0, 2, 0" at bounding box center [117, 290] width 27 height 8
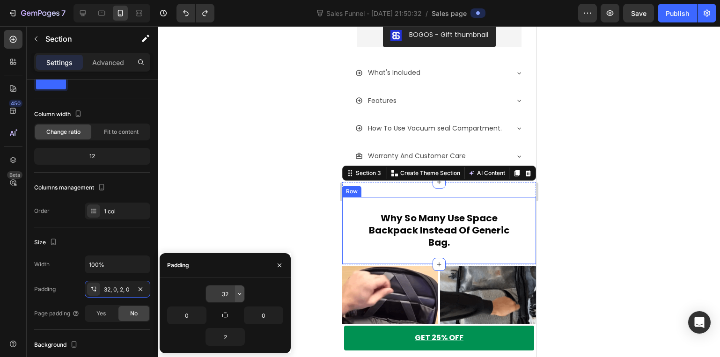
click at [237, 293] on icon "button" at bounding box center [239, 293] width 7 height 7
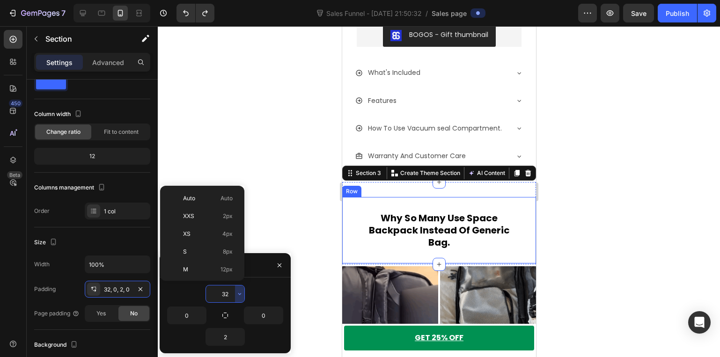
scroll to position [67, 0]
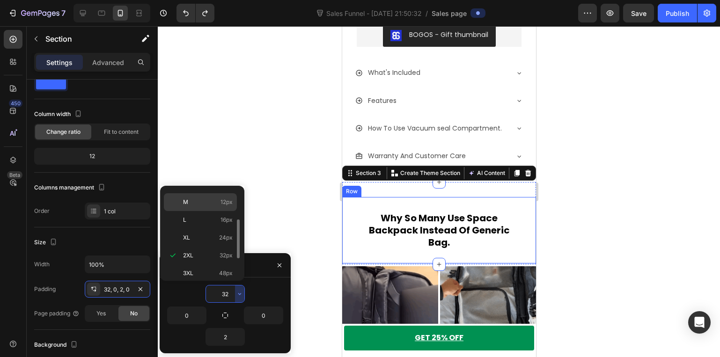
click at [207, 199] on p "M 12px" at bounding box center [208, 202] width 50 height 8
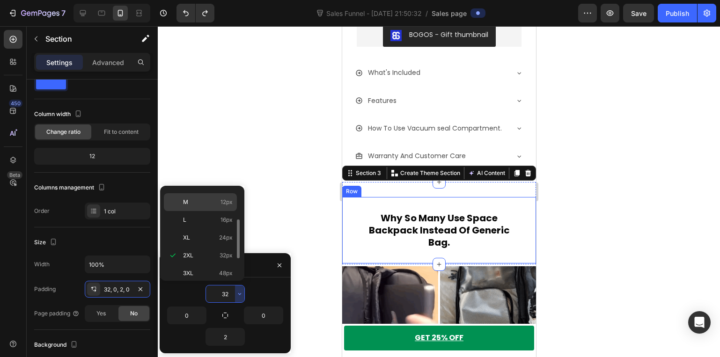
type input "12"
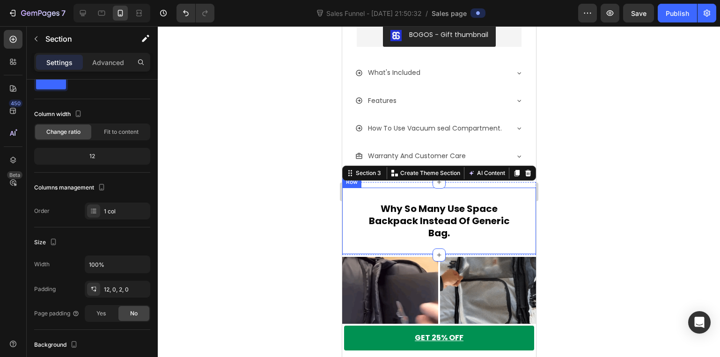
drag, startPoint x: 311, startPoint y: 143, endPoint x: 317, endPoint y: 142, distance: 5.7
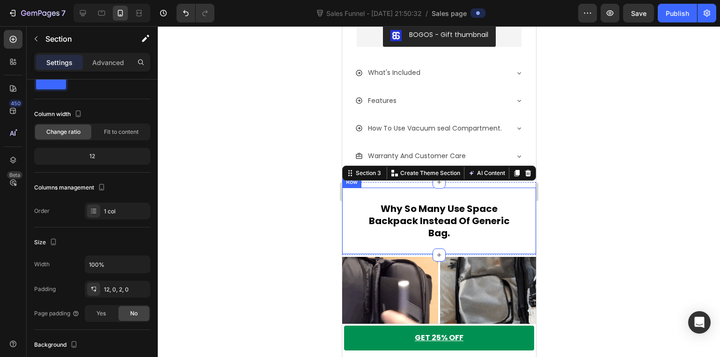
click at [315, 143] on div at bounding box center [439, 191] width 562 height 331
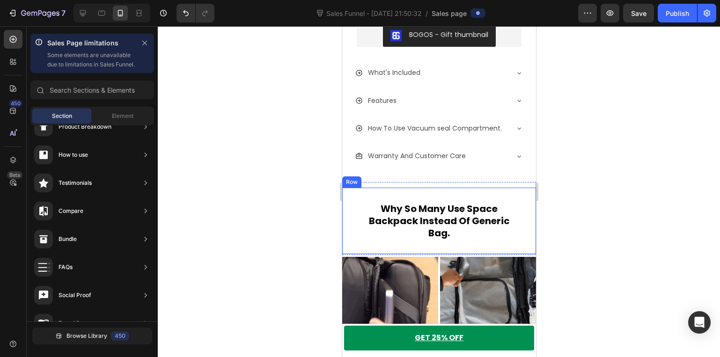
click at [268, 260] on div at bounding box center [439, 191] width 562 height 331
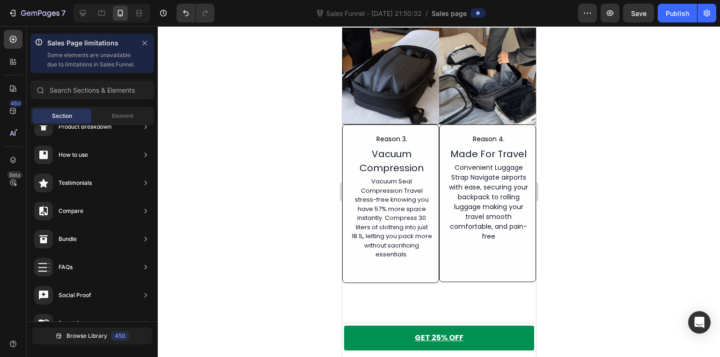
scroll to position [936, 0]
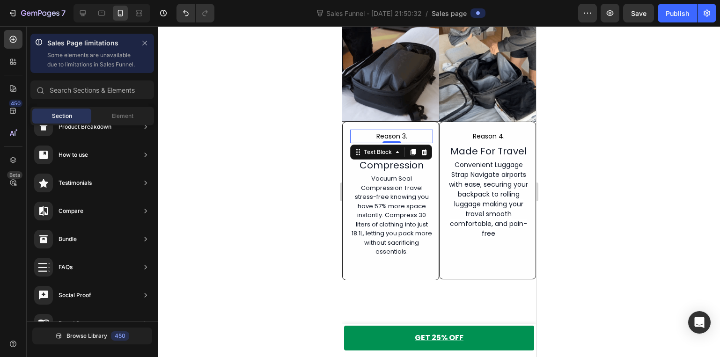
click at [403, 132] on span "Reason 3." at bounding box center [391, 136] width 31 height 9
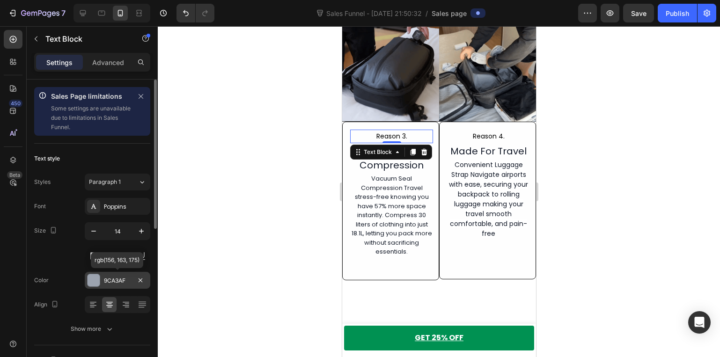
click at [111, 282] on div "9CA3AF" at bounding box center [117, 281] width 27 height 8
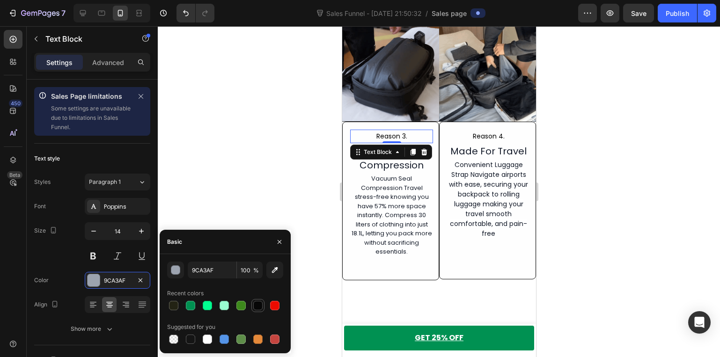
click at [255, 306] on div at bounding box center [257, 305] width 9 height 9
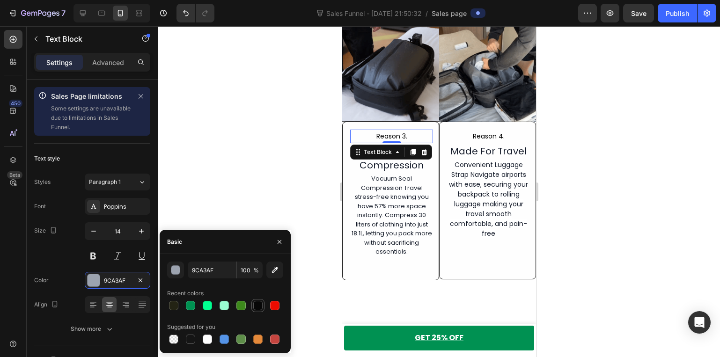
type input "070707"
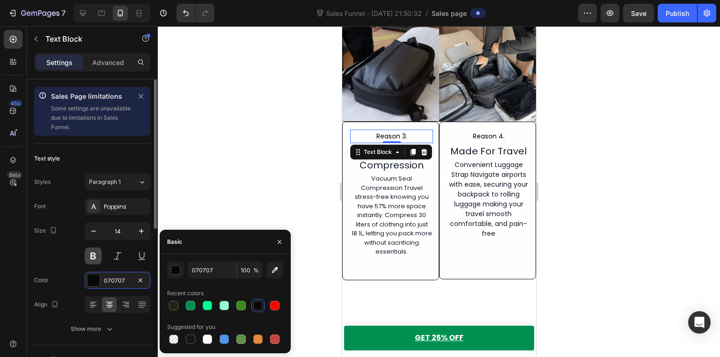
click at [97, 257] on button at bounding box center [93, 256] width 17 height 17
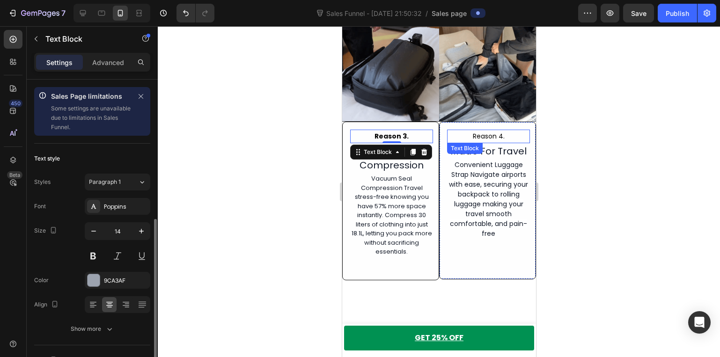
scroll to position [94, 0]
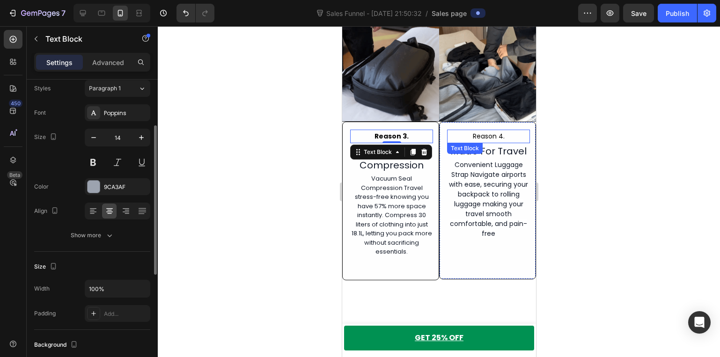
click at [492, 132] on span "Reason 4." at bounding box center [488, 136] width 32 height 9
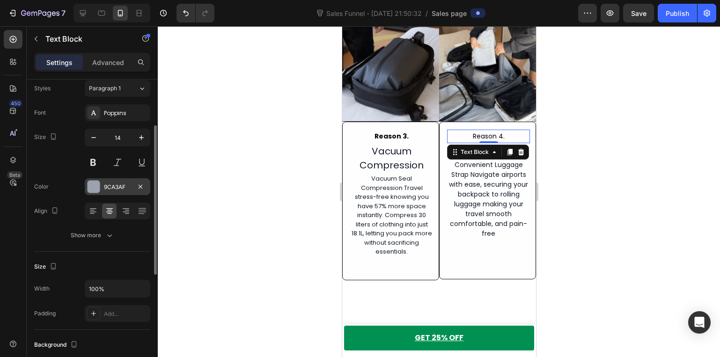
click at [114, 186] on div "9CA3AF" at bounding box center [117, 187] width 27 height 8
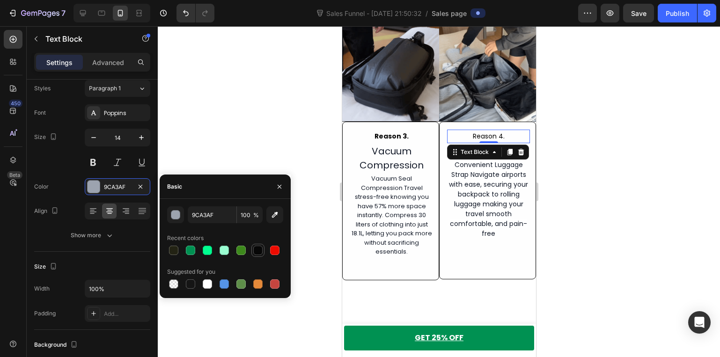
click at [257, 252] on div at bounding box center [257, 250] width 9 height 9
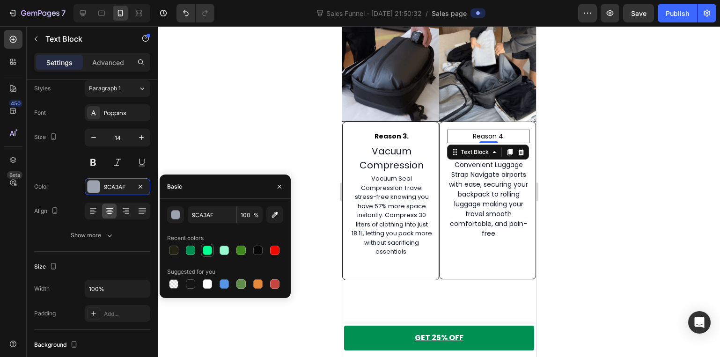
type input "070707"
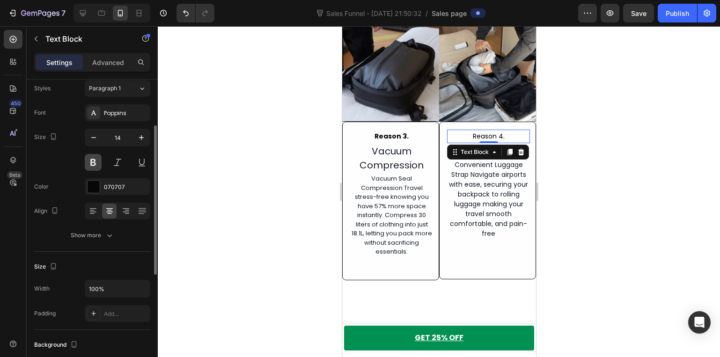
click at [94, 167] on button at bounding box center [93, 162] width 17 height 17
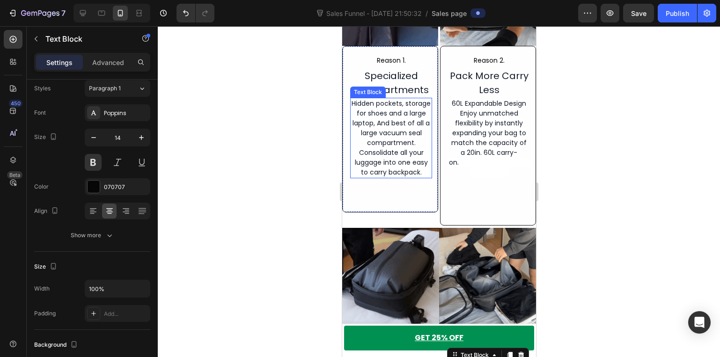
scroll to position [702, 0]
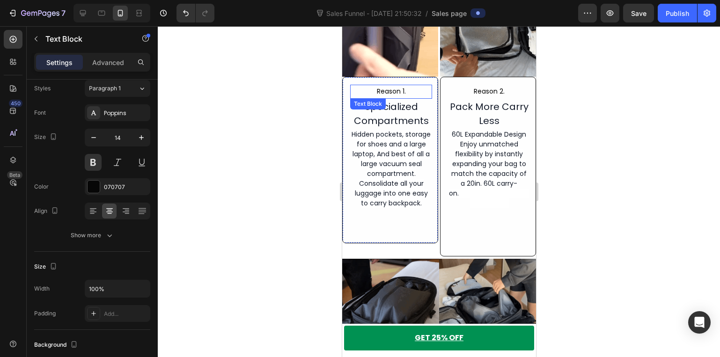
click at [397, 88] on span "Reason 1." at bounding box center [390, 91] width 29 height 9
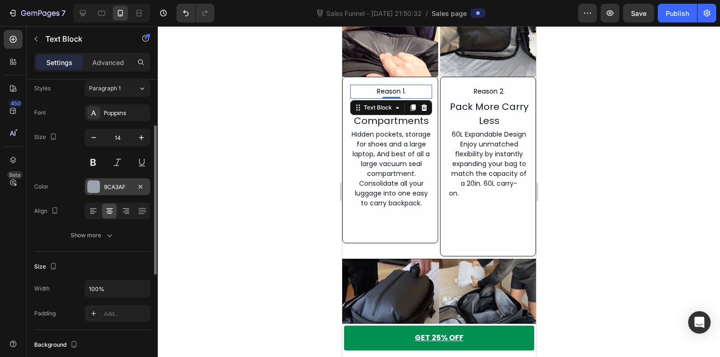
drag, startPoint x: 93, startPoint y: 182, endPoint x: 158, endPoint y: 194, distance: 65.7
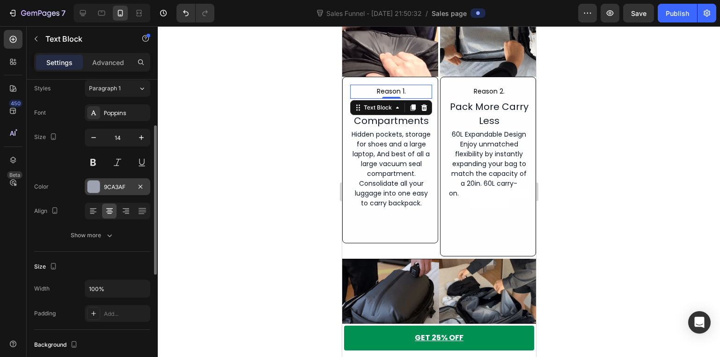
click at [94, 182] on div at bounding box center [94, 187] width 12 height 12
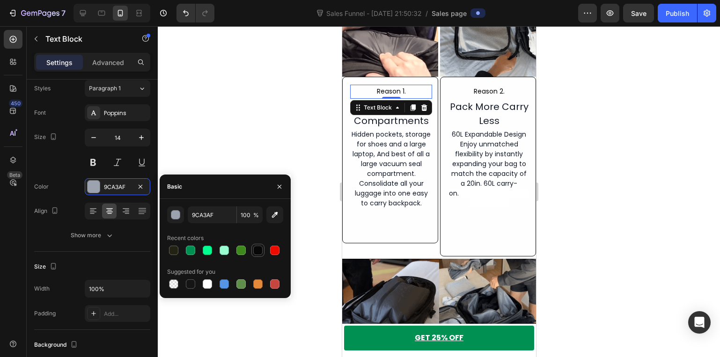
drag, startPoint x: 257, startPoint y: 251, endPoint x: 219, endPoint y: 240, distance: 39.7
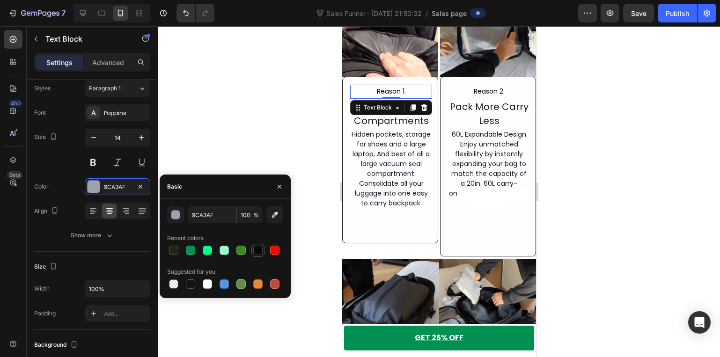
click at [256, 251] on div at bounding box center [257, 250] width 9 height 9
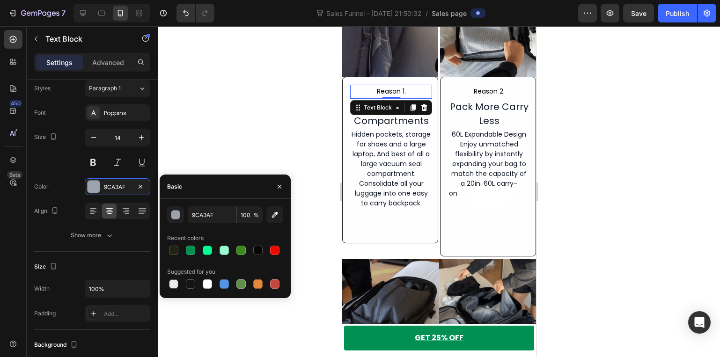
type input "070707"
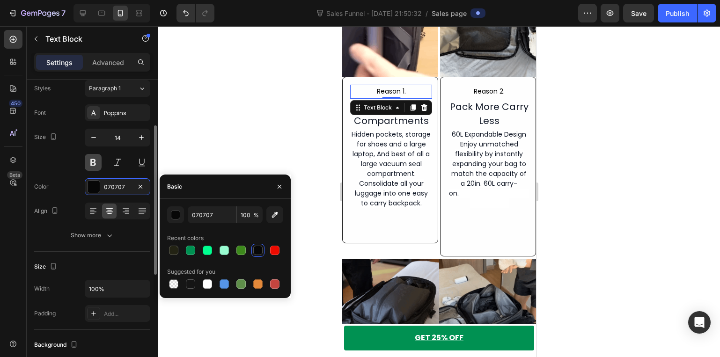
click at [98, 162] on button at bounding box center [93, 162] width 17 height 17
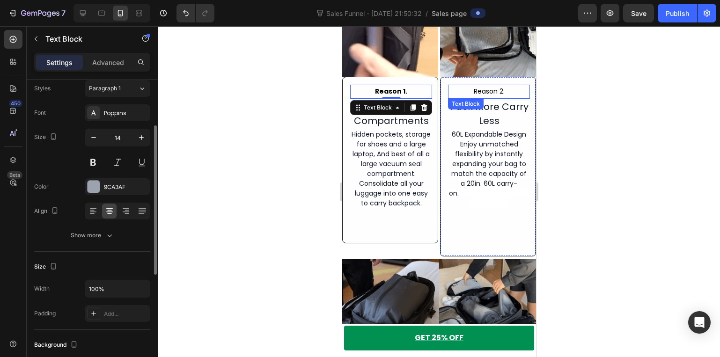
click at [460, 89] on p "Reason 2." at bounding box center [488, 92] width 80 height 12
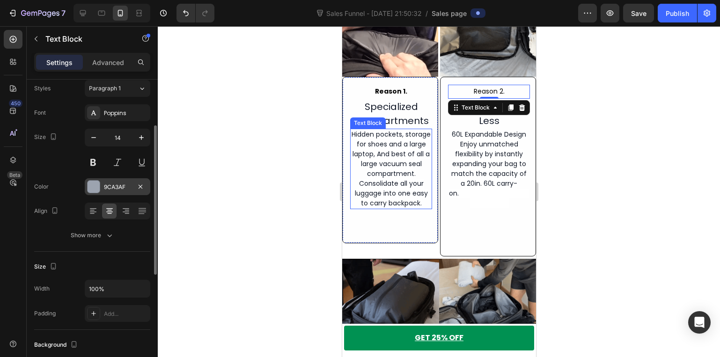
click at [106, 190] on div "9CA3AF" at bounding box center [118, 186] width 66 height 17
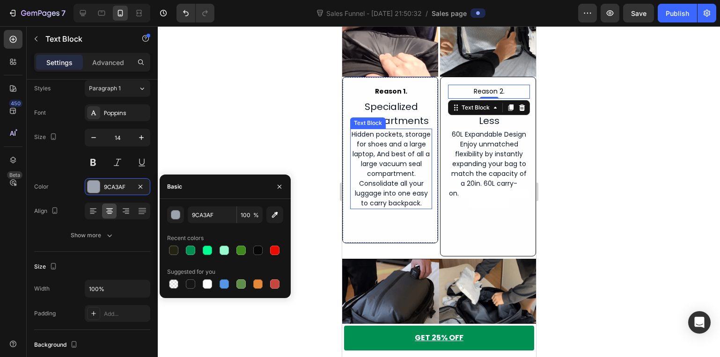
drag, startPoint x: 264, startPoint y: 253, endPoint x: 211, endPoint y: 242, distance: 54.1
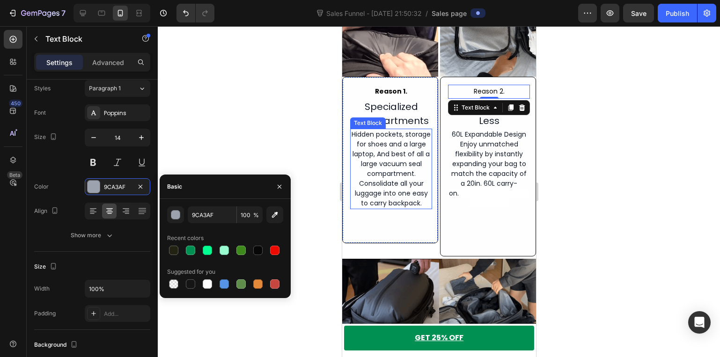
click at [263, 253] on div at bounding box center [257, 250] width 13 height 13
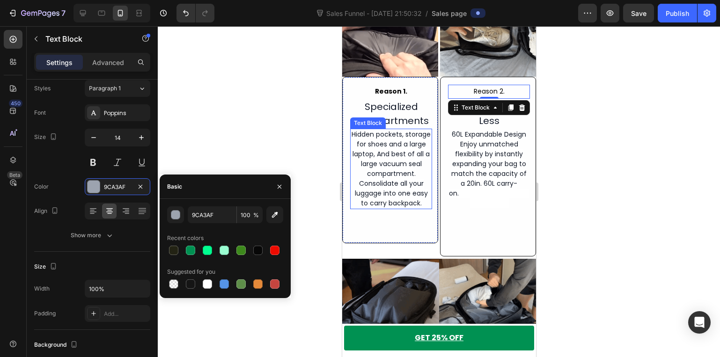
type input "070707"
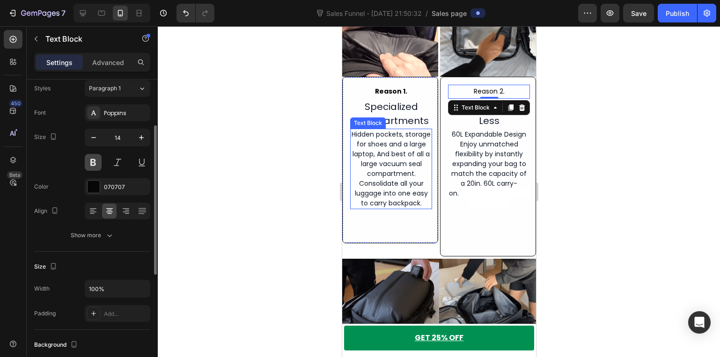
click at [93, 161] on button at bounding box center [93, 162] width 17 height 17
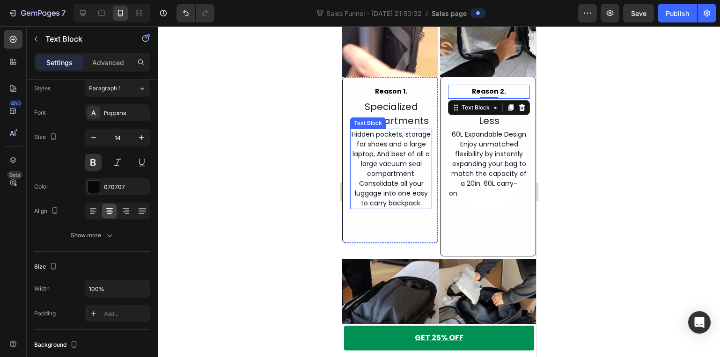
click at [233, 138] on div at bounding box center [439, 191] width 562 height 331
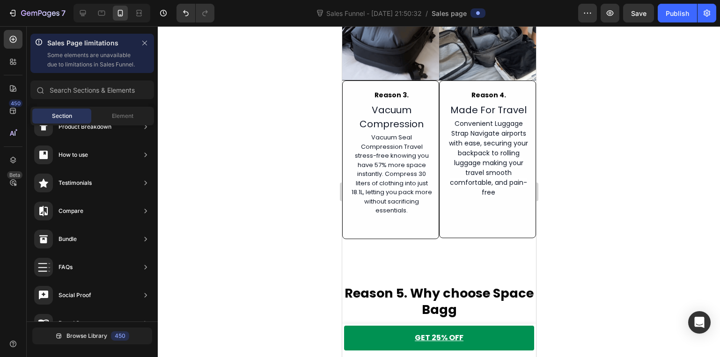
scroll to position [983, 0]
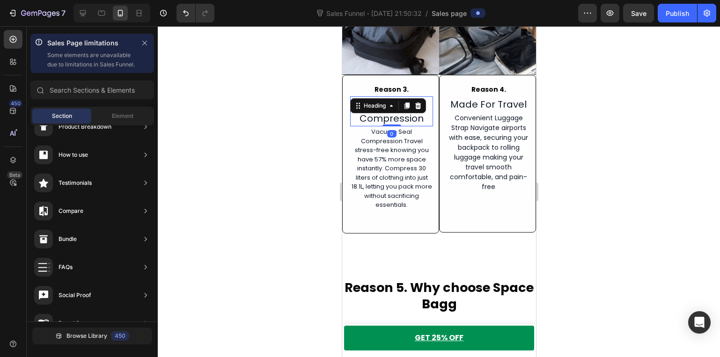
click at [402, 104] on div "Vacuum Compression Heading 0" at bounding box center [391, 111] width 83 height 30
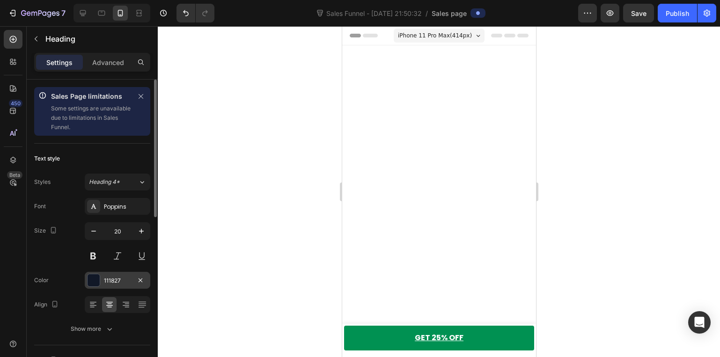
scroll to position [983, 0]
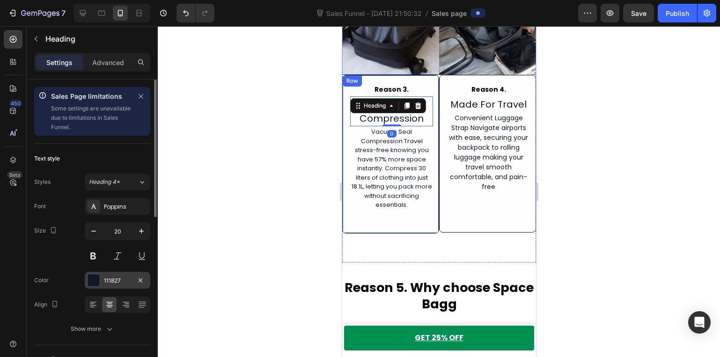
click at [117, 272] on div "111827" at bounding box center [118, 280] width 66 height 17
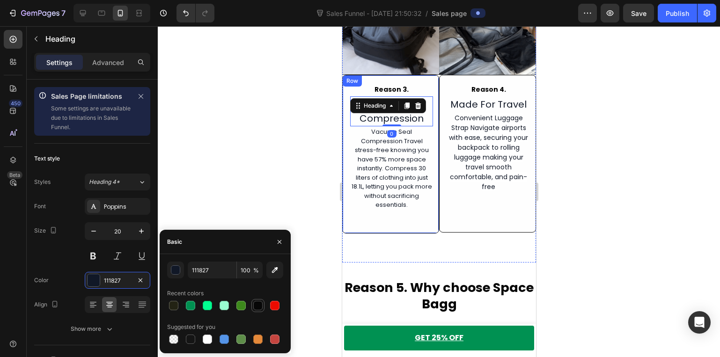
click at [257, 307] on div at bounding box center [257, 305] width 9 height 9
type input "070707"
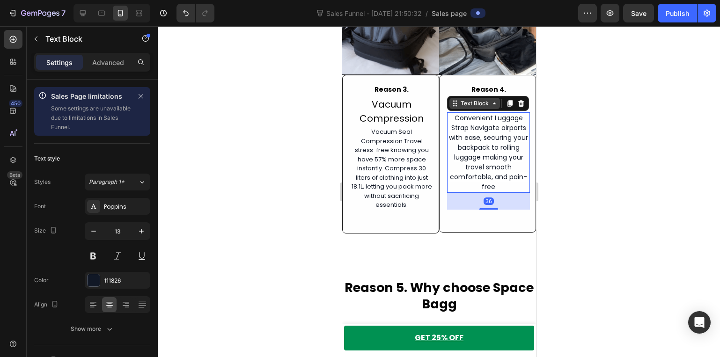
click at [471, 99] on div "Text Block" at bounding box center [474, 103] width 32 height 8
click at [267, 239] on div at bounding box center [439, 191] width 562 height 331
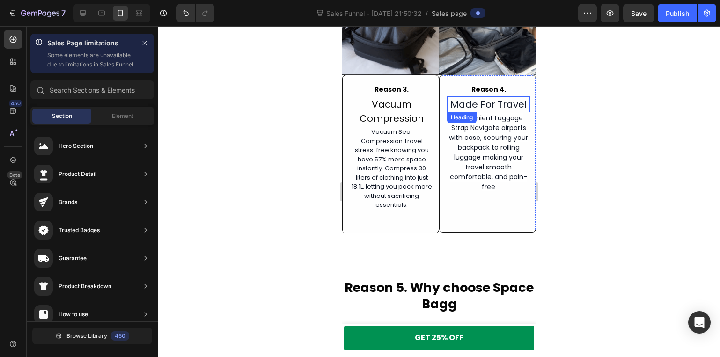
click at [480, 96] on h2 "Made For Travel" at bounding box center [488, 104] width 83 height 16
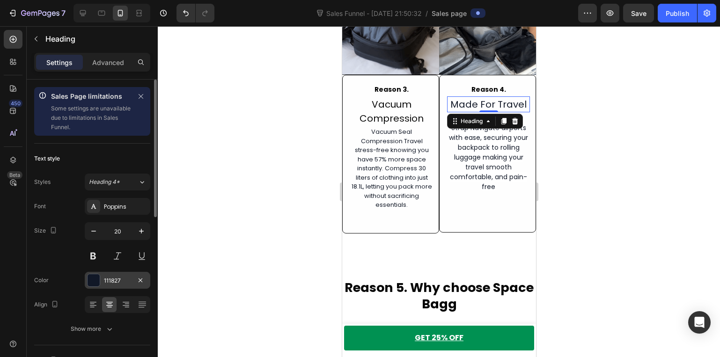
click at [126, 277] on div "111827" at bounding box center [117, 281] width 27 height 8
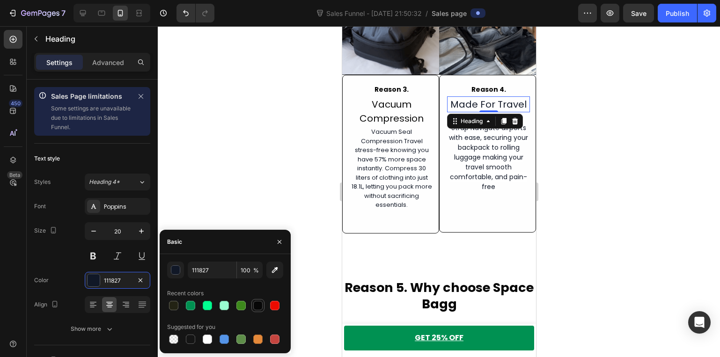
click at [259, 307] on div at bounding box center [257, 305] width 9 height 9
type input "070707"
click at [310, 136] on div at bounding box center [439, 191] width 562 height 331
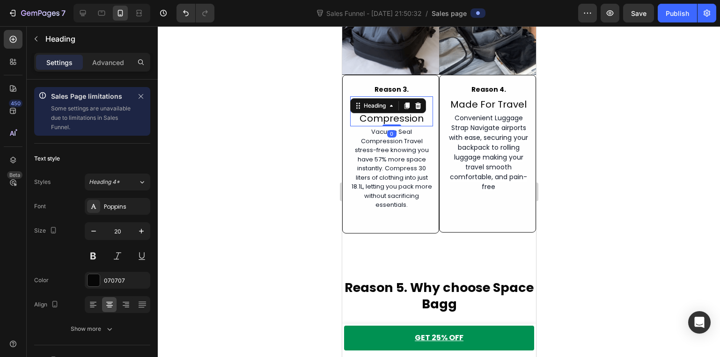
click at [394, 101] on div "Vacuum Compression Heading 0" at bounding box center [391, 111] width 83 height 30
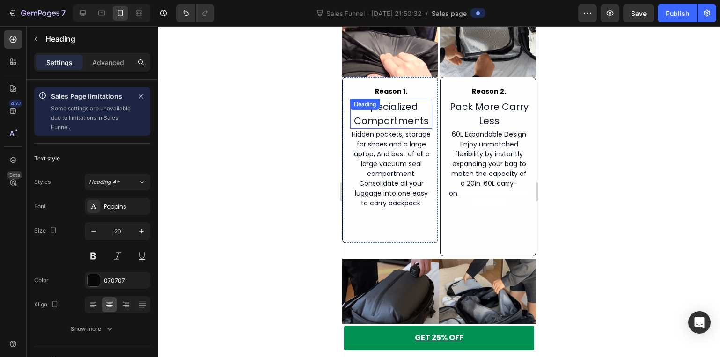
scroll to position [94, 0]
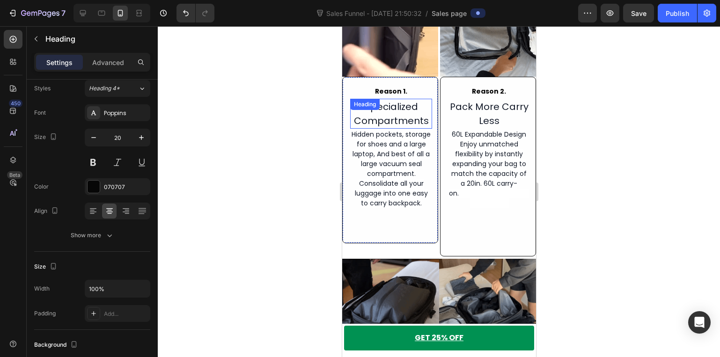
click at [386, 111] on div "Specialized Compartments Heading" at bounding box center [391, 114] width 82 height 30
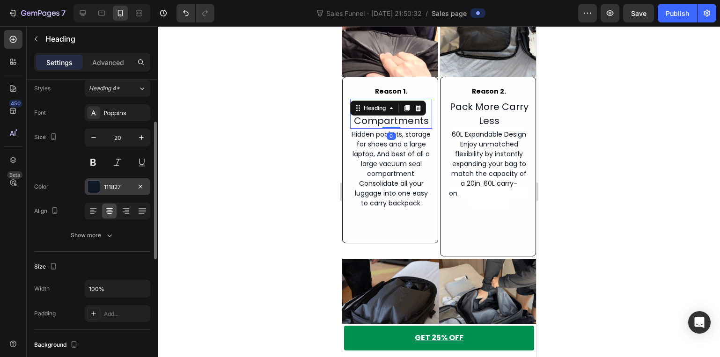
click at [104, 188] on div "111827" at bounding box center [117, 187] width 27 height 8
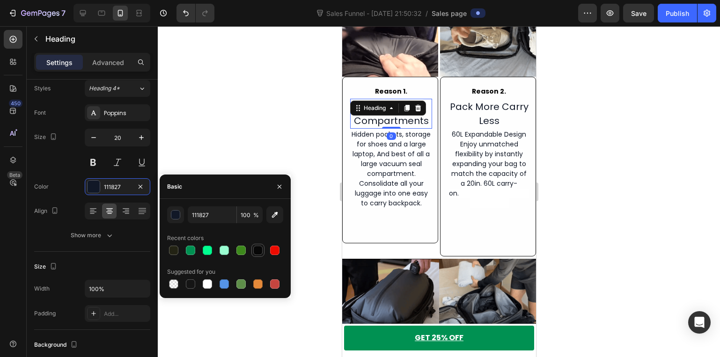
click at [261, 251] on div at bounding box center [257, 250] width 9 height 9
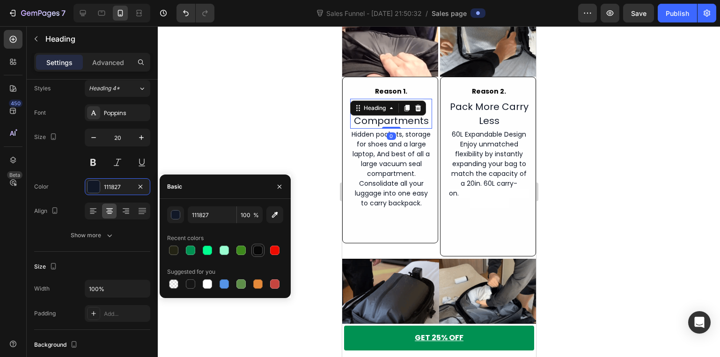
type input "070707"
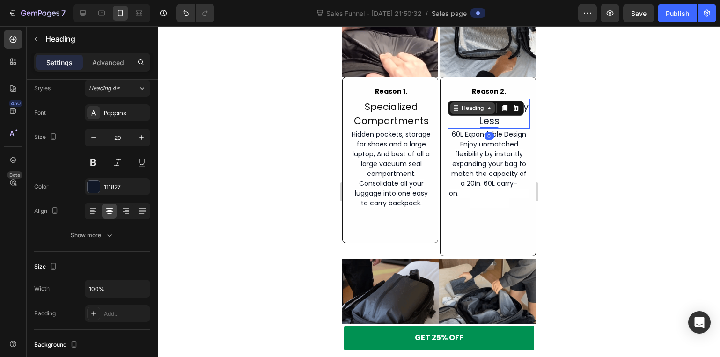
drag, startPoint x: 458, startPoint y: 104, endPoint x: 377, endPoint y: 152, distance: 94.0
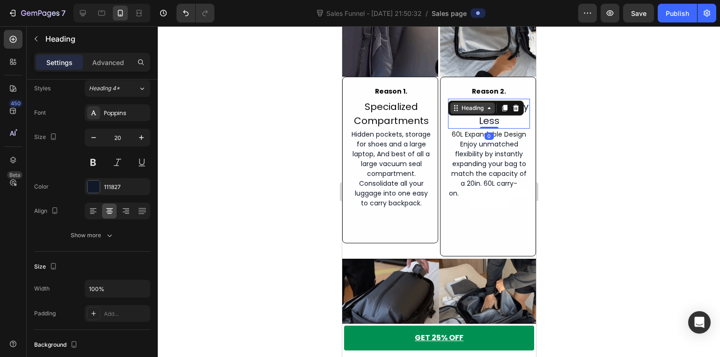
click at [459, 104] on div "Heading" at bounding box center [472, 108] width 26 height 8
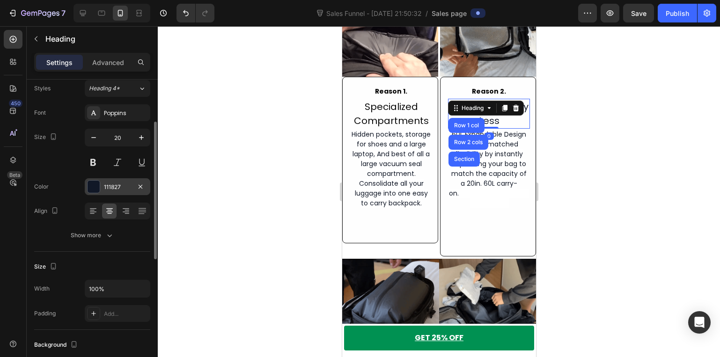
click at [117, 183] on div "111827" at bounding box center [117, 187] width 27 height 8
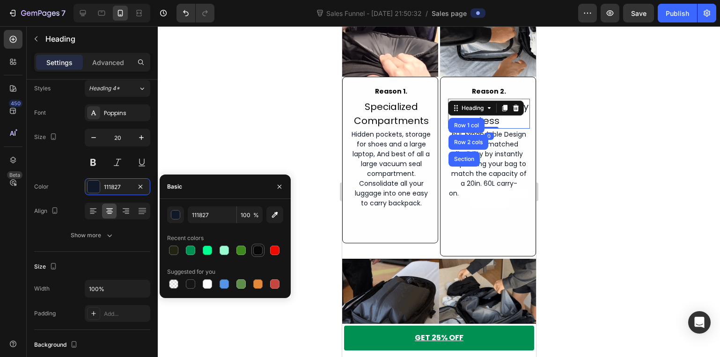
click at [263, 254] on div at bounding box center [257, 250] width 11 height 11
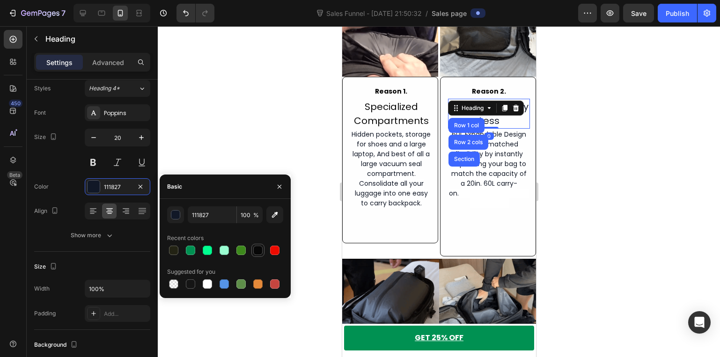
type input "070707"
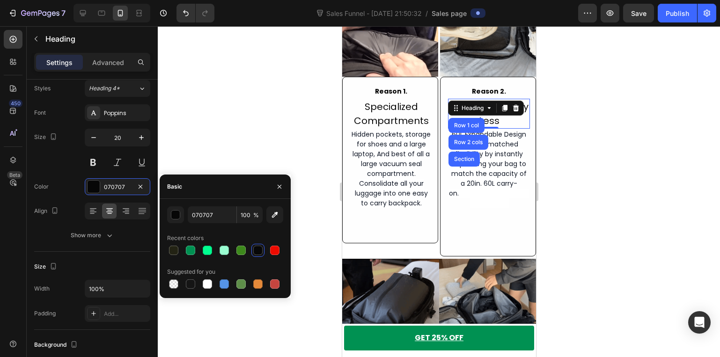
click at [315, 135] on div at bounding box center [439, 191] width 562 height 331
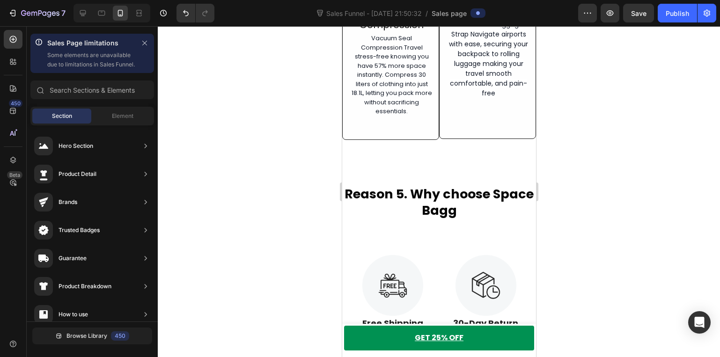
scroll to position [1123, 0]
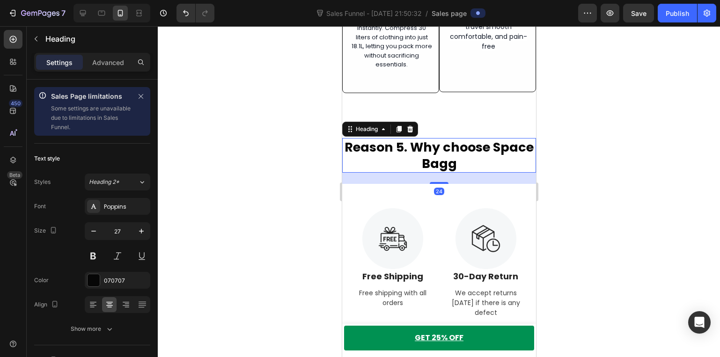
click at [427, 140] on h2 "Reason 5. Why choose Space Bagg" at bounding box center [439, 155] width 194 height 35
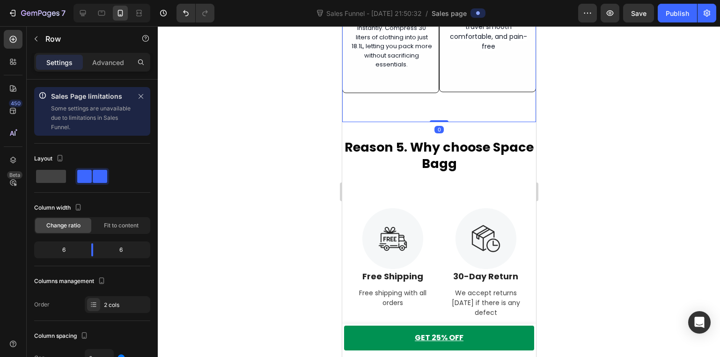
drag, startPoint x: 442, startPoint y: 113, endPoint x: 440, endPoint y: 121, distance: 7.7
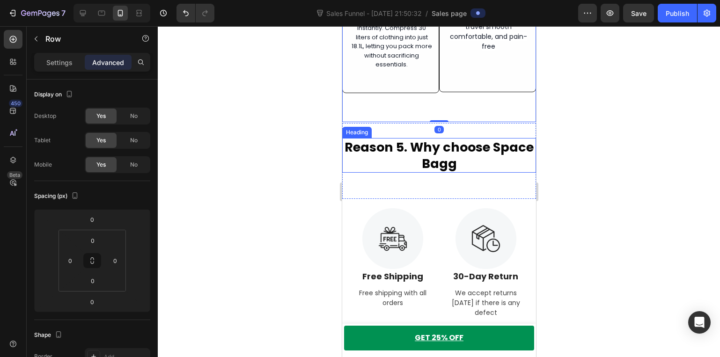
click at [435, 144] on h2 "Reason 5. Why choose Space Bagg" at bounding box center [439, 155] width 194 height 35
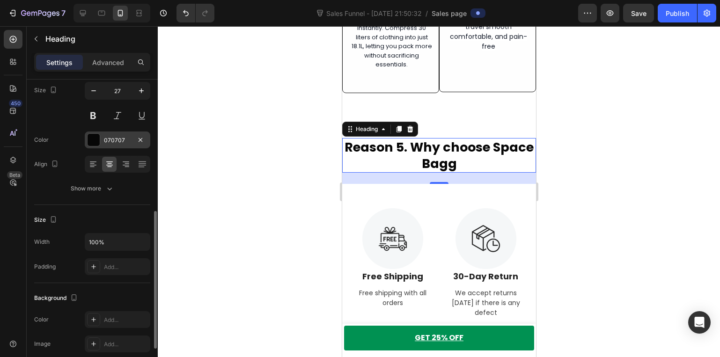
scroll to position [234, 0]
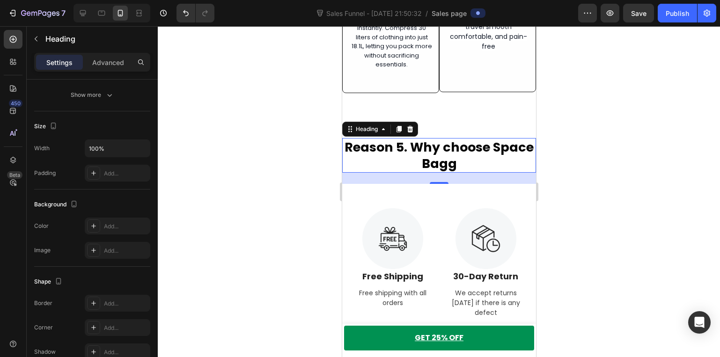
click at [248, 198] on div at bounding box center [439, 191] width 562 height 331
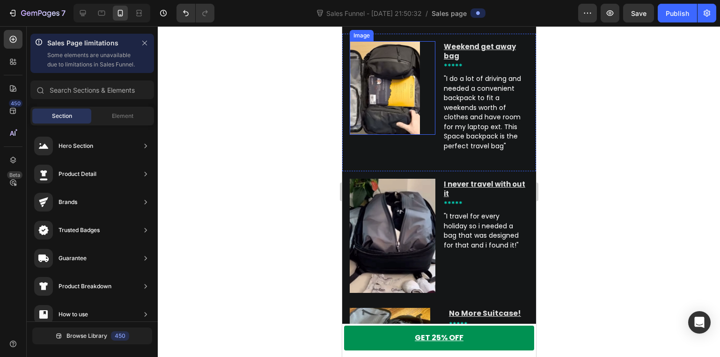
scroll to position [1685, 0]
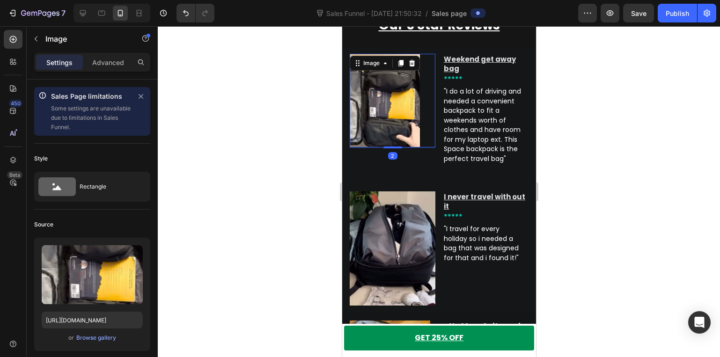
click at [380, 115] on img at bounding box center [384, 101] width 70 height 94
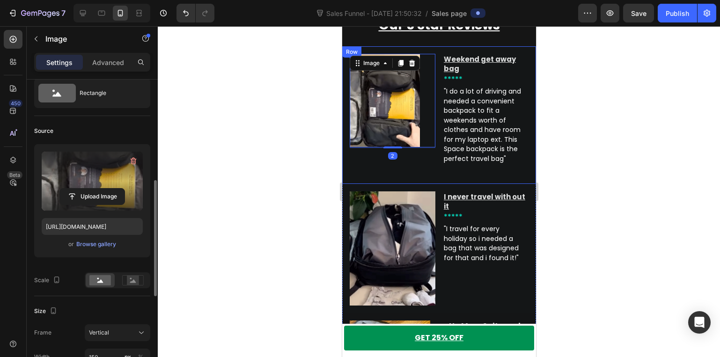
scroll to position [187, 0]
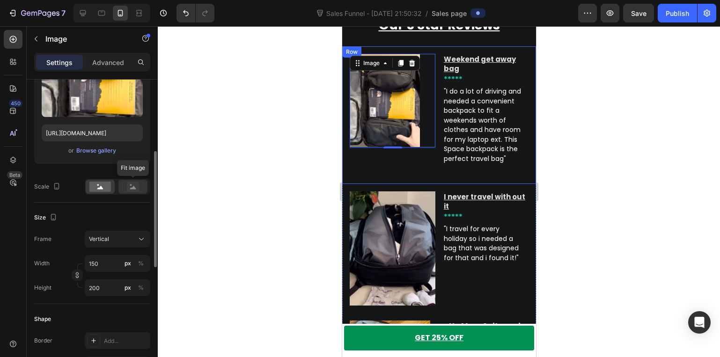
click at [136, 187] on rect at bounding box center [133, 186] width 12 height 9
click at [99, 184] on rect at bounding box center [100, 187] width 22 height 10
click at [201, 223] on div at bounding box center [439, 191] width 562 height 331
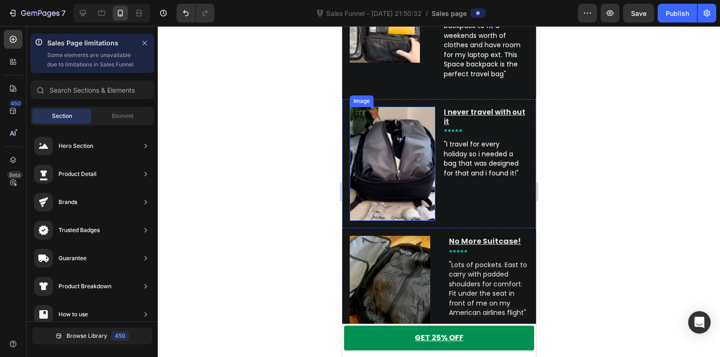
scroll to position [1779, 0]
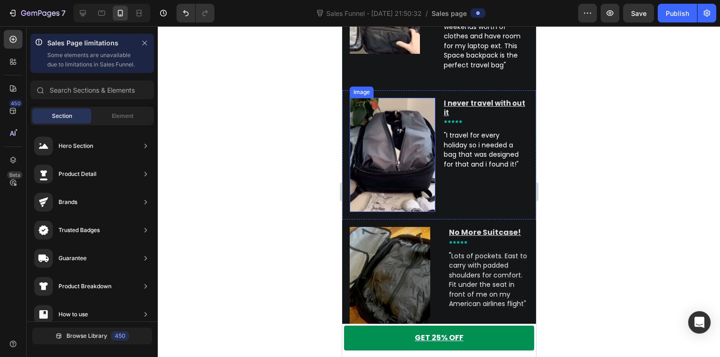
click at [377, 188] on img at bounding box center [392, 155] width 86 height 114
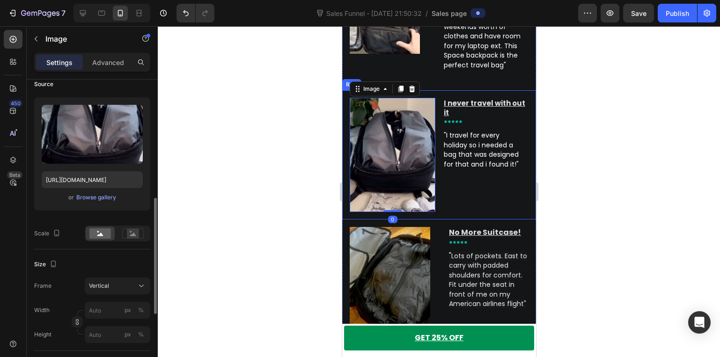
scroll to position [187, 0]
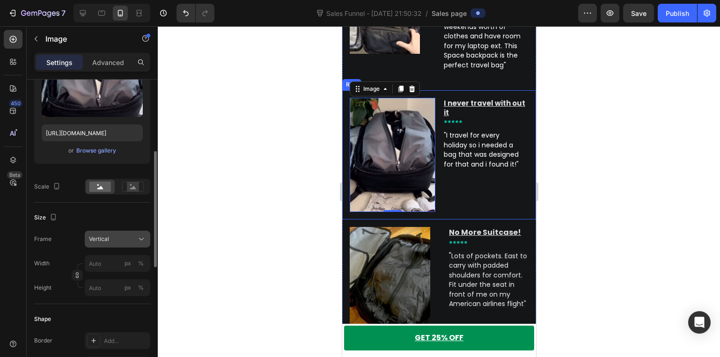
click at [124, 237] on div "Vertical" at bounding box center [112, 239] width 46 height 8
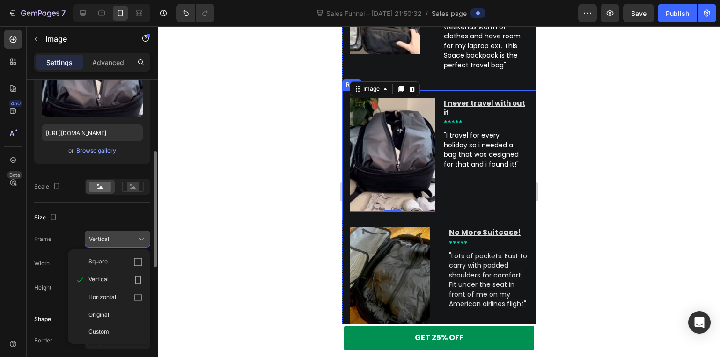
click at [124, 237] on div "Vertical" at bounding box center [112, 239] width 46 height 8
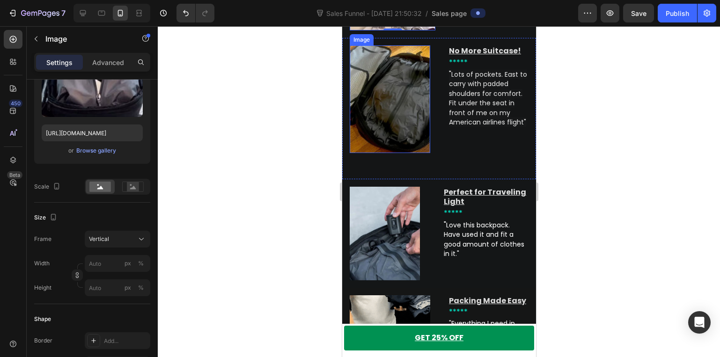
scroll to position [1966, 0]
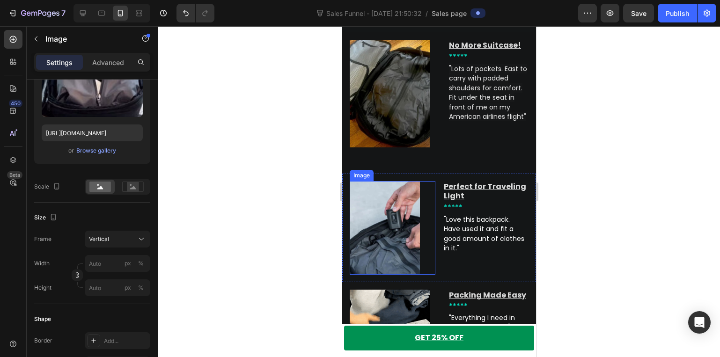
click at [372, 227] on img at bounding box center [384, 228] width 70 height 94
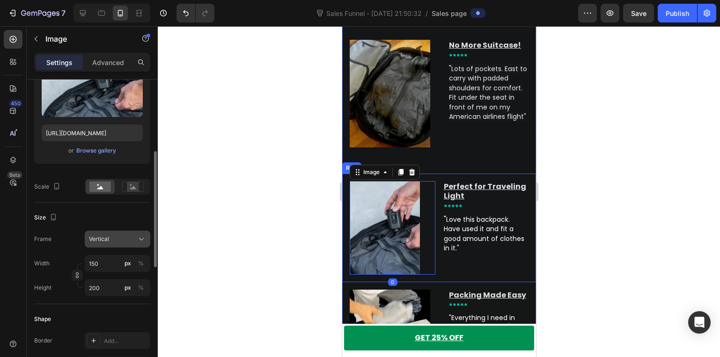
click at [127, 238] on div "Vertical" at bounding box center [112, 239] width 46 height 8
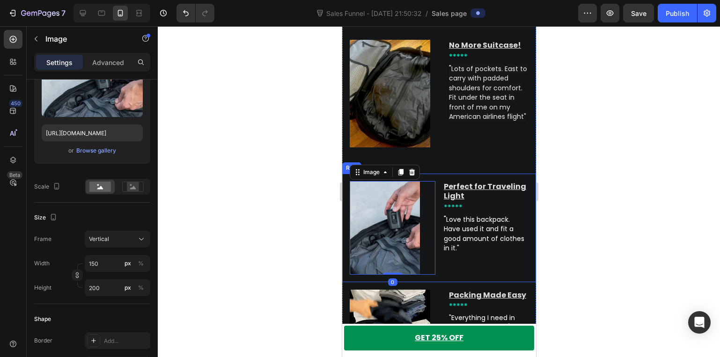
drag, startPoint x: 255, startPoint y: 248, endPoint x: 239, endPoint y: 250, distance: 16.5
click at [252, 248] on div at bounding box center [439, 191] width 562 height 331
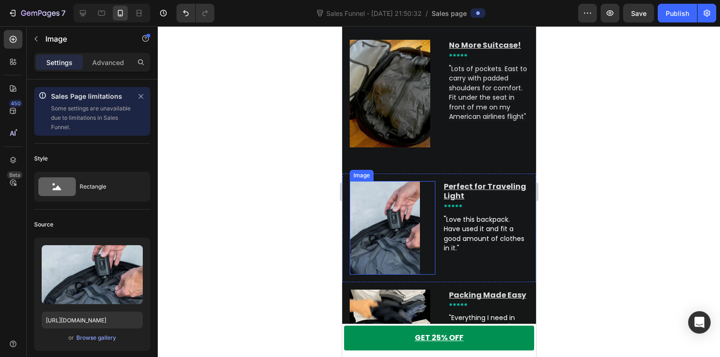
click at [396, 227] on img at bounding box center [384, 228] width 70 height 94
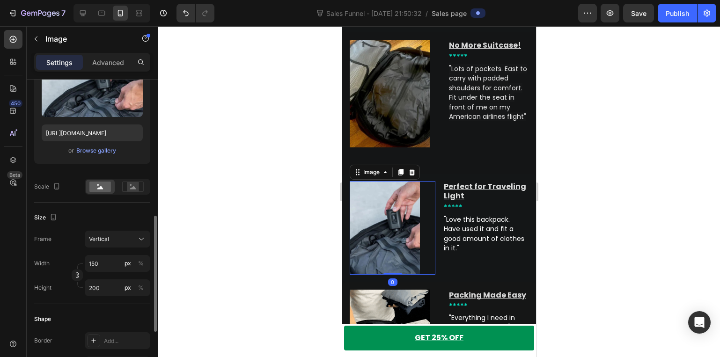
scroll to position [234, 0]
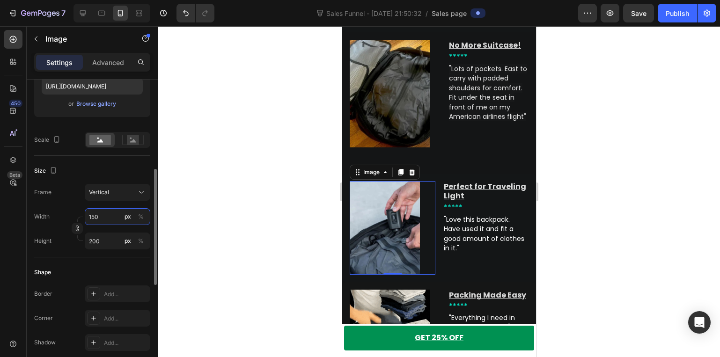
click at [110, 217] on input "150" at bounding box center [118, 216] width 66 height 17
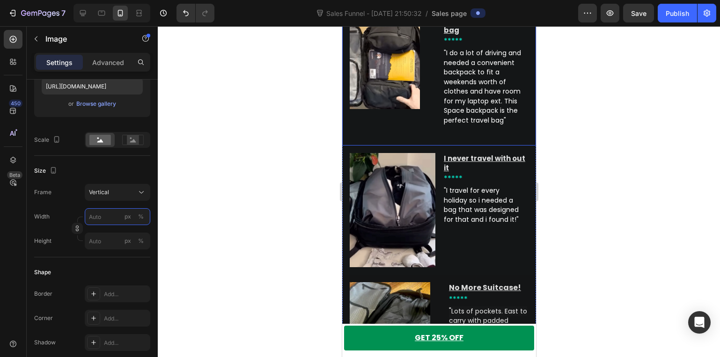
scroll to position [1685, 0]
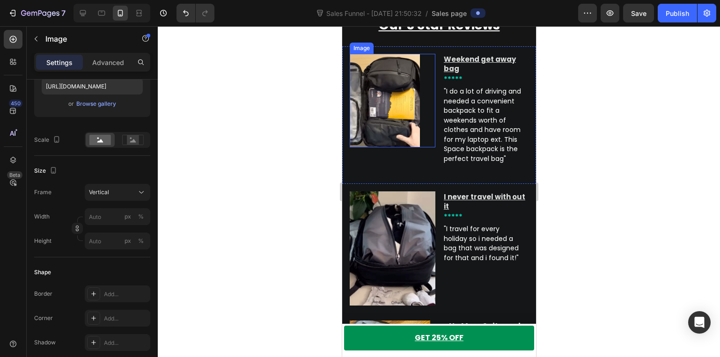
click at [376, 113] on img at bounding box center [384, 101] width 70 height 94
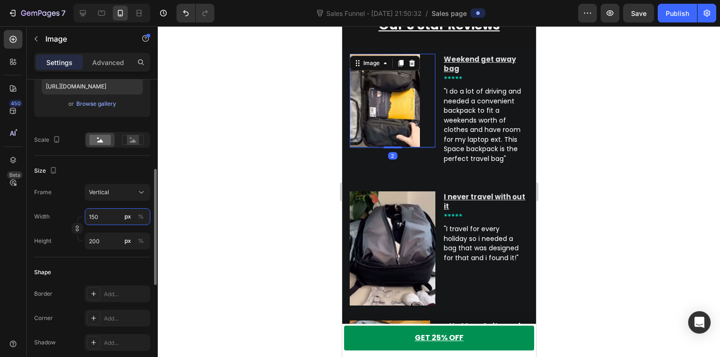
click at [121, 216] on input "150" at bounding box center [118, 216] width 66 height 17
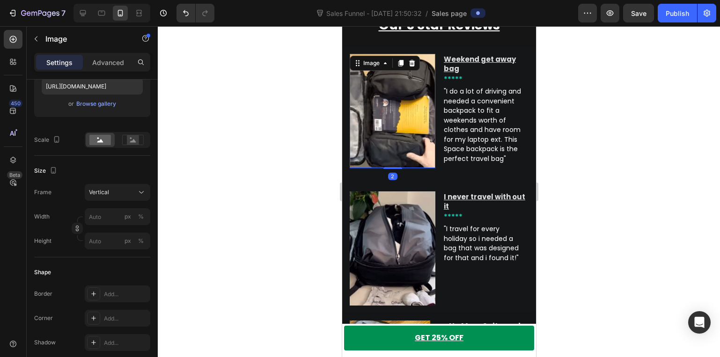
click at [191, 233] on div at bounding box center [439, 191] width 562 height 331
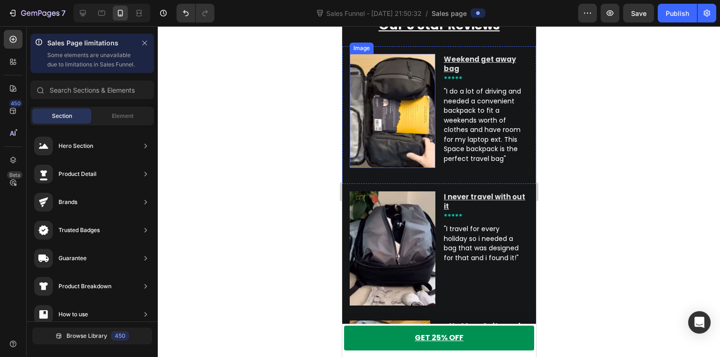
click at [373, 138] on img at bounding box center [392, 111] width 86 height 114
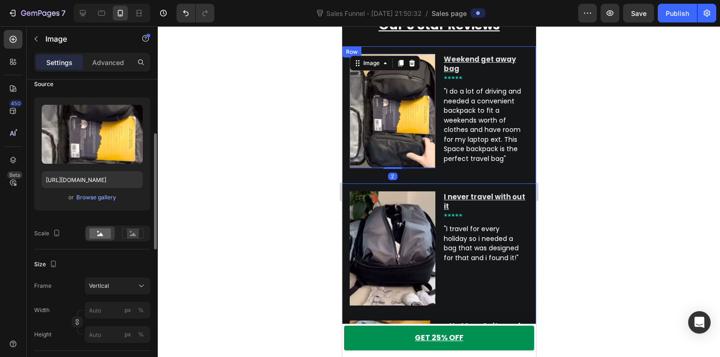
scroll to position [234, 0]
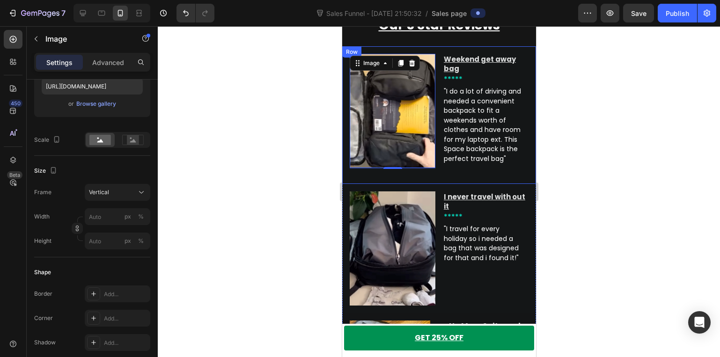
drag, startPoint x: 312, startPoint y: 166, endPoint x: 296, endPoint y: 164, distance: 15.5
click at [312, 165] on div at bounding box center [439, 191] width 562 height 331
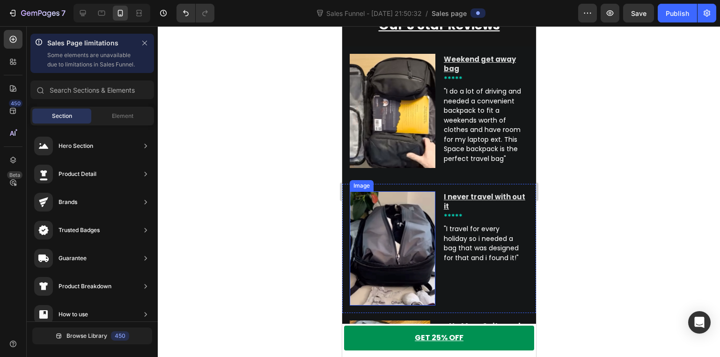
click at [361, 243] on img at bounding box center [392, 248] width 86 height 114
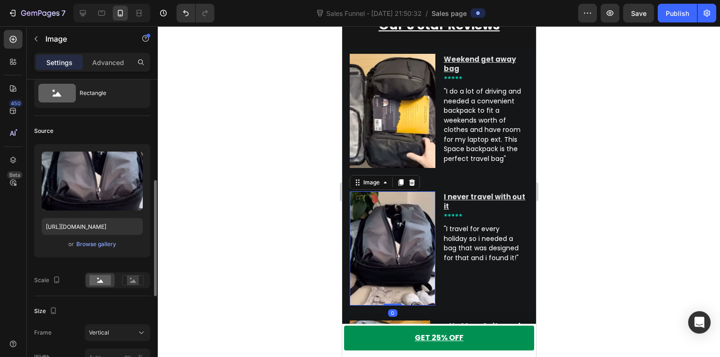
scroll to position [187, 0]
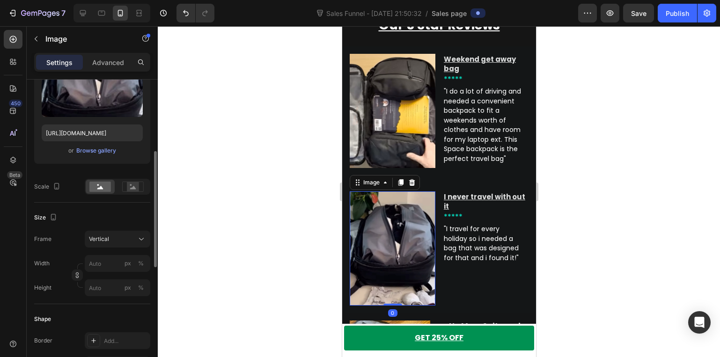
click at [206, 235] on div at bounding box center [439, 191] width 562 height 331
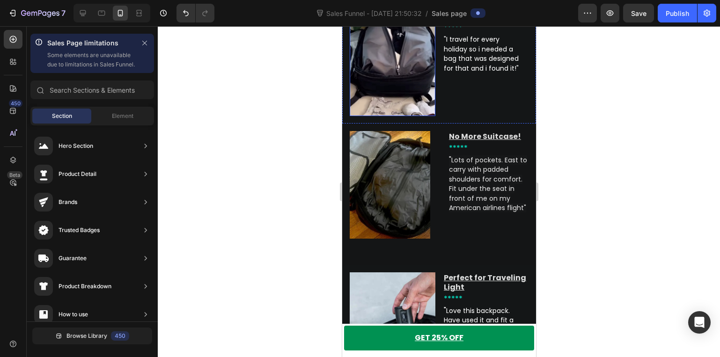
scroll to position [1919, 0]
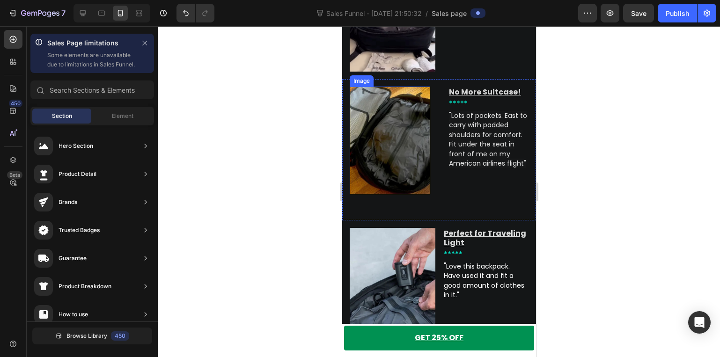
click at [393, 127] on img at bounding box center [389, 140] width 81 height 107
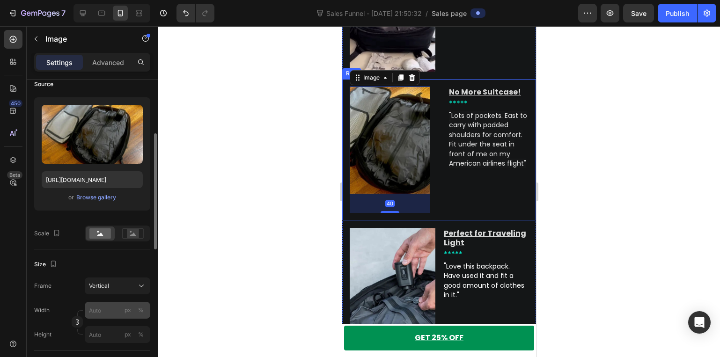
scroll to position [187, 0]
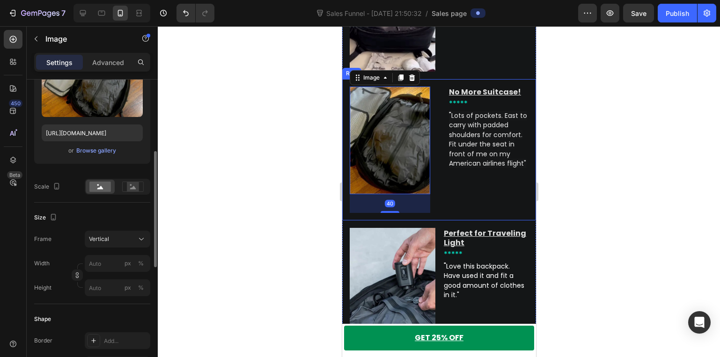
click at [259, 202] on div at bounding box center [439, 191] width 562 height 331
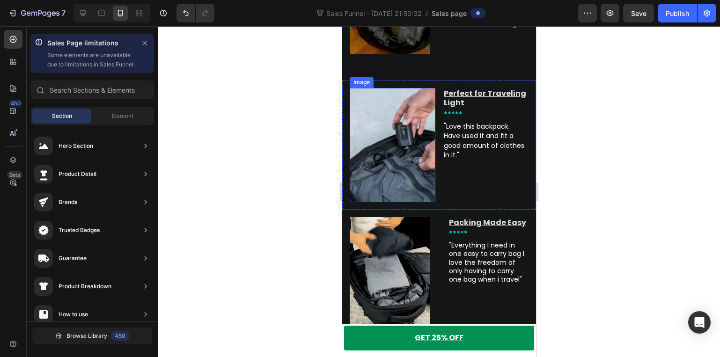
scroll to position [2059, 0]
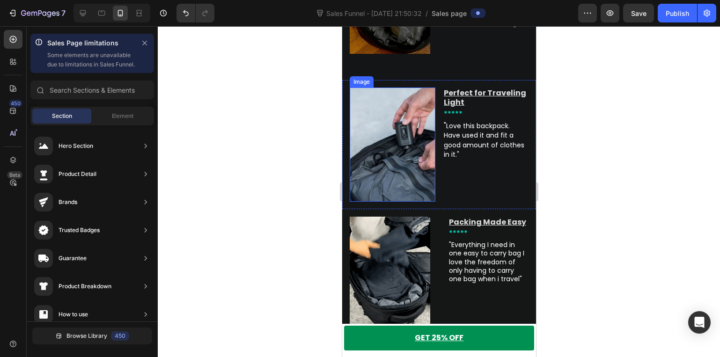
click at [386, 167] on img at bounding box center [392, 145] width 86 height 114
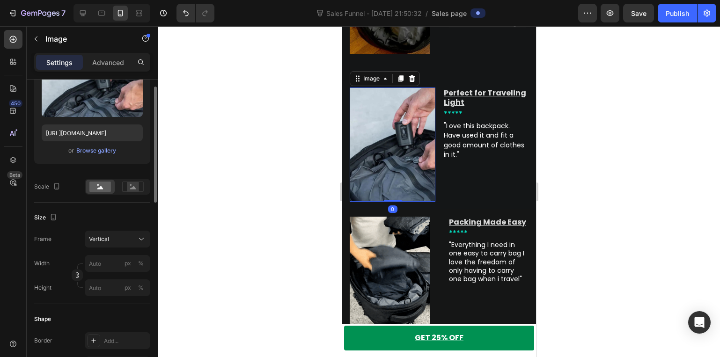
scroll to position [234, 0]
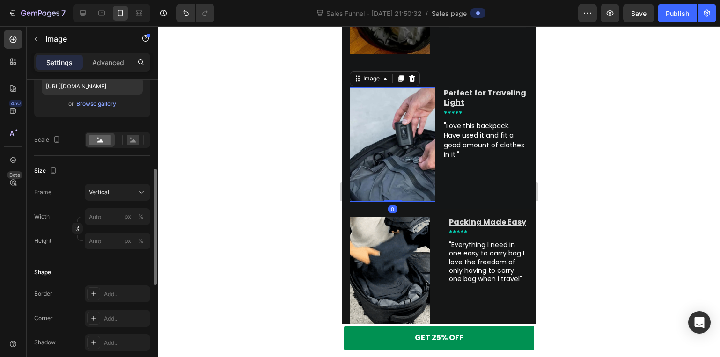
click at [236, 205] on div at bounding box center [439, 191] width 562 height 331
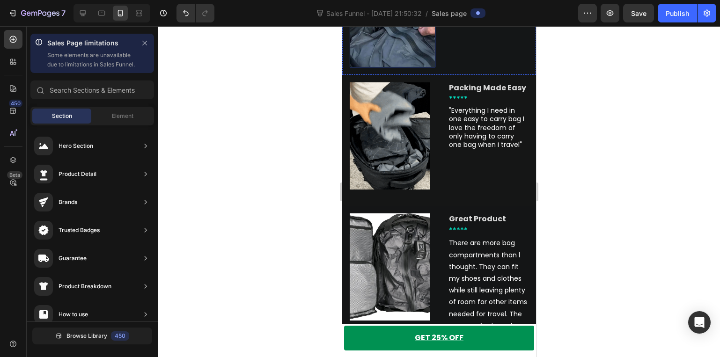
scroll to position [2200, 0]
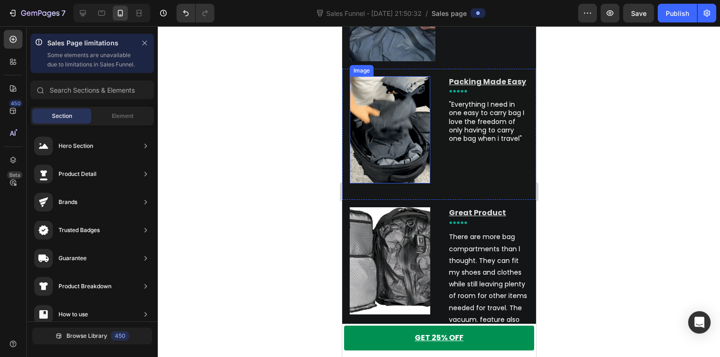
click at [395, 141] on img at bounding box center [389, 129] width 81 height 107
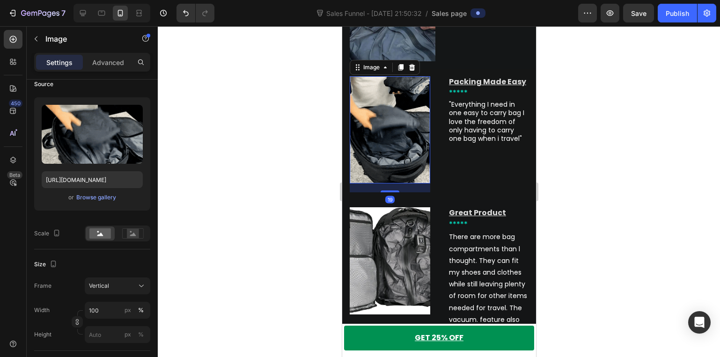
scroll to position [234, 0]
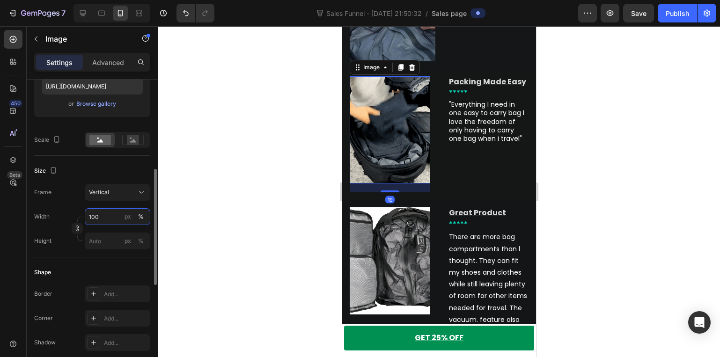
click at [122, 218] on input "100" at bounding box center [118, 216] width 66 height 17
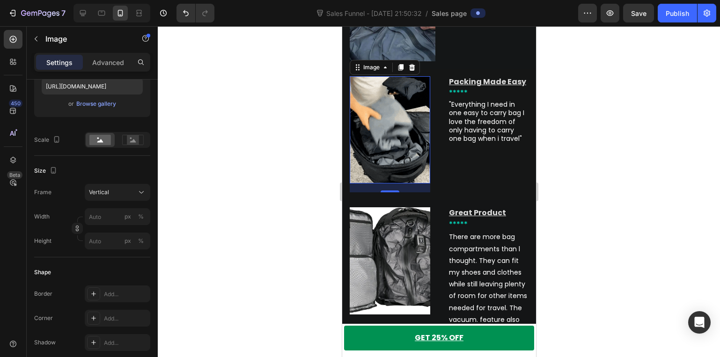
click at [222, 196] on div at bounding box center [439, 191] width 562 height 331
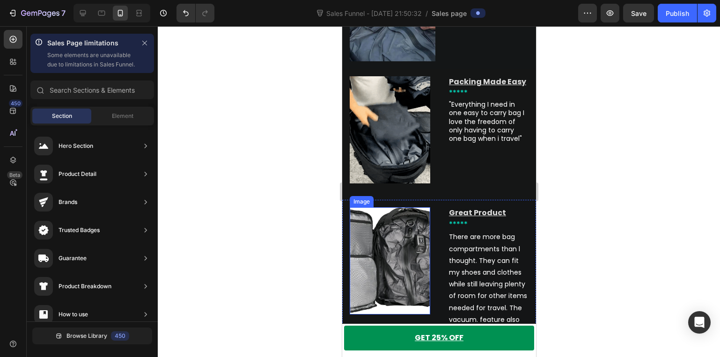
click at [414, 232] on img at bounding box center [389, 260] width 81 height 107
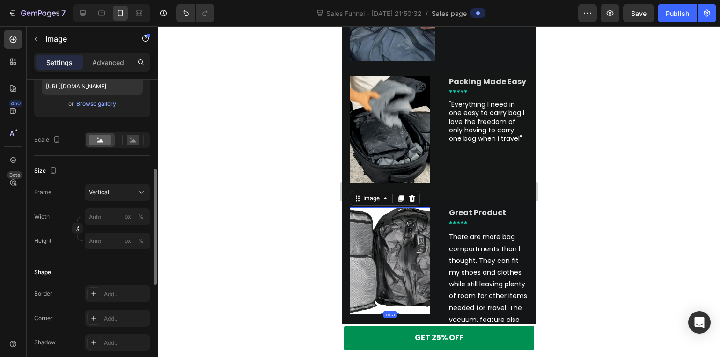
click at [231, 235] on div at bounding box center [439, 191] width 562 height 331
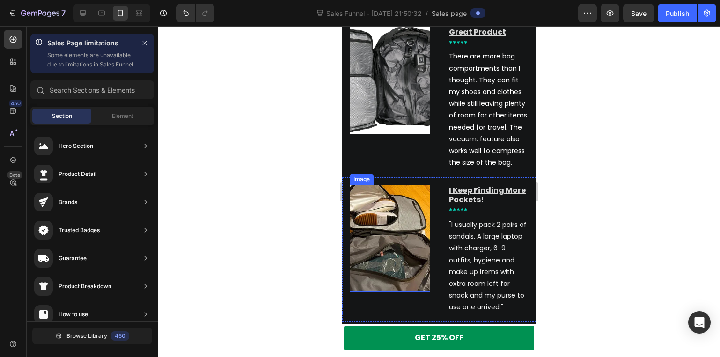
scroll to position [2387, 0]
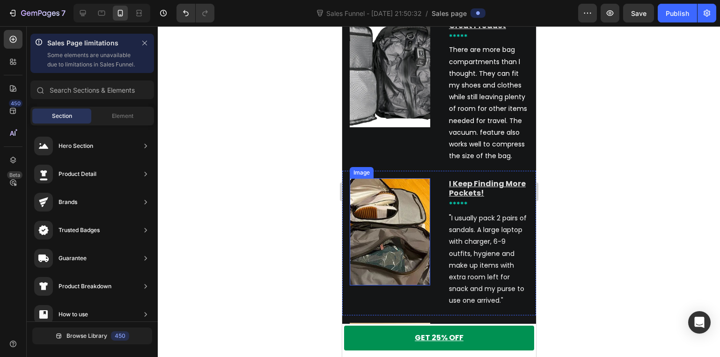
click at [383, 225] on img at bounding box center [389, 231] width 81 height 107
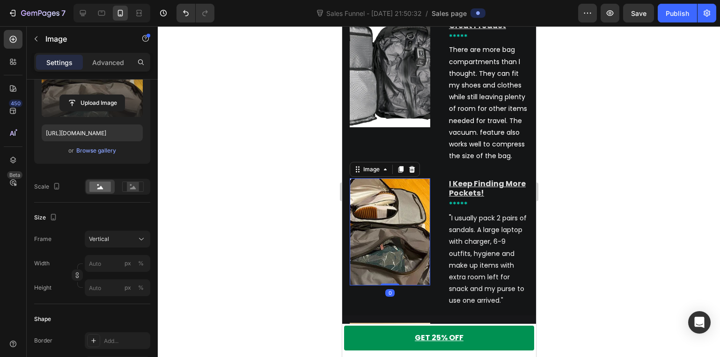
scroll to position [234, 0]
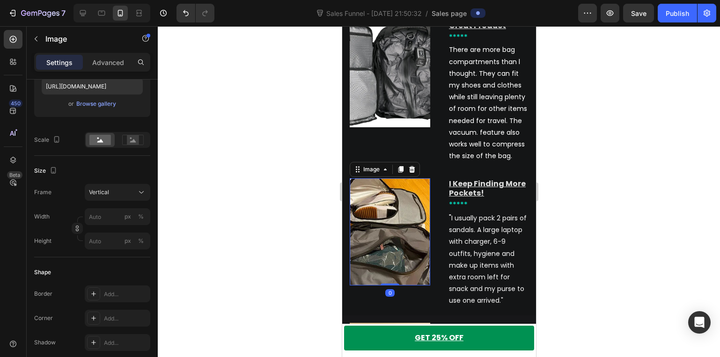
click at [251, 211] on div at bounding box center [439, 191] width 562 height 331
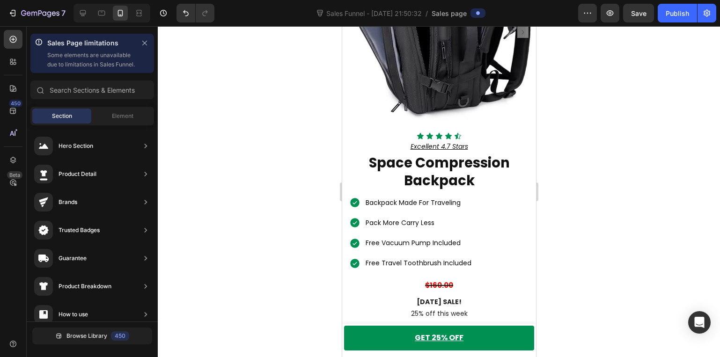
scroll to position [0, 0]
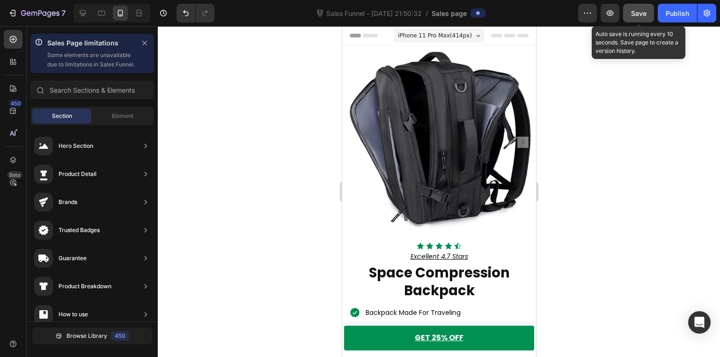
click at [639, 14] on span "Save" at bounding box center [638, 13] width 15 height 8
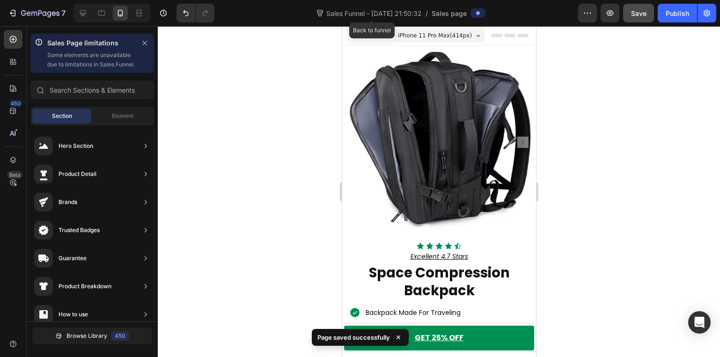
click at [379, 18] on span "Sales Funnel - [DATE] 21:50:32" at bounding box center [373, 13] width 99 height 10
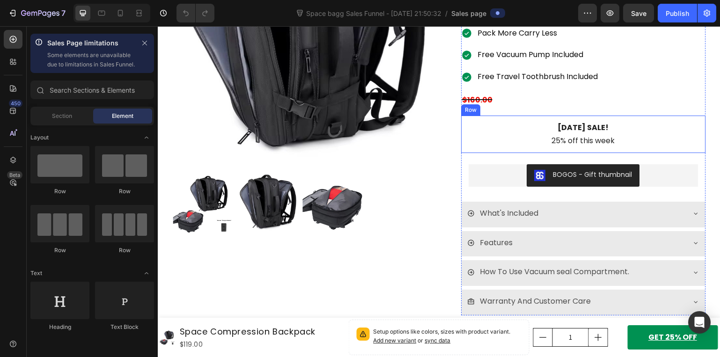
scroll to position [187, 0]
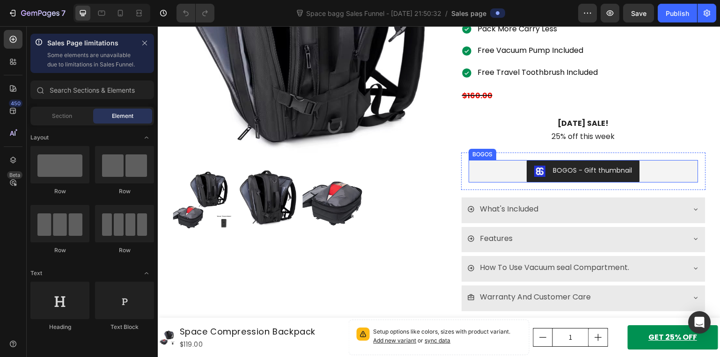
click at [636, 167] on div "BOGOS - Gift thumbnail" at bounding box center [584, 171] width 230 height 22
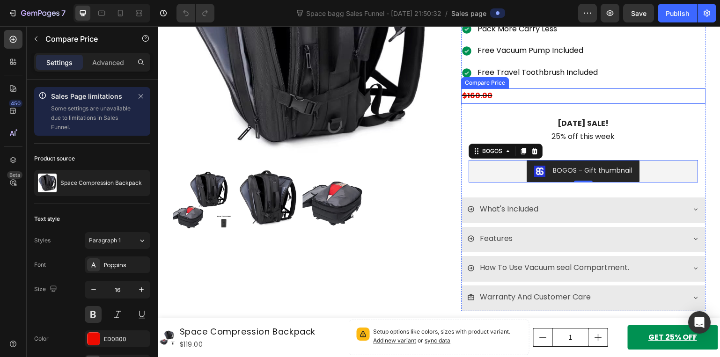
click at [501, 96] on div "$160.00" at bounding box center [583, 95] width 245 height 15
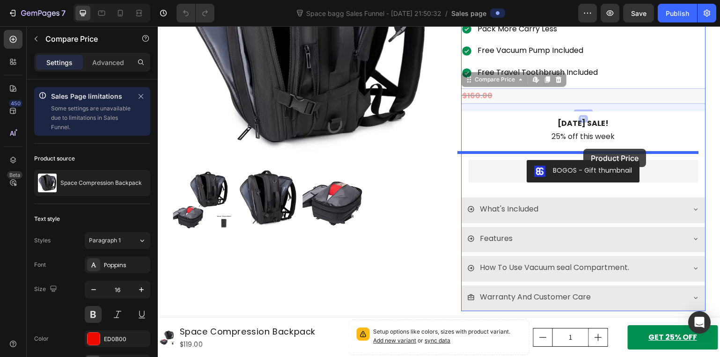
drag, startPoint x: 467, startPoint y: 81, endPoint x: 583, endPoint y: 149, distance: 134.9
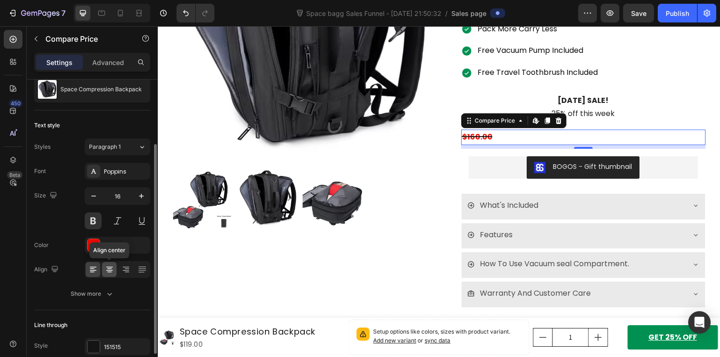
scroll to position [137, 0]
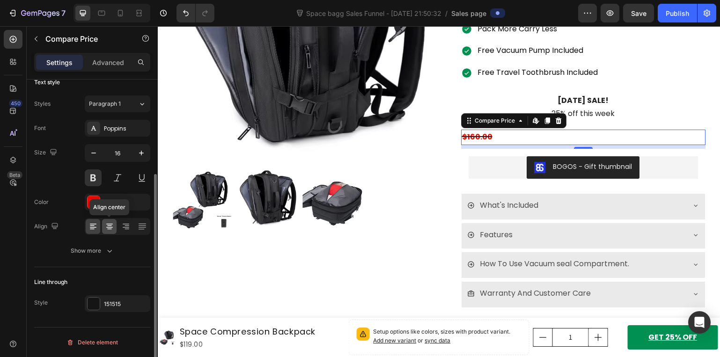
click at [108, 225] on icon at bounding box center [109, 226] width 9 height 9
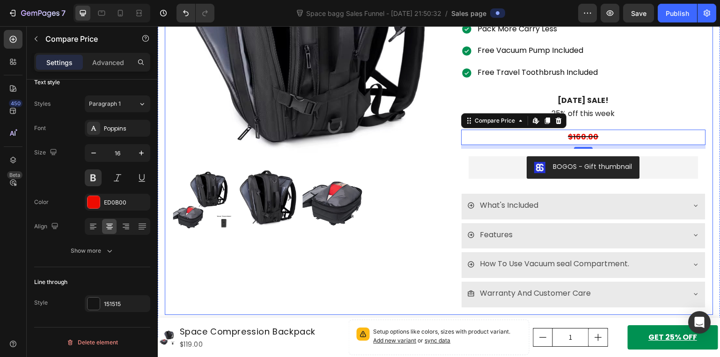
click at [282, 239] on div "Product Images" at bounding box center [302, 105] width 260 height 404
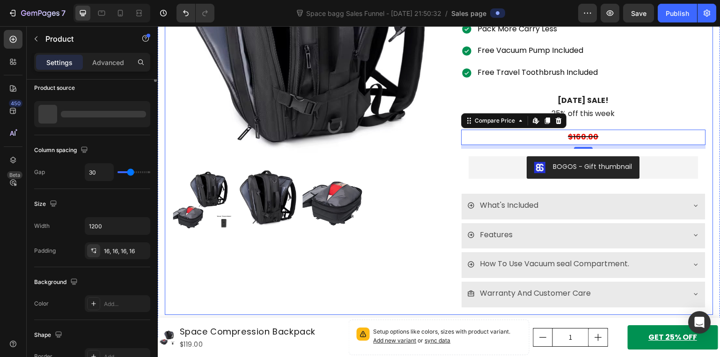
scroll to position [0, 0]
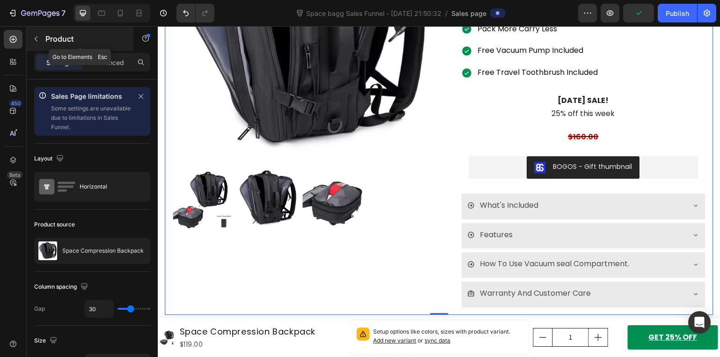
click at [34, 33] on button "button" at bounding box center [36, 38] width 15 height 15
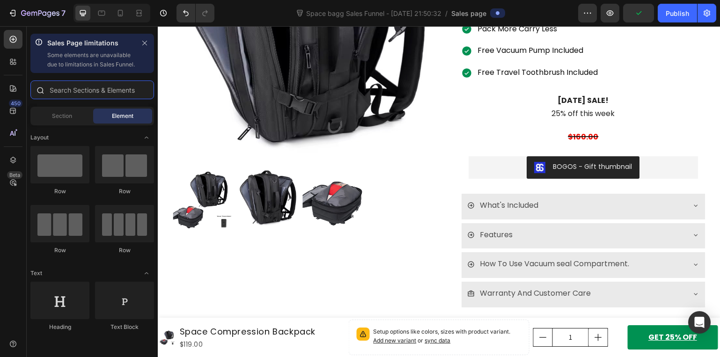
click at [89, 99] on input "text" at bounding box center [92, 90] width 124 height 19
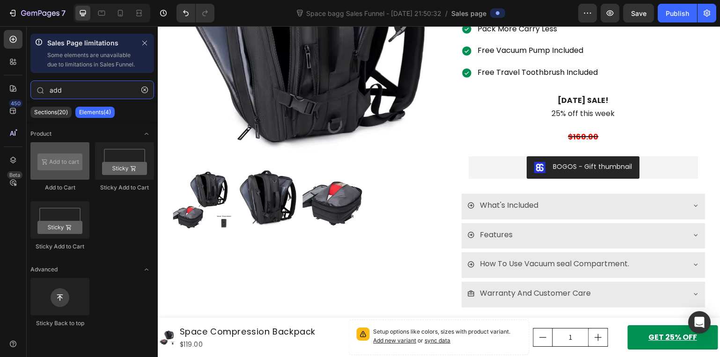
type input "add"
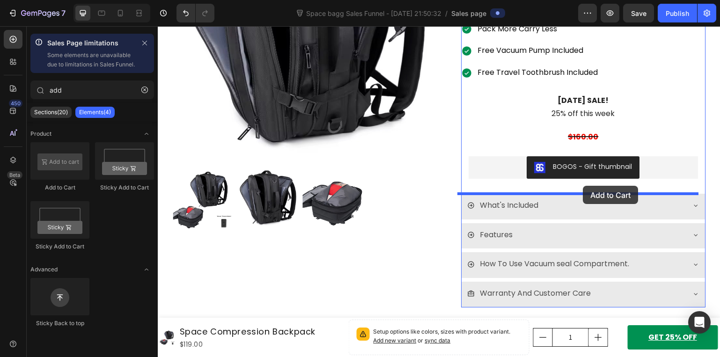
drag, startPoint x: 215, startPoint y: 210, endPoint x: 583, endPoint y: 186, distance: 368.7
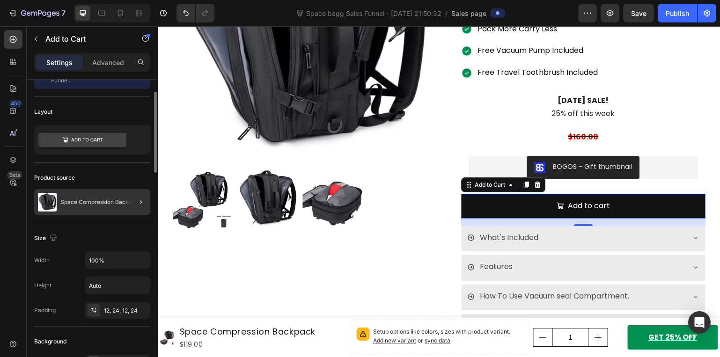
scroll to position [94, 0]
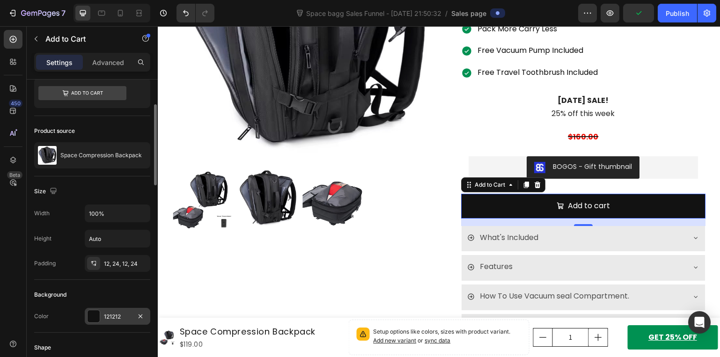
click at [113, 311] on div "121212" at bounding box center [118, 316] width 66 height 17
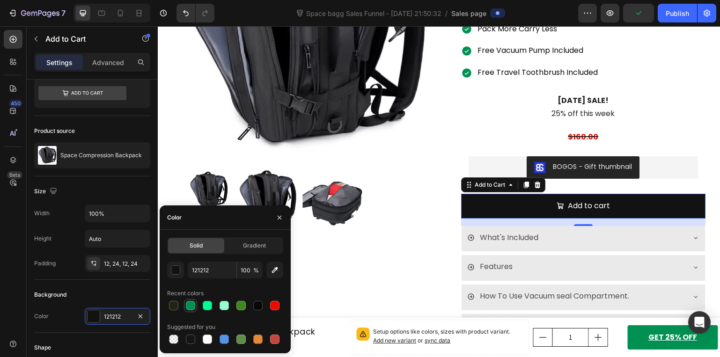
click at [189, 306] on div at bounding box center [190, 305] width 9 height 9
type input "009152"
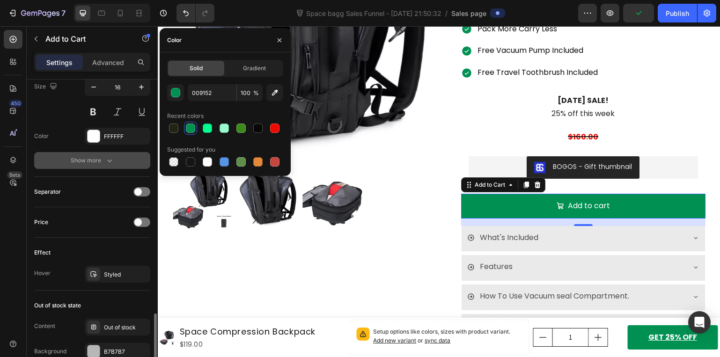
scroll to position [702, 0]
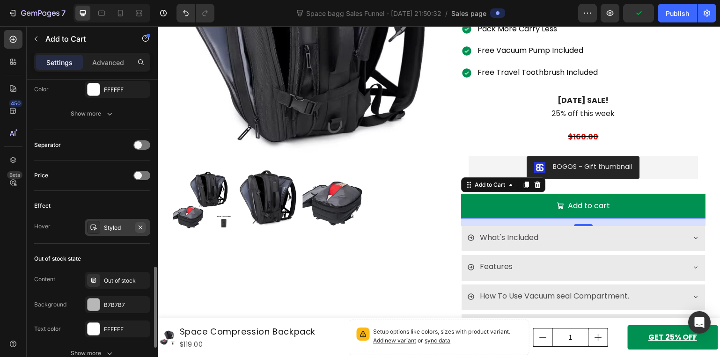
click at [141, 227] on icon "button" at bounding box center [141, 227] width 4 height 4
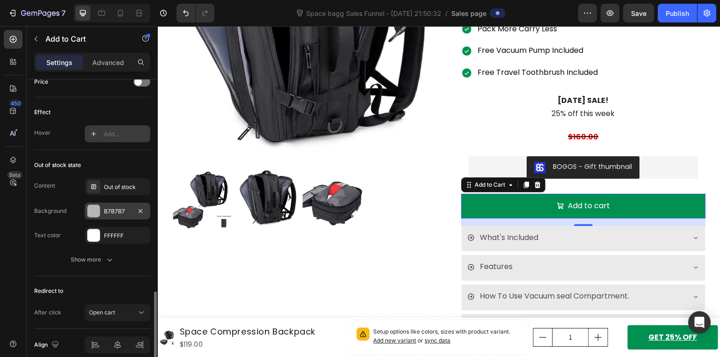
scroll to position [837, 0]
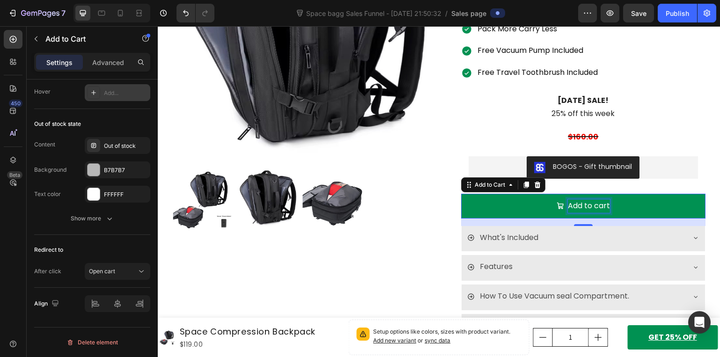
click at [603, 202] on div "Add to cart" at bounding box center [589, 206] width 42 height 14
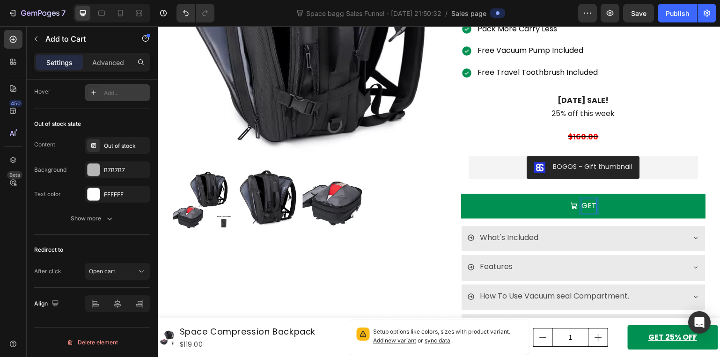
click at [461, 194] on button "GET" at bounding box center [583, 206] width 245 height 25
click at [461, 194] on button "GET SPECAIL" at bounding box center [583, 206] width 245 height 25
click at [461, 194] on button "GET SPCAIL" at bounding box center [583, 206] width 245 height 25
click at [461, 194] on button "GET SPIDJ" at bounding box center [583, 206] width 245 height 25
click at [461, 194] on button "GET" at bounding box center [583, 206] width 245 height 25
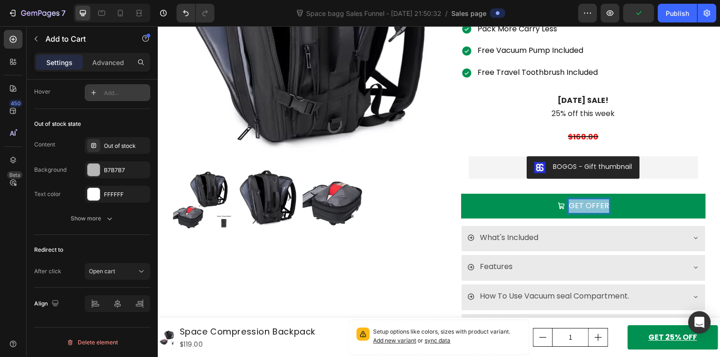
drag, startPoint x: 601, startPoint y: 212, endPoint x: 565, endPoint y: 213, distance: 35.6
click at [565, 213] on button "GET OFFER" at bounding box center [583, 206] width 245 height 25
click at [577, 210] on p "GET OFFER" at bounding box center [589, 206] width 40 height 14
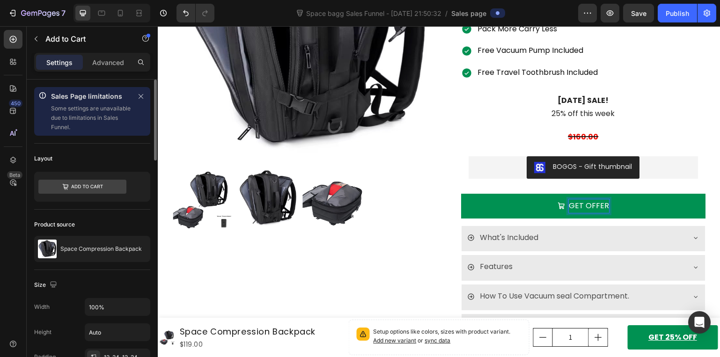
scroll to position [94, 0]
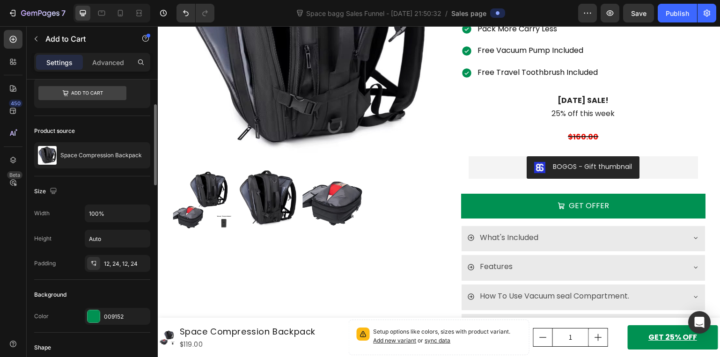
click at [531, 206] on button "GET OFFER" at bounding box center [583, 206] width 245 height 25
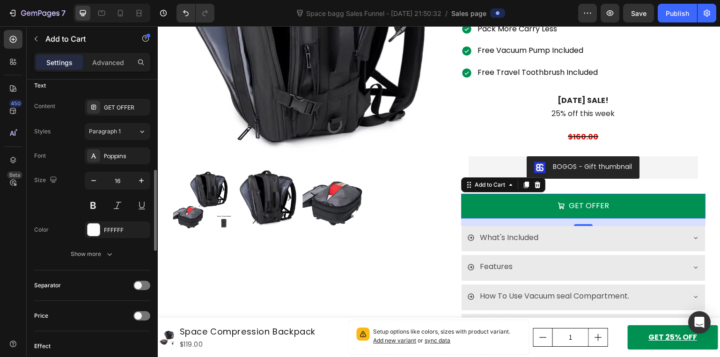
scroll to position [515, 0]
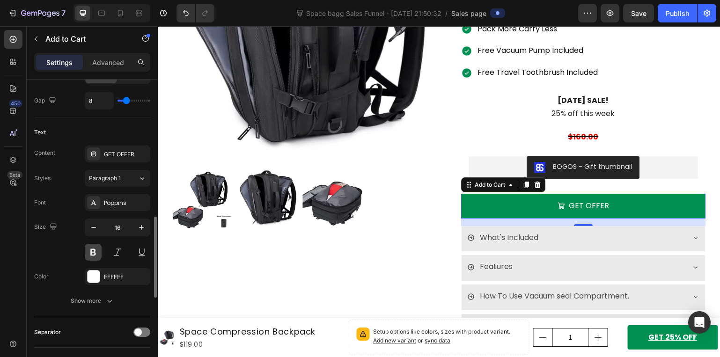
click at [94, 251] on button at bounding box center [93, 252] width 17 height 17
click at [145, 252] on button at bounding box center [141, 252] width 17 height 17
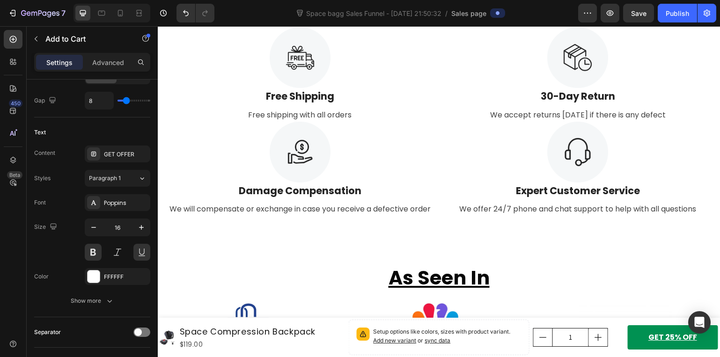
scroll to position [1493, 0]
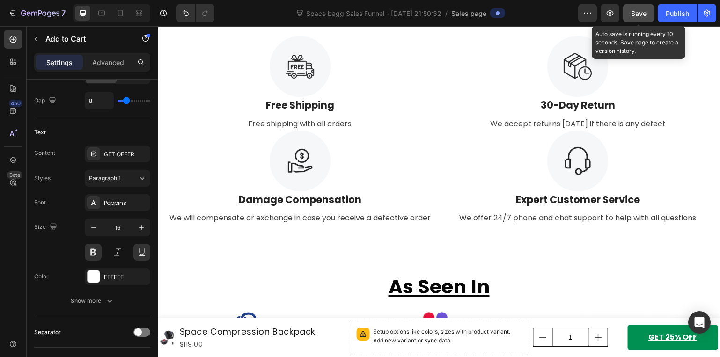
click at [640, 8] on div "Save" at bounding box center [638, 13] width 15 height 10
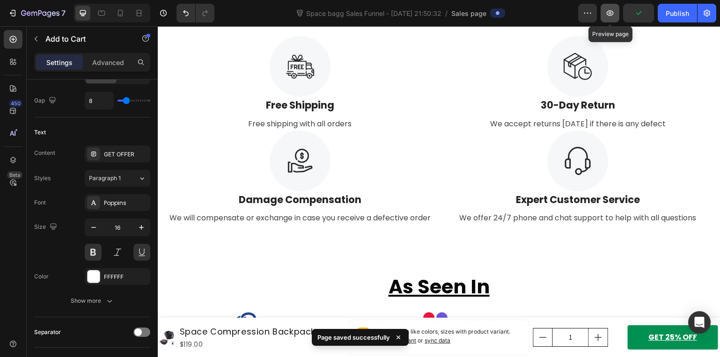
click at [607, 15] on icon "button" at bounding box center [609, 12] width 9 height 9
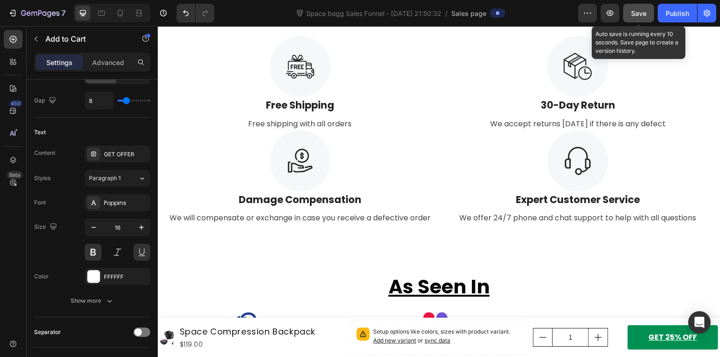
click at [636, 17] on span "Save" at bounding box center [638, 13] width 15 height 8
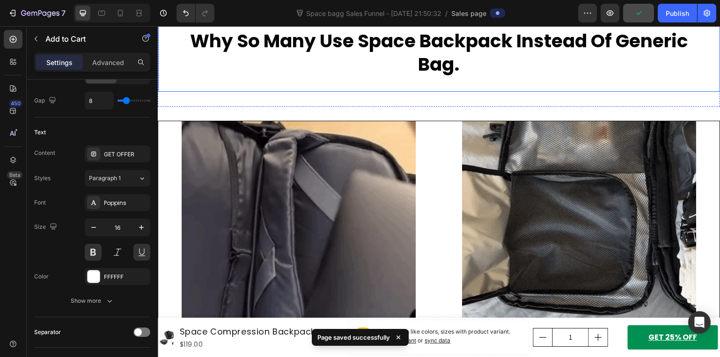
scroll to position [557, 0]
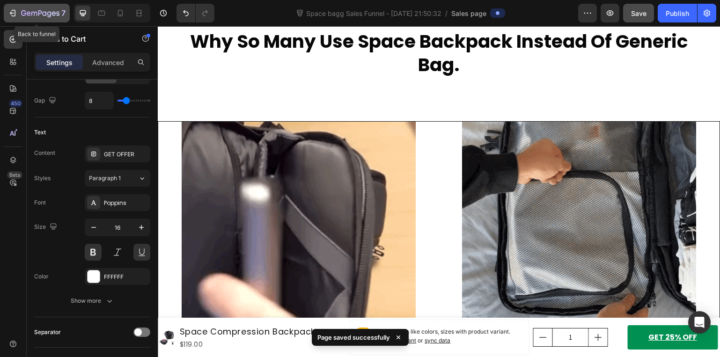
click at [9, 14] on icon "button" at bounding box center [12, 12] width 9 height 9
